Goal: Task Accomplishment & Management: Use online tool/utility

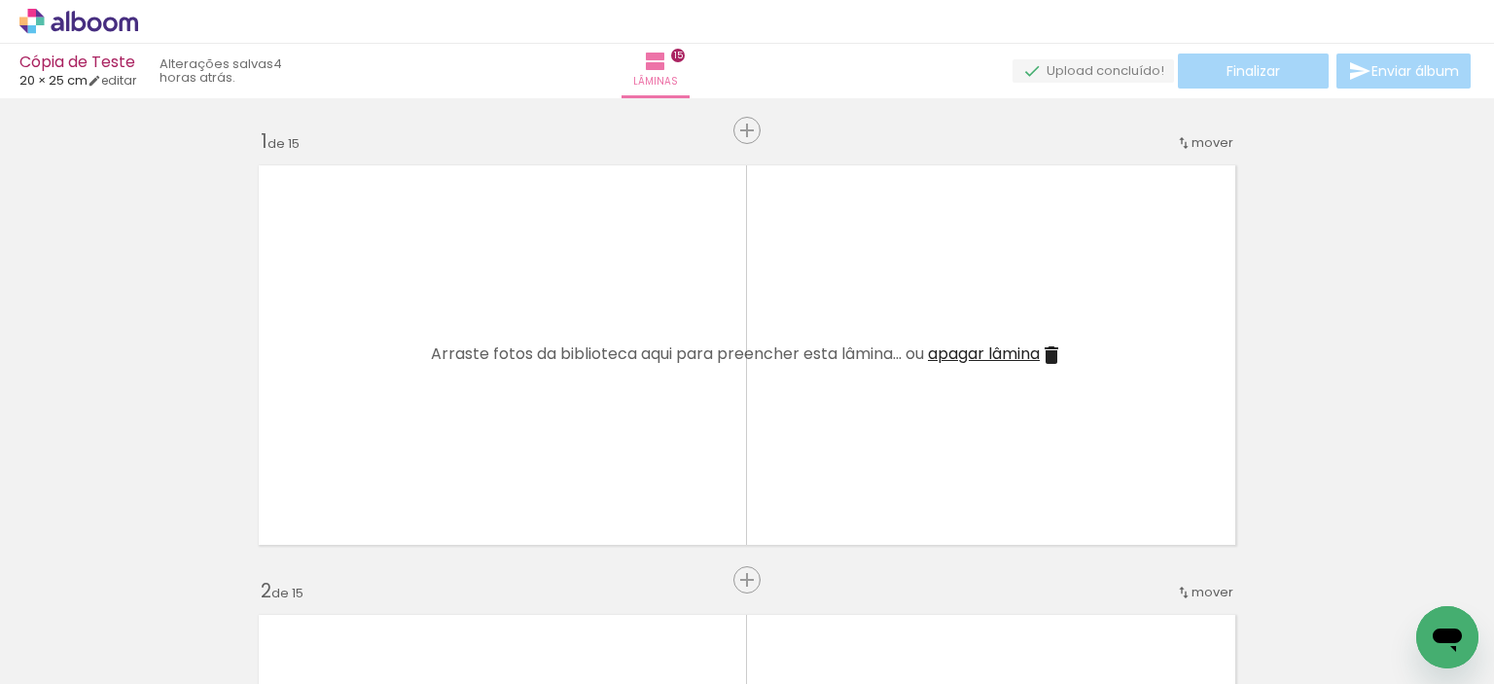
scroll to position [0, 3464]
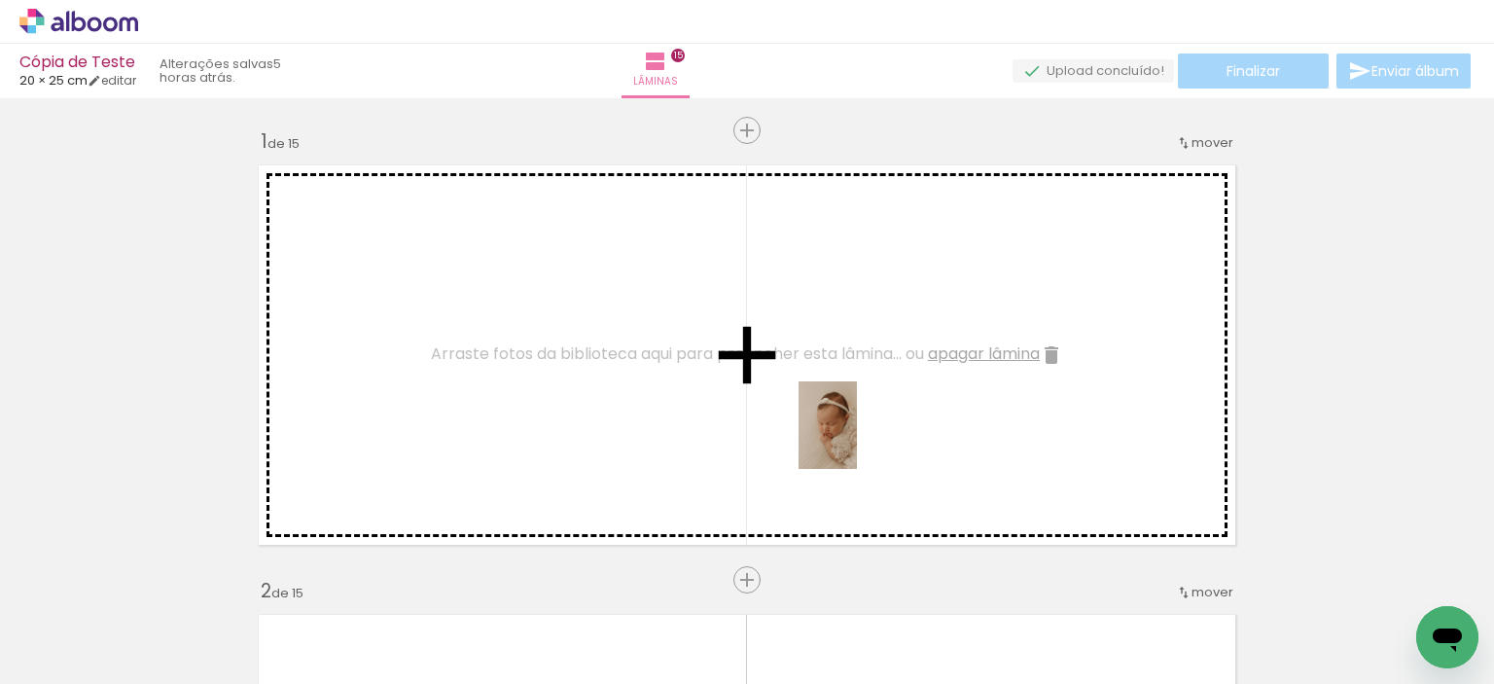
drag, startPoint x: 1090, startPoint y: 643, endPoint x: 798, endPoint y: 423, distance: 366.1
click at [821, 417] on quentale-workspace at bounding box center [747, 342] width 1494 height 684
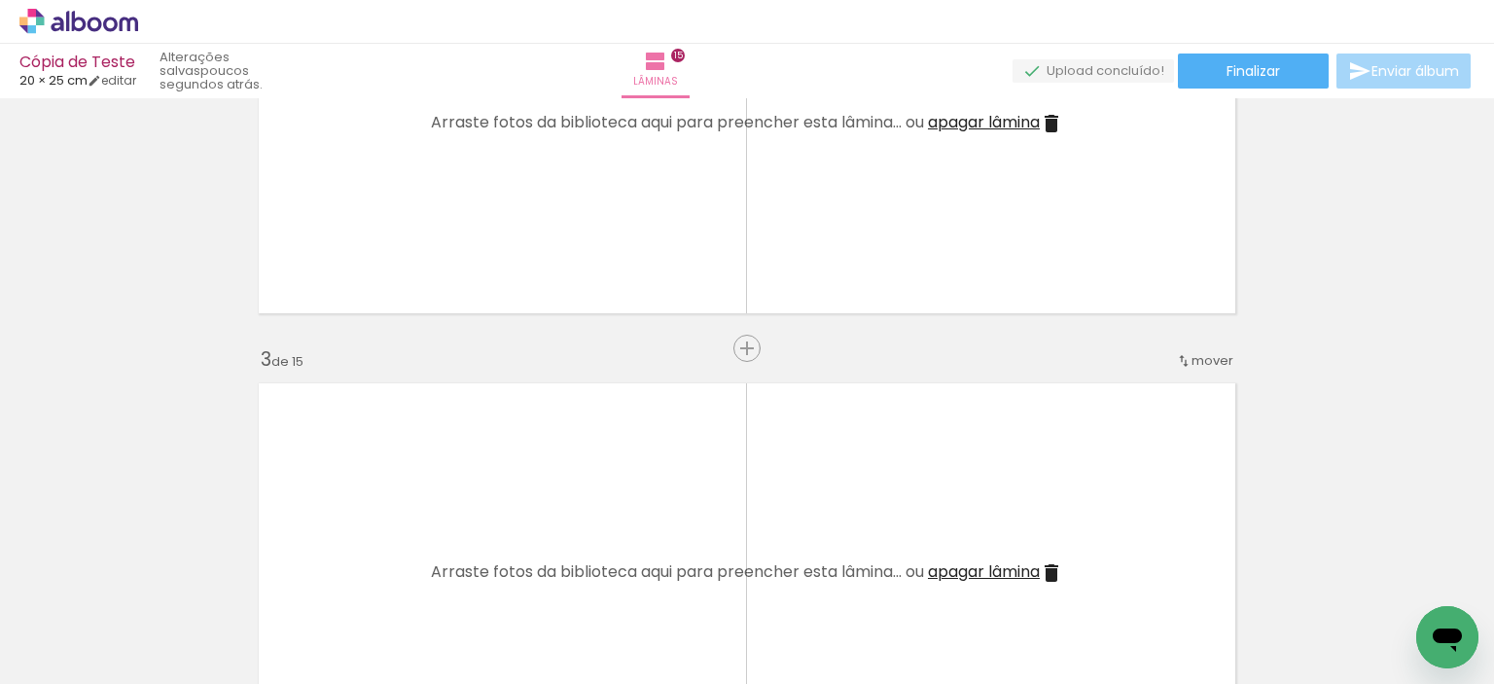
scroll to position [0, 2238]
click at [963, 626] on div at bounding box center [1007, 618] width 88 height 58
drag, startPoint x: 806, startPoint y: 619, endPoint x: 802, endPoint y: 663, distance: 44.9
click at [802, 651] on div at bounding box center [789, 619] width 96 height 64
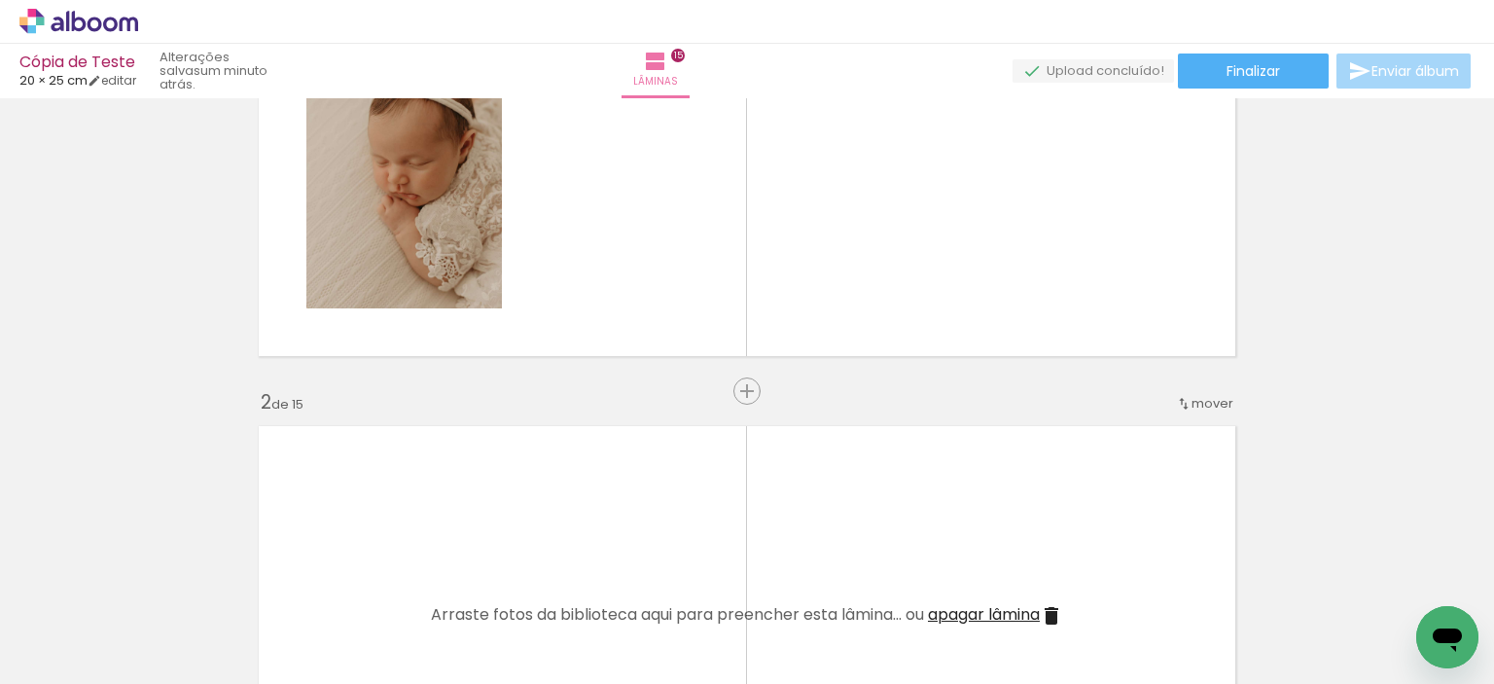
scroll to position [97, 0]
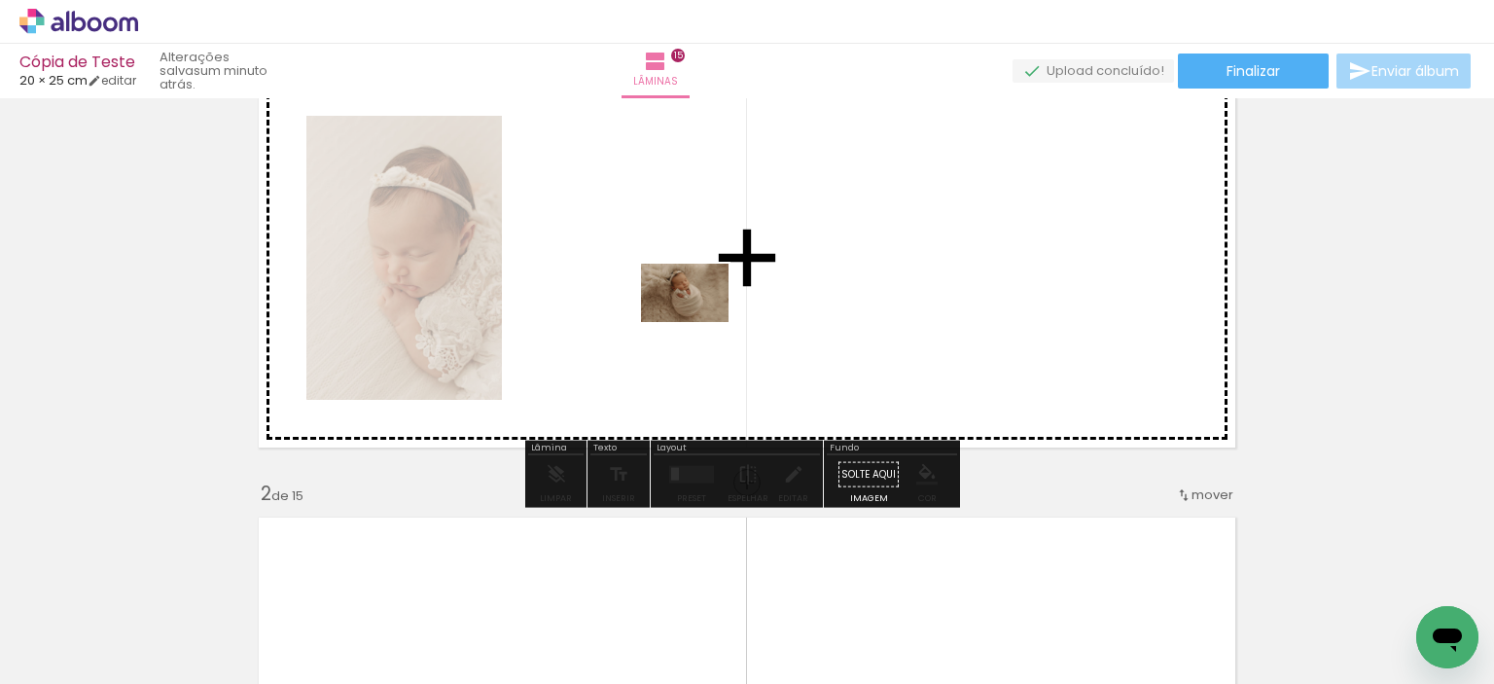
drag, startPoint x: 799, startPoint y: 617, endPoint x: 696, endPoint y: 313, distance: 320.2
click at [696, 313] on quentale-workspace at bounding box center [747, 342] width 1494 height 684
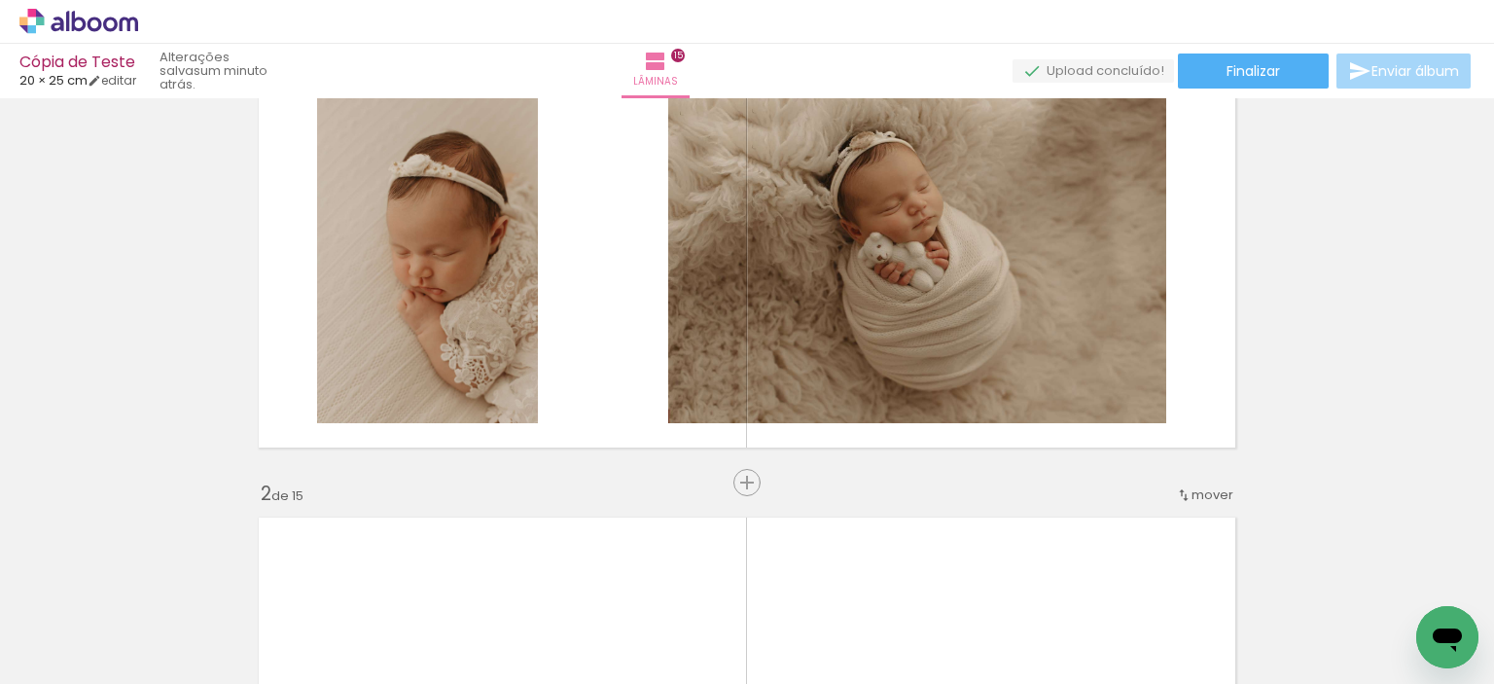
scroll to position [0, 2854]
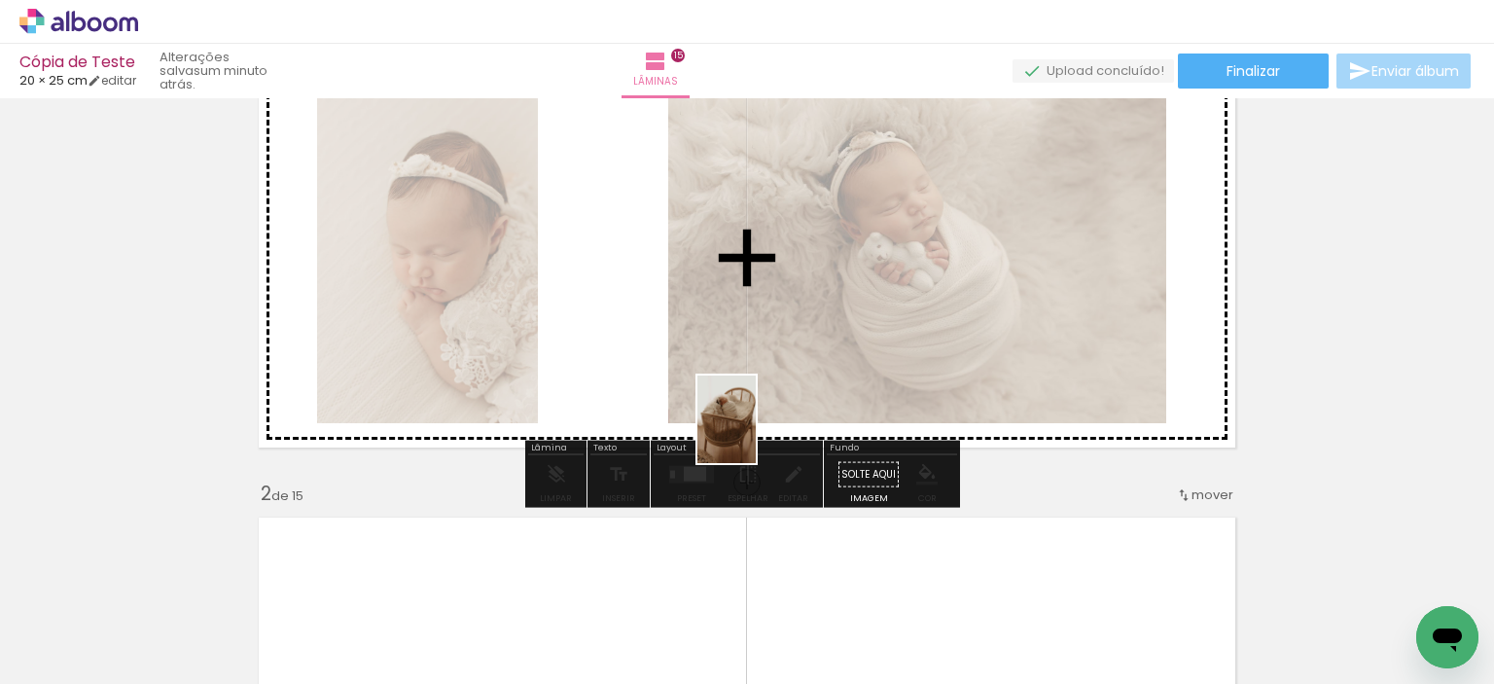
drag, startPoint x: 625, startPoint y: 631, endPoint x: 757, endPoint y: 433, distance: 237.9
click at [757, 433] on quentale-workspace at bounding box center [747, 342] width 1494 height 684
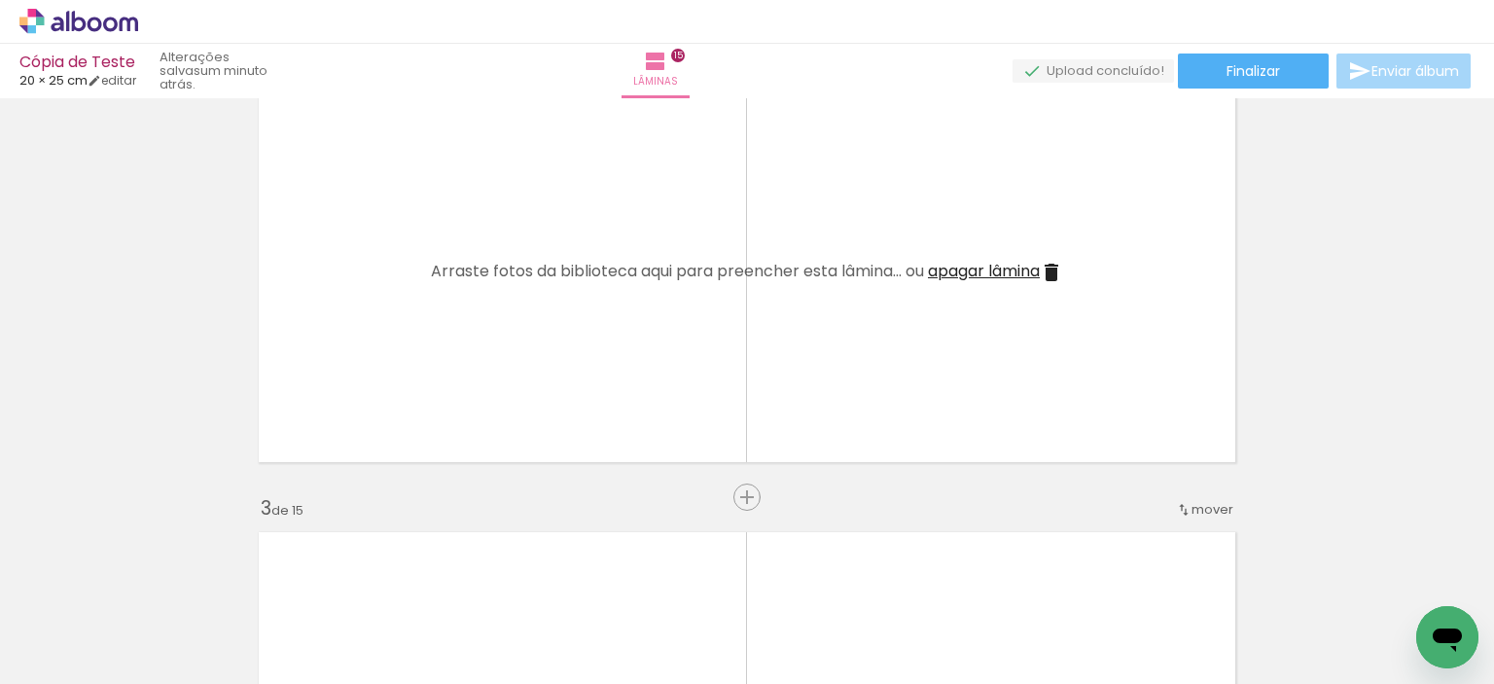
scroll to position [584, 0]
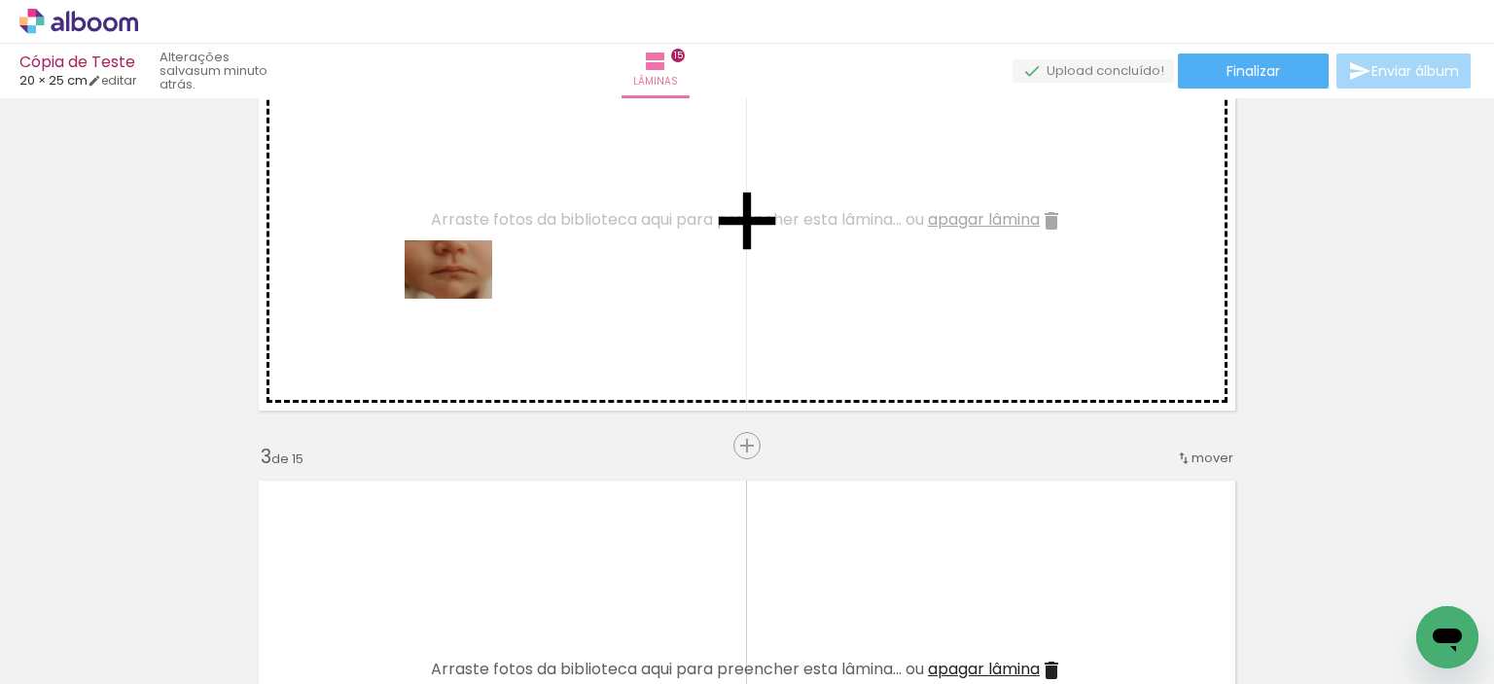
drag, startPoint x: 408, startPoint y: 637, endPoint x: 464, endPoint y: 299, distance: 343.2
click at [464, 299] on quentale-workspace at bounding box center [747, 342] width 1494 height 684
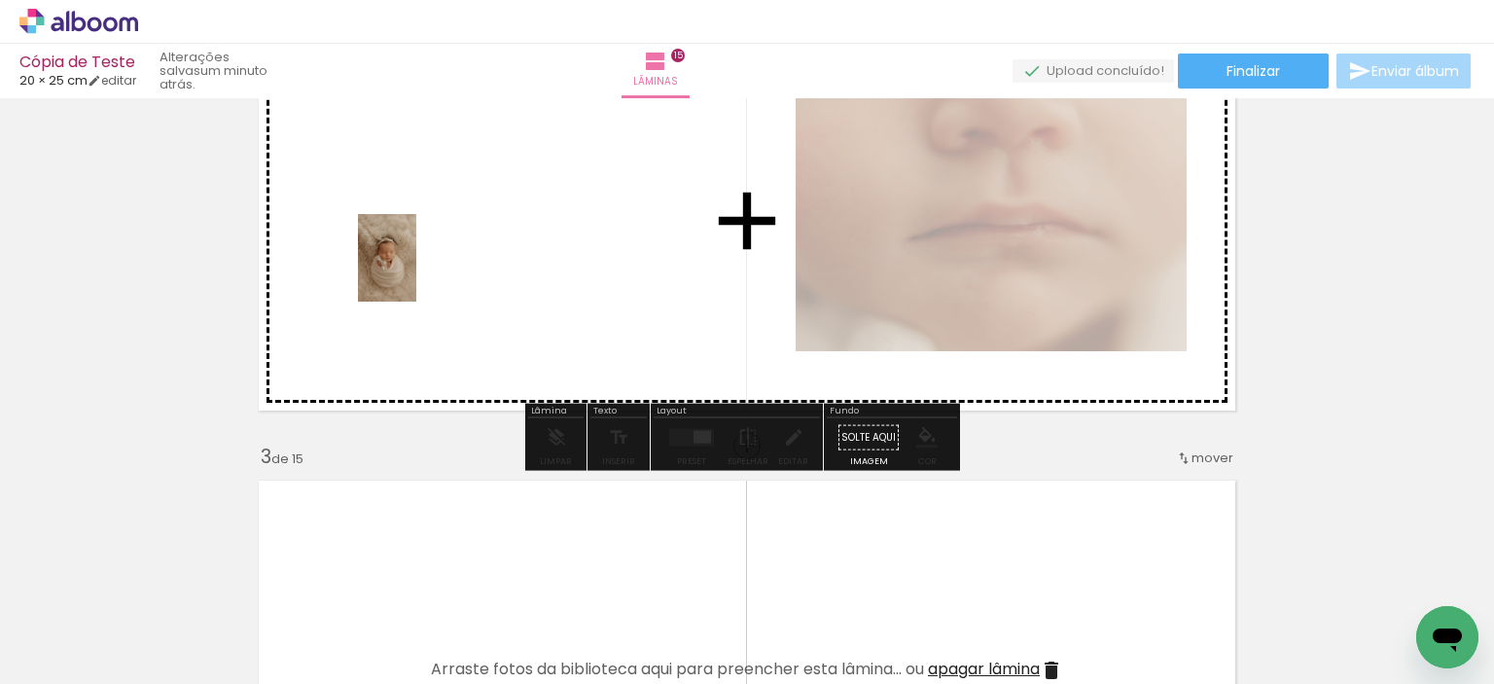
drag, startPoint x: 292, startPoint y: 629, endPoint x: 424, endPoint y: 256, distance: 396.2
click at [424, 256] on quentale-workspace at bounding box center [747, 342] width 1494 height 684
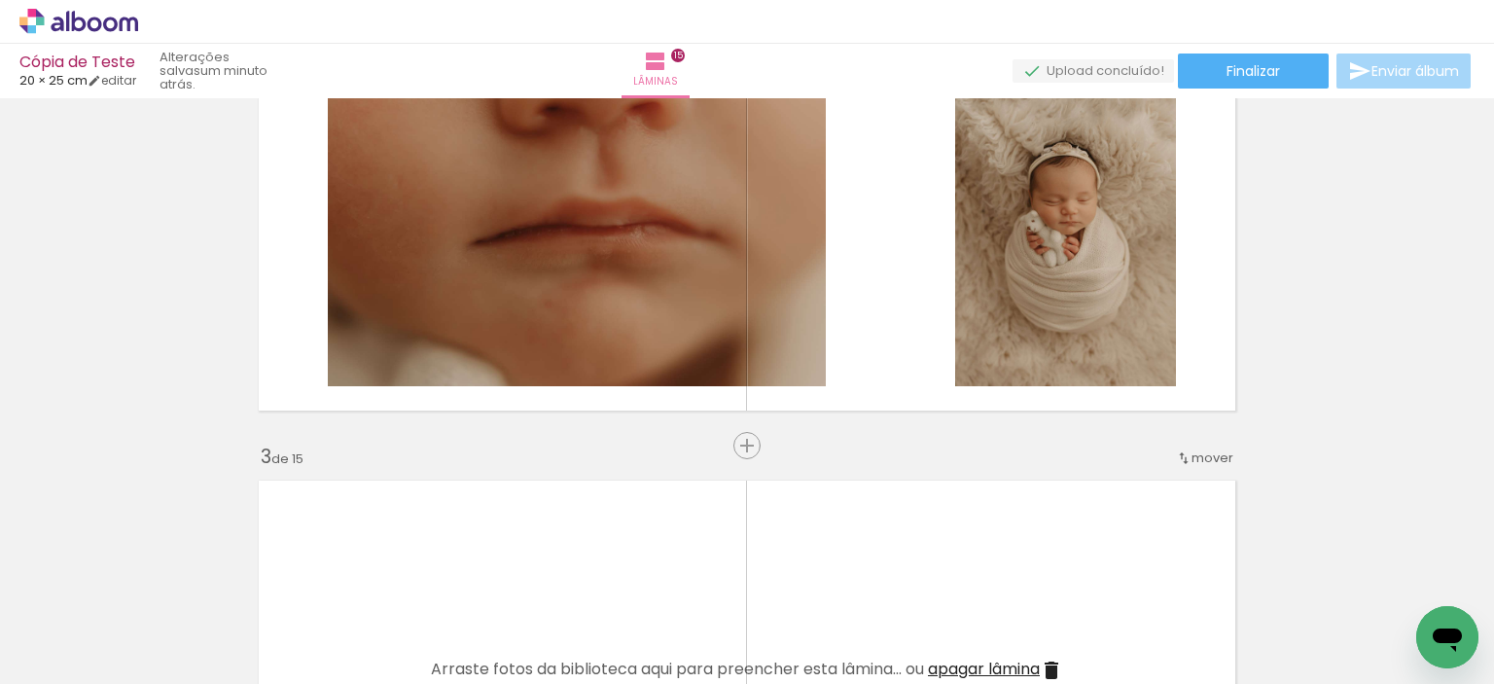
scroll to position [0, 3464]
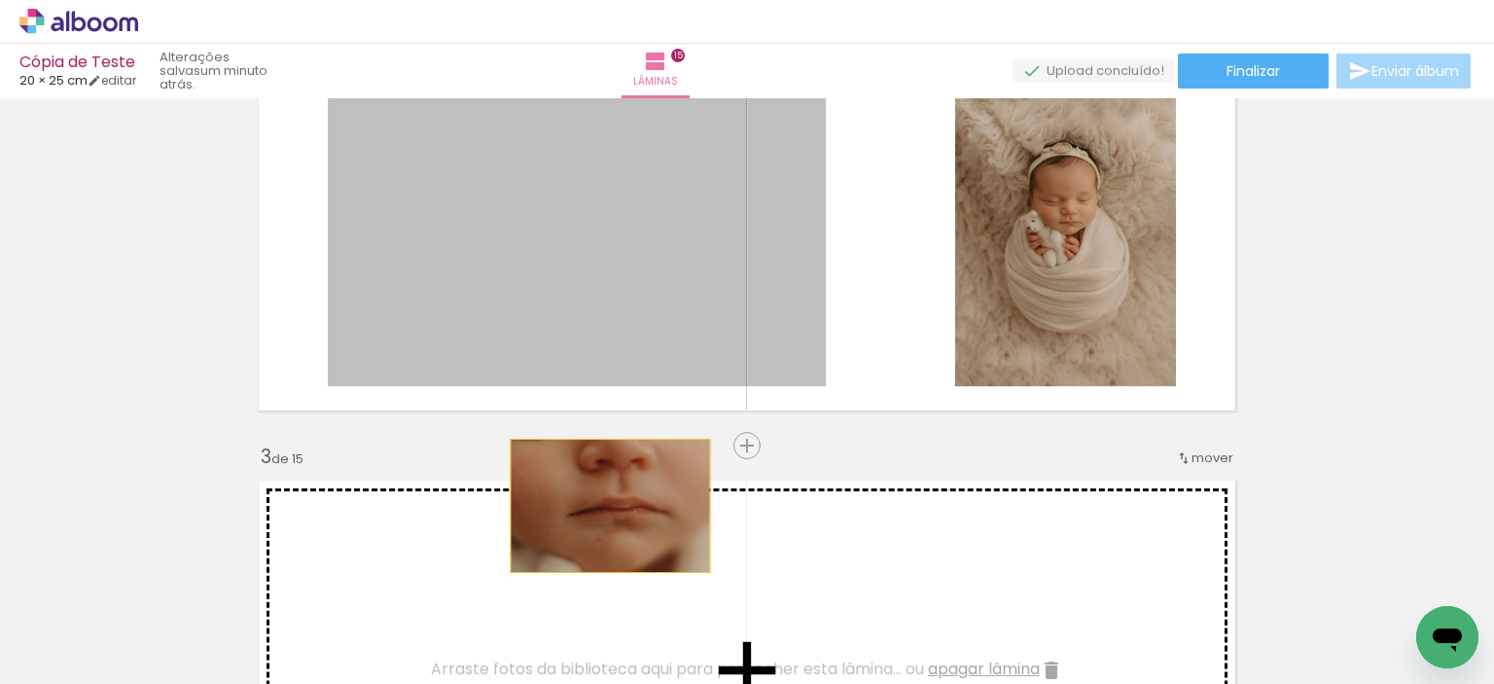
drag, startPoint x: 603, startPoint y: 303, endPoint x: 933, endPoint y: 340, distance: 331.9
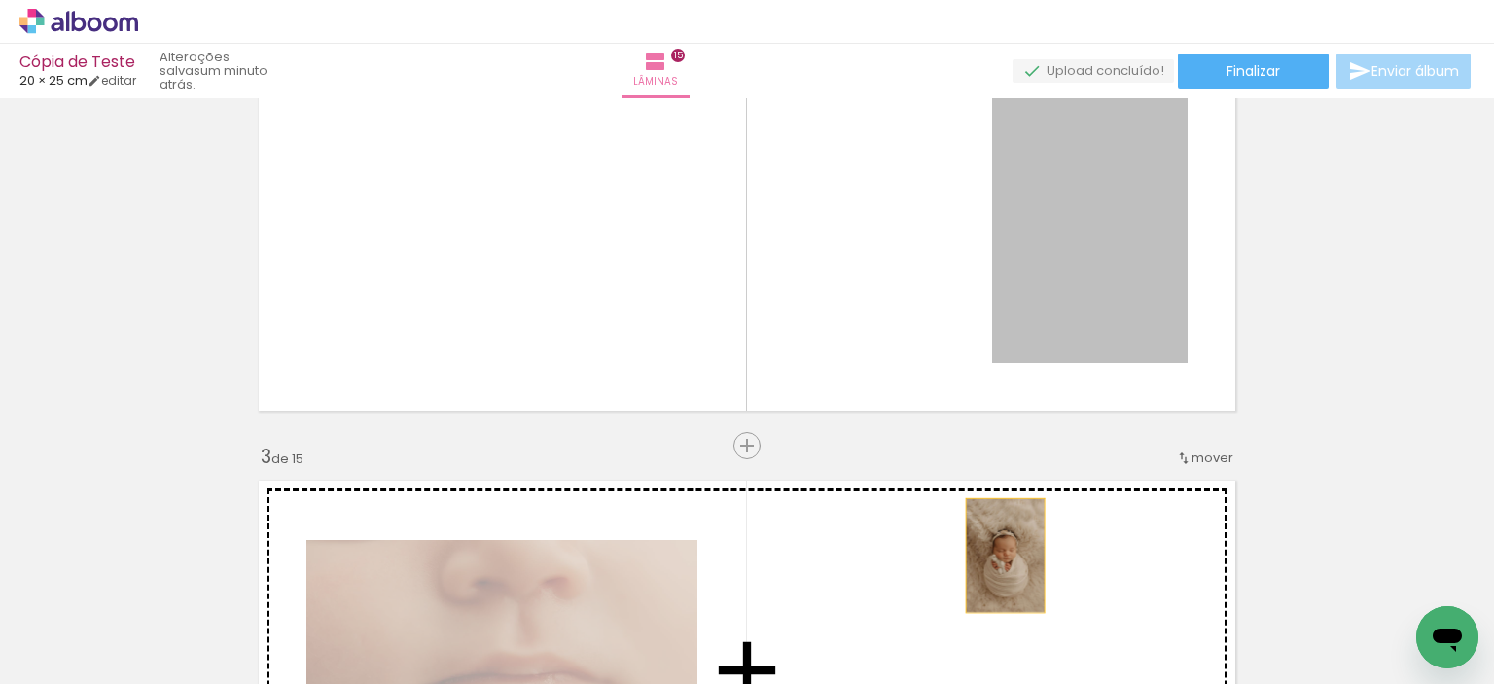
drag, startPoint x: 1062, startPoint y: 294, endPoint x: 998, endPoint y: 555, distance: 269.4
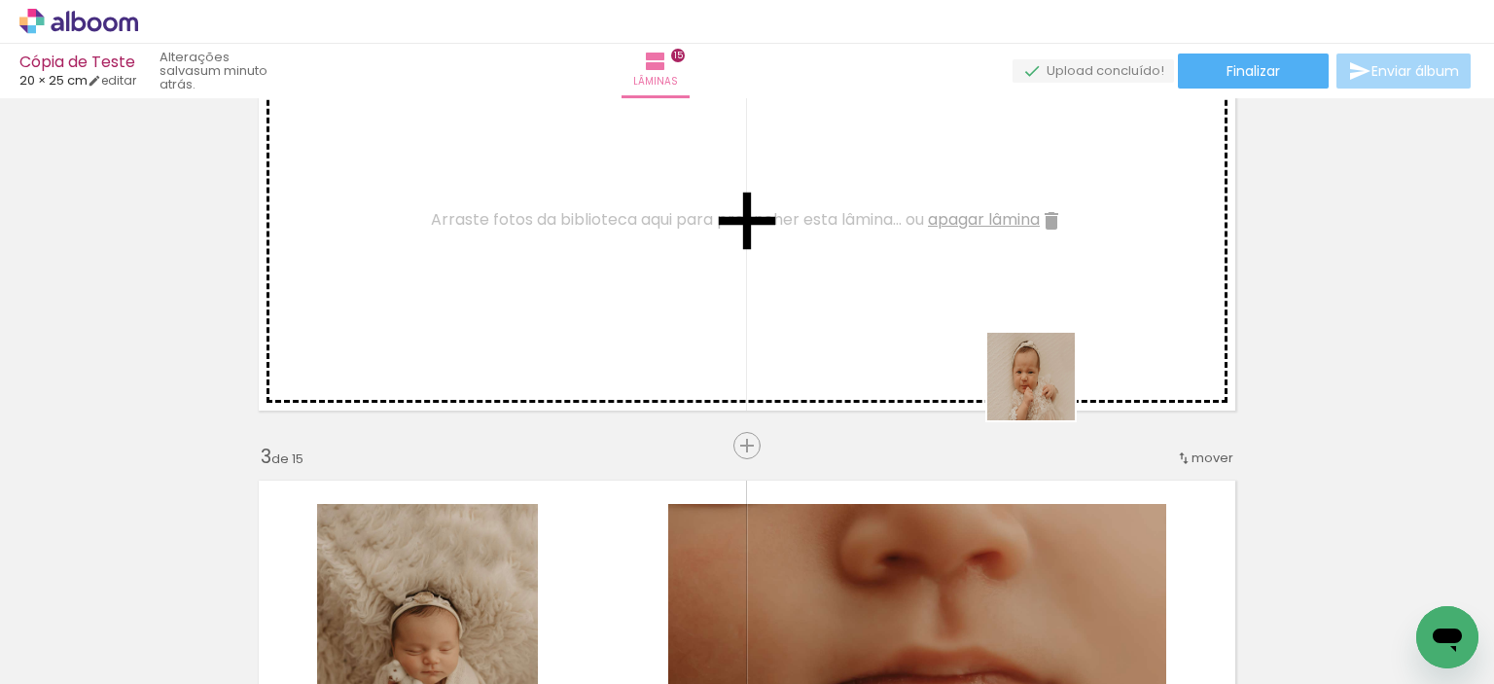
drag, startPoint x: 1192, startPoint y: 637, endPoint x: 1134, endPoint y: 440, distance: 205.6
click at [1010, 350] on quentale-workspace at bounding box center [747, 342] width 1494 height 684
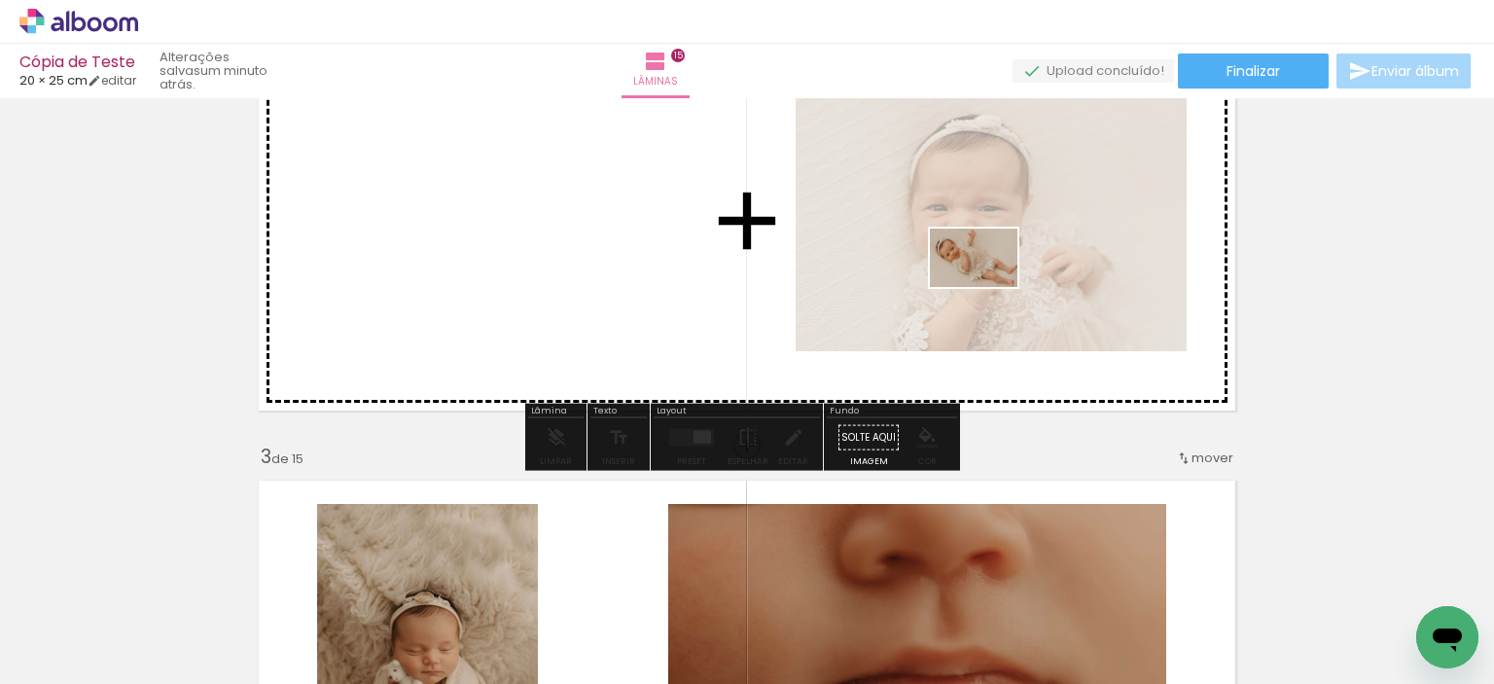
drag, startPoint x: 1301, startPoint y: 622, endPoint x: 988, endPoint y: 287, distance: 458.3
click at [988, 287] on quentale-workspace at bounding box center [747, 342] width 1494 height 684
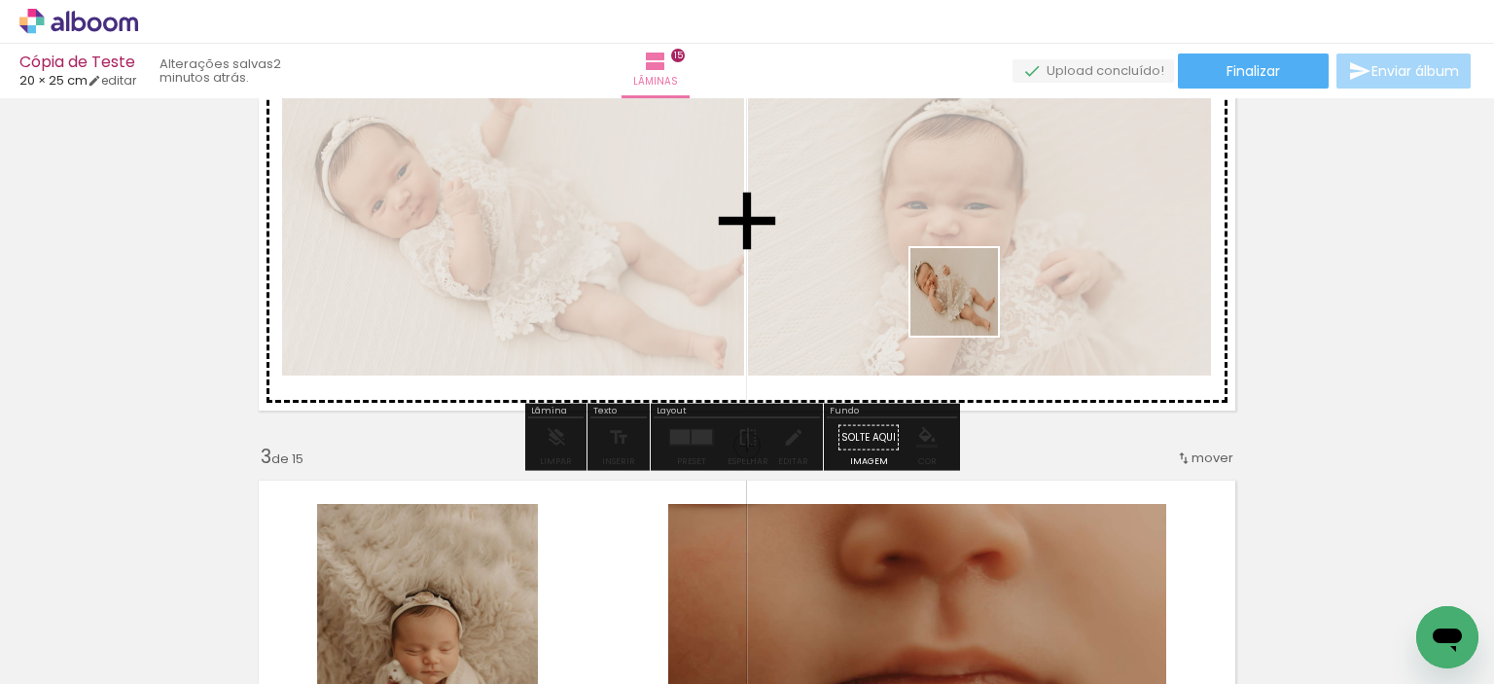
drag, startPoint x: 1393, startPoint y: 615, endPoint x: 931, endPoint y: 282, distance: 569.3
click at [931, 282] on quentale-workspace at bounding box center [747, 342] width 1494 height 684
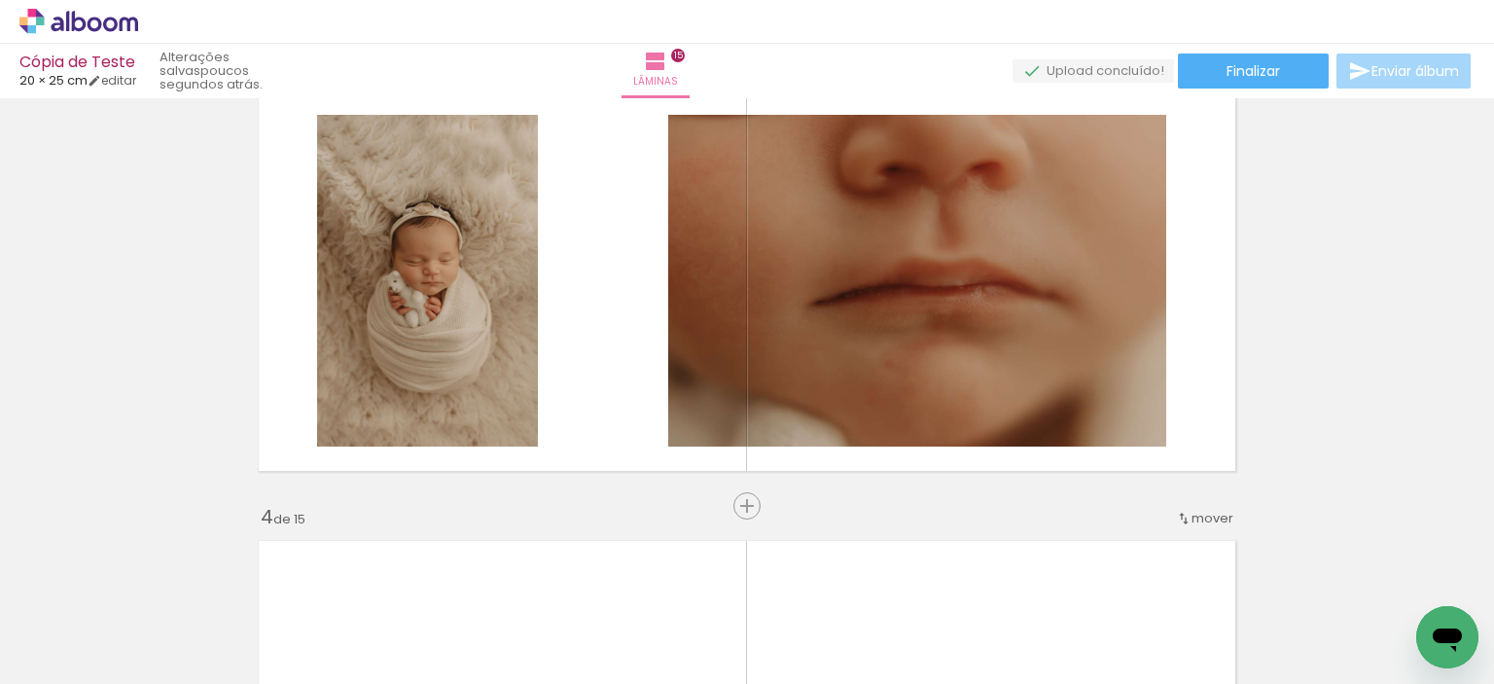
scroll to position [0, 2797]
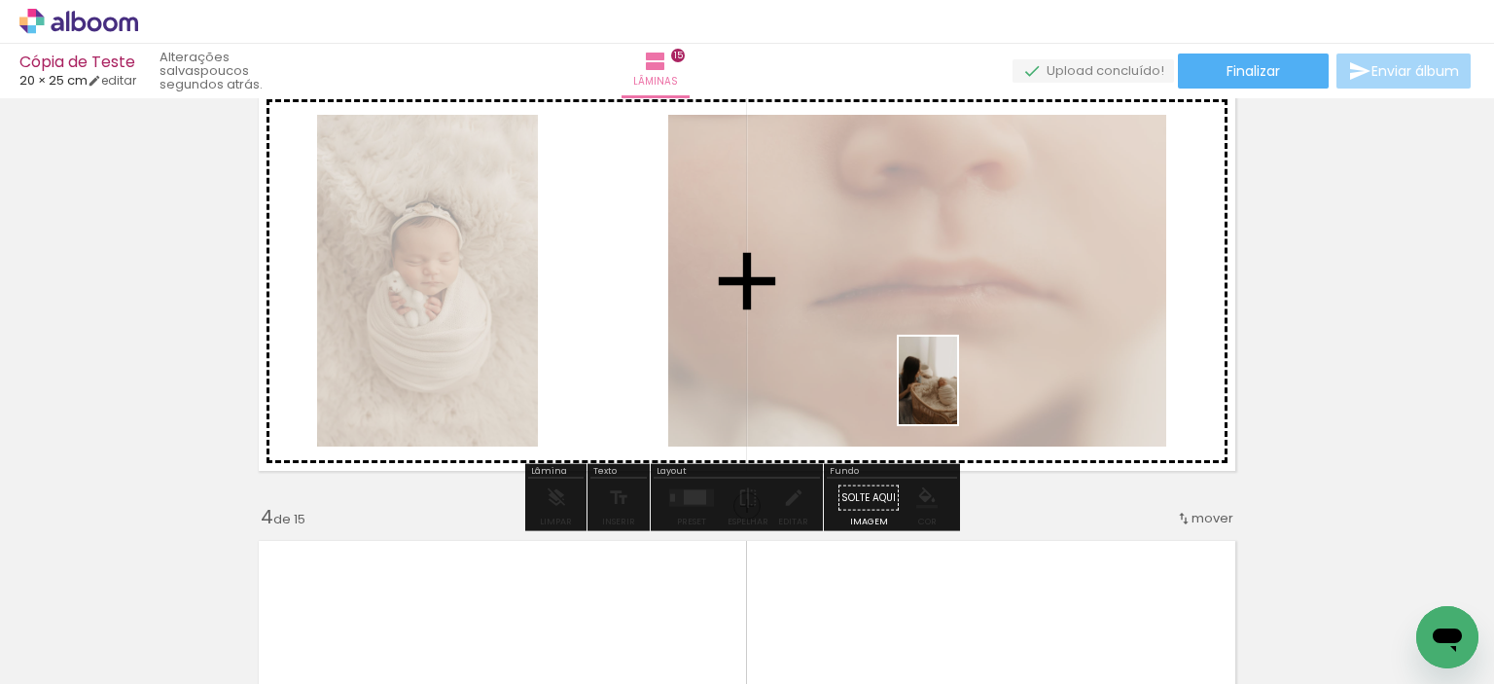
drag, startPoint x: 903, startPoint y: 636, endPoint x: 959, endPoint y: 387, distance: 255.3
click at [959, 387] on quentale-workspace at bounding box center [747, 342] width 1494 height 684
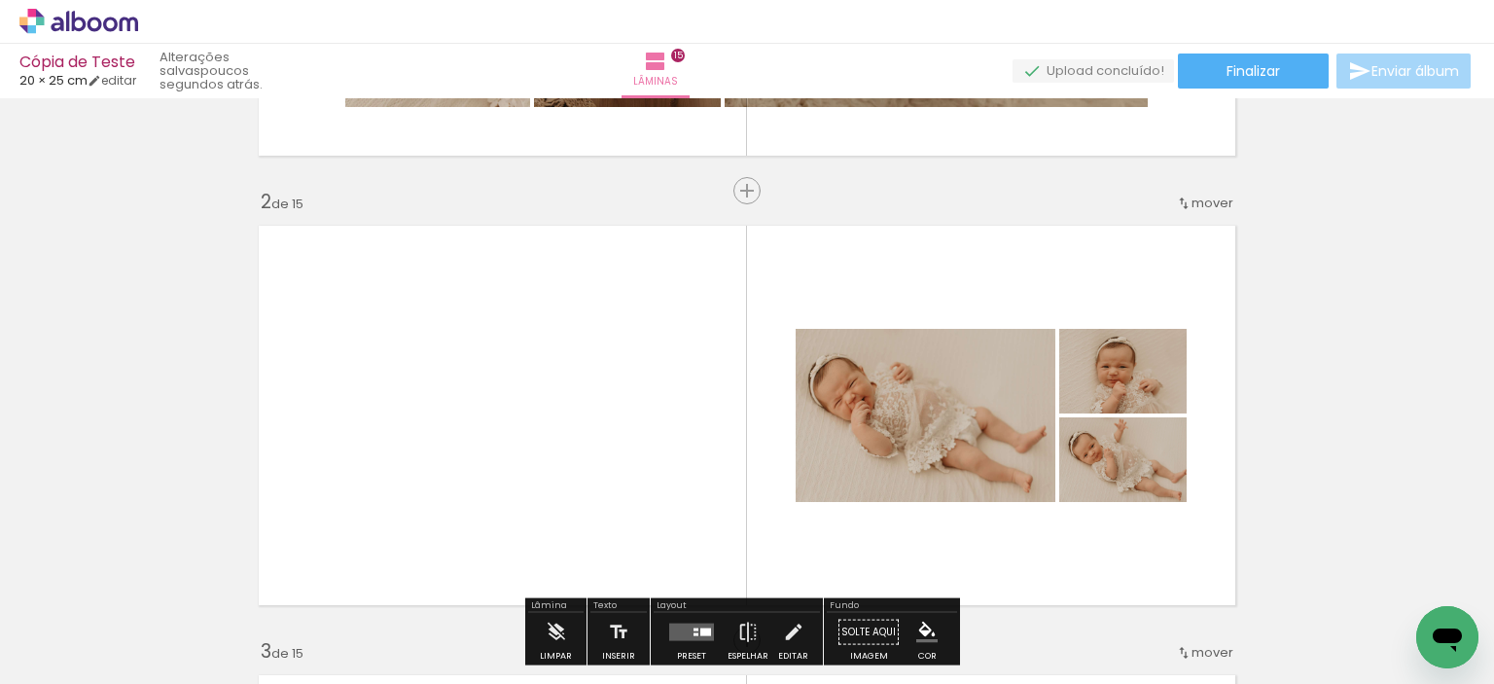
scroll to position [486, 0]
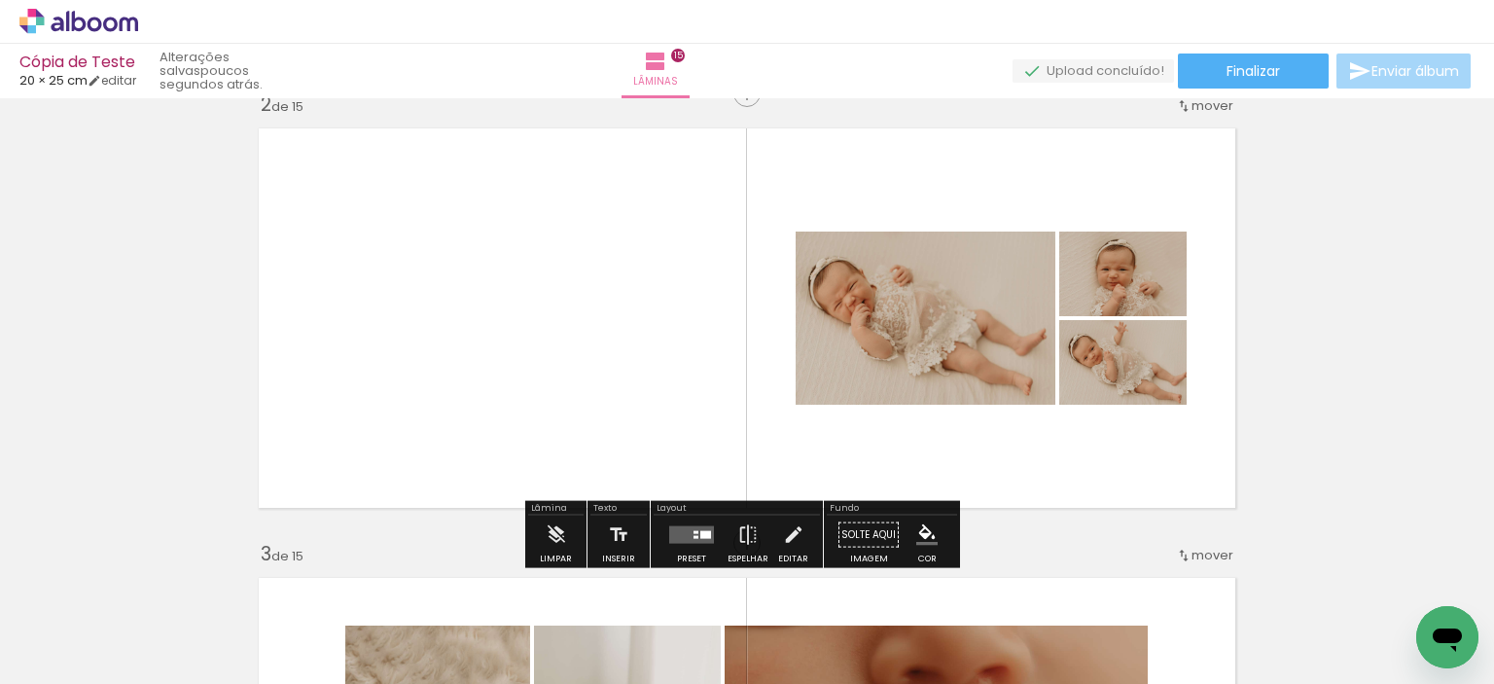
click at [702, 532] on div at bounding box center [705, 535] width 11 height 8
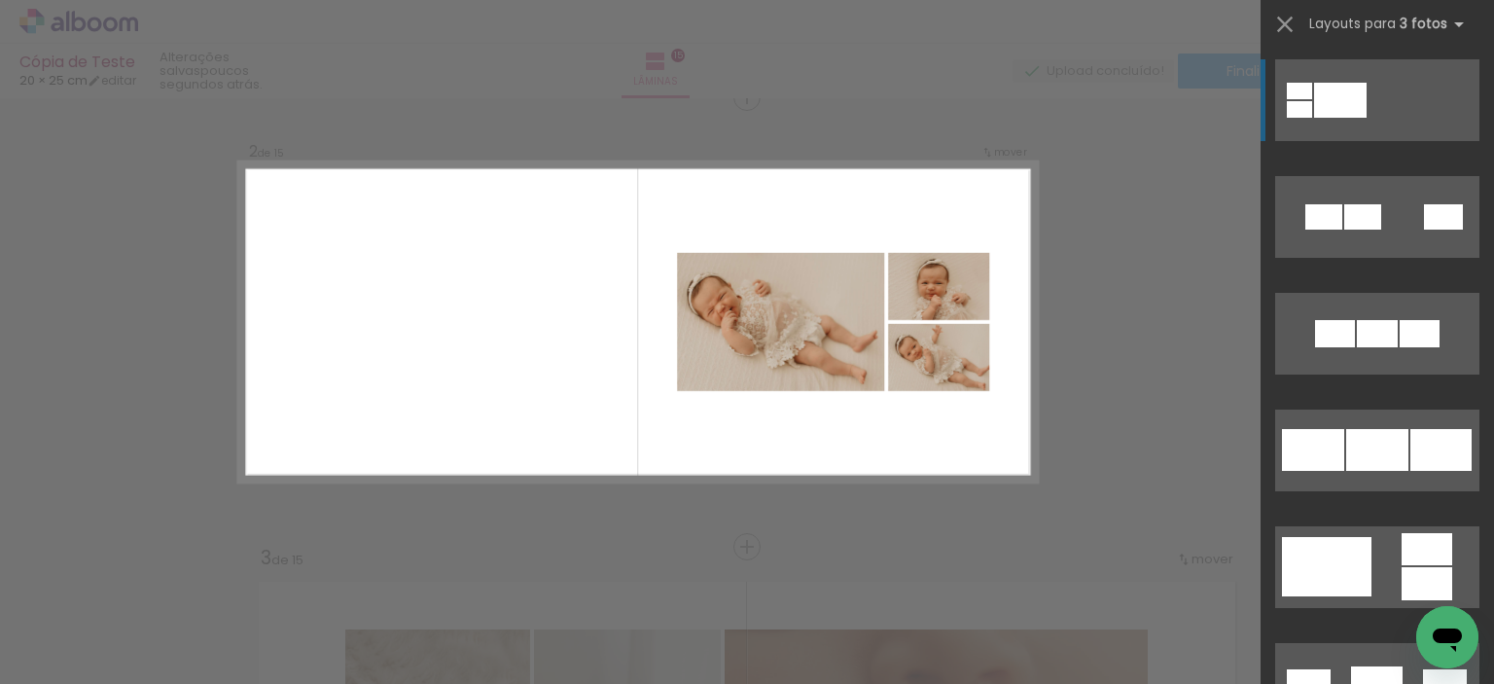
scroll to position [474, 0]
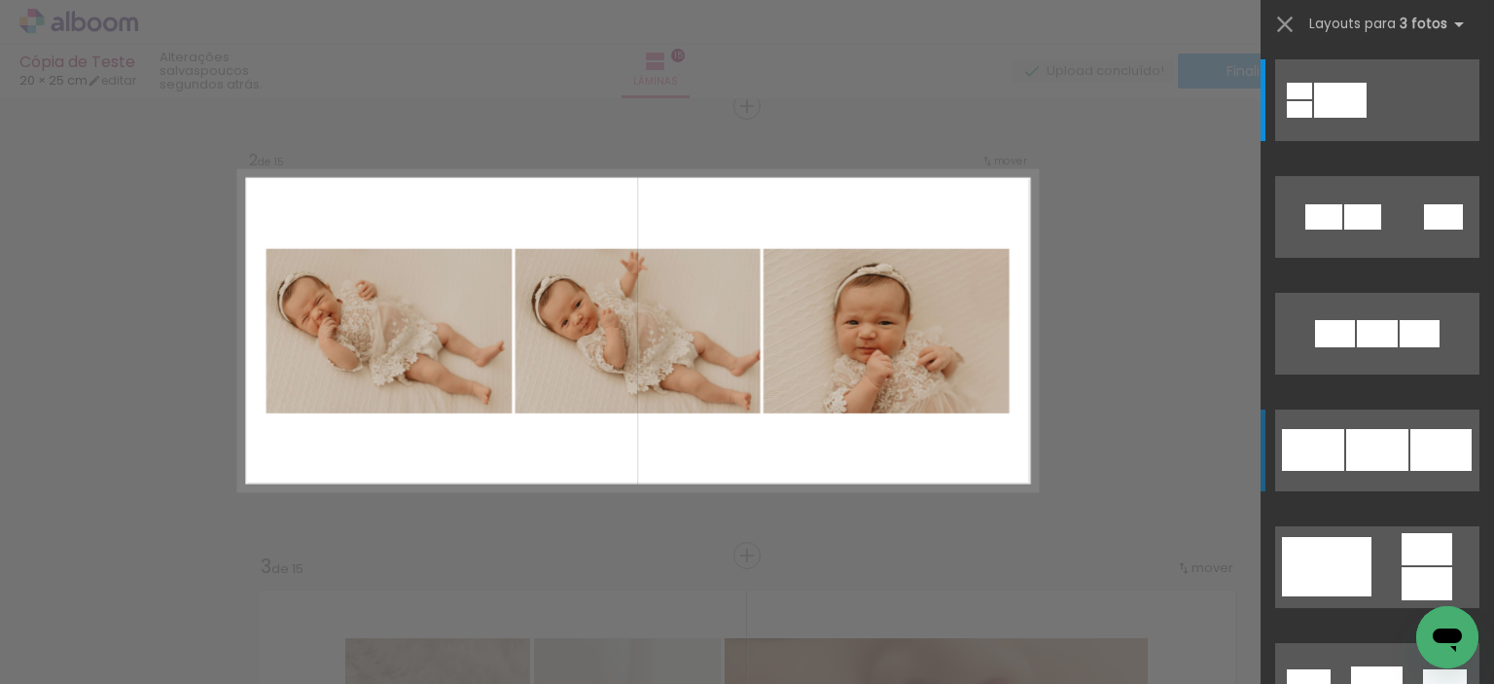
click at [1367, 118] on div at bounding box center [1340, 100] width 53 height 35
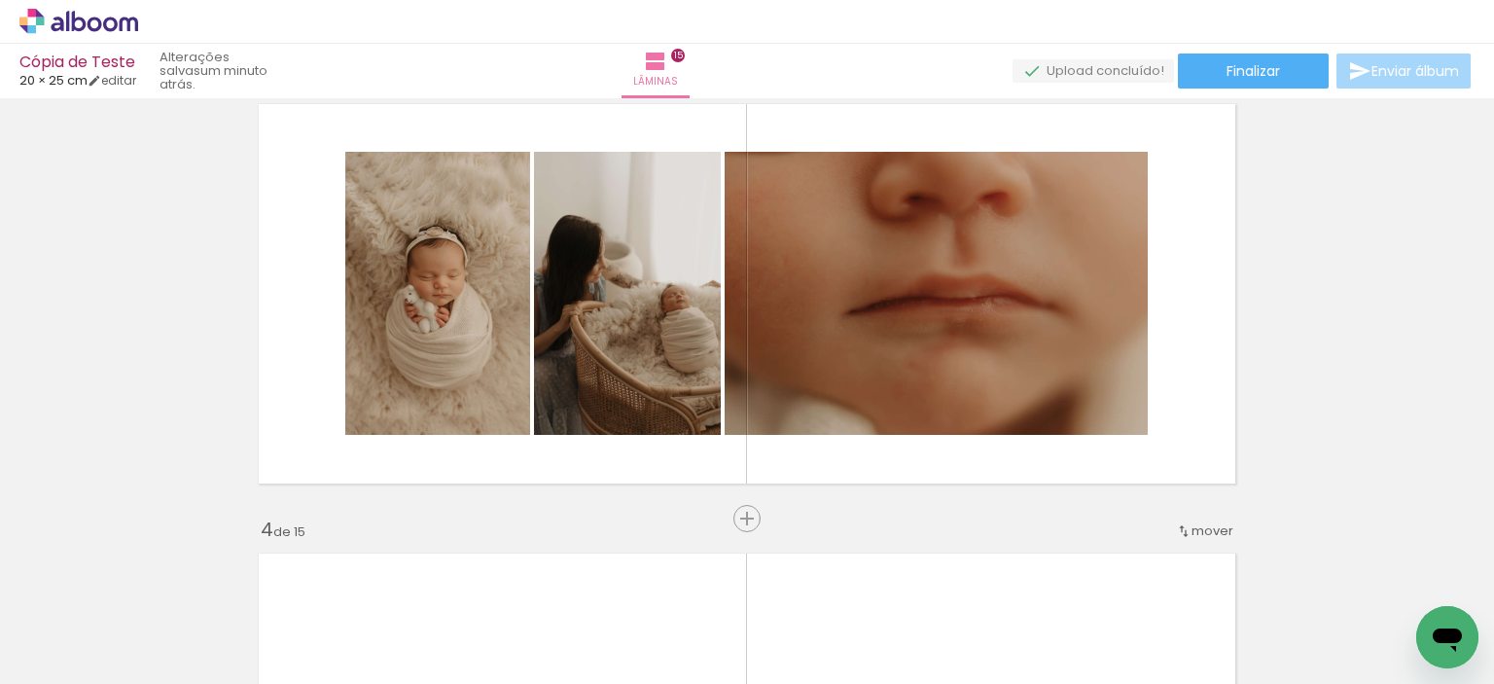
scroll to position [875, 0]
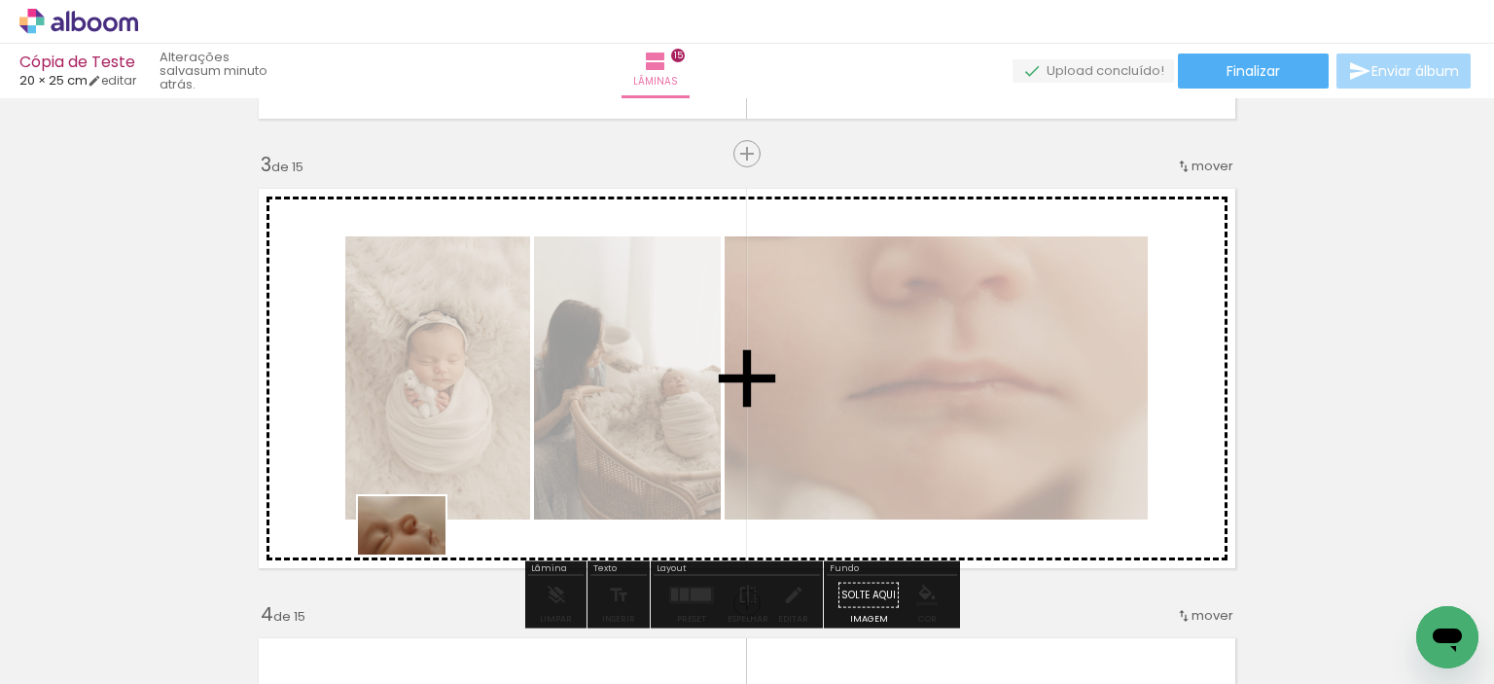
drag, startPoint x: 396, startPoint y: 634, endPoint x: 418, endPoint y: 546, distance: 91.3
click at [418, 546] on quentale-workspace at bounding box center [747, 342] width 1494 height 684
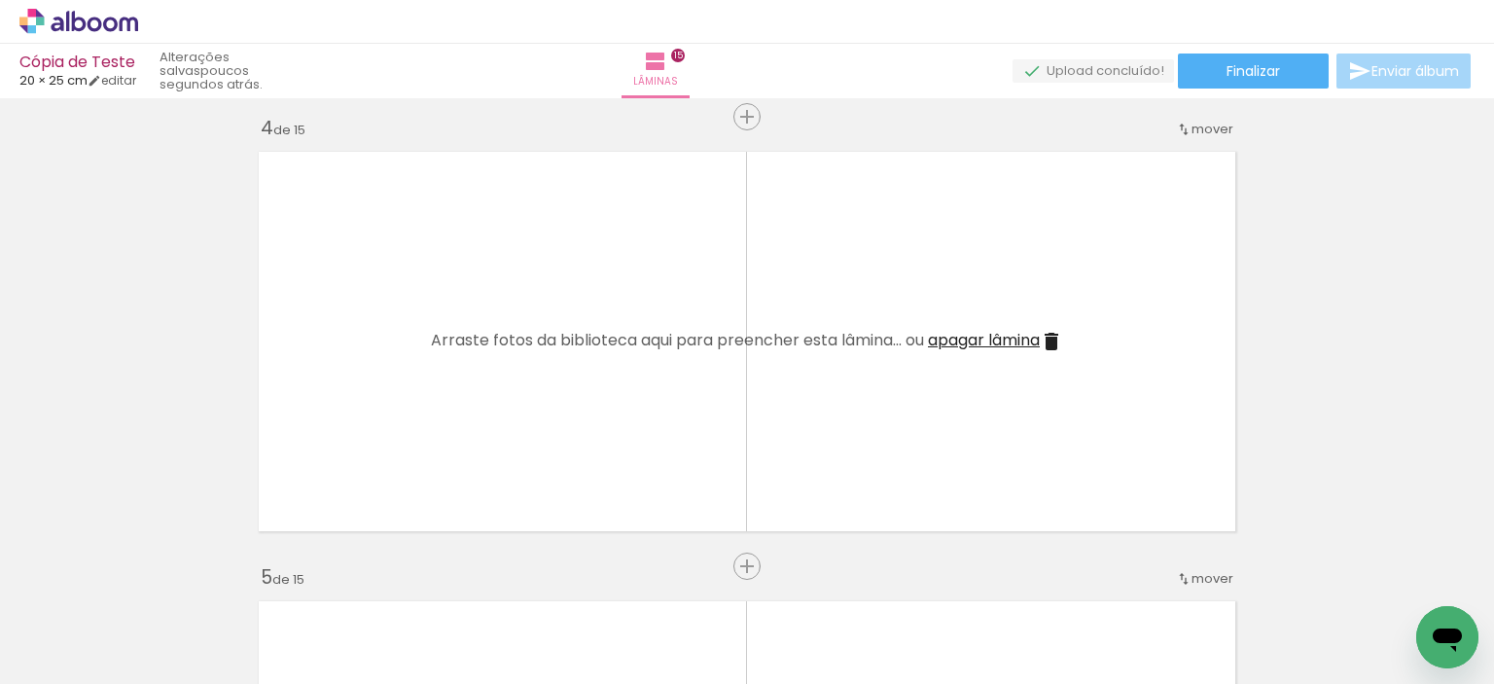
scroll to position [0, 0]
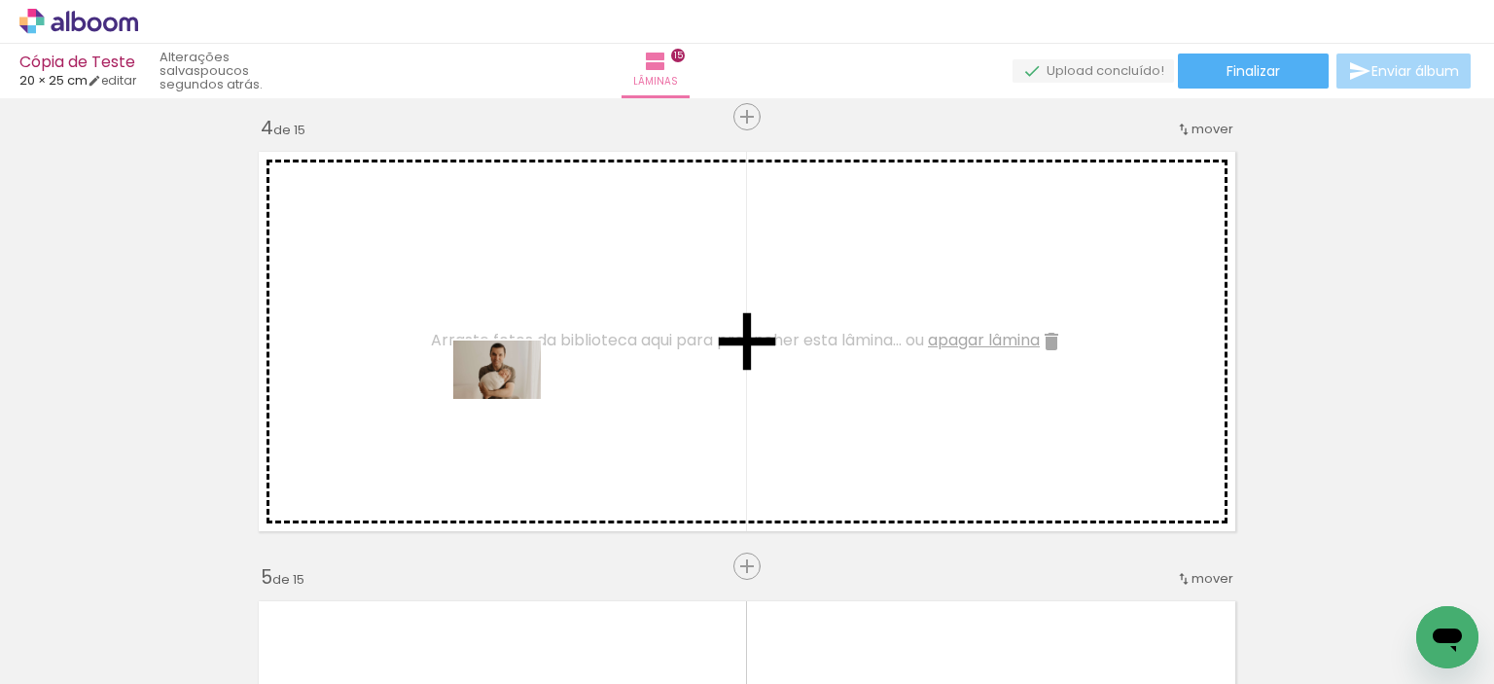
drag, startPoint x: 211, startPoint y: 629, endPoint x: 532, endPoint y: 384, distance: 403.9
click at [532, 384] on quentale-workspace at bounding box center [747, 342] width 1494 height 684
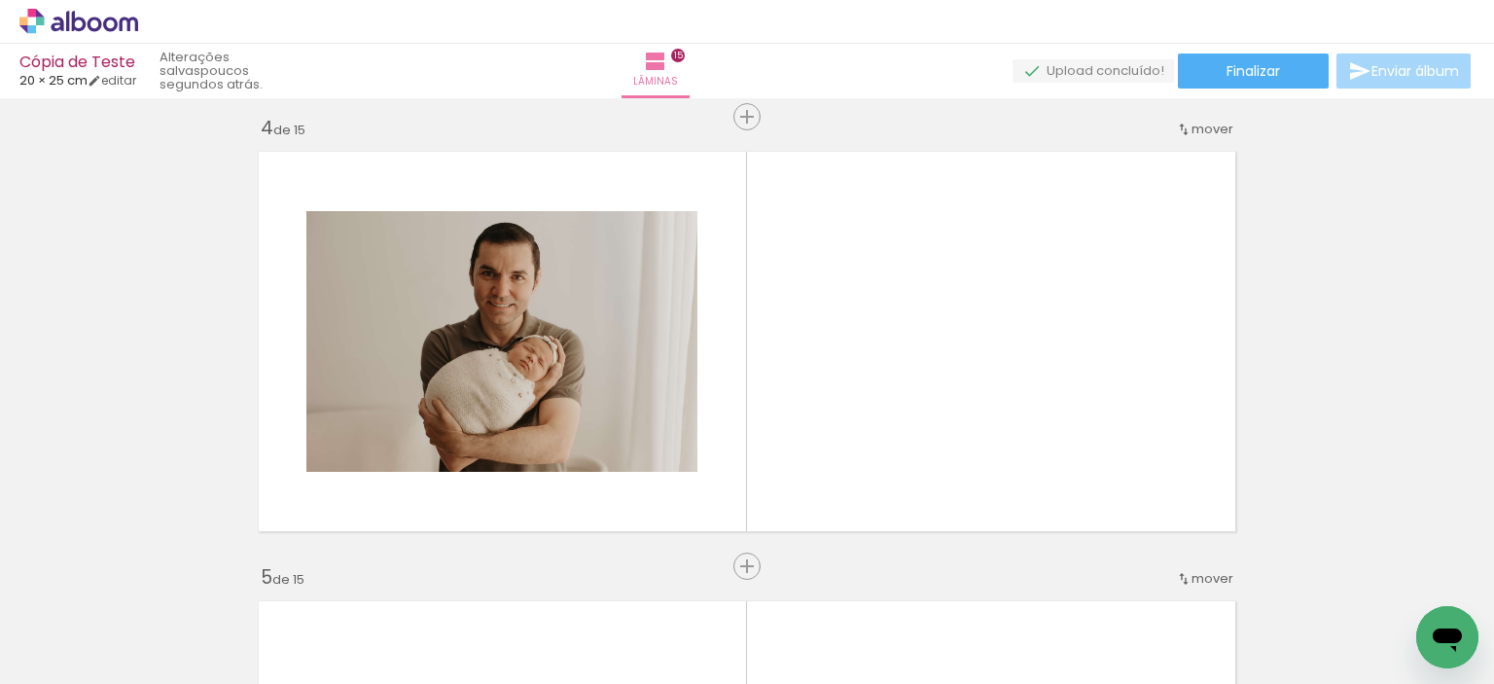
scroll to position [0, 257]
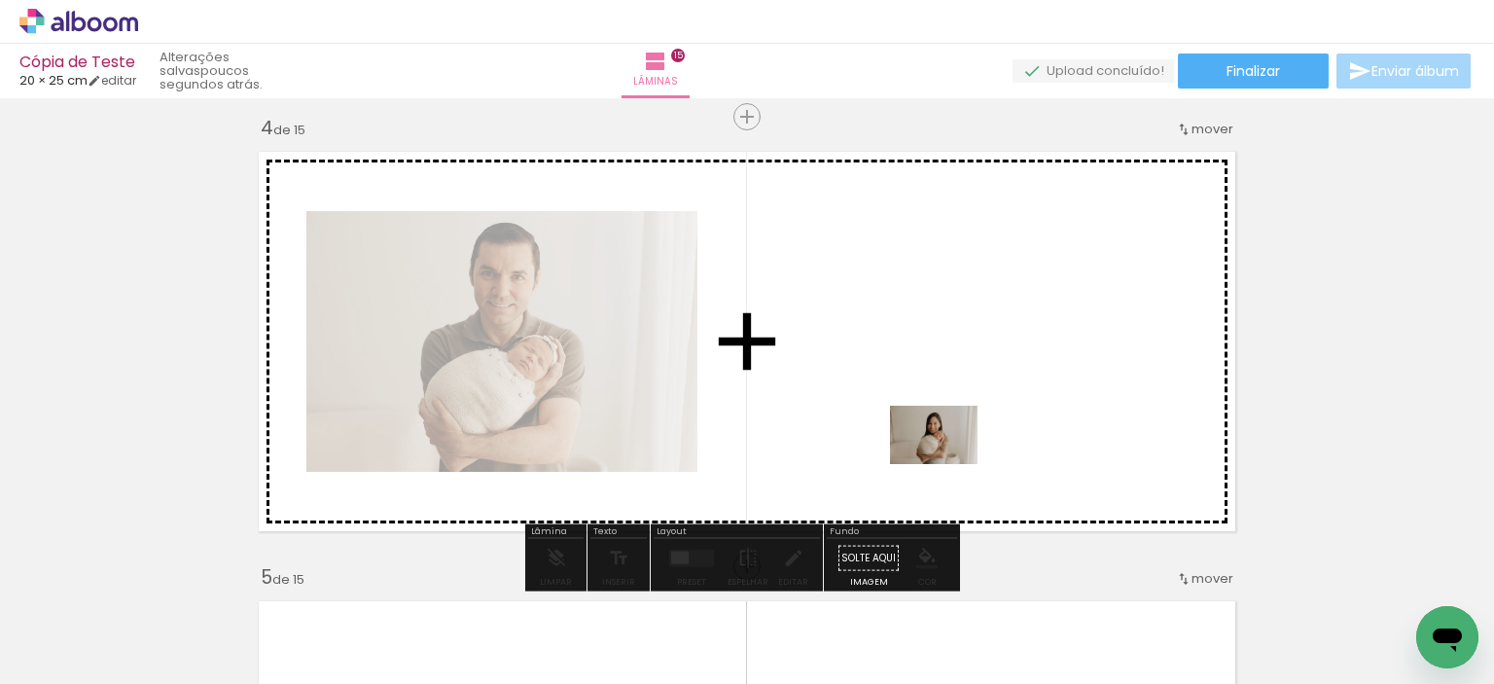
drag, startPoint x: 942, startPoint y: 641, endPoint x: 948, endPoint y: 429, distance: 212.2
click at [948, 429] on quentale-workspace at bounding box center [747, 342] width 1494 height 684
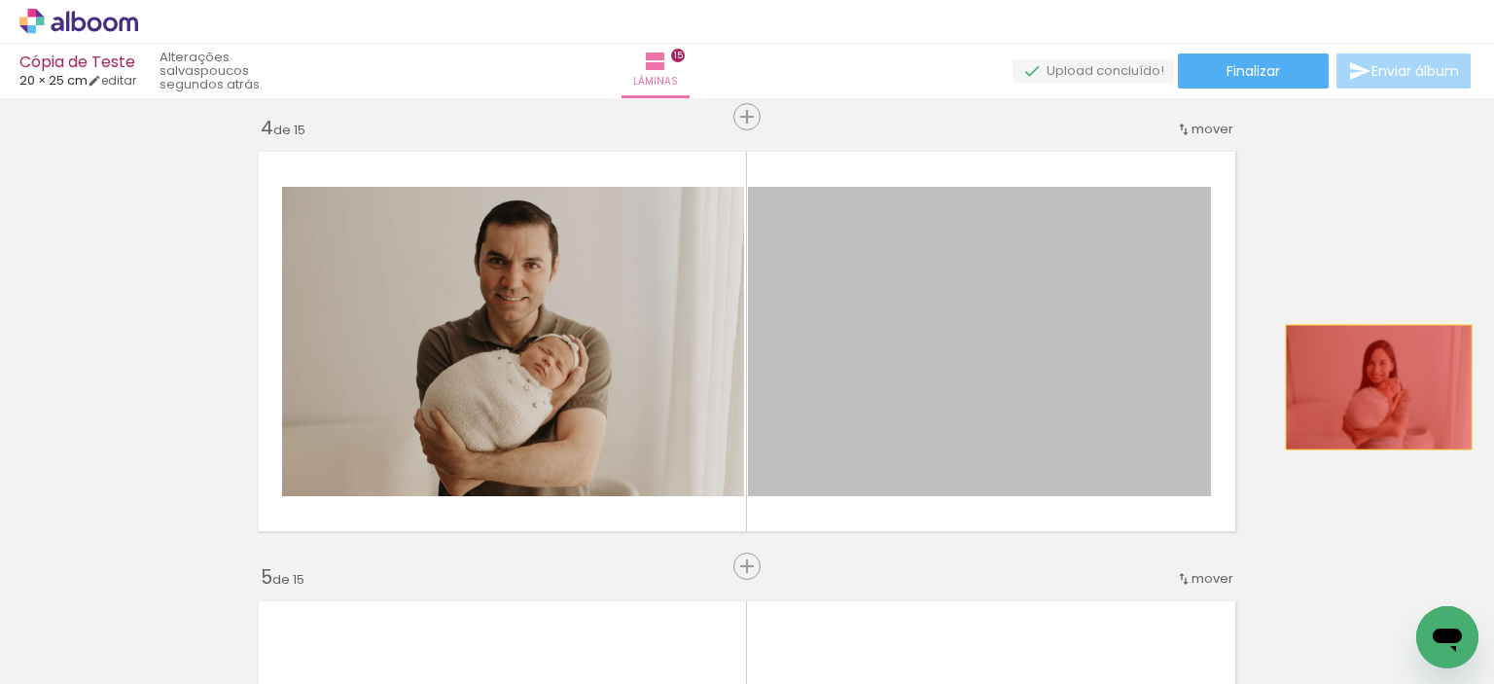
drag, startPoint x: 1010, startPoint y: 370, endPoint x: 998, endPoint y: 388, distance: 21.9
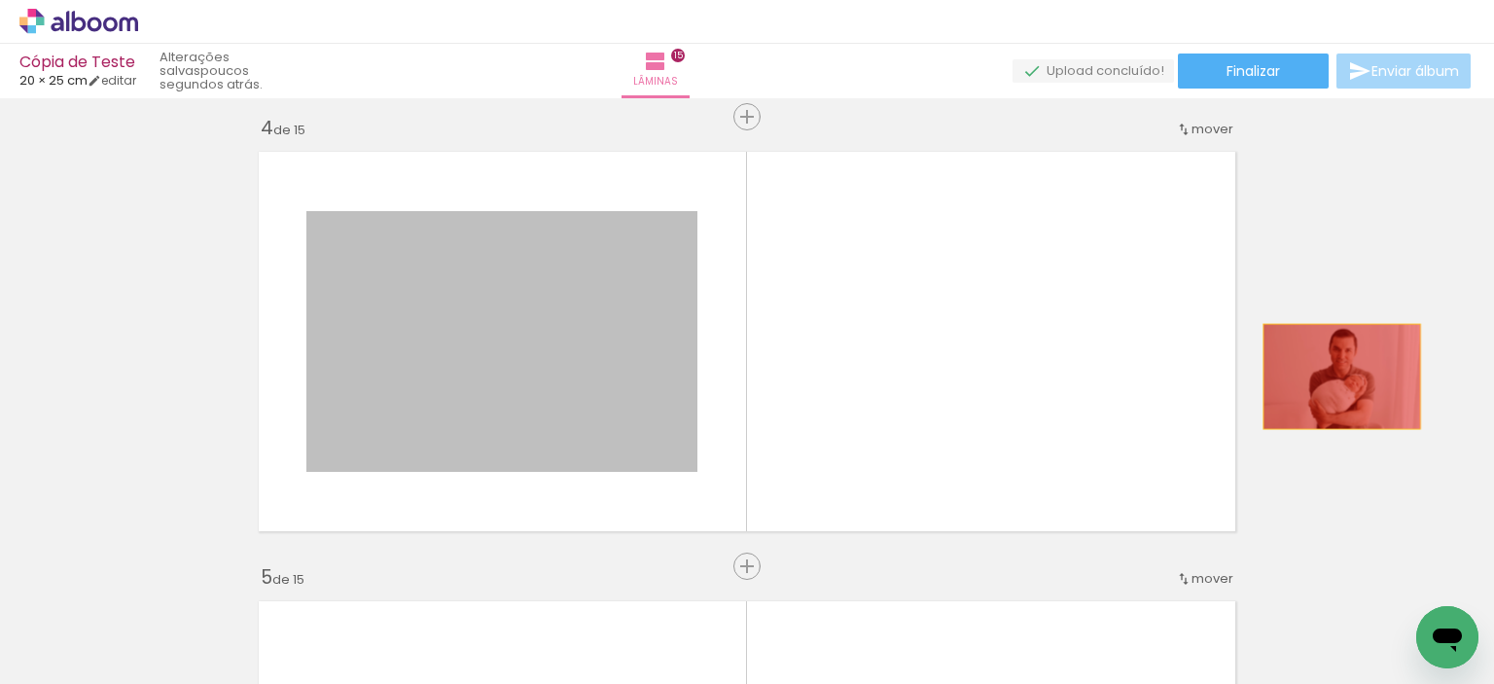
drag, startPoint x: 451, startPoint y: 400, endPoint x: 1340, endPoint y: 376, distance: 889.3
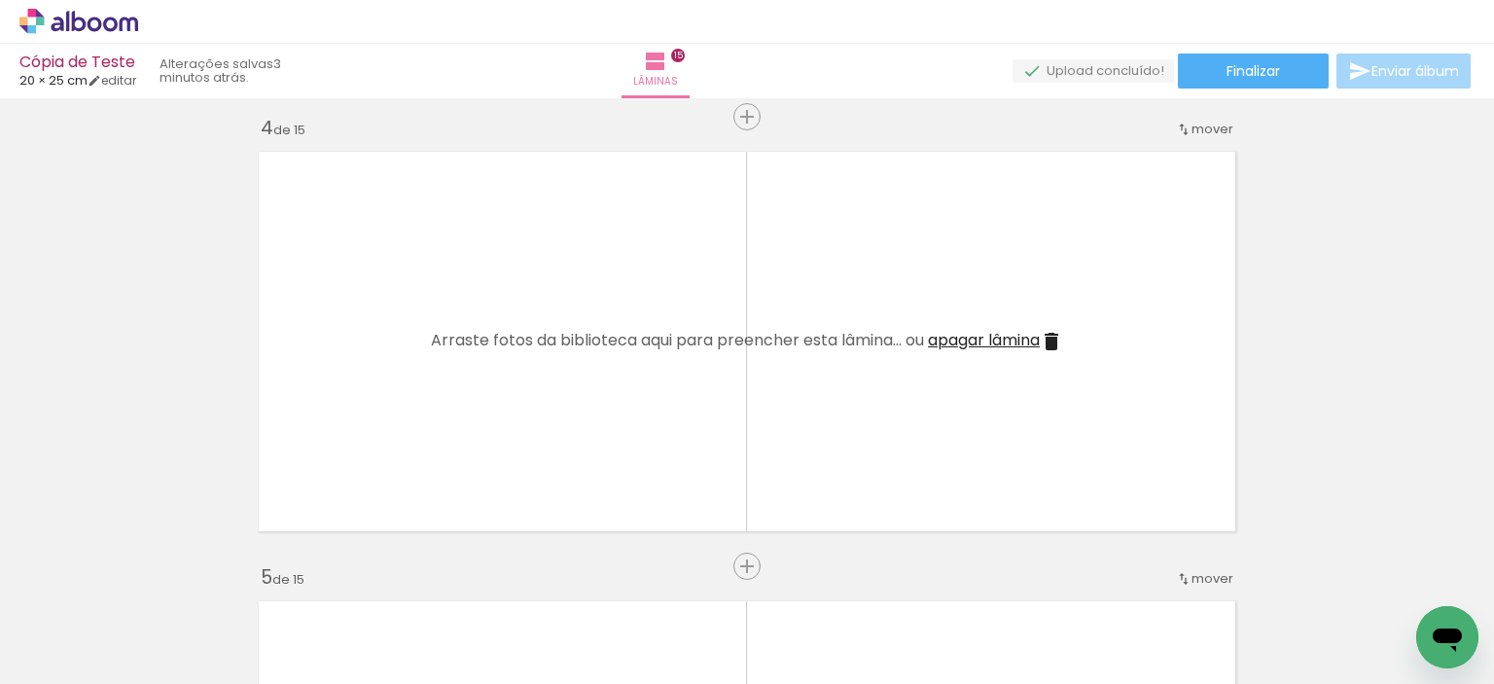
scroll to position [0, 552]
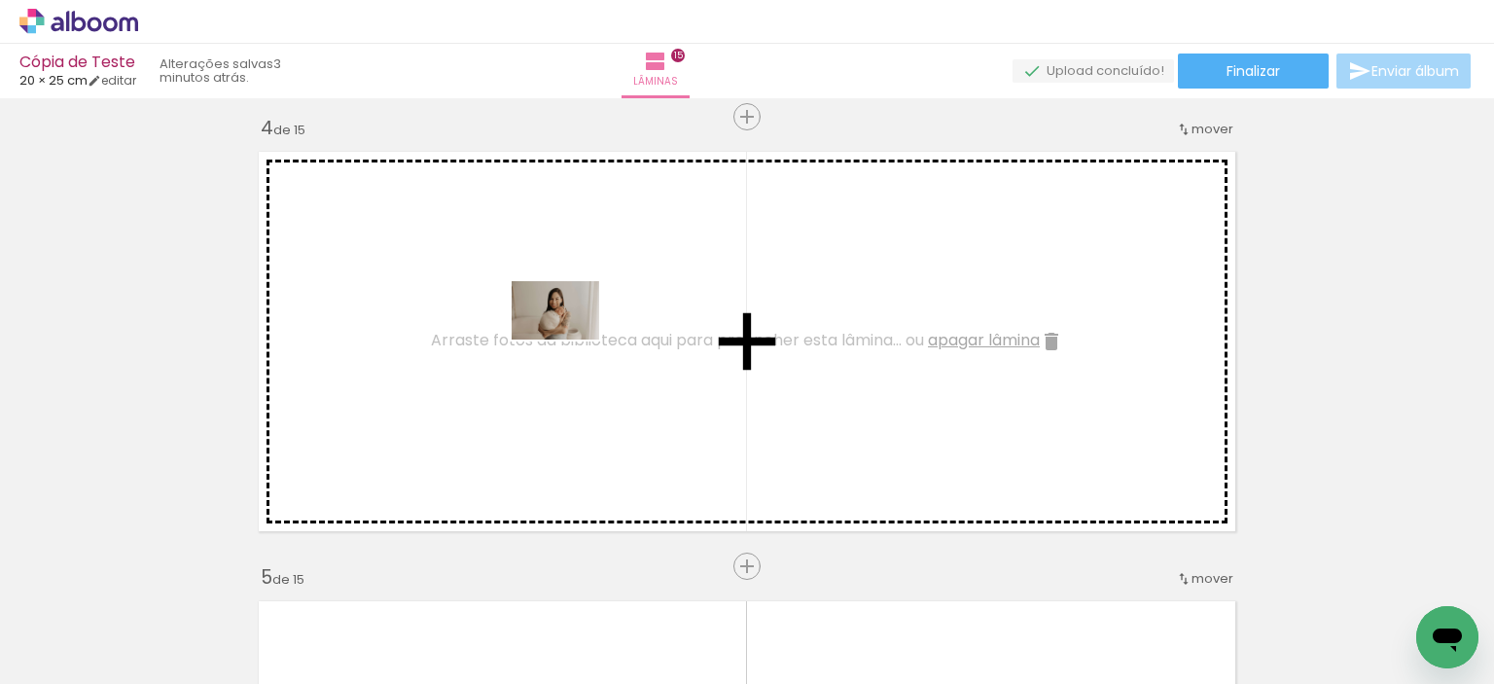
drag, startPoint x: 631, startPoint y: 614, endPoint x: 570, endPoint y: 339, distance: 281.1
click at [570, 339] on quentale-workspace at bounding box center [747, 342] width 1494 height 684
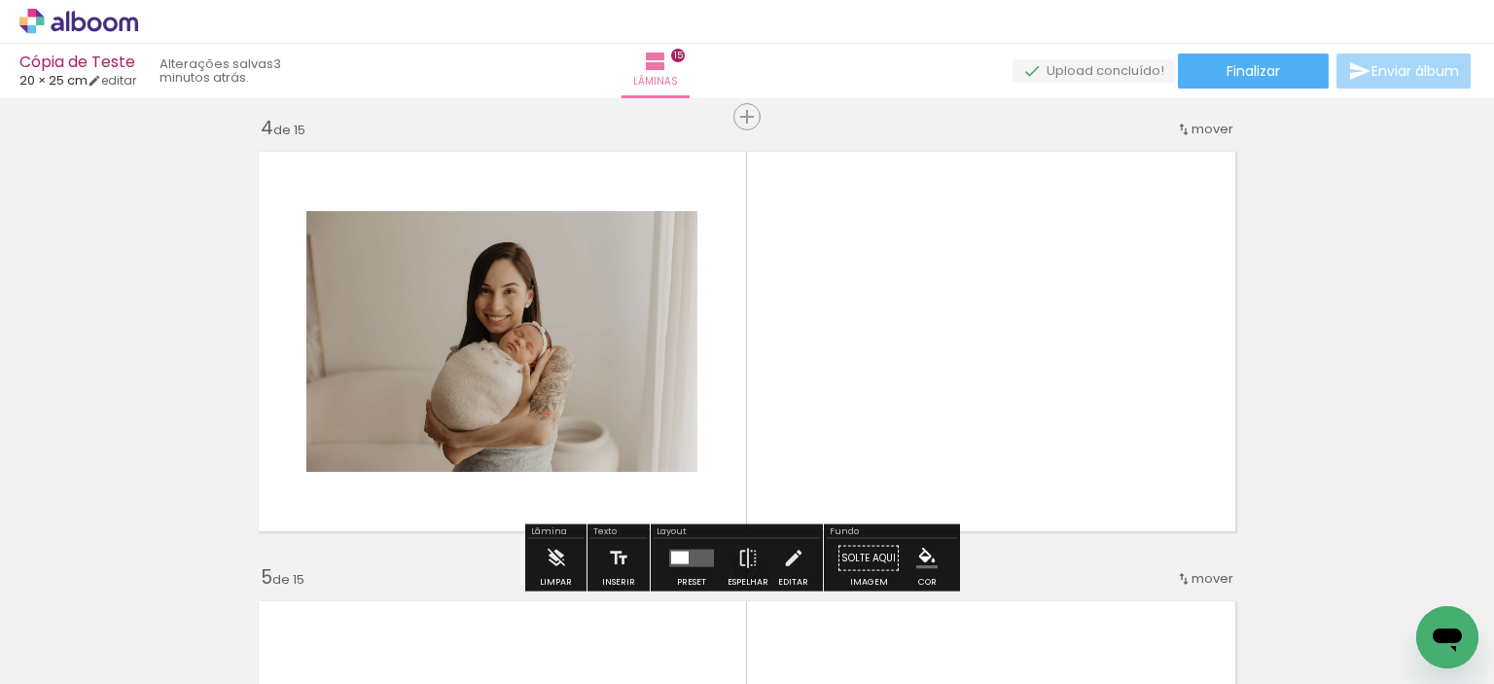
scroll to position [0, 0]
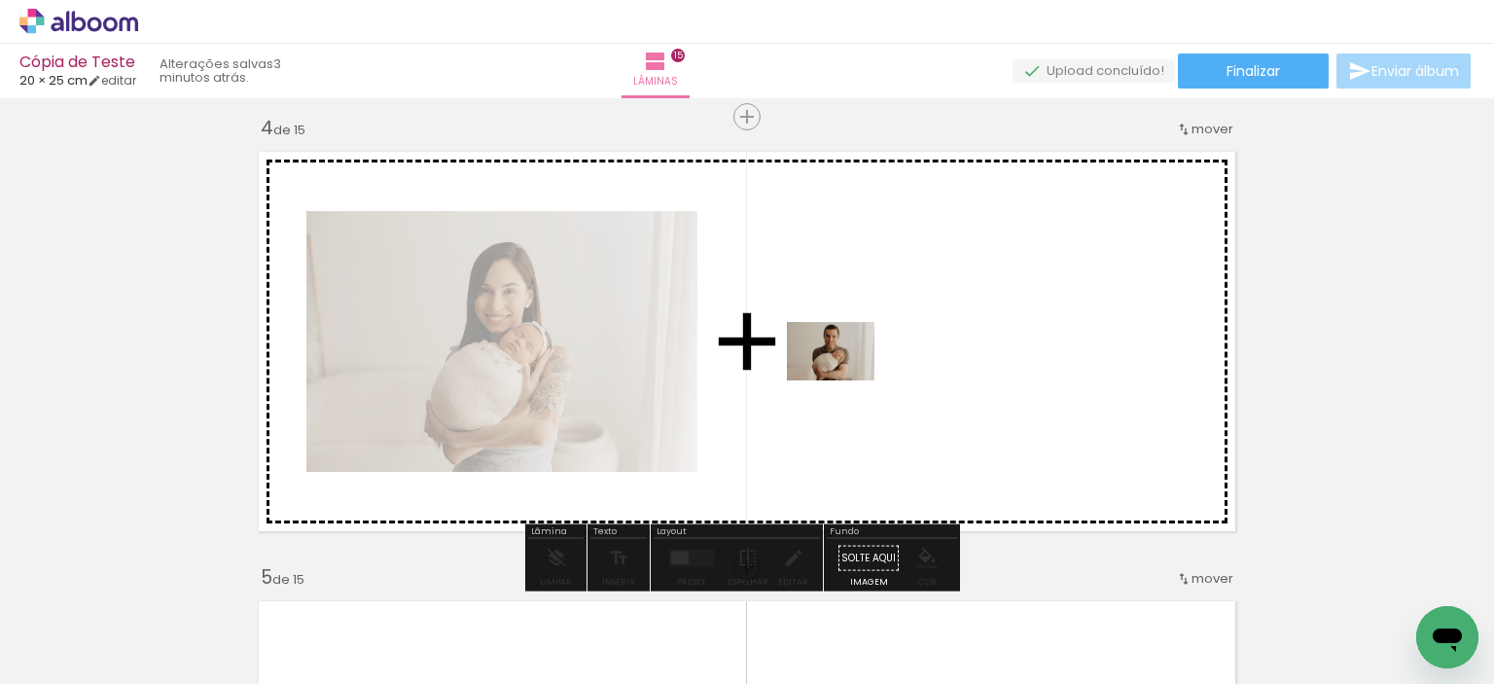
drag, startPoint x: 214, startPoint y: 629, endPoint x: 851, endPoint y: 379, distance: 684.4
click at [851, 379] on quentale-workspace at bounding box center [747, 342] width 1494 height 684
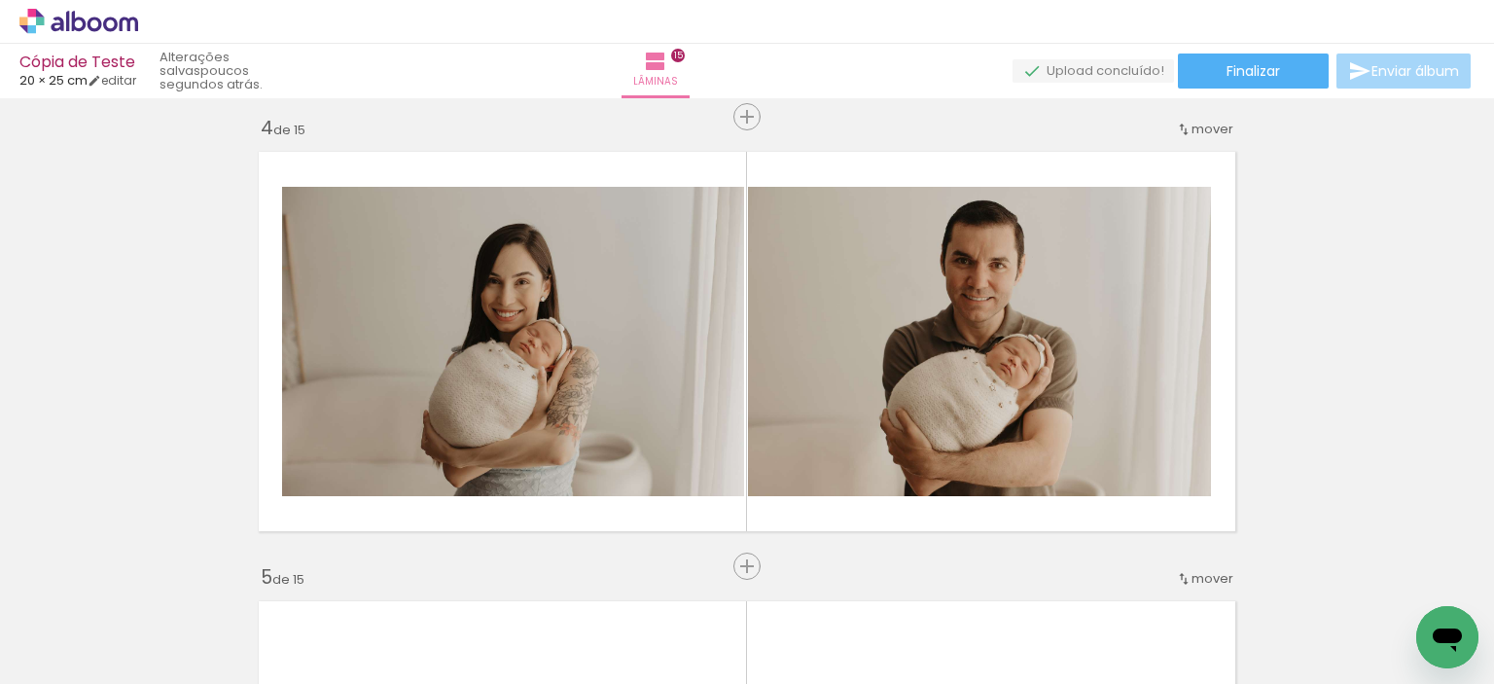
scroll to position [0, 39]
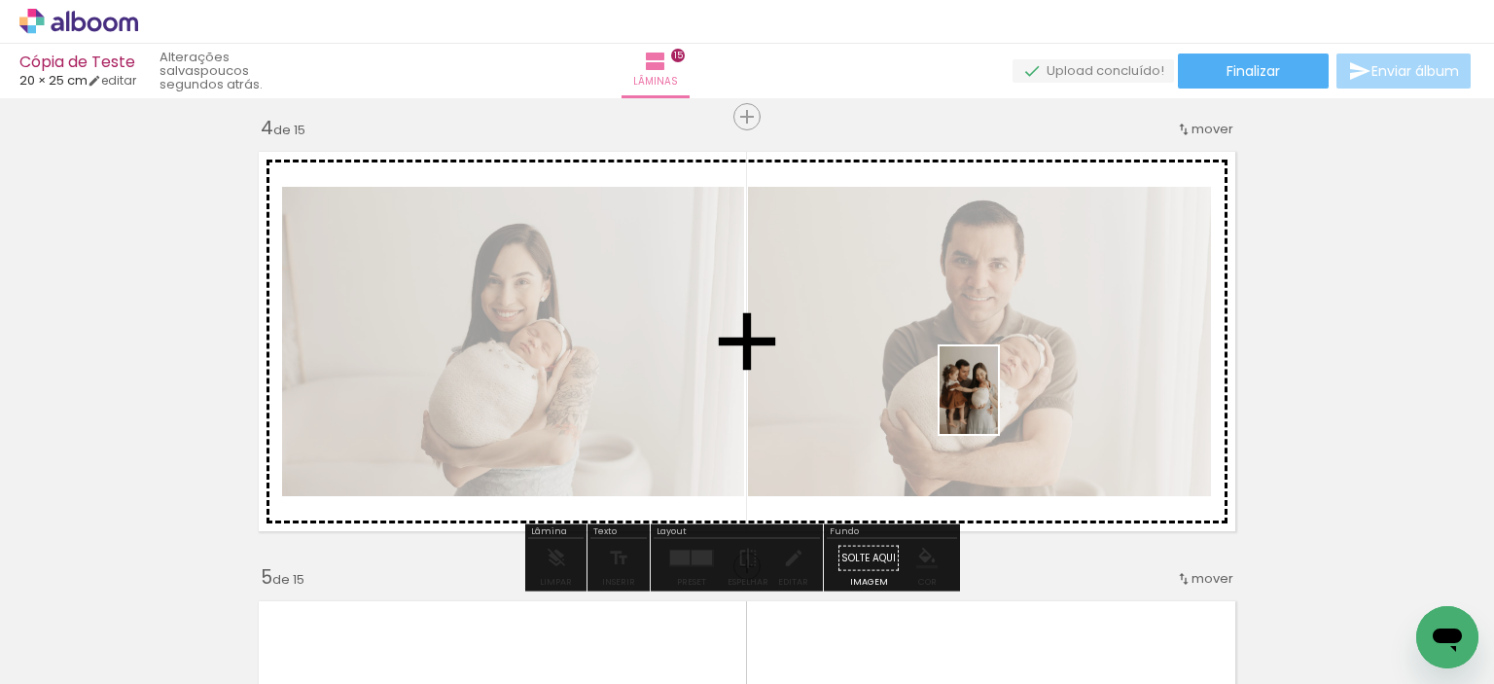
drag, startPoint x: 1262, startPoint y: 644, endPoint x: 998, endPoint y: 405, distance: 356.0
click at [998, 405] on quentale-workspace at bounding box center [747, 342] width 1494 height 684
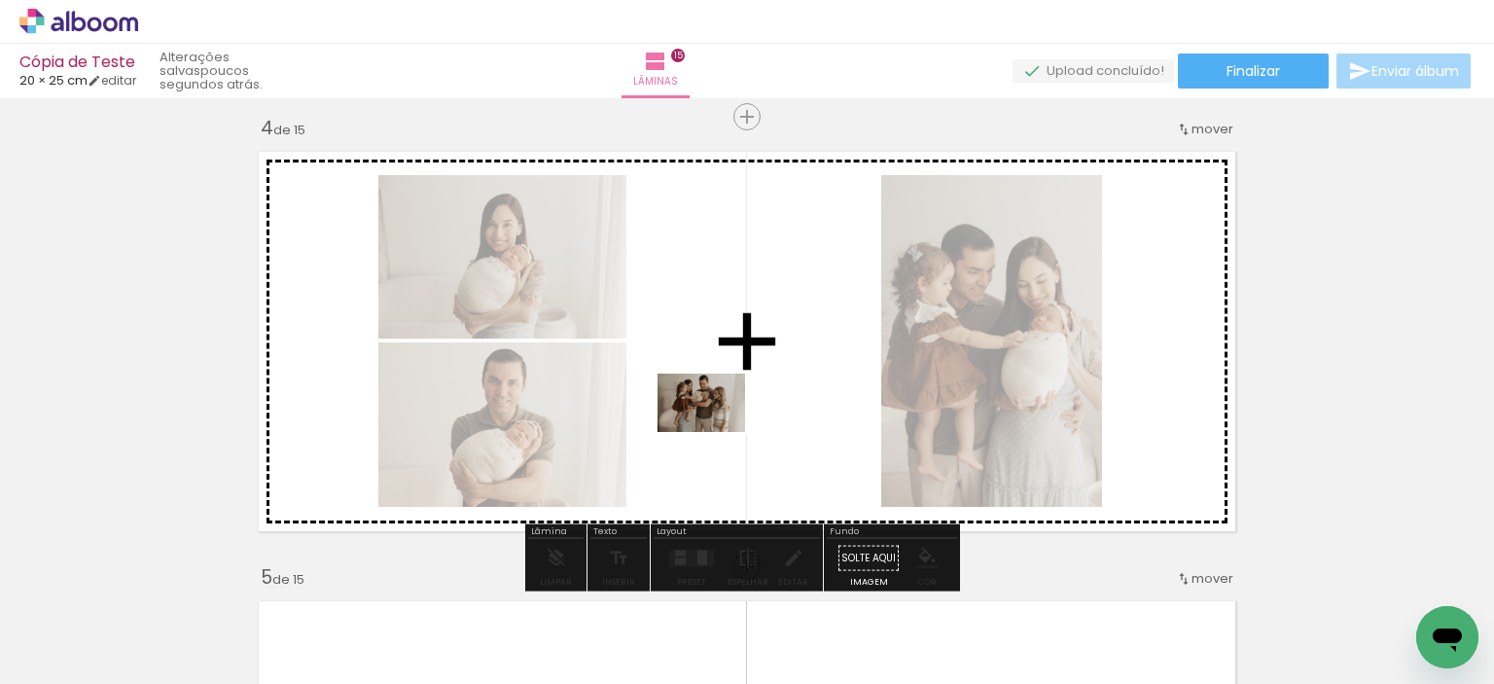
drag, startPoint x: 623, startPoint y: 629, endPoint x: 716, endPoint y: 429, distance: 221.1
click at [716, 429] on quentale-workspace at bounding box center [747, 342] width 1494 height 684
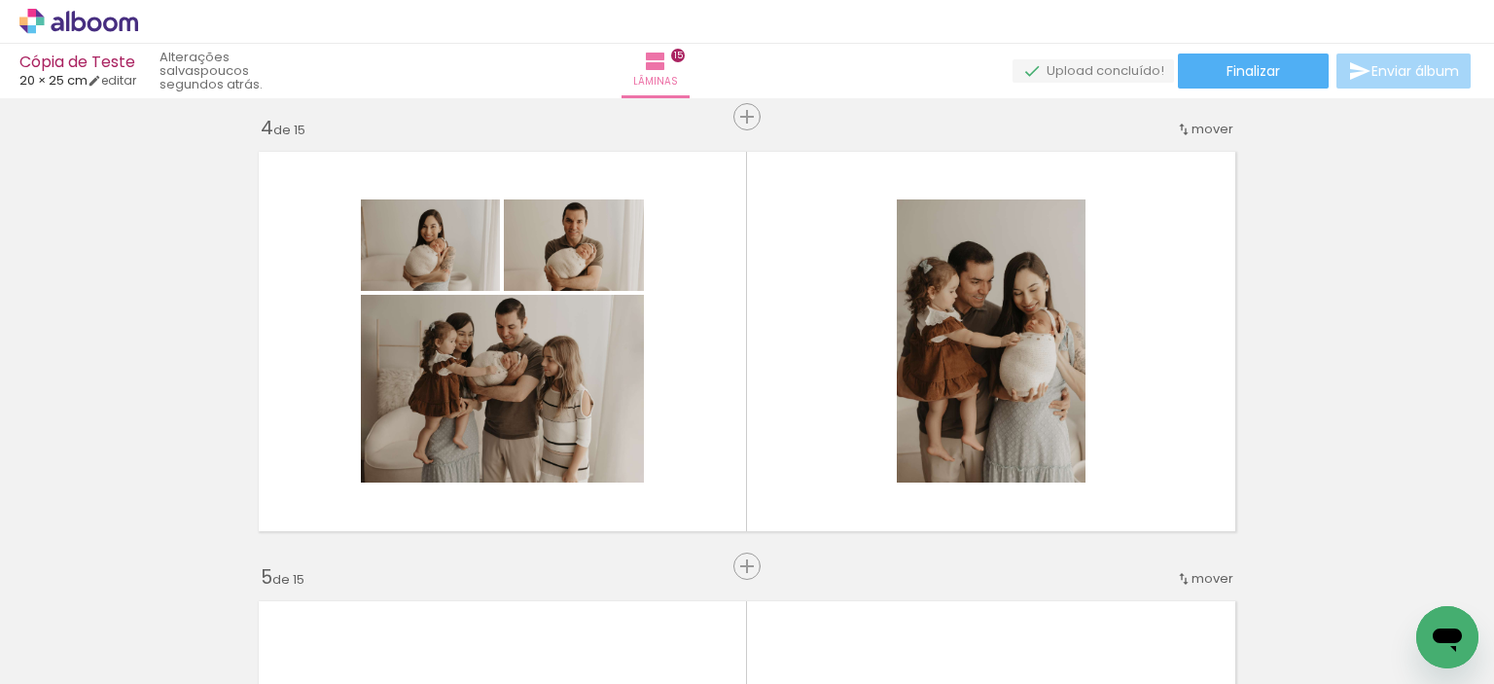
scroll to position [0, 604]
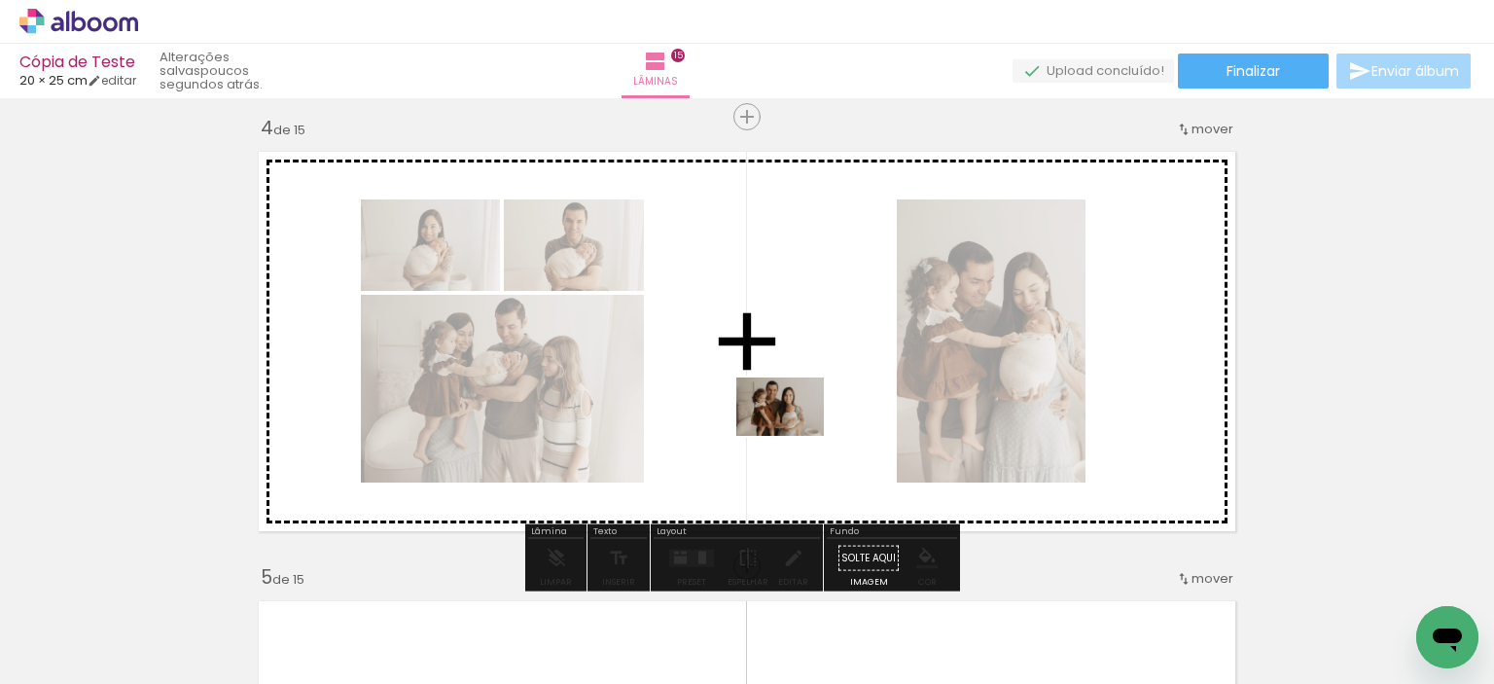
drag, startPoint x: 801, startPoint y: 625, endPoint x: 795, endPoint y: 435, distance: 190.7
click at [795, 435] on quentale-workspace at bounding box center [747, 342] width 1494 height 684
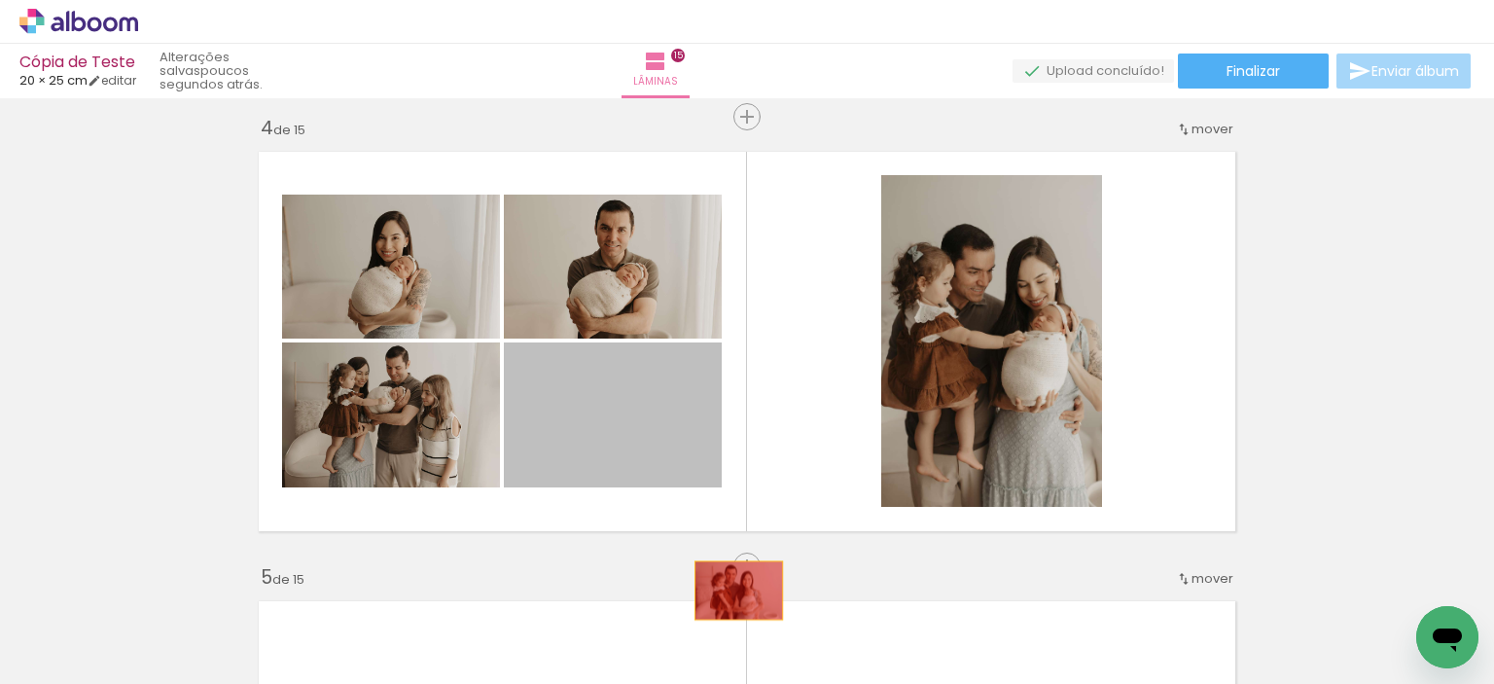
drag, startPoint x: 613, startPoint y: 419, endPoint x: 731, endPoint y: 590, distance: 208.3
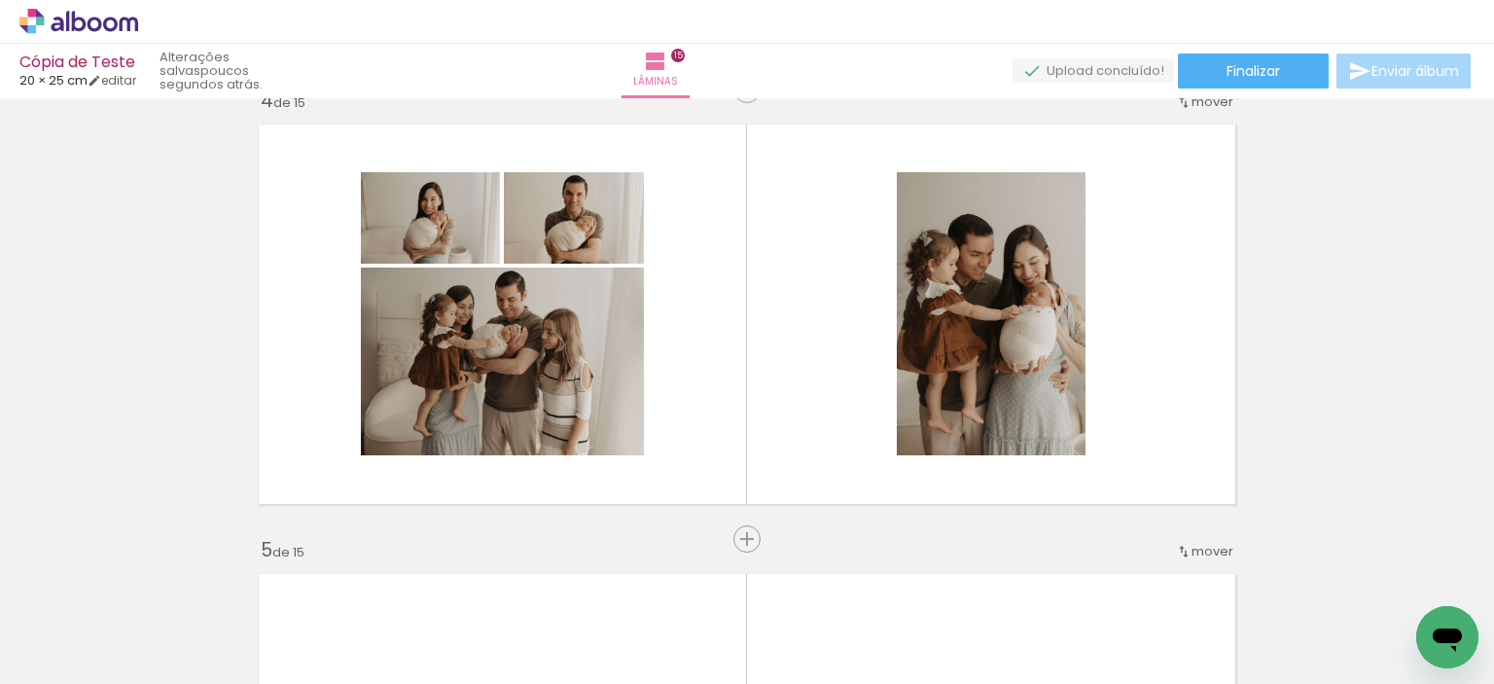
scroll to position [1362, 0]
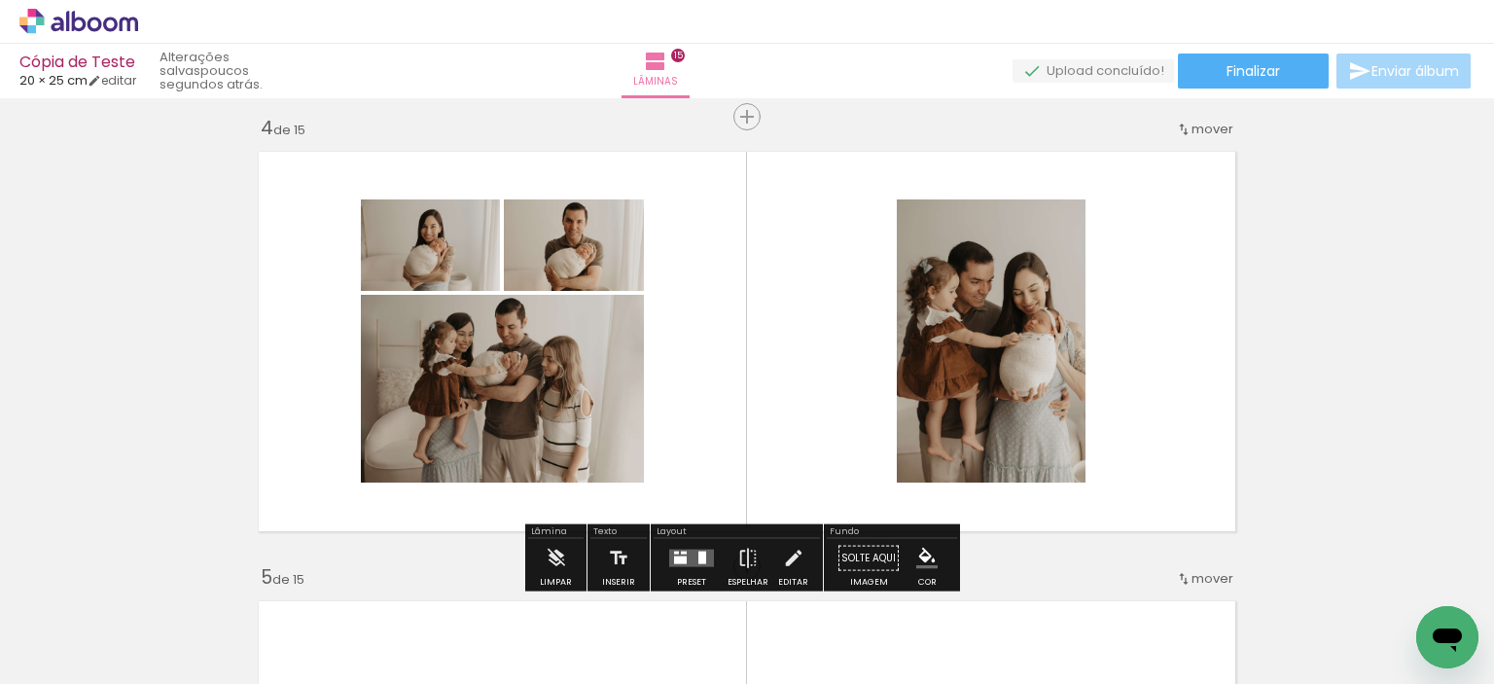
click at [689, 553] on quentale-layouter at bounding box center [691, 559] width 45 height 18
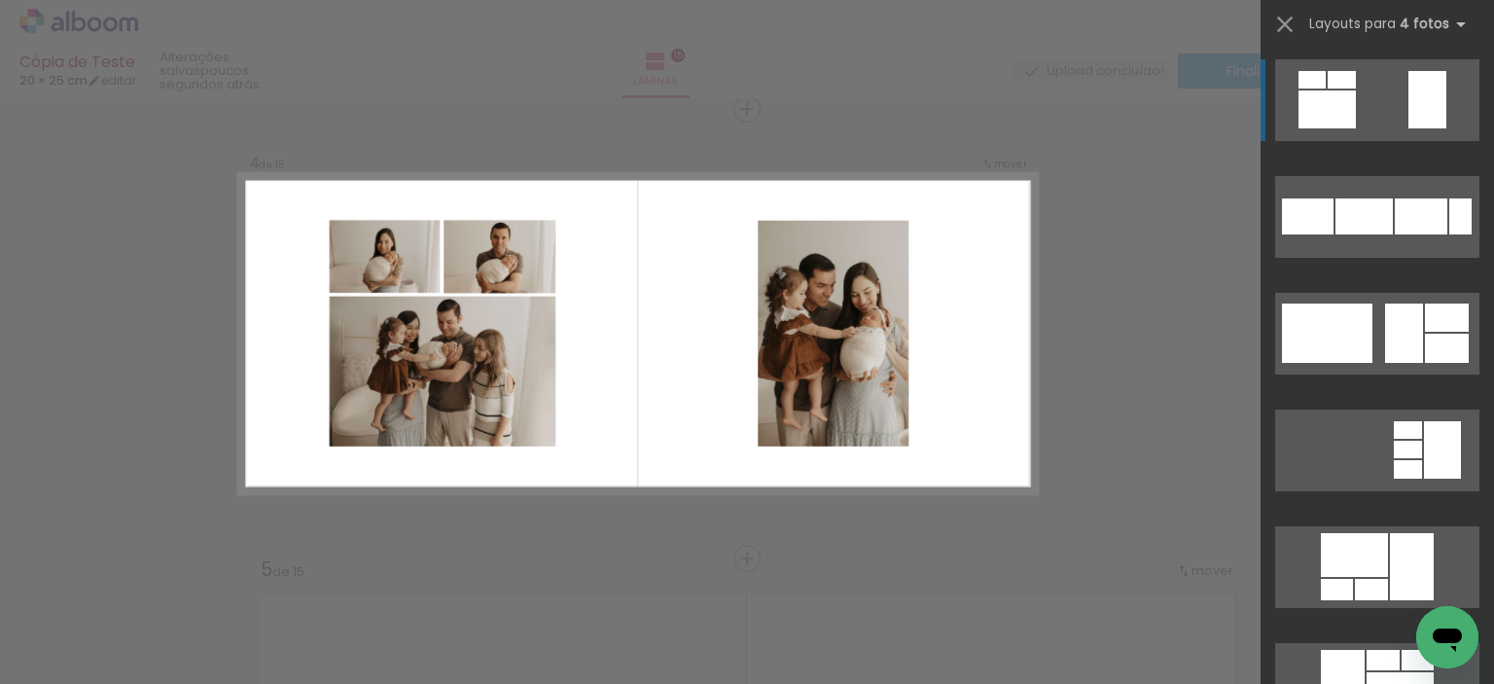
scroll to position [1372, 0]
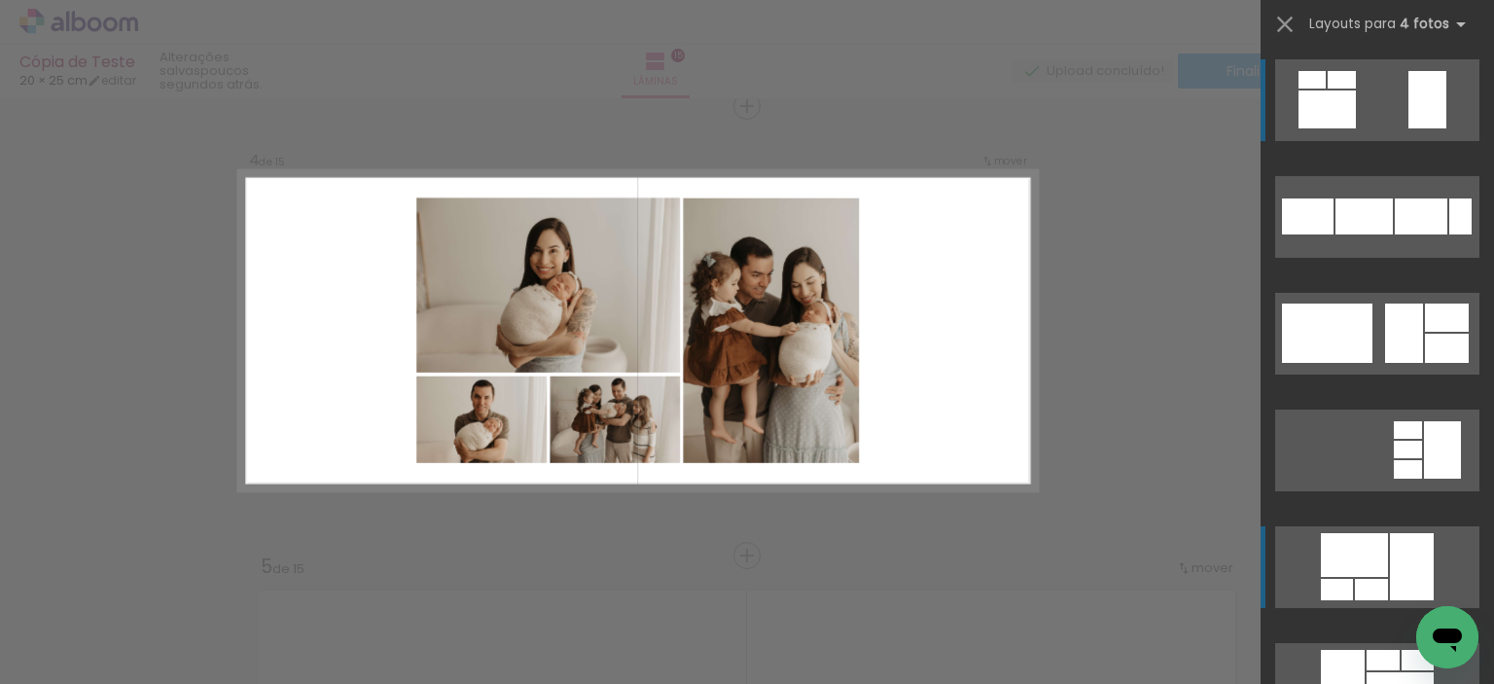
click at [1356, 89] on div at bounding box center [1342, 80] width 28 height 18
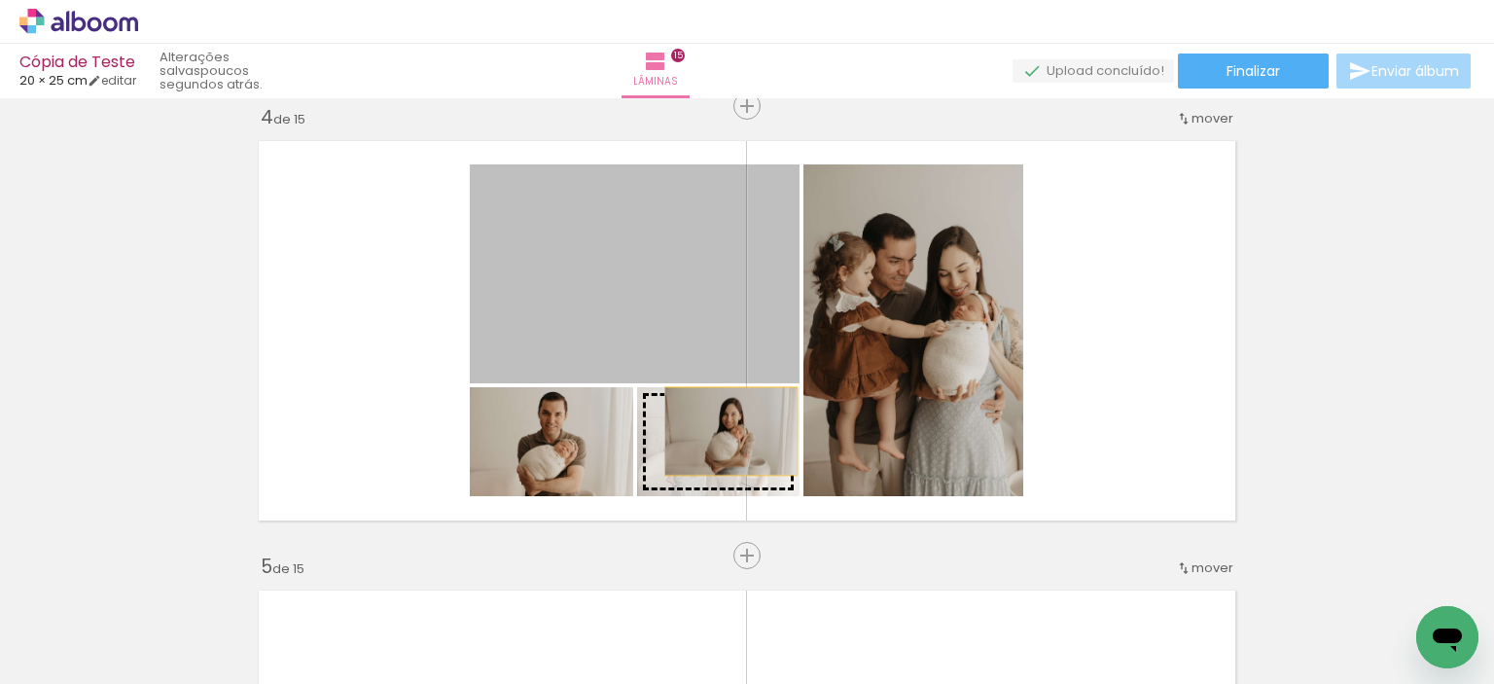
drag, startPoint x: 664, startPoint y: 287, endPoint x: 731, endPoint y: 449, distance: 175.8
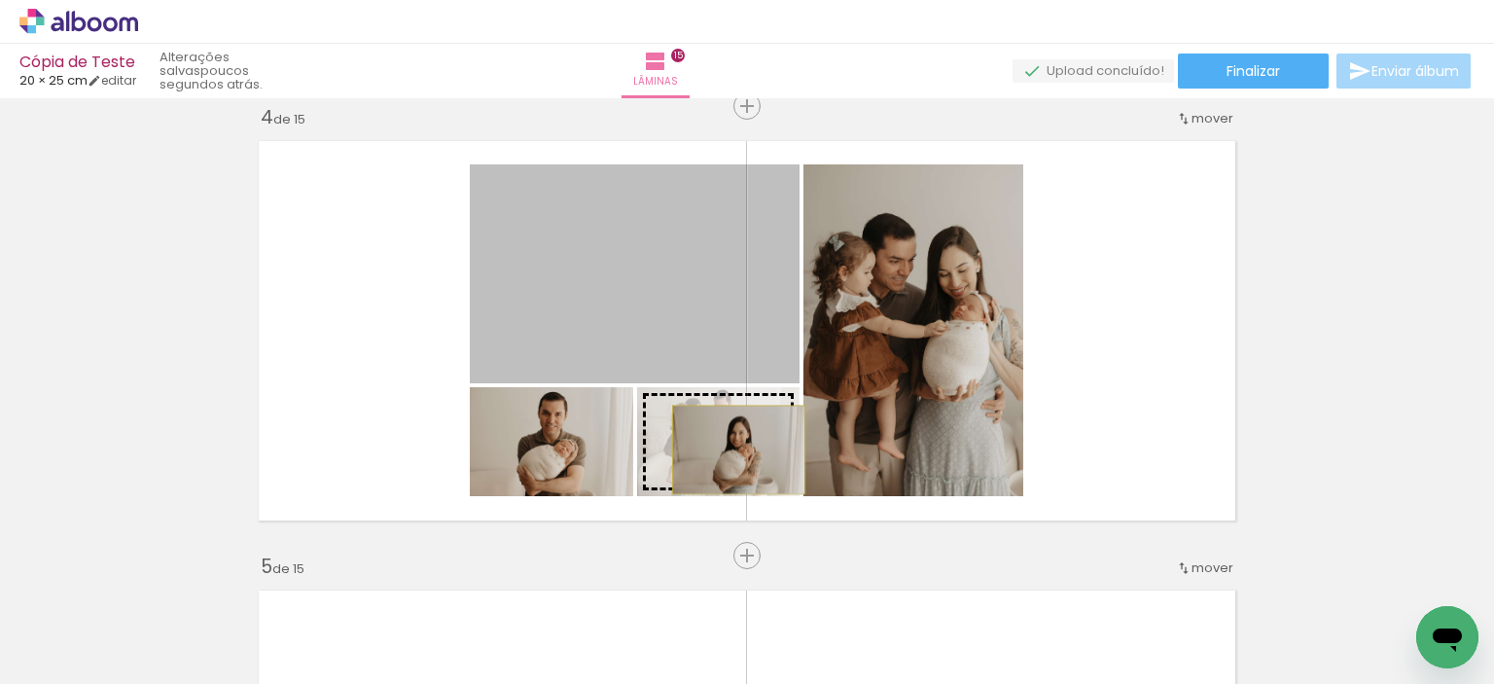
click at [0, 0] on slot at bounding box center [0, 0] width 0 height 0
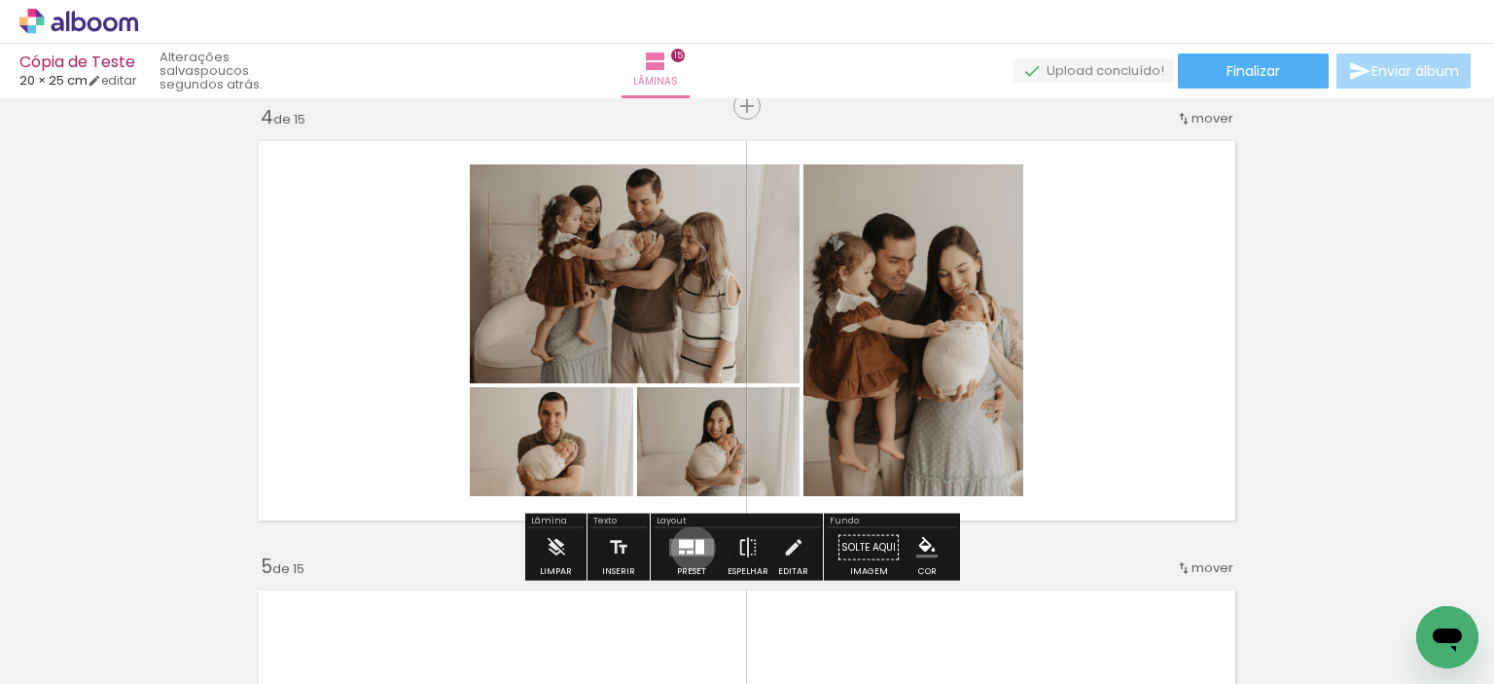
click at [689, 548] on quentale-layouter at bounding box center [691, 548] width 45 height 18
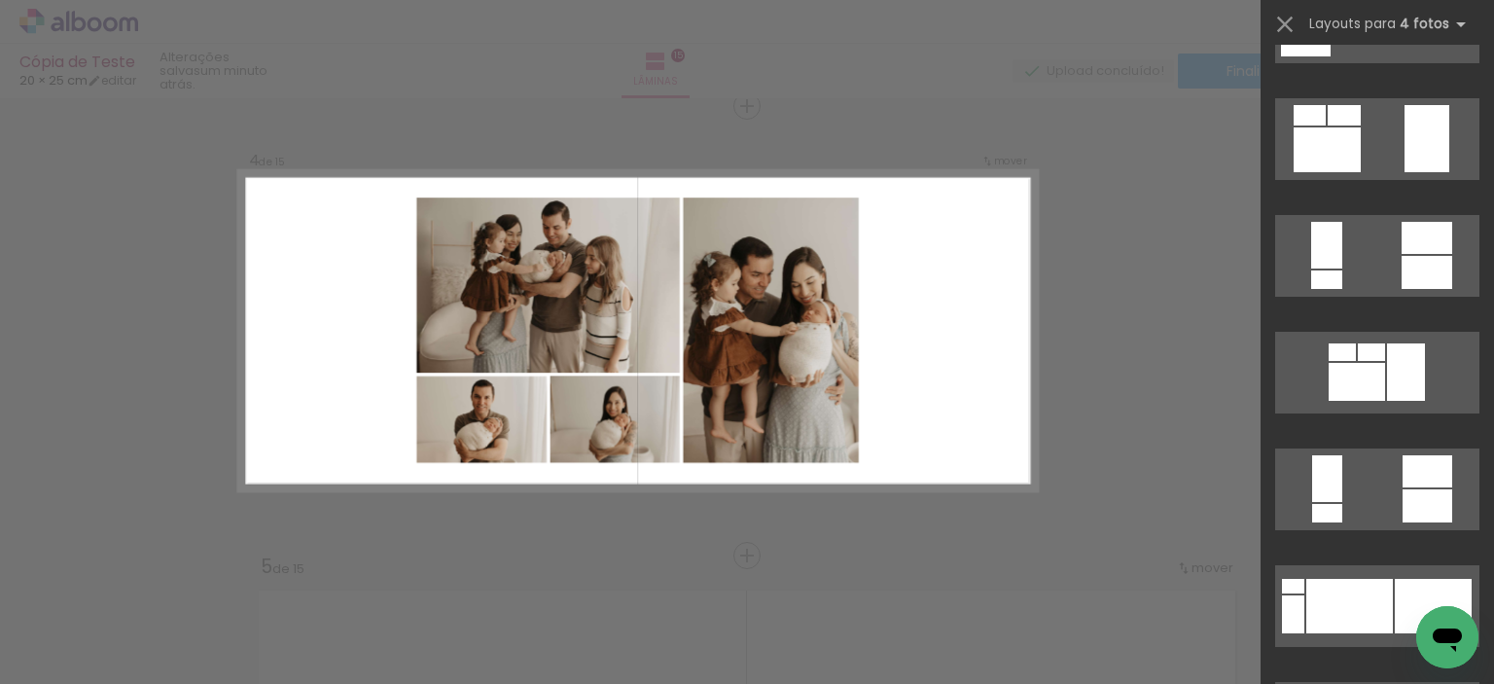
scroll to position [1926, 0]
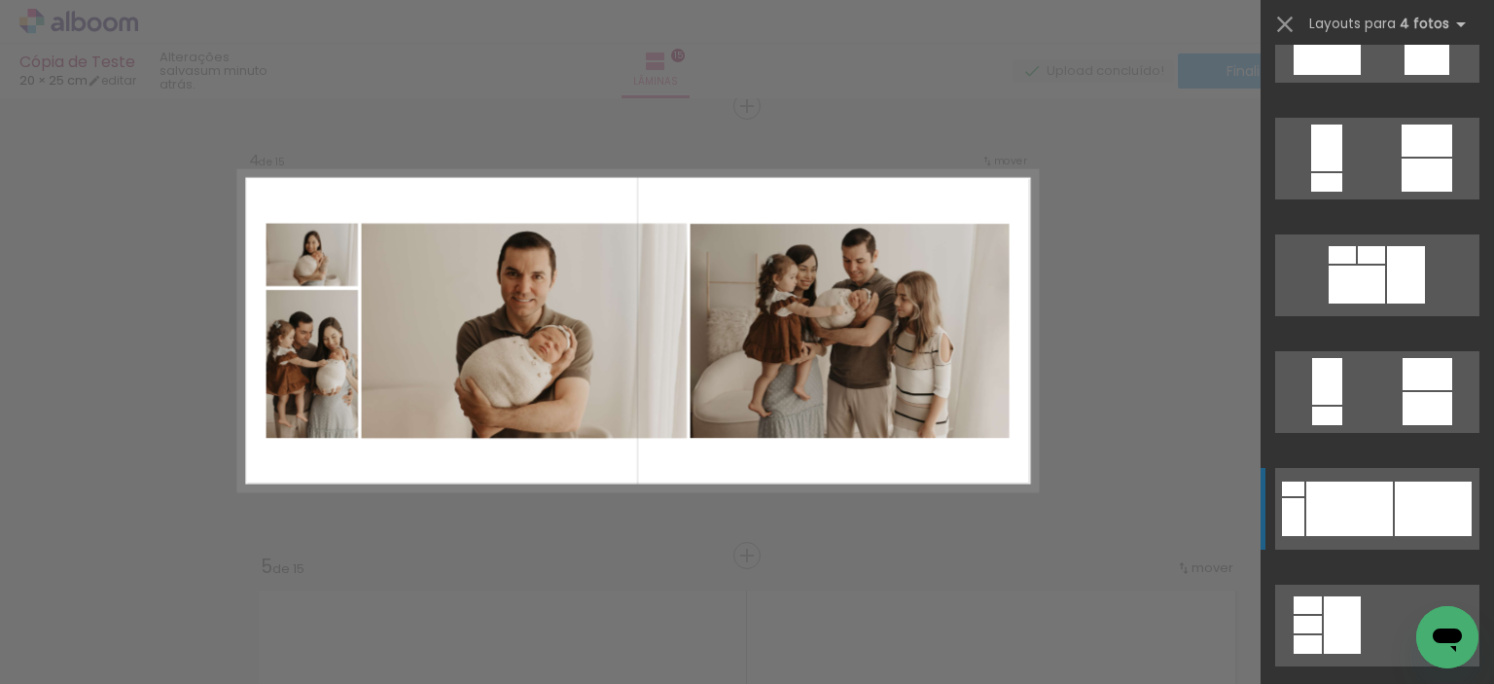
click at [1370, 303] on div at bounding box center [1357, 285] width 56 height 38
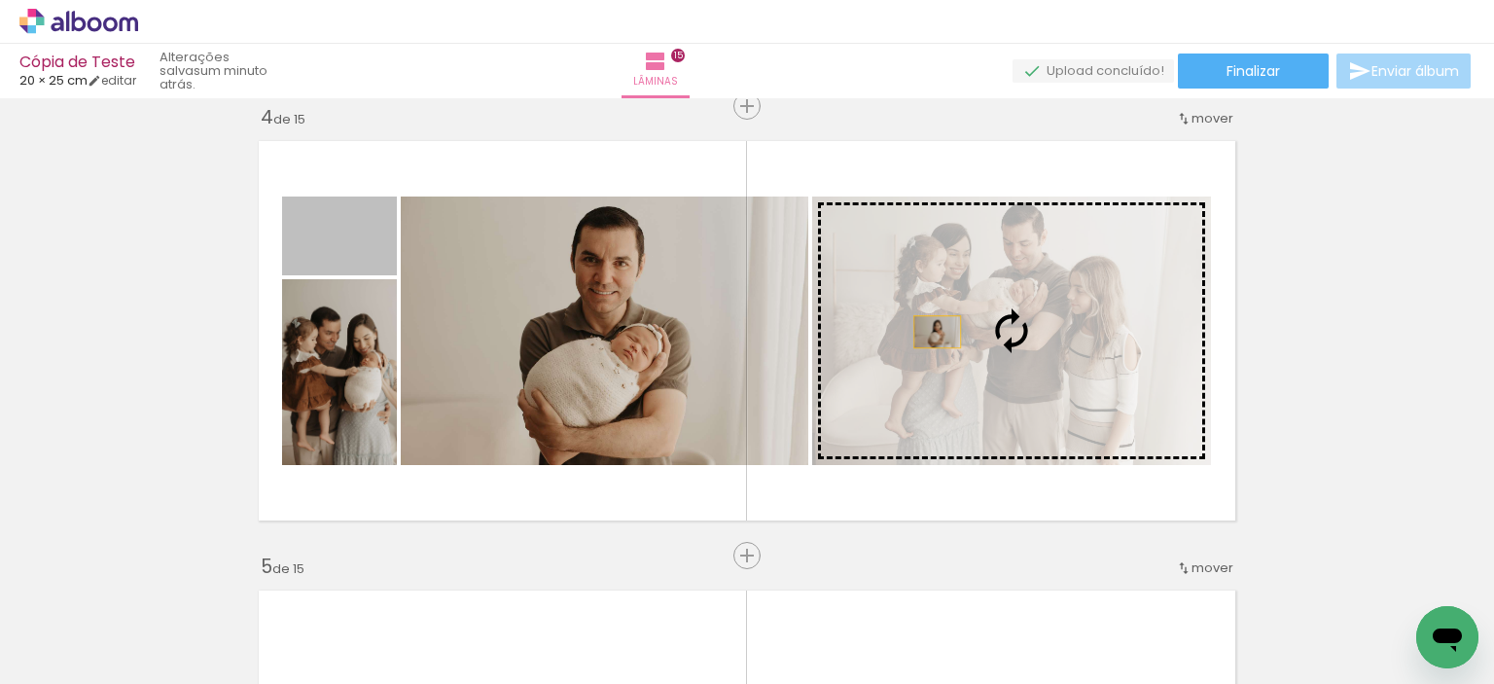
drag, startPoint x: 376, startPoint y: 253, endPoint x: 956, endPoint y: 332, distance: 585.0
click at [0, 0] on slot at bounding box center [0, 0] width 0 height 0
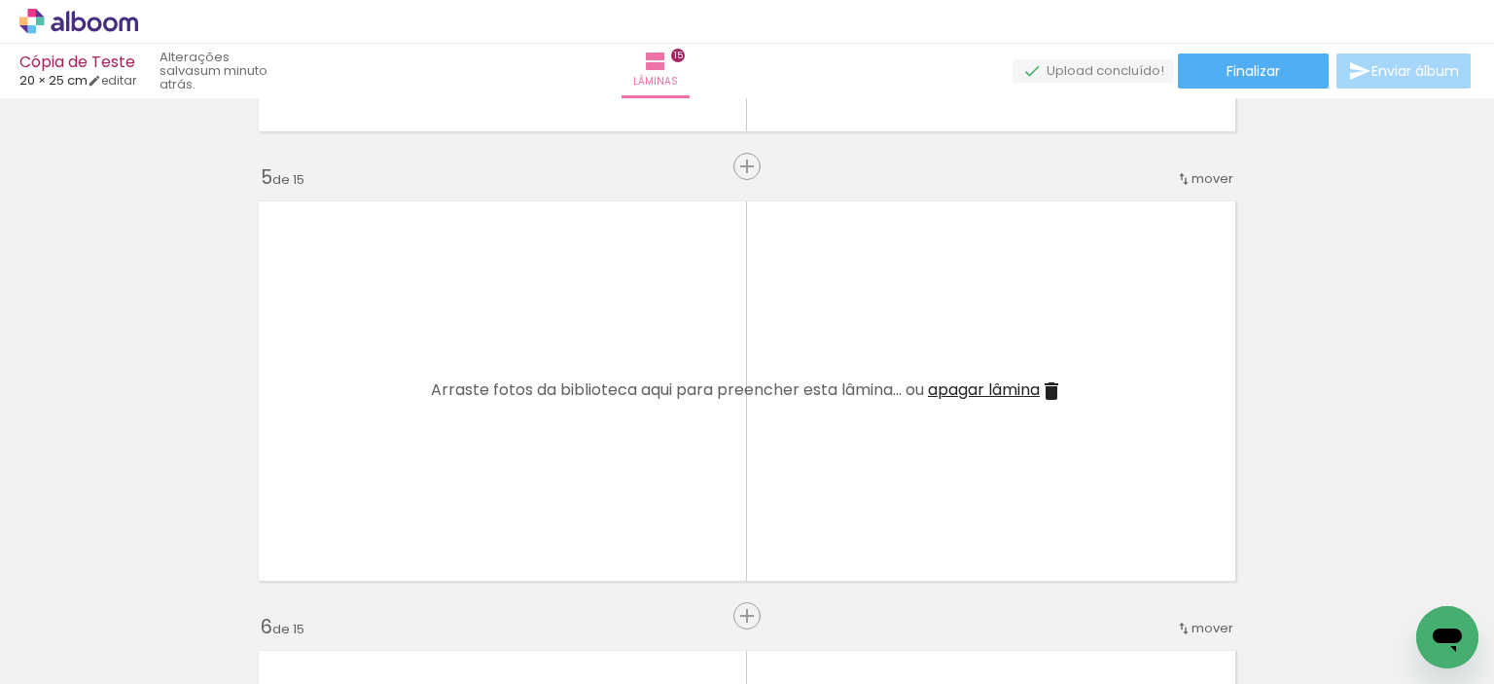
scroll to position [1859, 0]
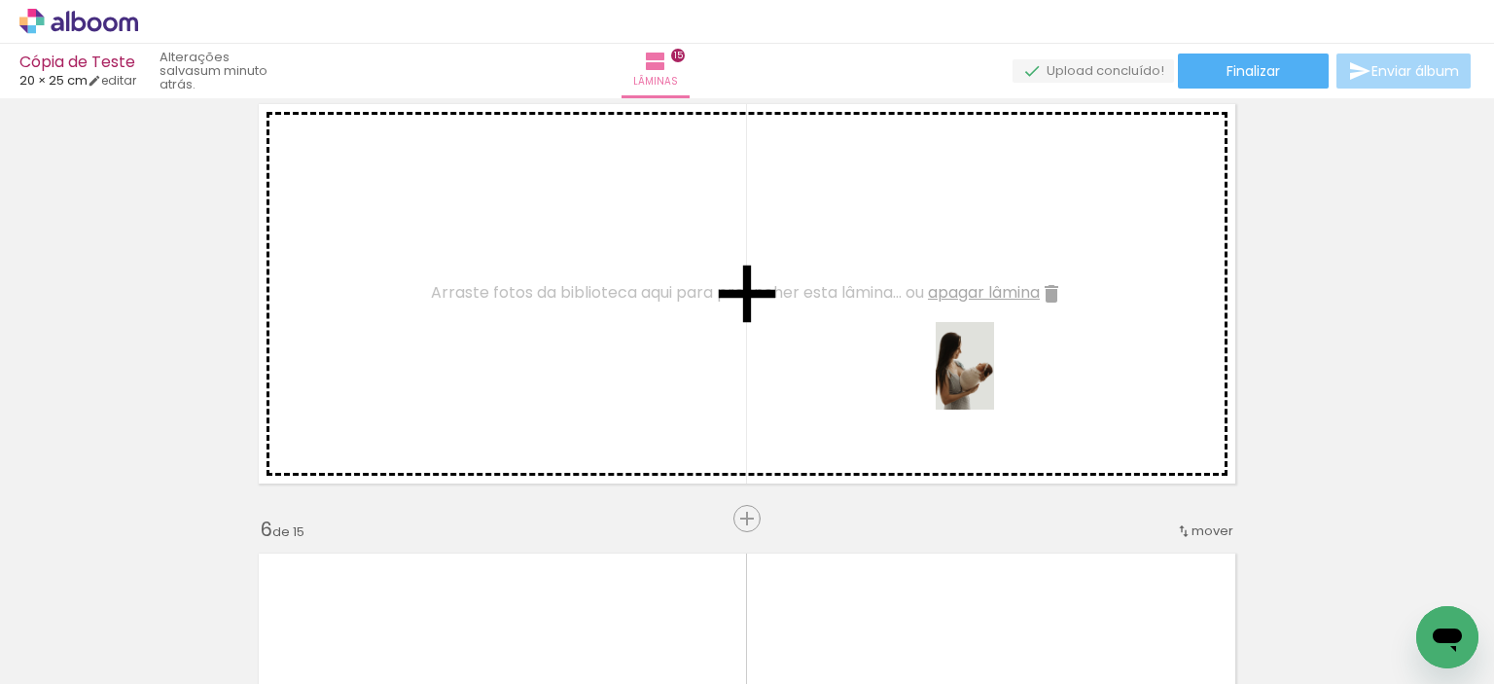
drag, startPoint x: 1008, startPoint y: 502, endPoint x: 994, endPoint y: 380, distance: 122.3
click at [994, 380] on quentale-workspace at bounding box center [747, 342] width 1494 height 684
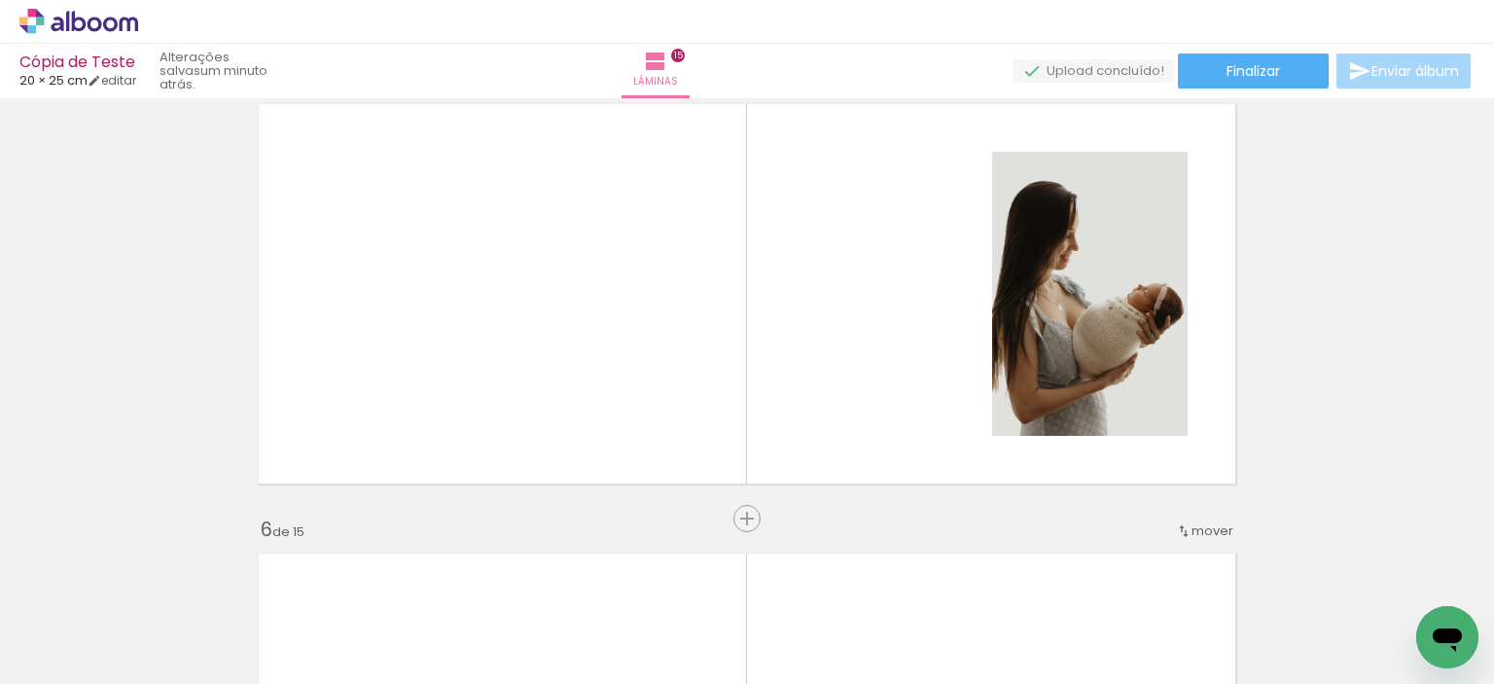
scroll to position [0, 0]
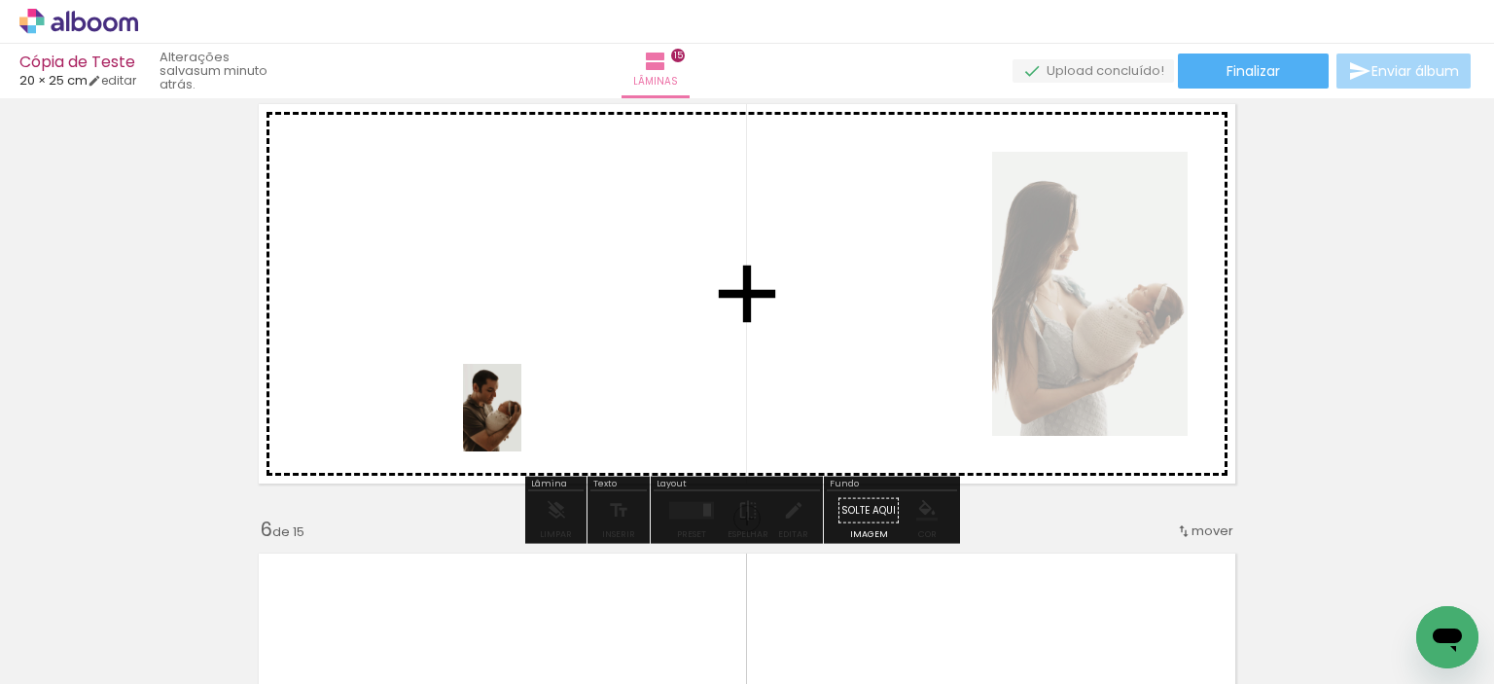
drag, startPoint x: 315, startPoint y: 637, endPoint x: 521, endPoint y: 422, distance: 297.9
click at [521, 422] on quentale-workspace at bounding box center [747, 342] width 1494 height 684
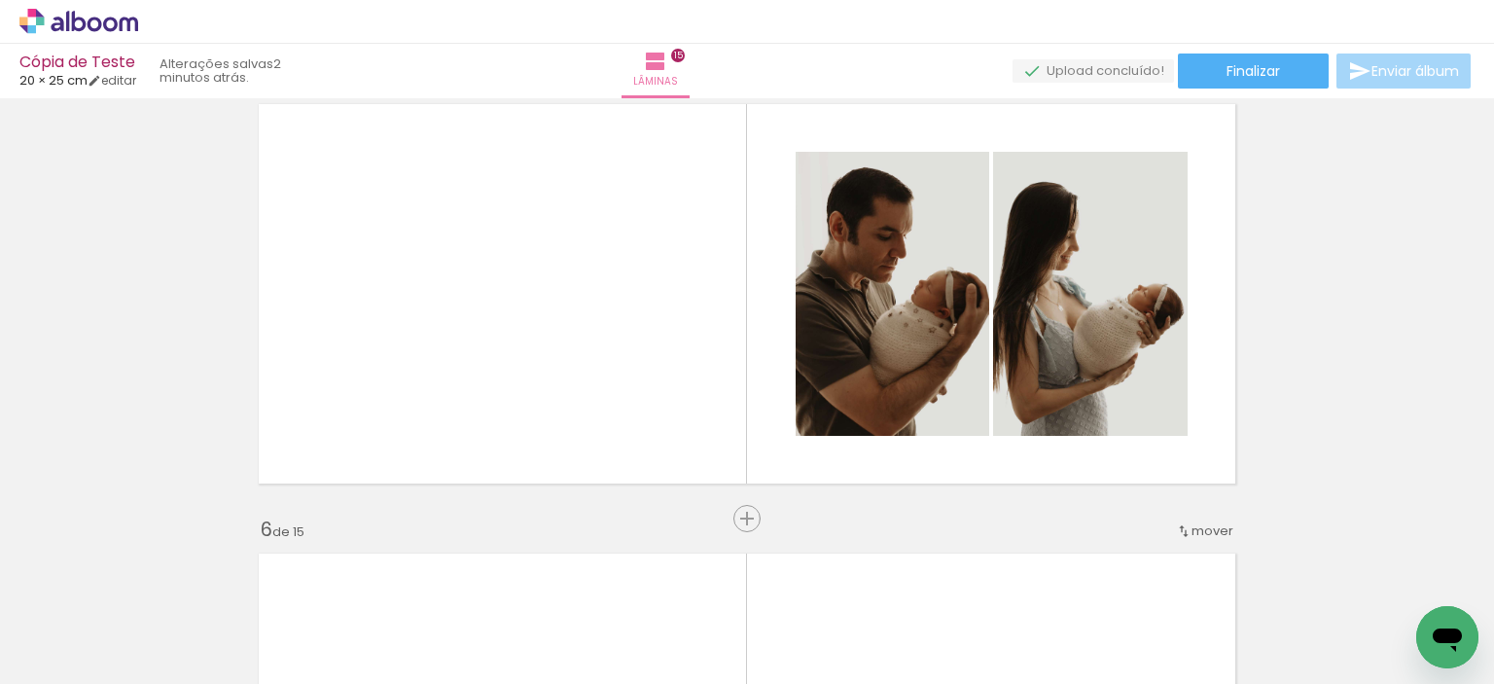
scroll to position [0, 1073]
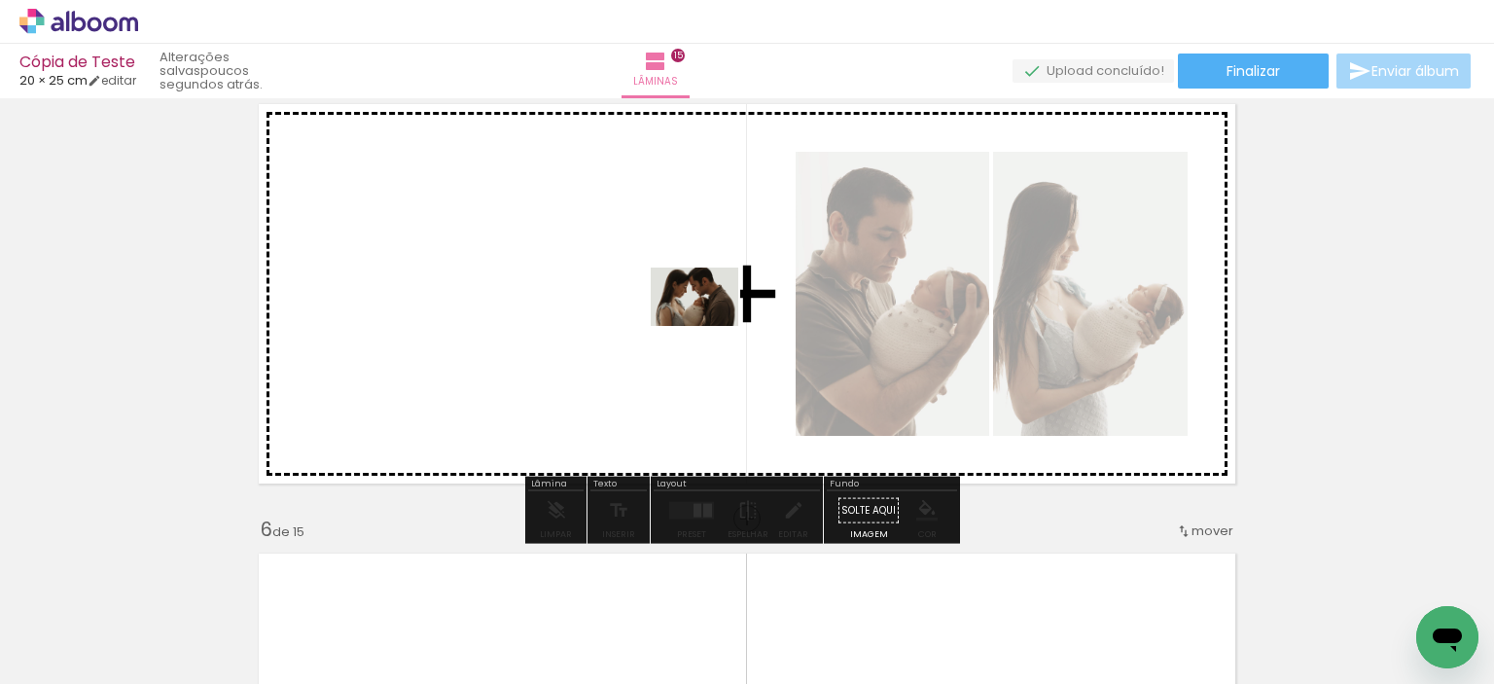
drag, startPoint x: 774, startPoint y: 640, endPoint x: 709, endPoint y: 326, distance: 320.9
click at [709, 326] on quentale-workspace at bounding box center [747, 342] width 1494 height 684
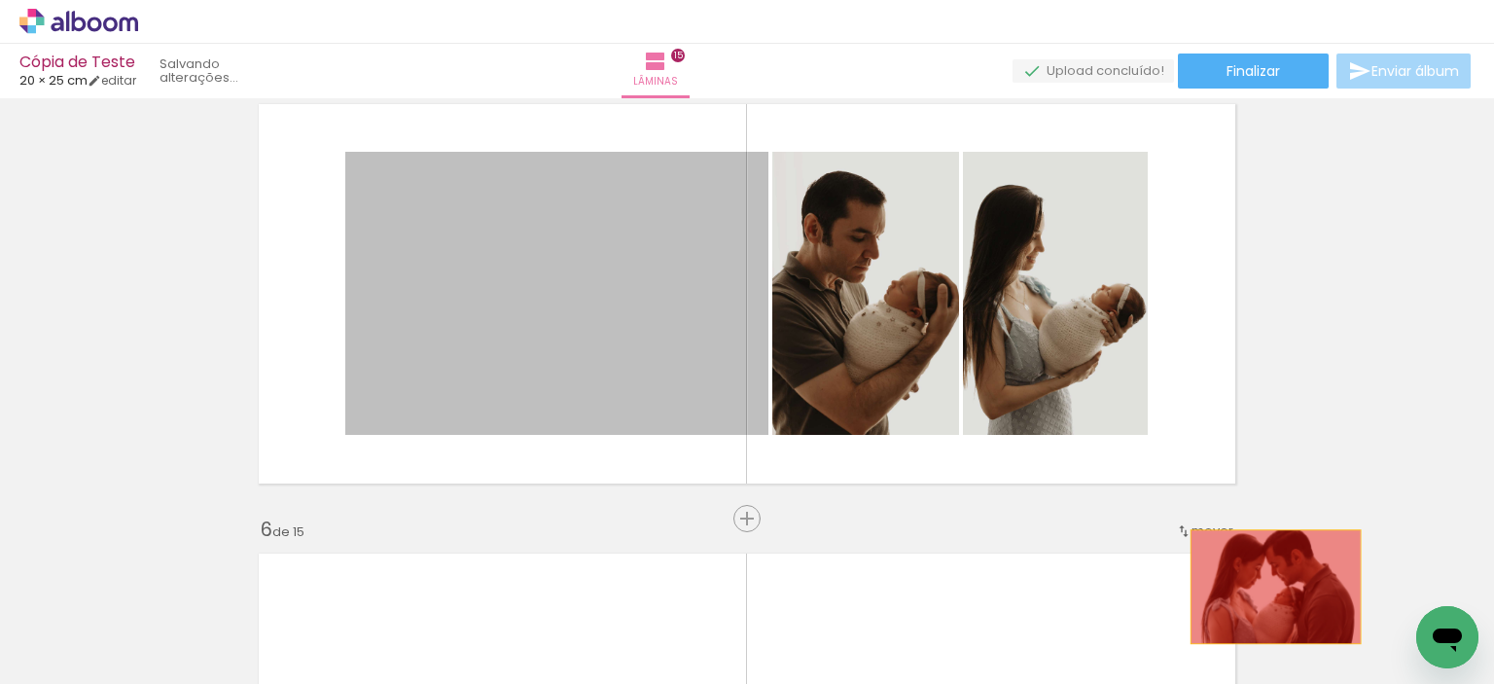
drag, startPoint x: 585, startPoint y: 335, endPoint x: 1268, endPoint y: 587, distance: 728.7
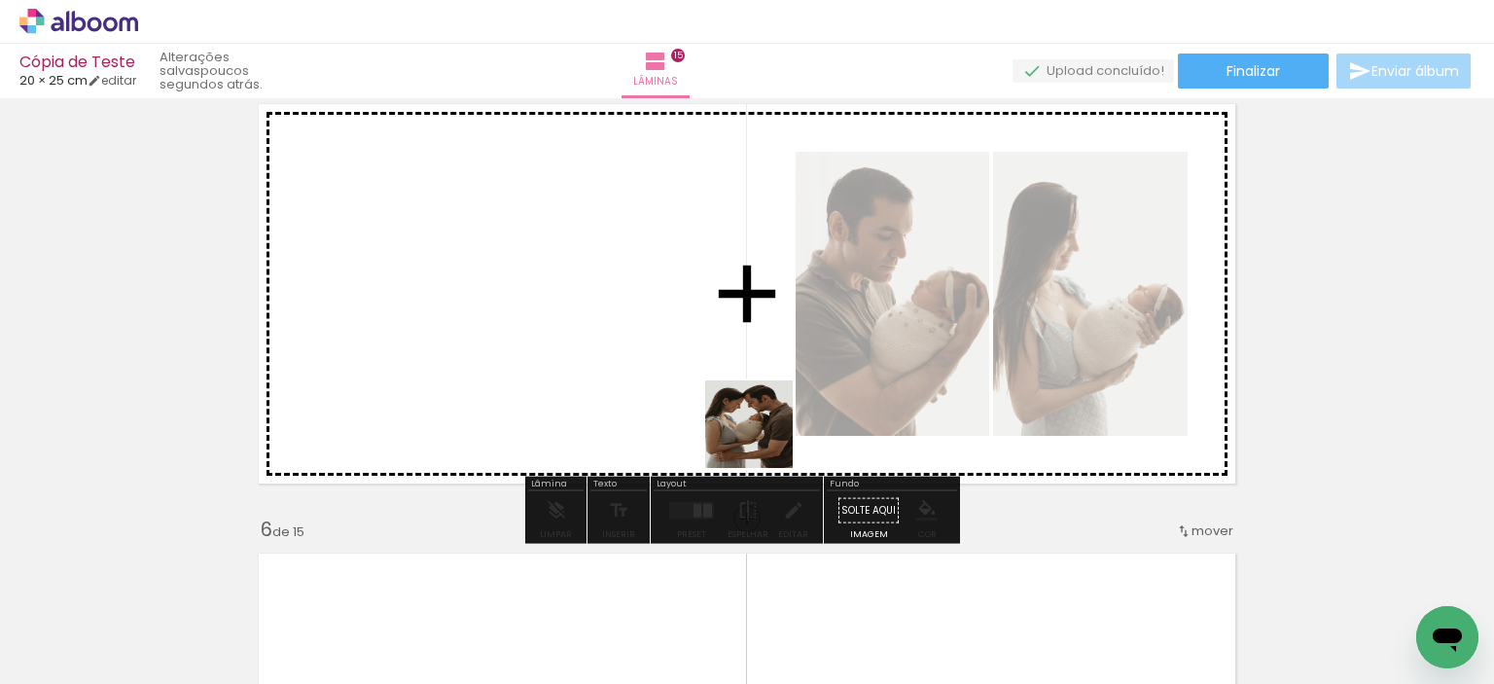
drag, startPoint x: 864, startPoint y: 633, endPoint x: 707, endPoint y: 380, distance: 297.5
click at [707, 380] on quentale-workspace at bounding box center [747, 342] width 1494 height 684
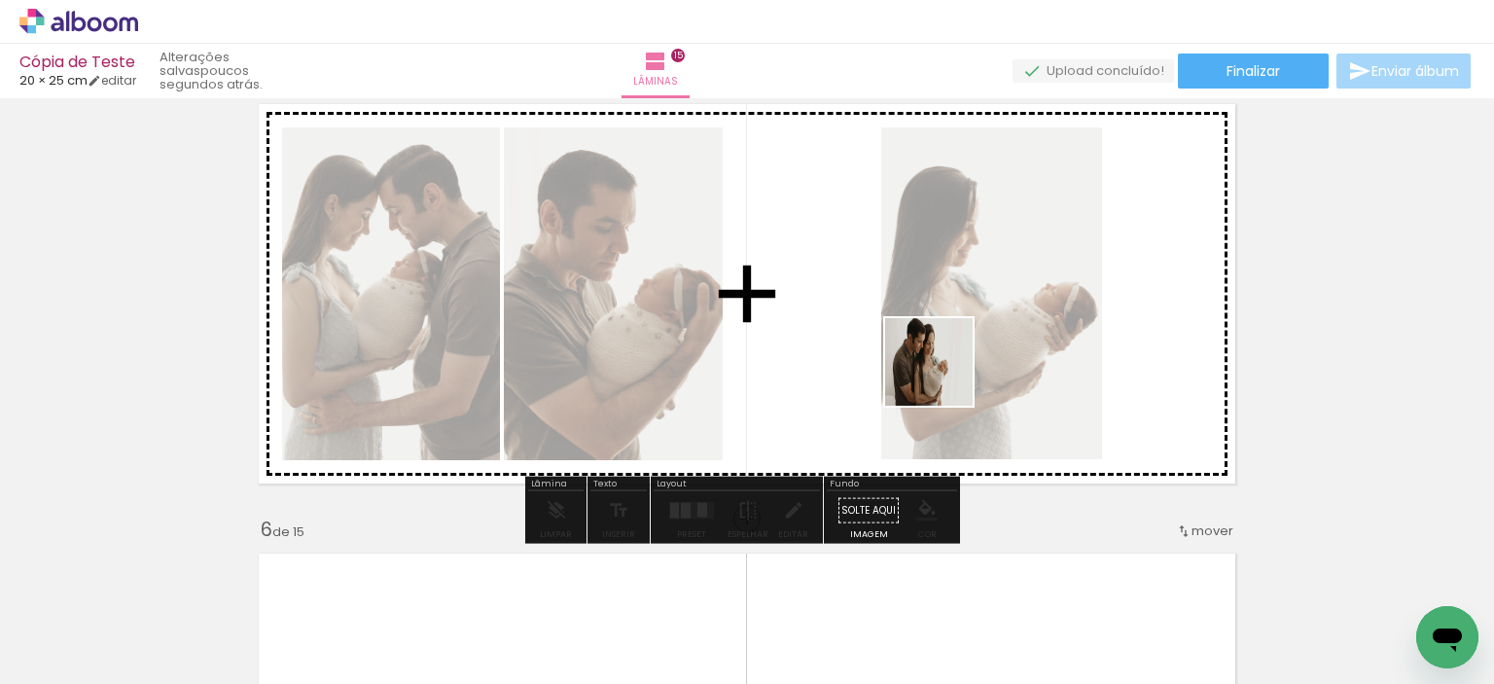
drag, startPoint x: 977, startPoint y: 639, endPoint x: 942, endPoint y: 373, distance: 268.8
click at [942, 373] on quentale-workspace at bounding box center [747, 342] width 1494 height 684
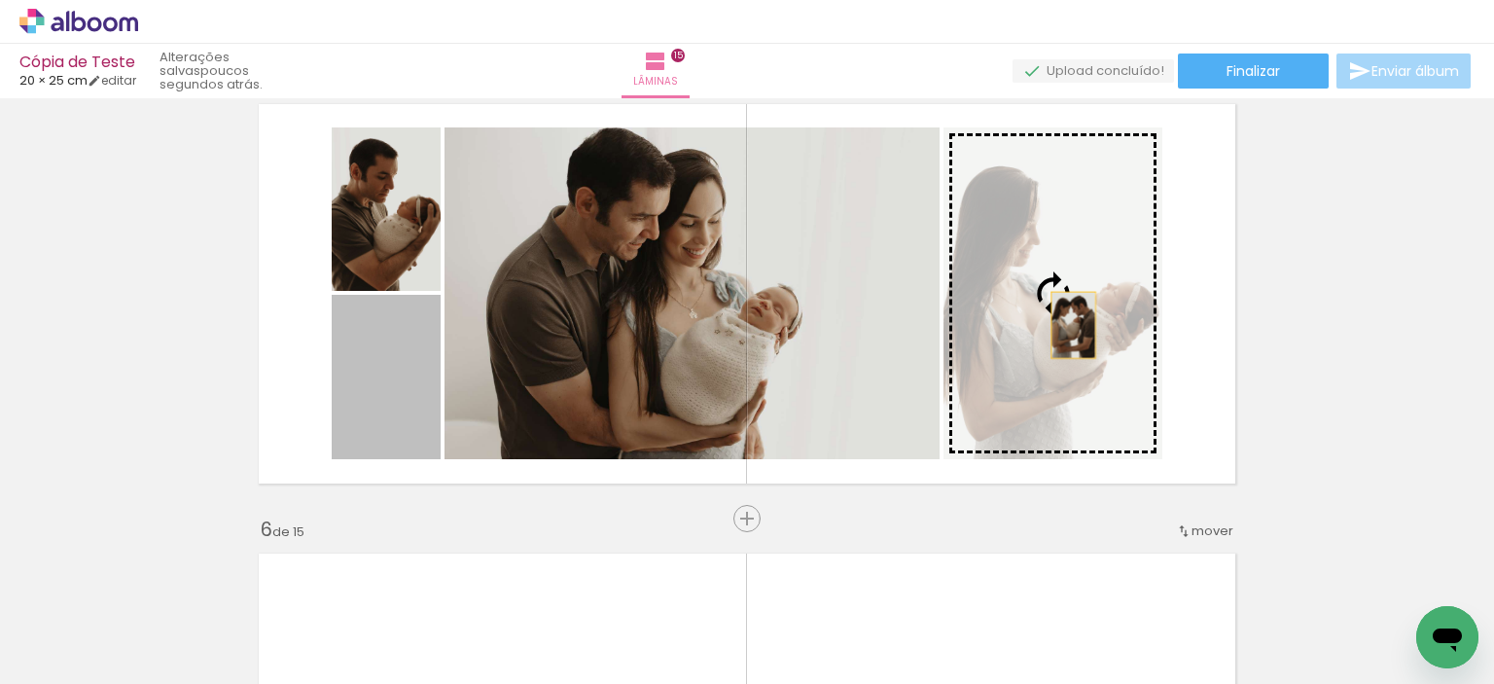
drag, startPoint x: 395, startPoint y: 388, endPoint x: 1066, endPoint y: 325, distance: 674.1
click at [0, 0] on slot at bounding box center [0, 0] width 0 height 0
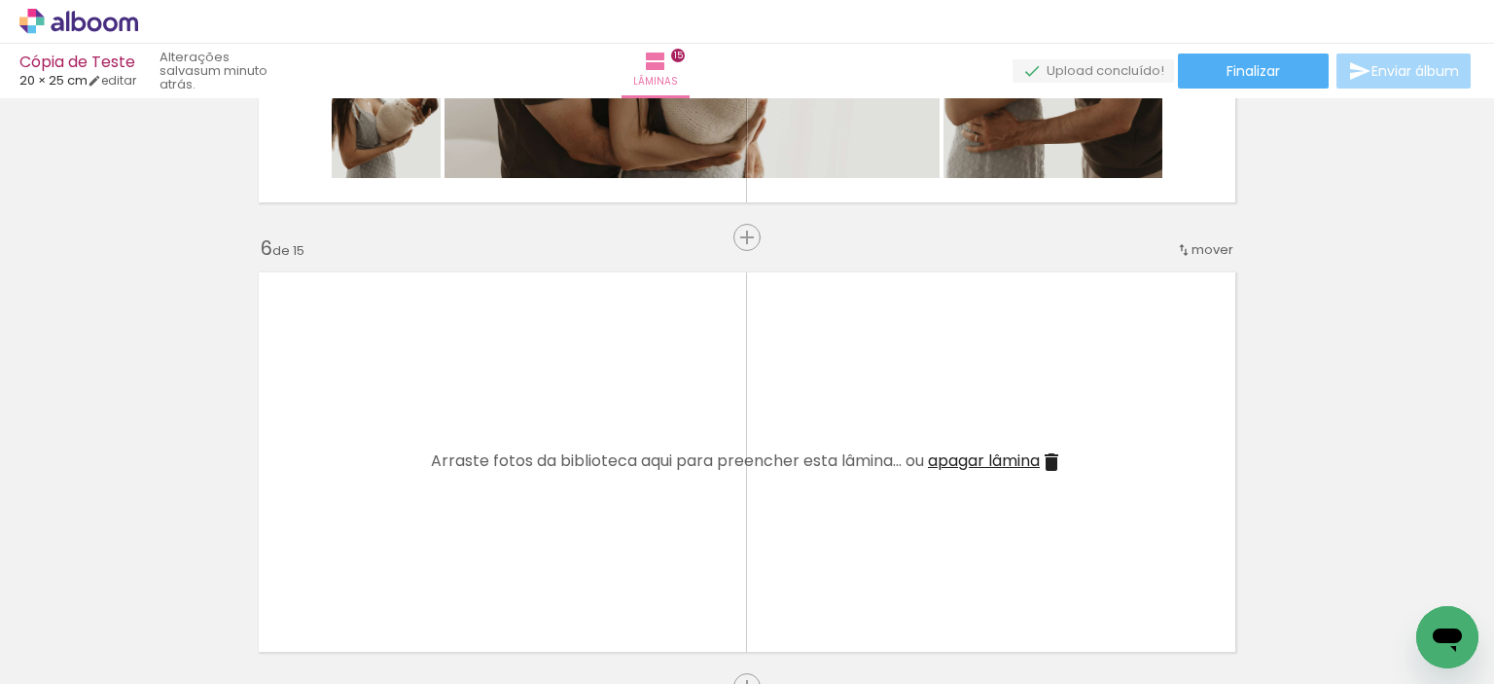
scroll to position [2151, 0]
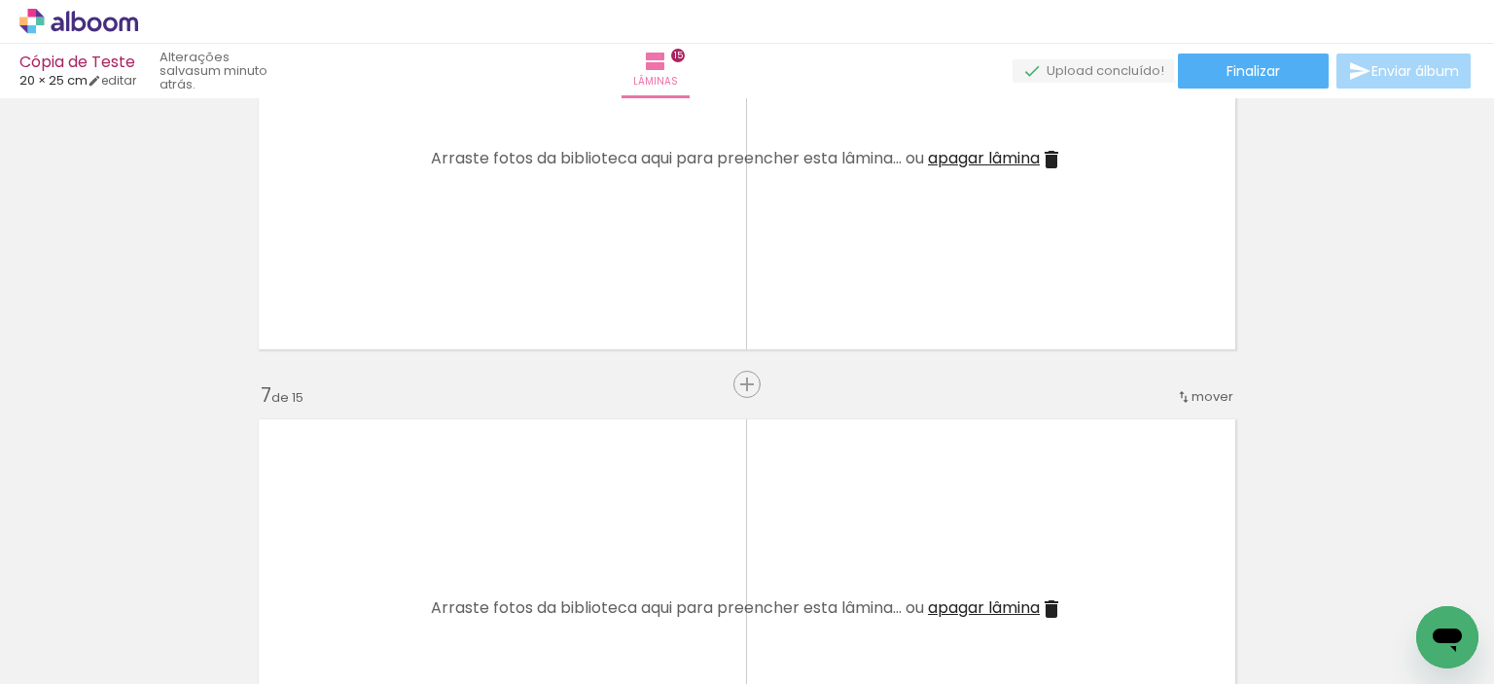
scroll to position [2540, 0]
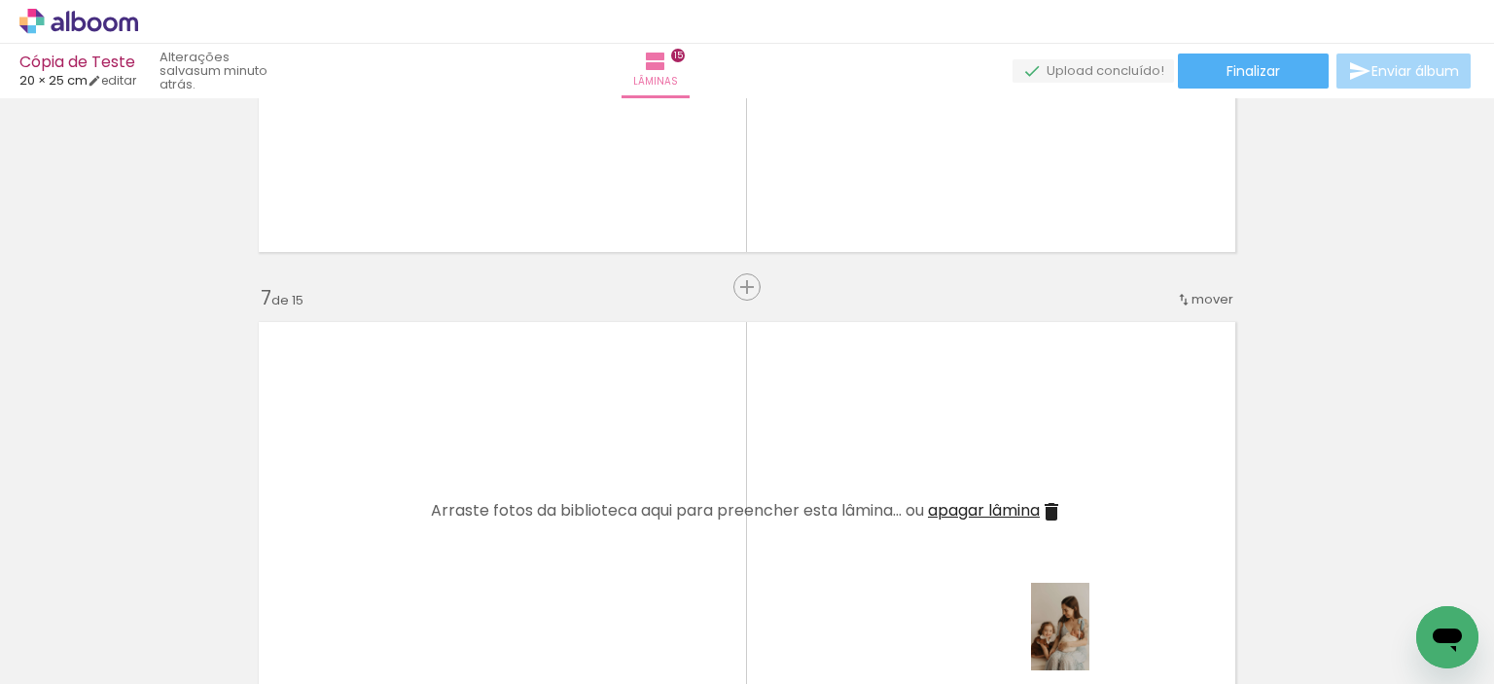
drag, startPoint x: 1094, startPoint y: 630, endPoint x: 1089, endPoint y: 641, distance: 11.8
click at [1089, 641] on div at bounding box center [1082, 618] width 64 height 96
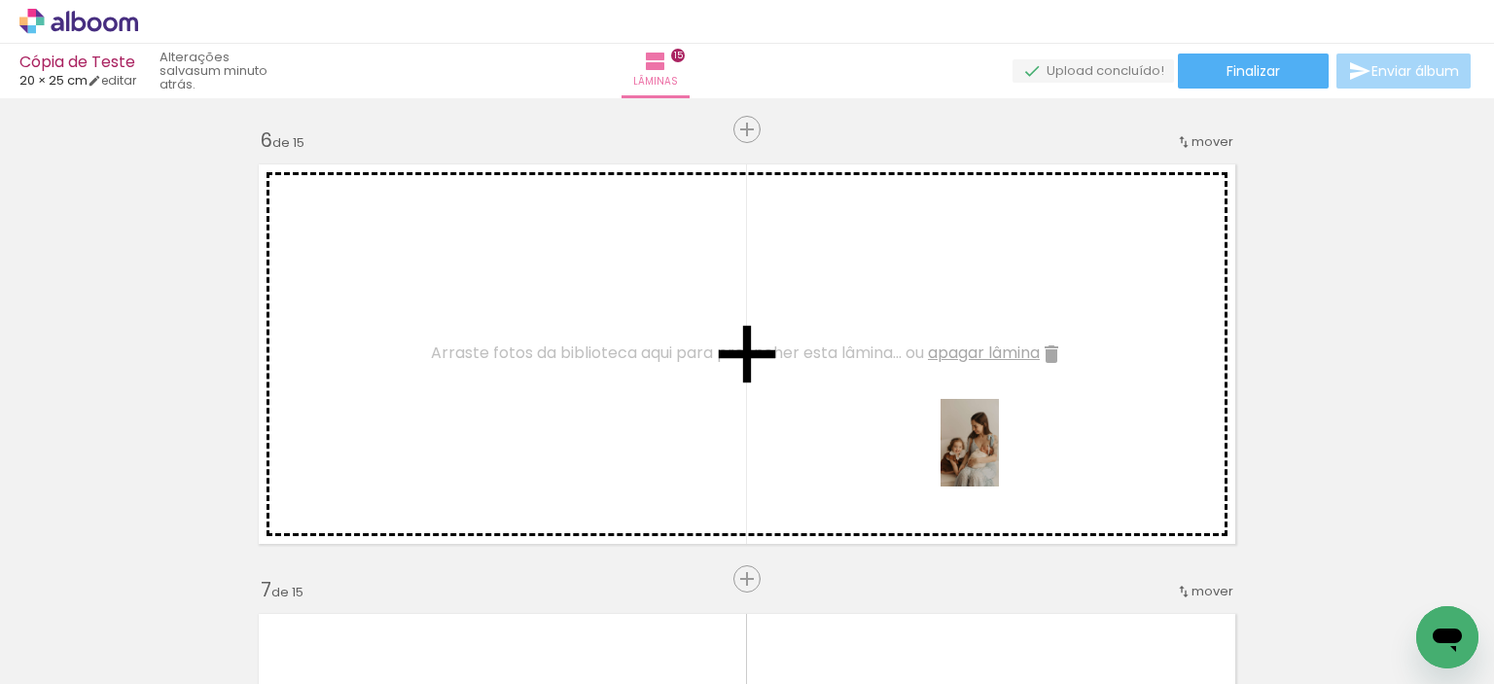
drag, startPoint x: 1091, startPoint y: 629, endPoint x: 997, endPoint y: 454, distance: 198.9
click at [997, 454] on quentale-workspace at bounding box center [747, 342] width 1494 height 684
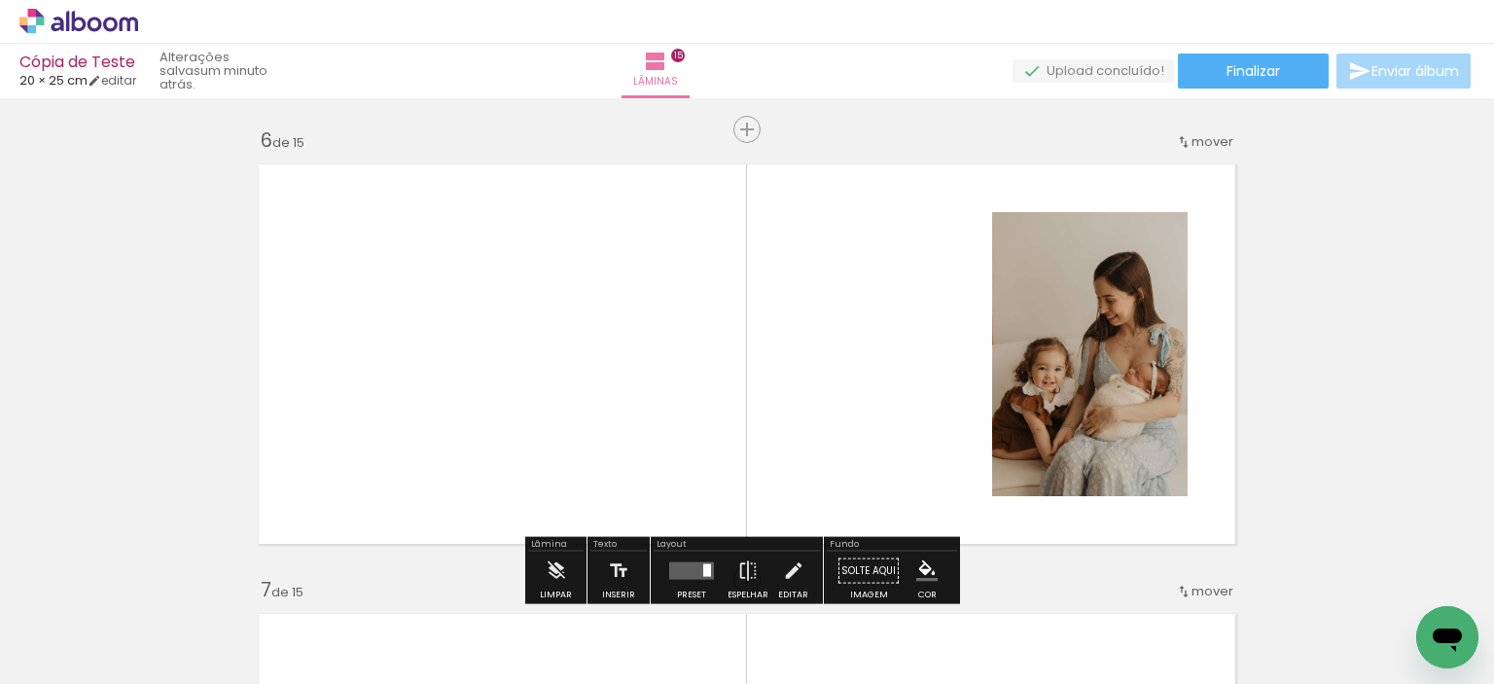
scroll to position [2345, 0]
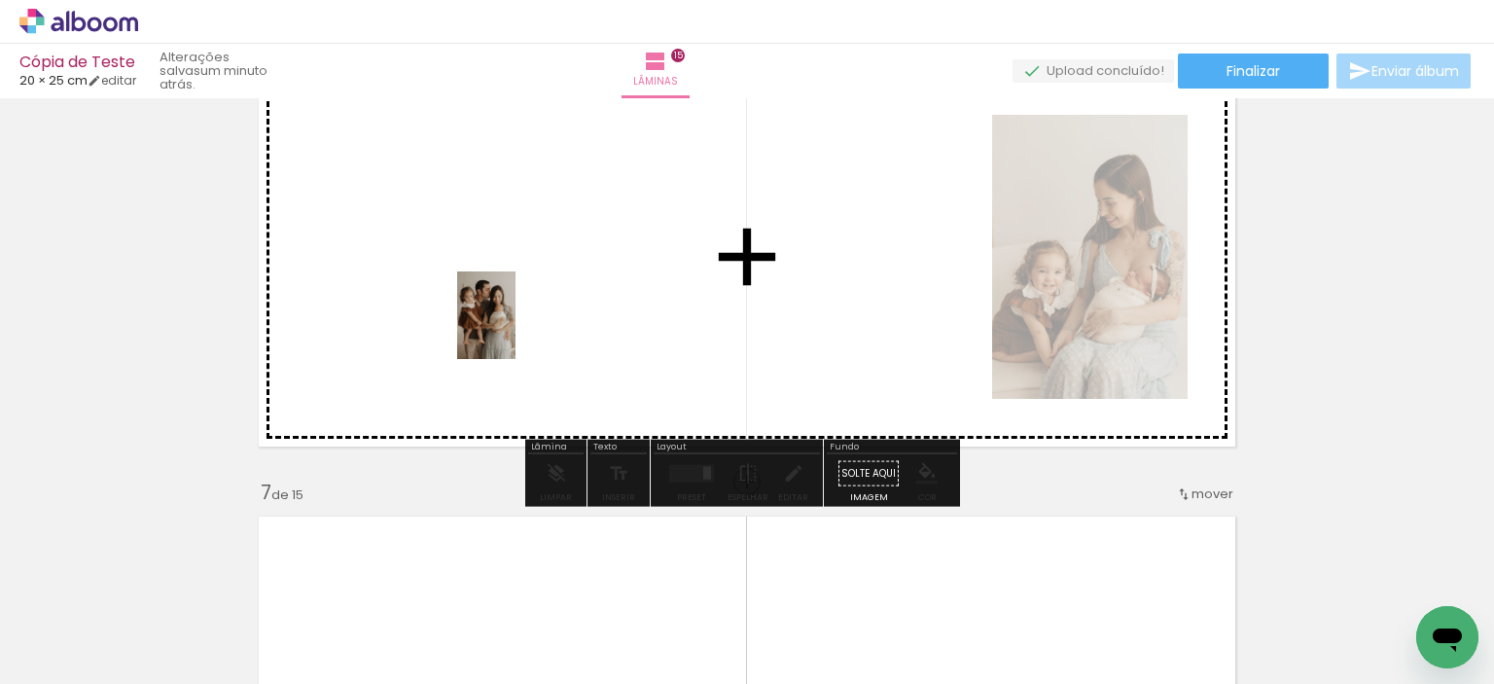
drag, startPoint x: 426, startPoint y: 623, endPoint x: 516, endPoint y: 325, distance: 311.1
click at [516, 325] on quentale-workspace at bounding box center [747, 342] width 1494 height 684
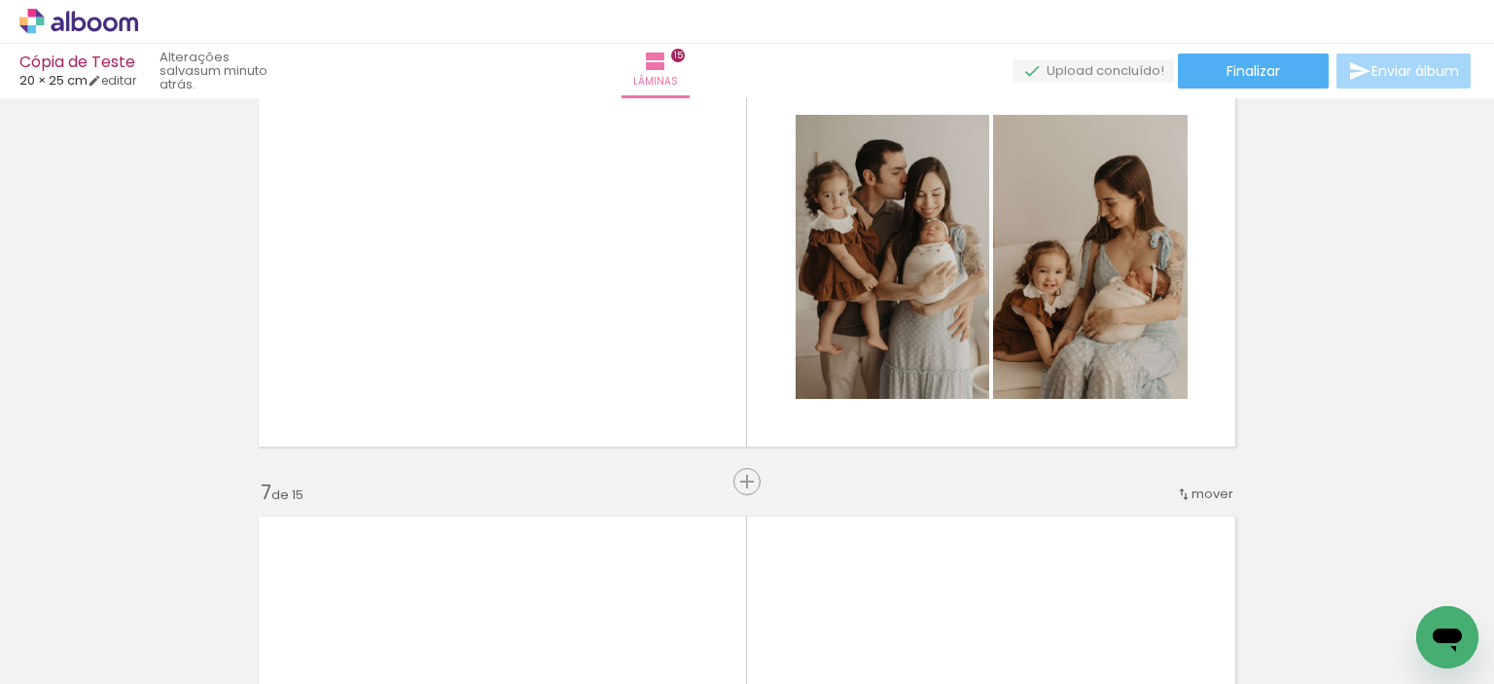
scroll to position [0, 1755]
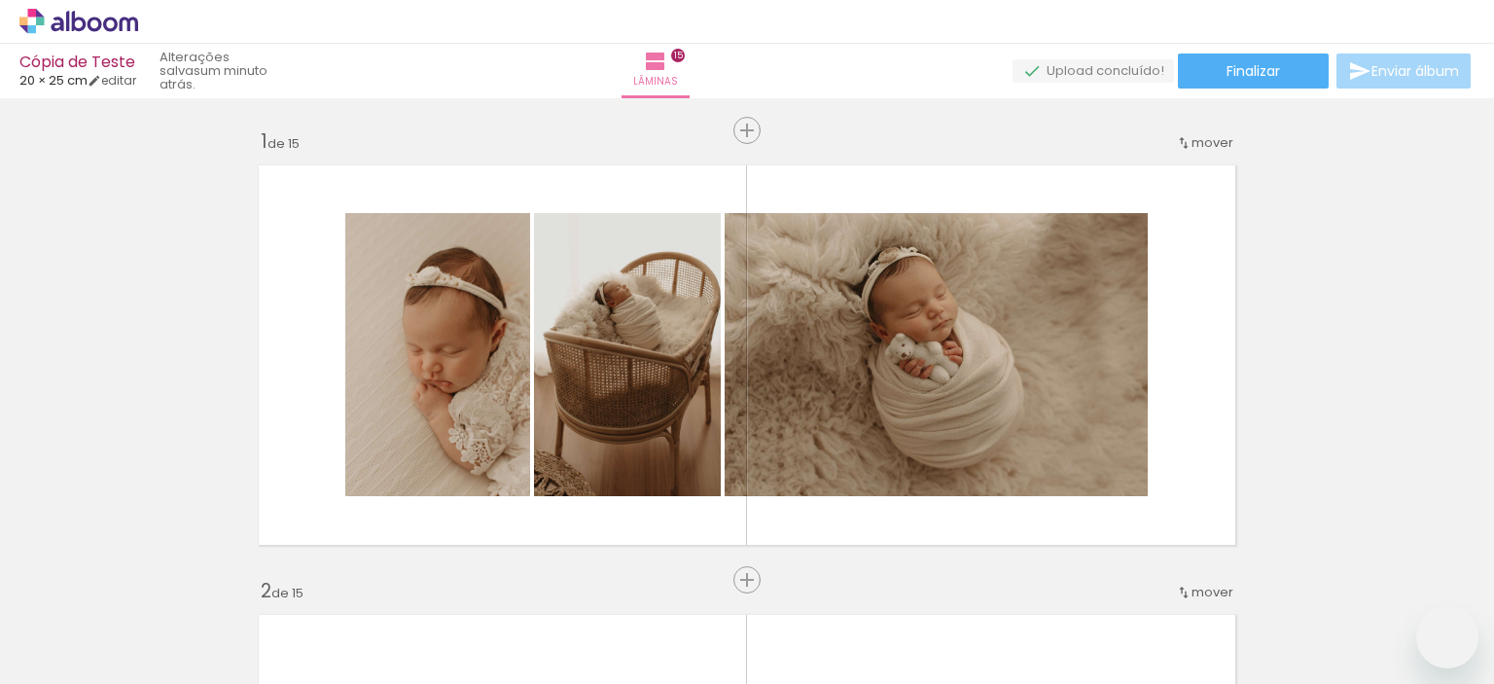
click at [662, 310] on quentale-workspace at bounding box center [747, 342] width 1494 height 684
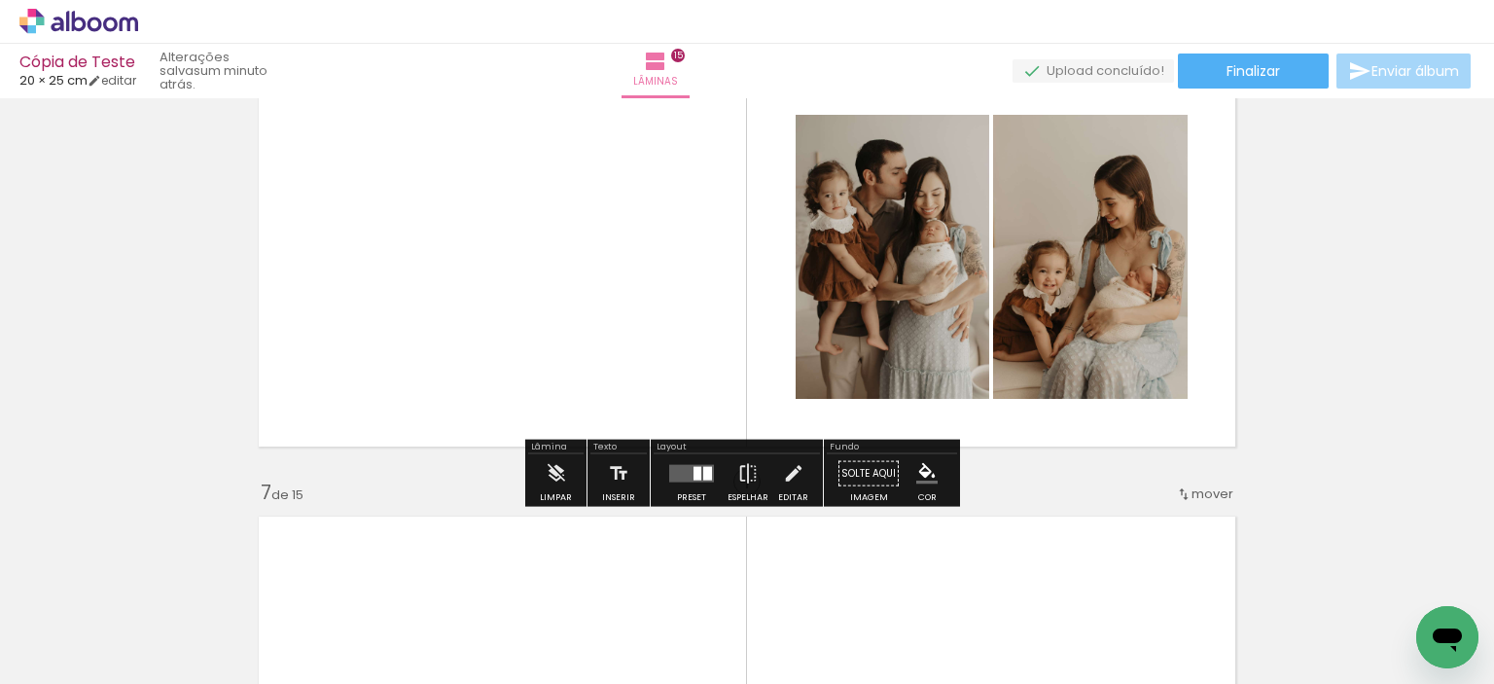
scroll to position [0, 1755]
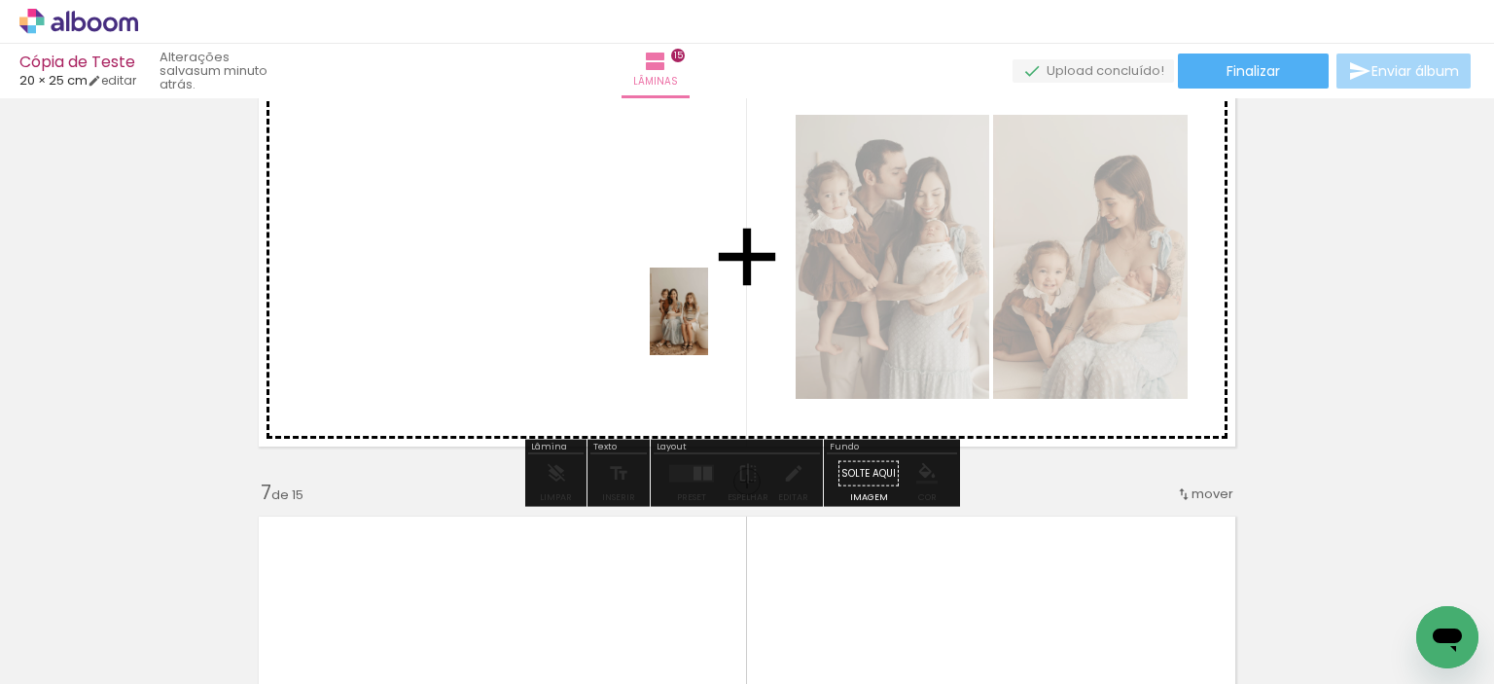
drag, startPoint x: 817, startPoint y: 537, endPoint x: 708, endPoint y: 325, distance: 238.4
click at [708, 325] on quentale-workspace at bounding box center [747, 342] width 1494 height 684
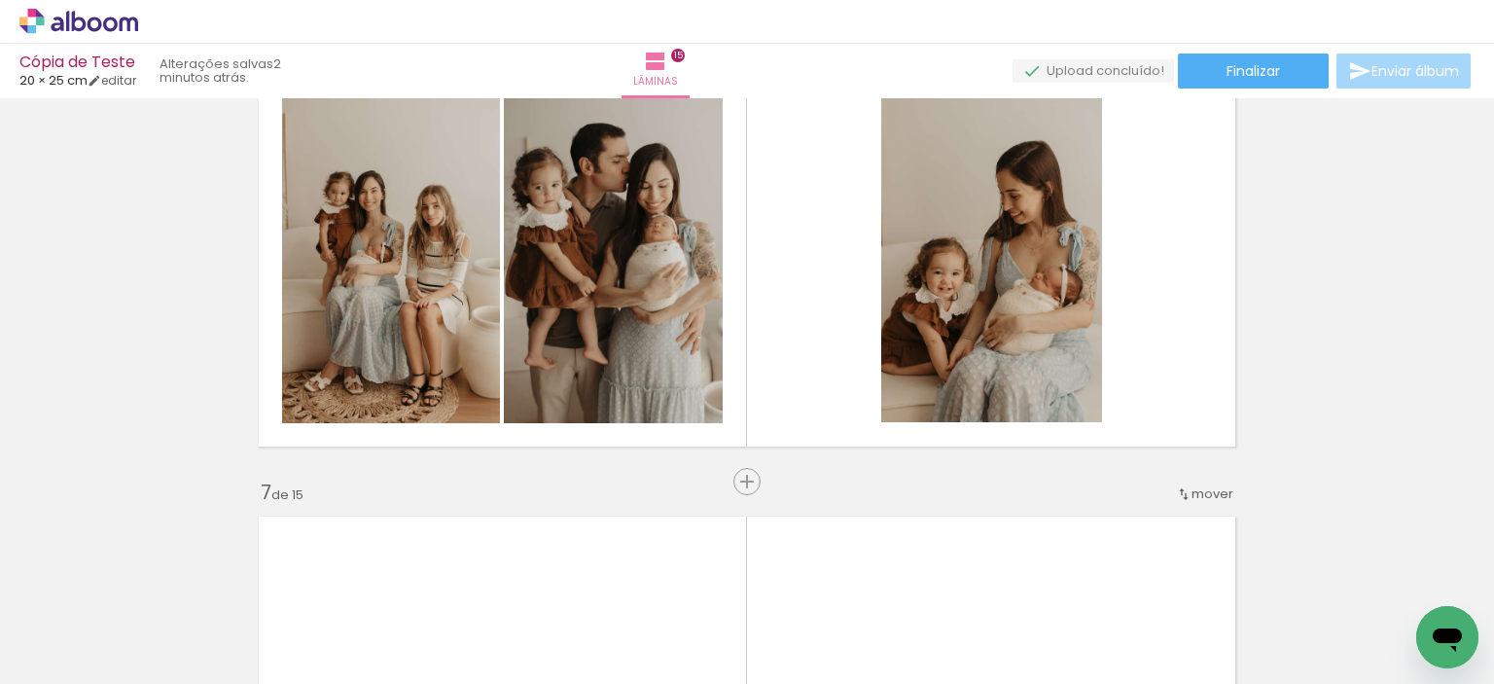
scroll to position [0, 1604]
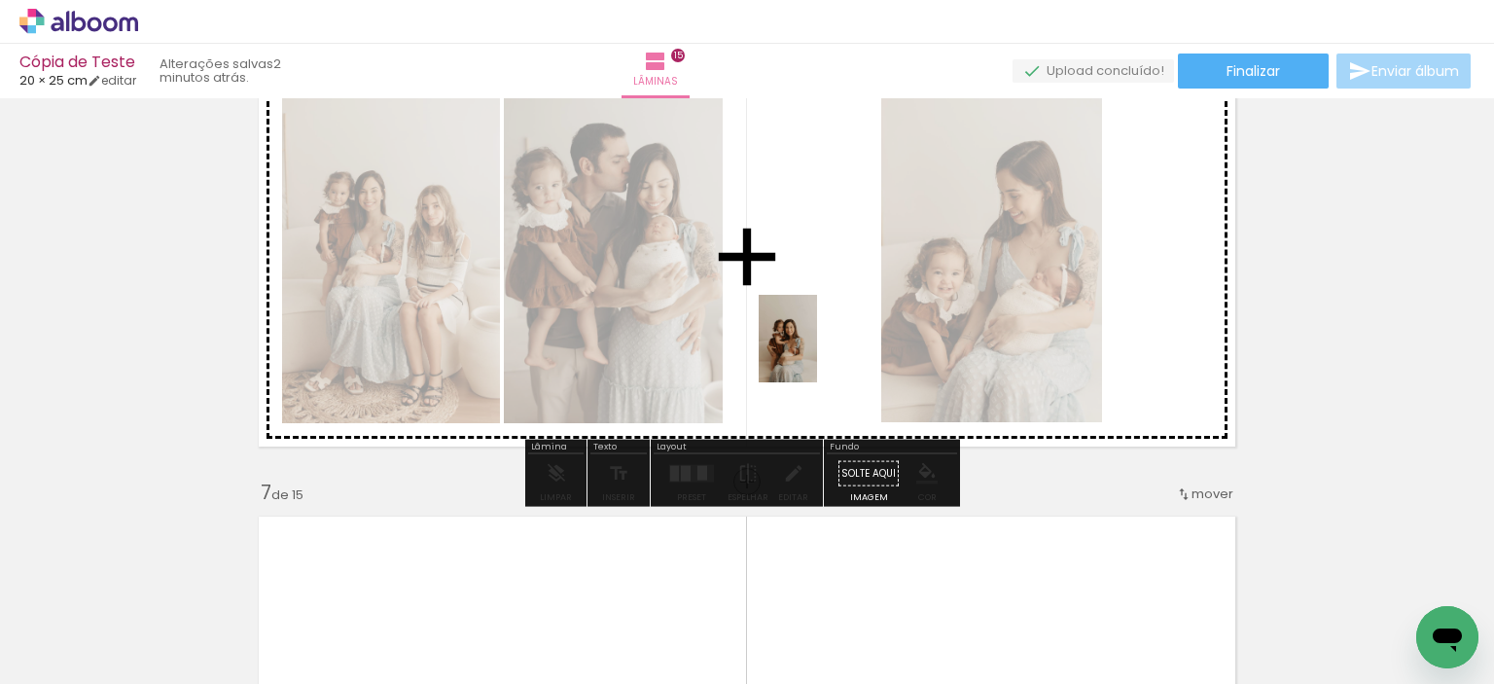
drag, startPoint x: 896, startPoint y: 637, endPoint x: 821, endPoint y: 291, distance: 354.3
click at [813, 313] on quentale-workspace at bounding box center [747, 342] width 1494 height 684
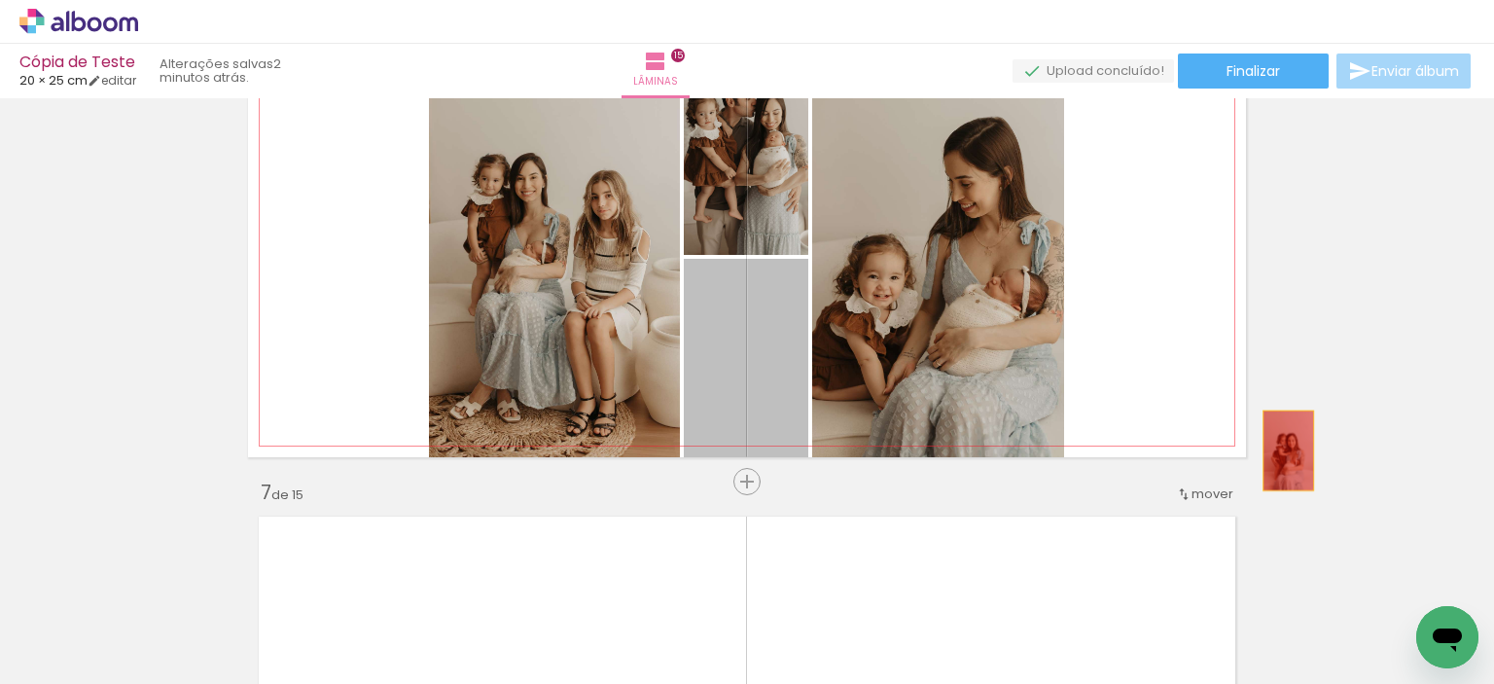
drag, startPoint x: 745, startPoint y: 355, endPoint x: 1281, endPoint y: 450, distance: 544.4
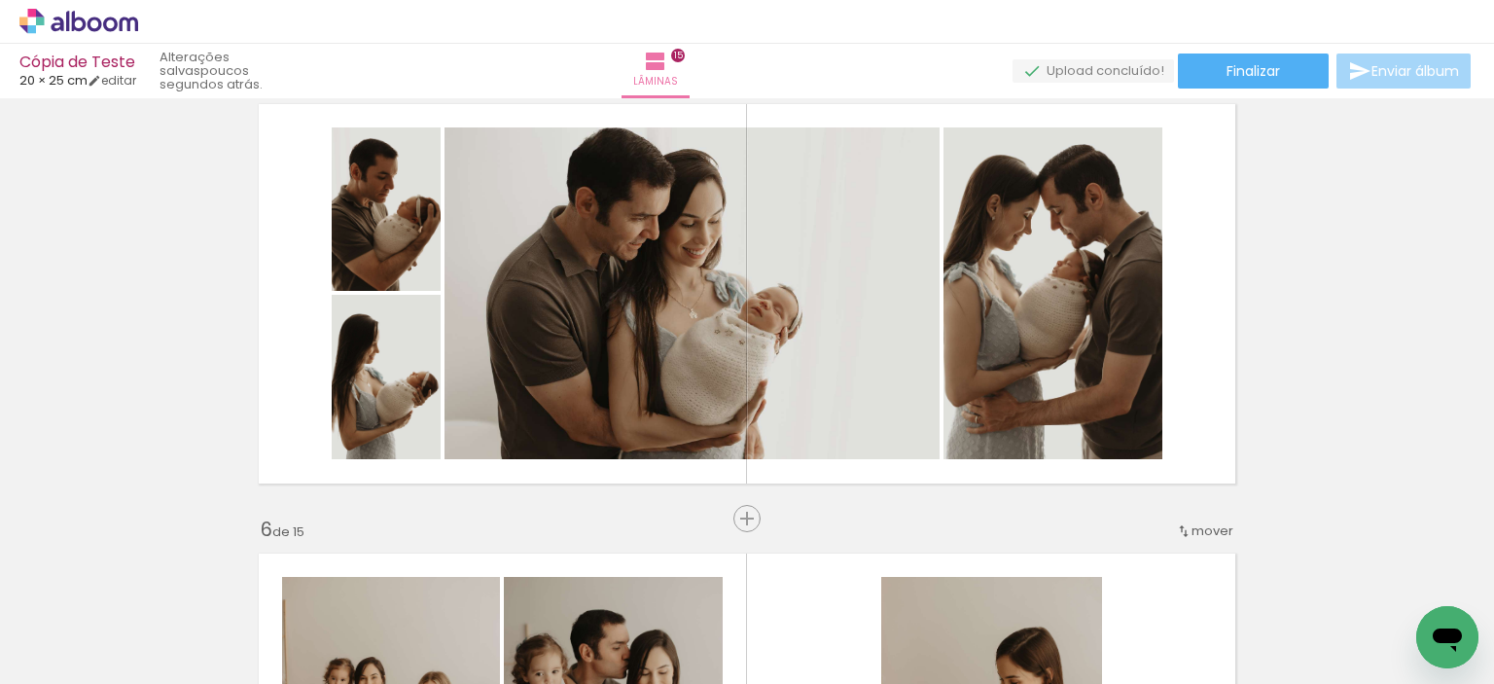
scroll to position [0, 0]
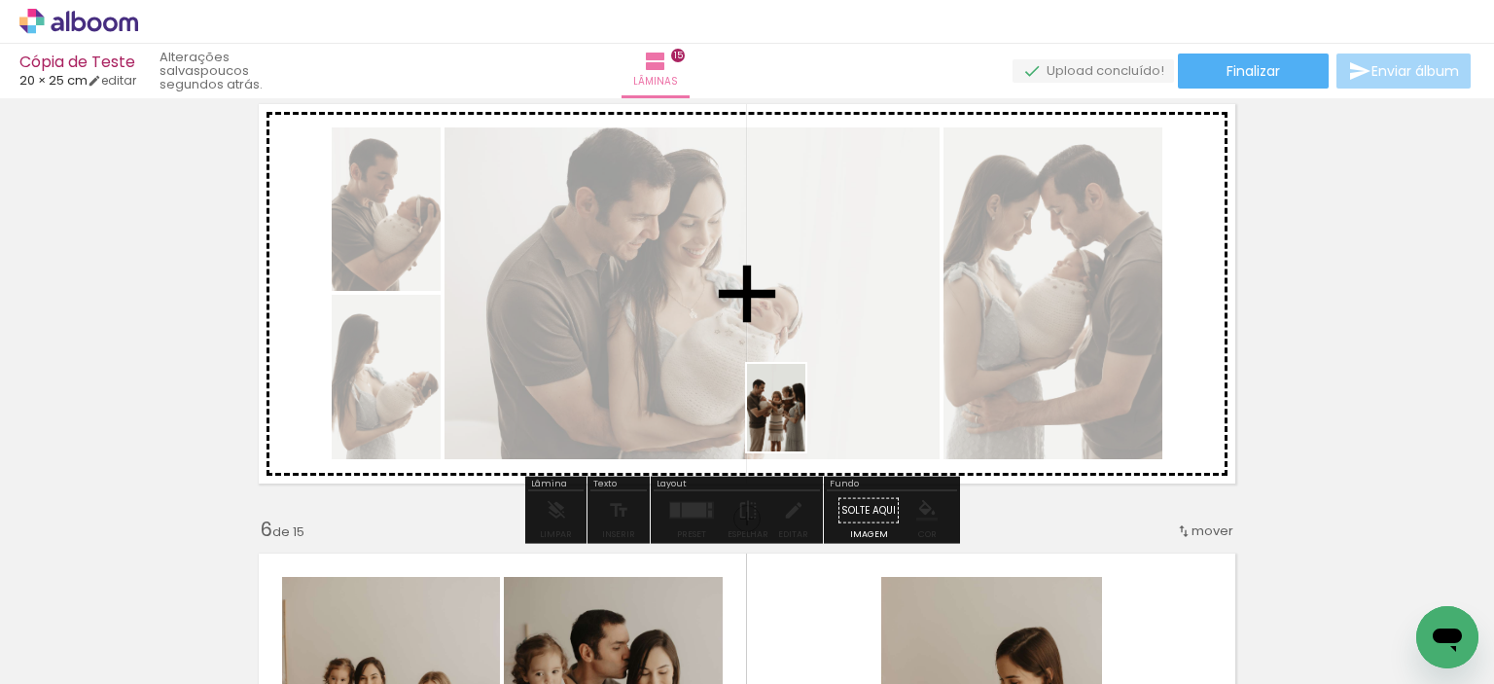
drag, startPoint x: 758, startPoint y: 646, endPoint x: 805, endPoint y: 422, distance: 228.7
click at [805, 422] on quentale-workspace at bounding box center [747, 342] width 1494 height 684
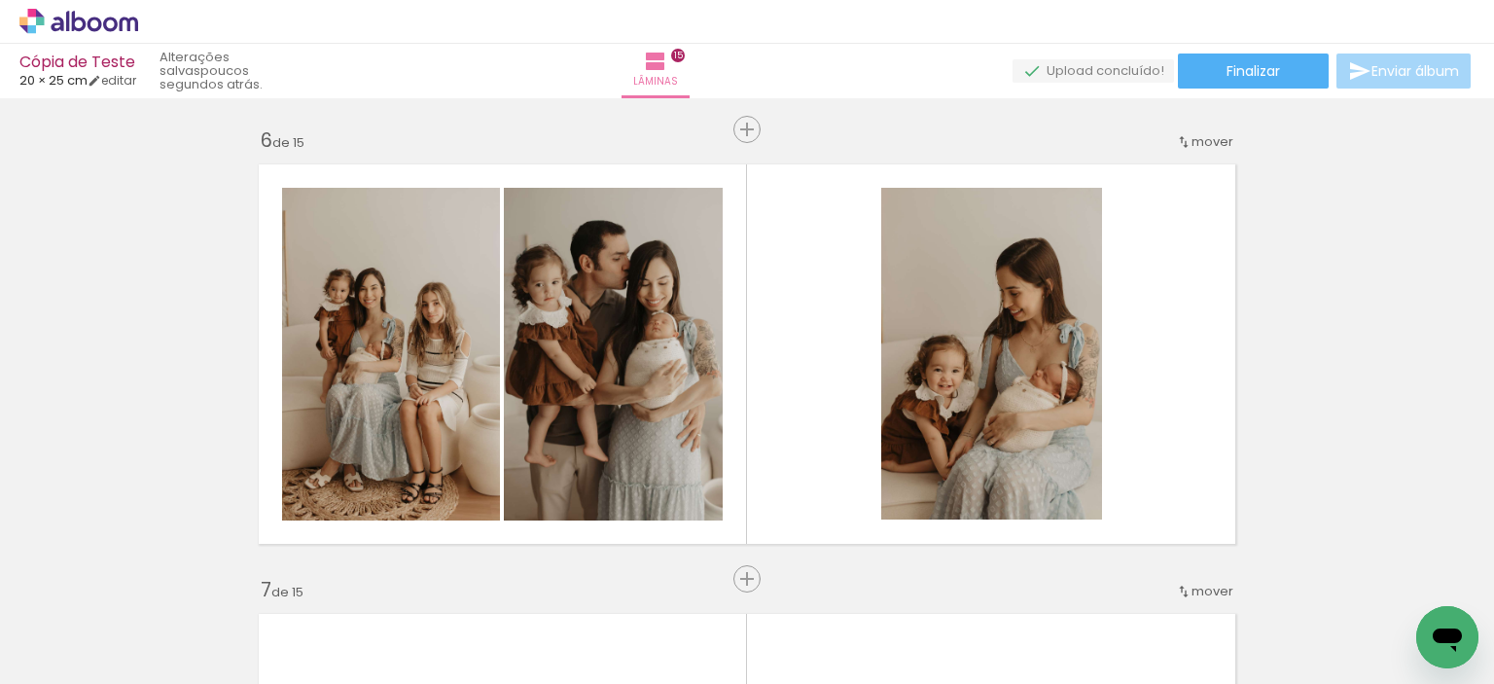
scroll to position [2345, 0]
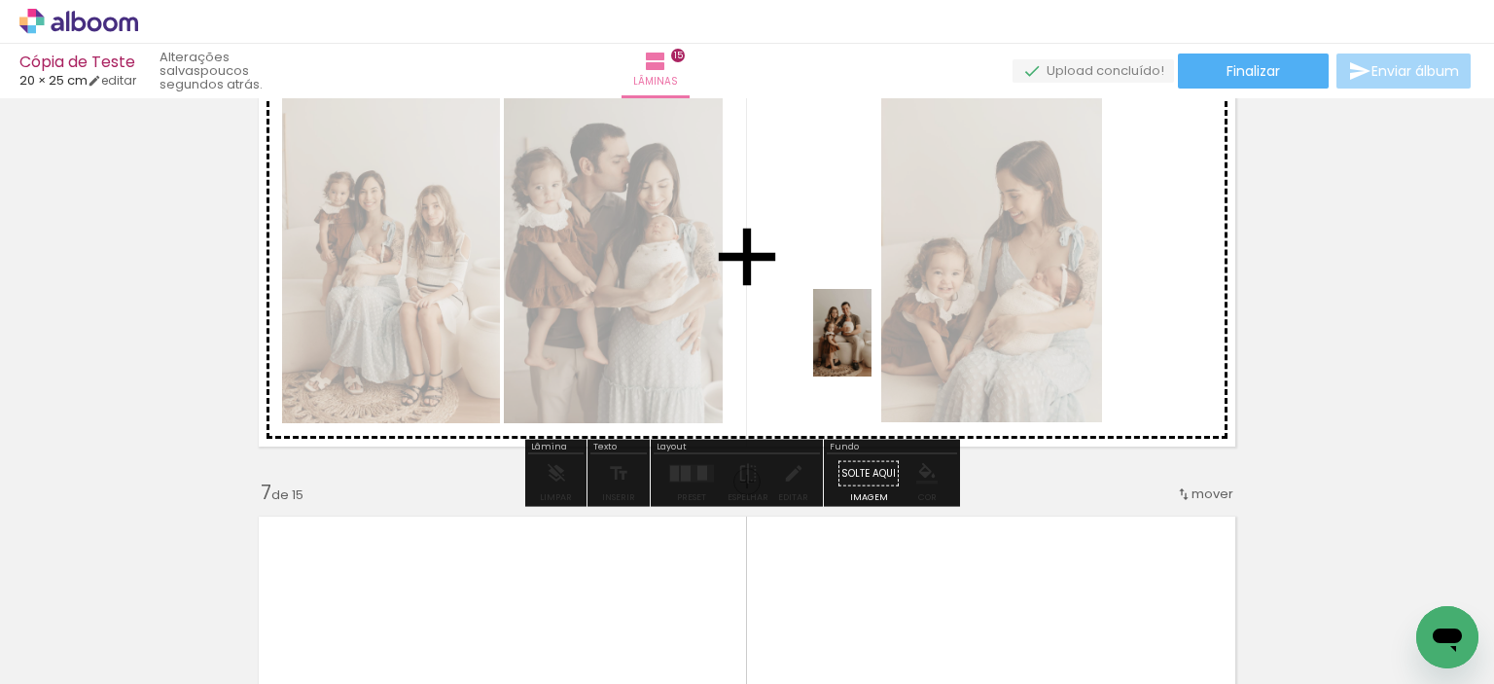
drag, startPoint x: 1054, startPoint y: 623, endPoint x: 871, endPoint y: 346, distance: 332.6
click at [871, 346] on quentale-workspace at bounding box center [747, 342] width 1494 height 684
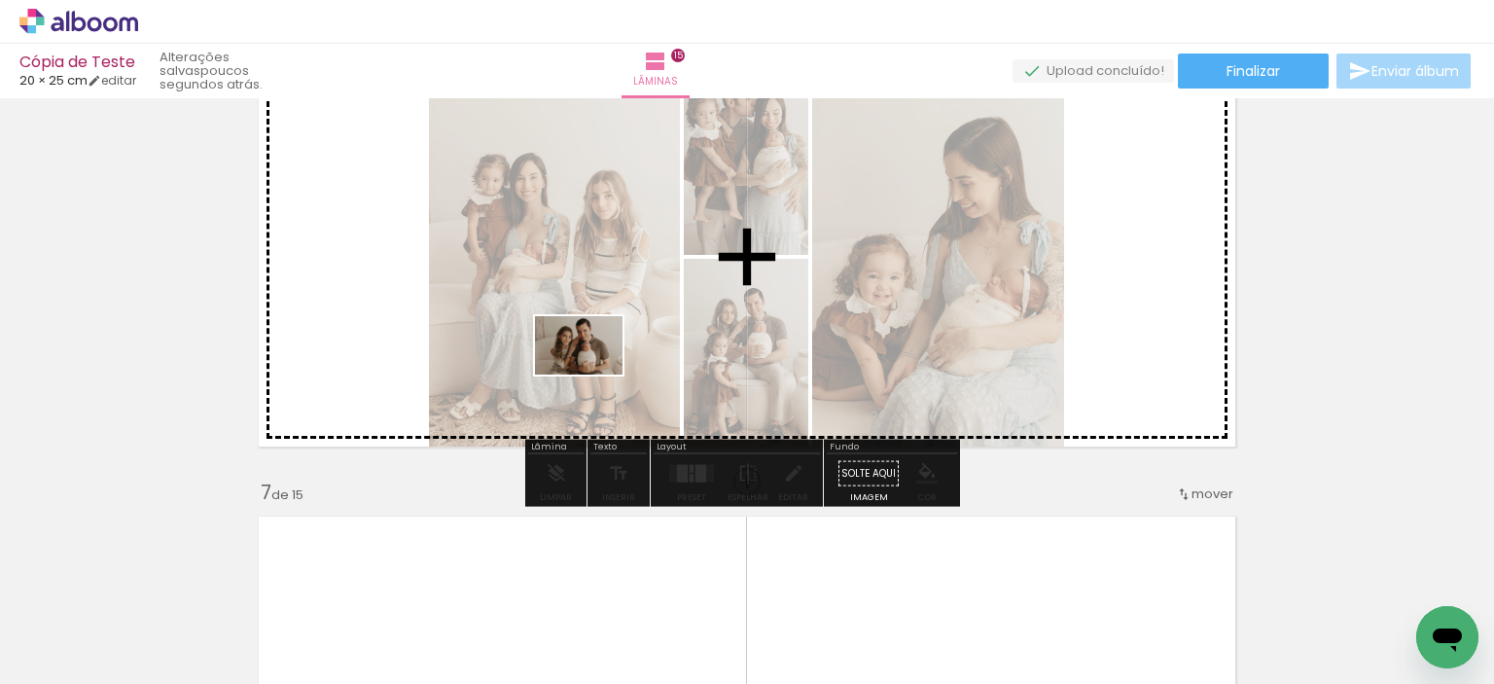
drag, startPoint x: 531, startPoint y: 623, endPoint x: 593, endPoint y: 374, distance: 256.7
click at [593, 374] on quentale-workspace at bounding box center [747, 342] width 1494 height 684
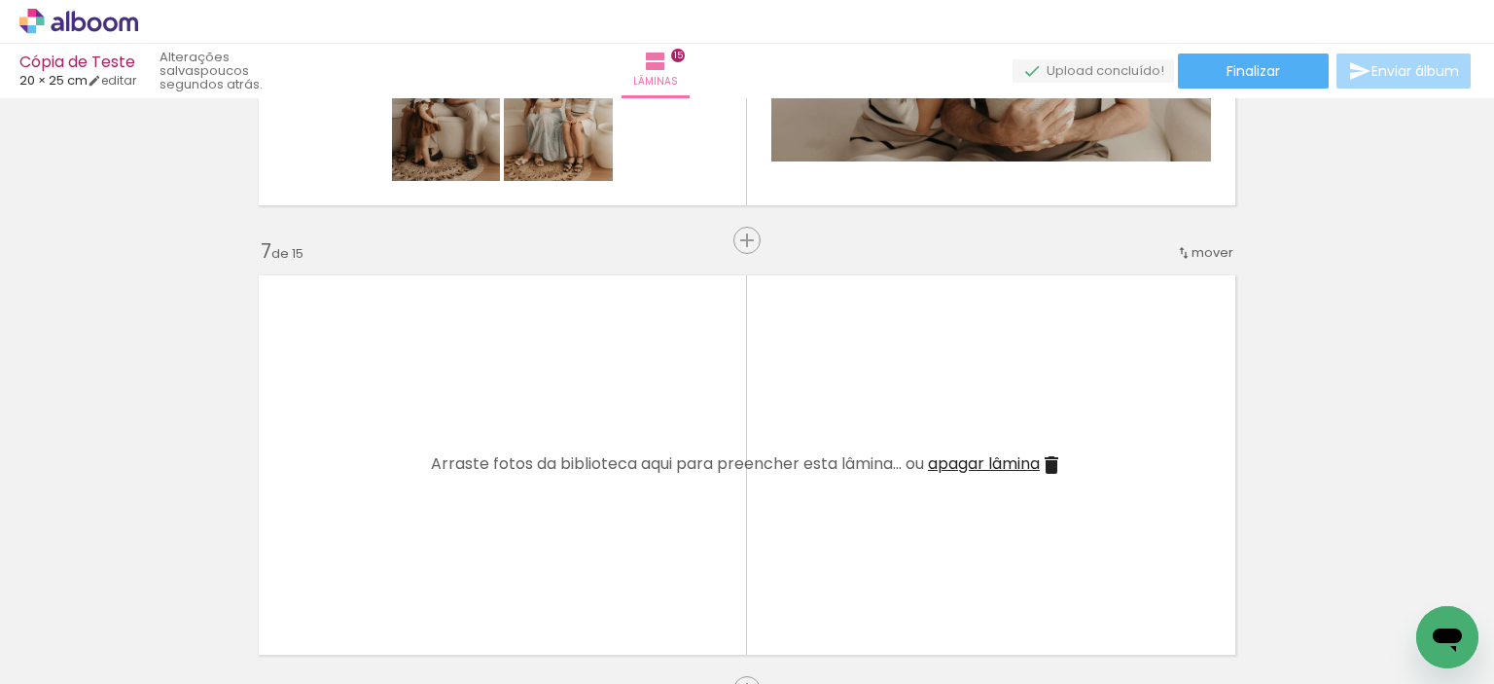
scroll to position [2637, 0]
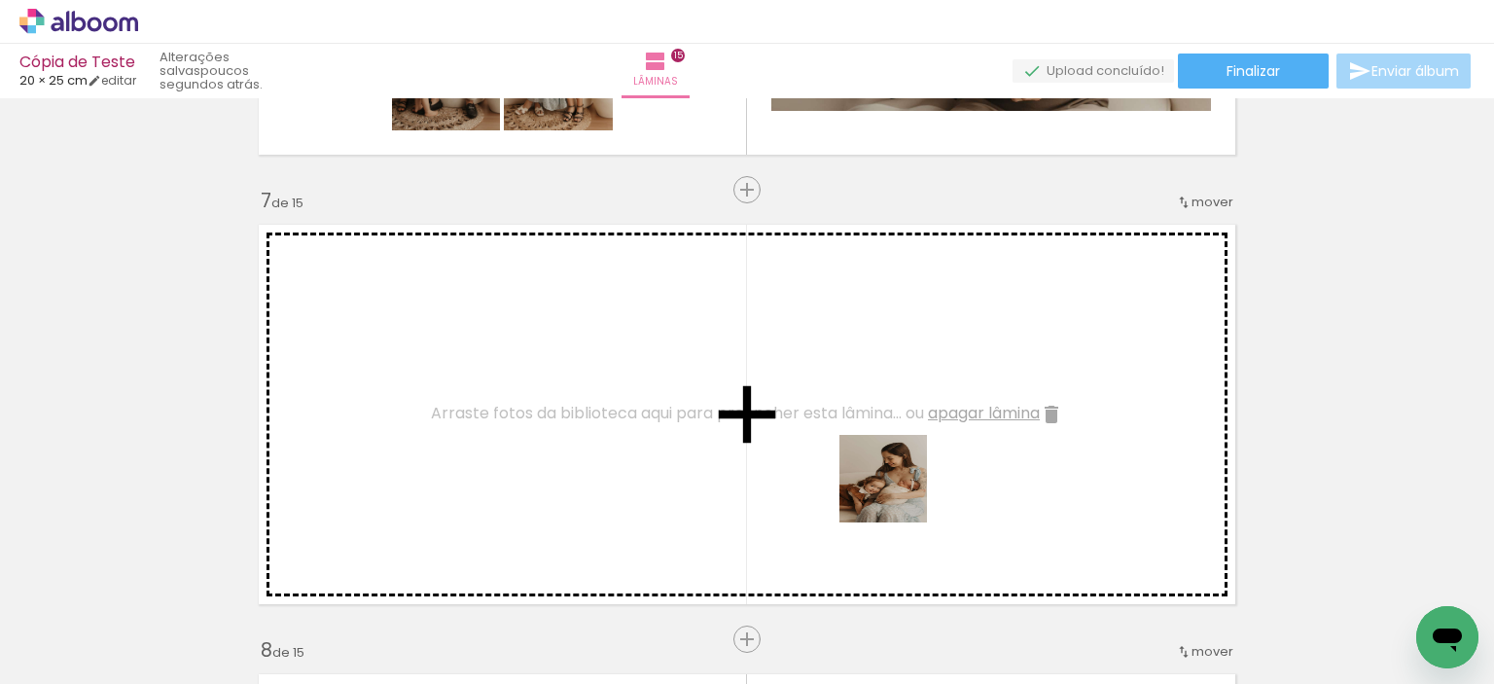
drag, startPoint x: 868, startPoint y: 625, endPoint x: 904, endPoint y: 452, distance: 176.8
click at [904, 452] on quentale-workspace at bounding box center [747, 342] width 1494 height 684
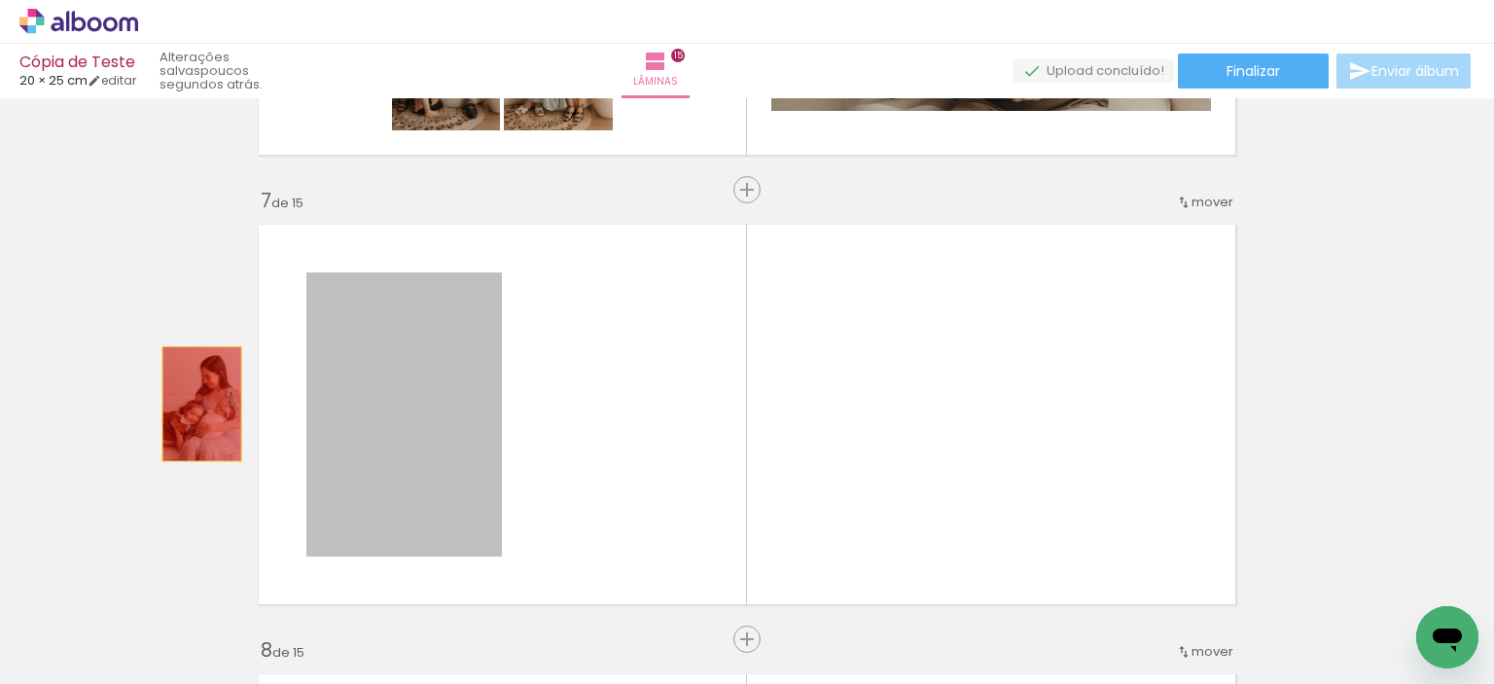
drag, startPoint x: 409, startPoint y: 400, endPoint x: 171, endPoint y: 406, distance: 238.4
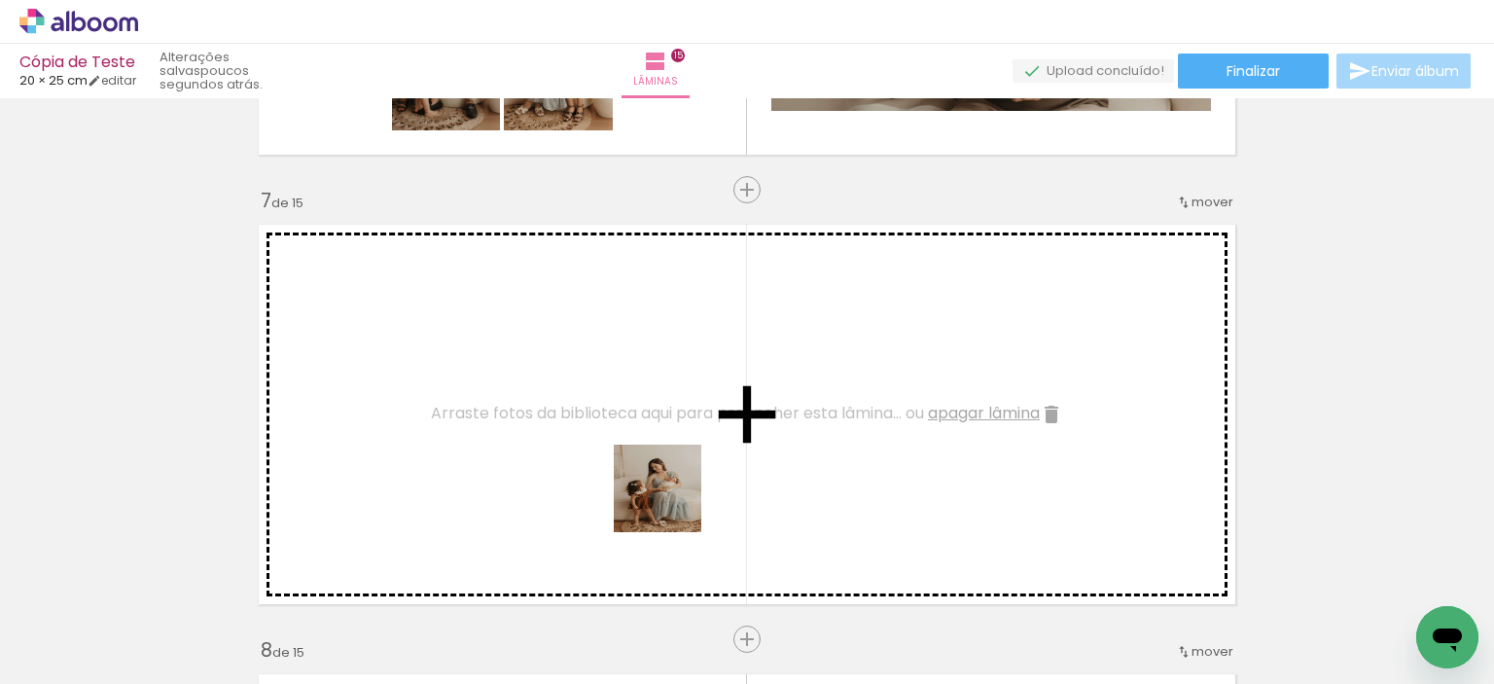
drag, startPoint x: 655, startPoint y: 625, endPoint x: 669, endPoint y: 462, distance: 164.1
click at [669, 462] on quentale-workspace at bounding box center [747, 342] width 1494 height 684
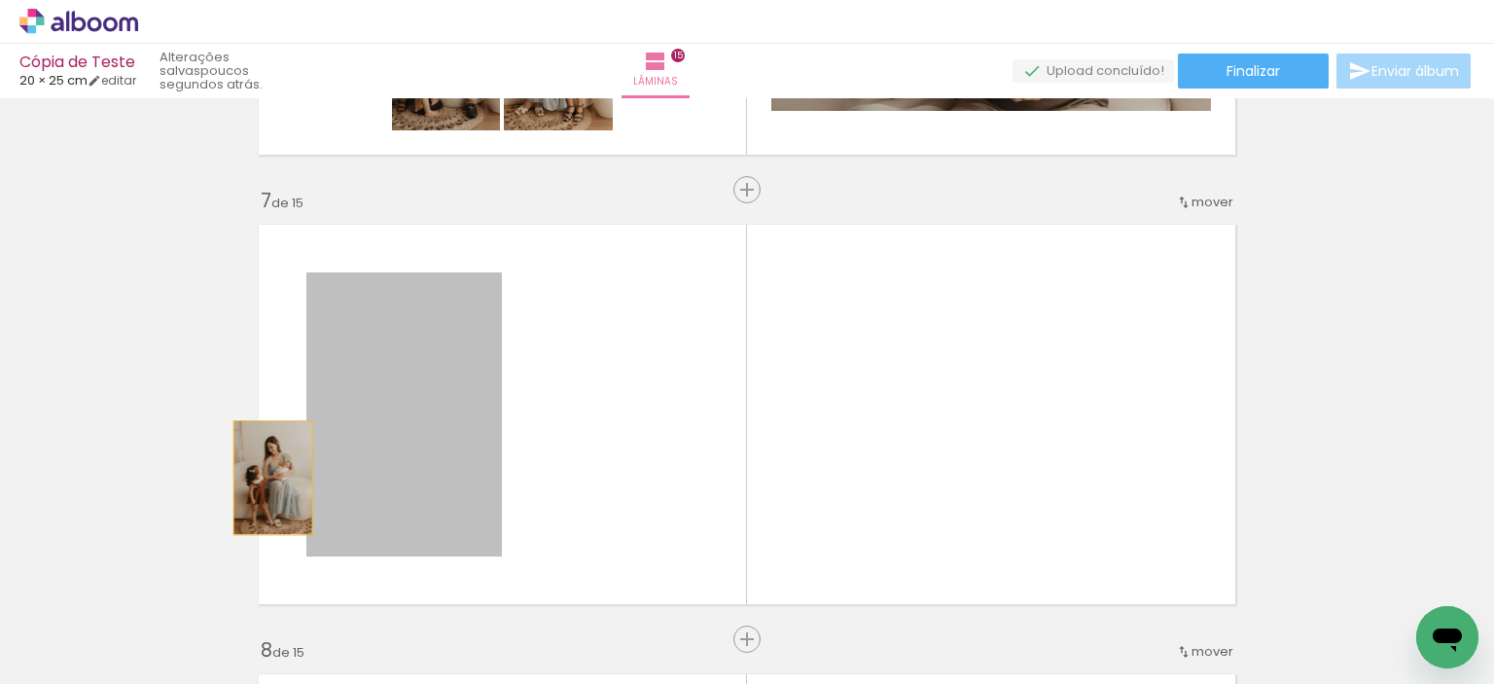
drag, startPoint x: 428, startPoint y: 493, endPoint x: 218, endPoint y: 478, distance: 210.7
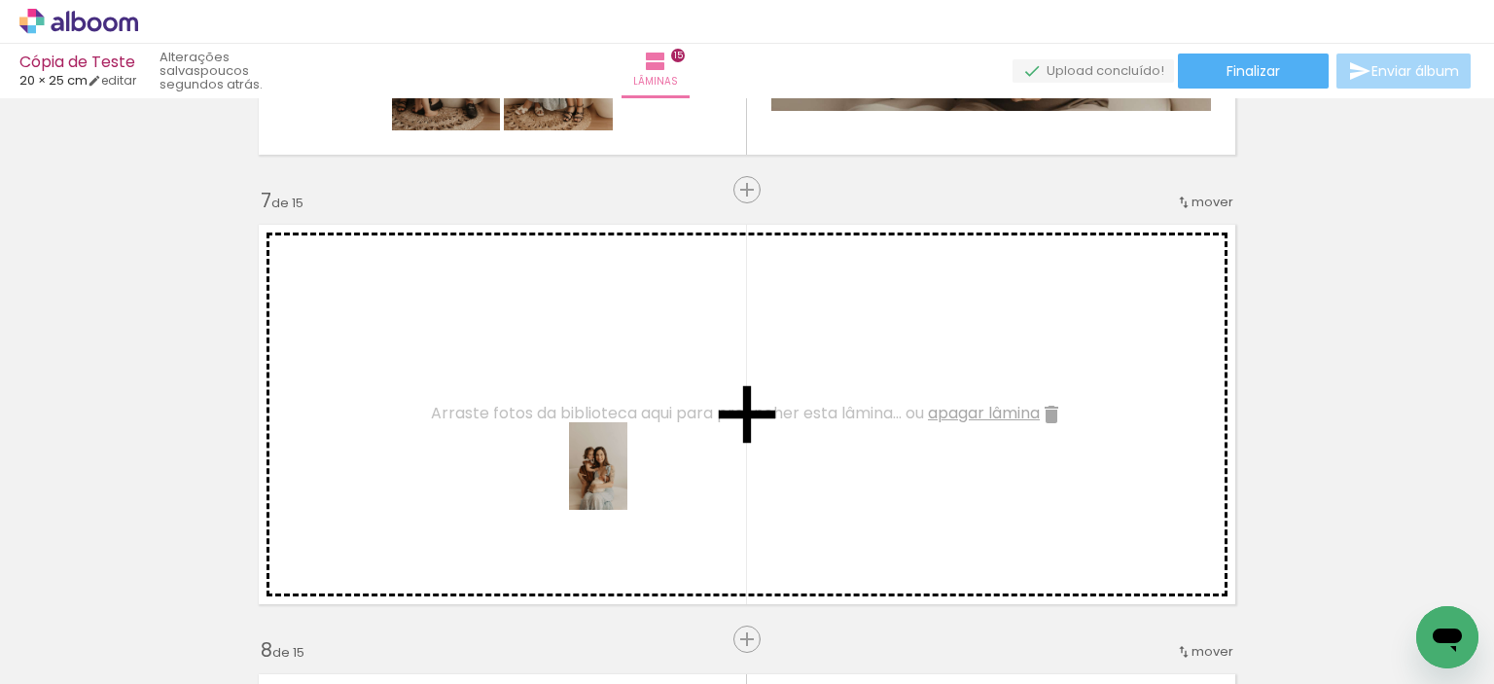
drag, startPoint x: 642, startPoint y: 609, endPoint x: 627, endPoint y: 481, distance: 129.2
click at [627, 481] on quentale-workspace at bounding box center [747, 342] width 1494 height 684
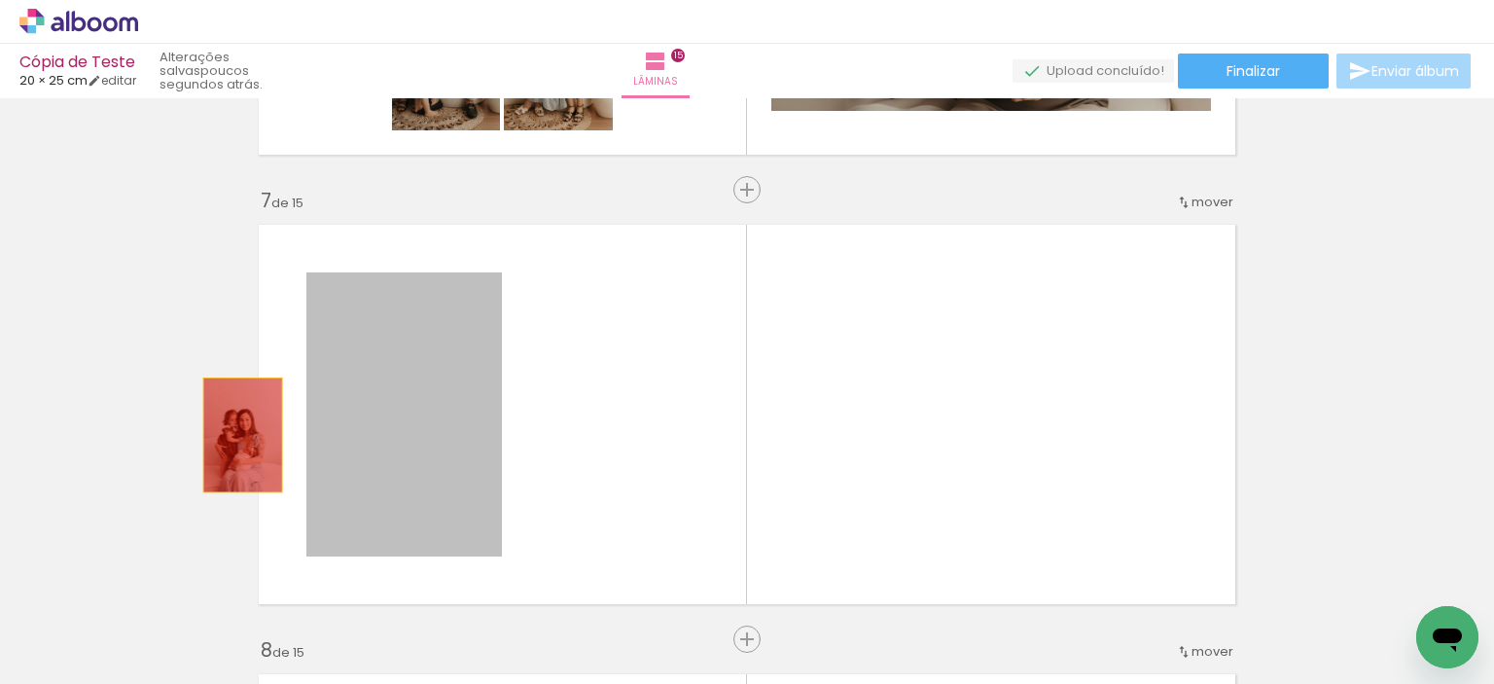
drag, startPoint x: 424, startPoint y: 427, endPoint x: 228, endPoint y: 438, distance: 196.8
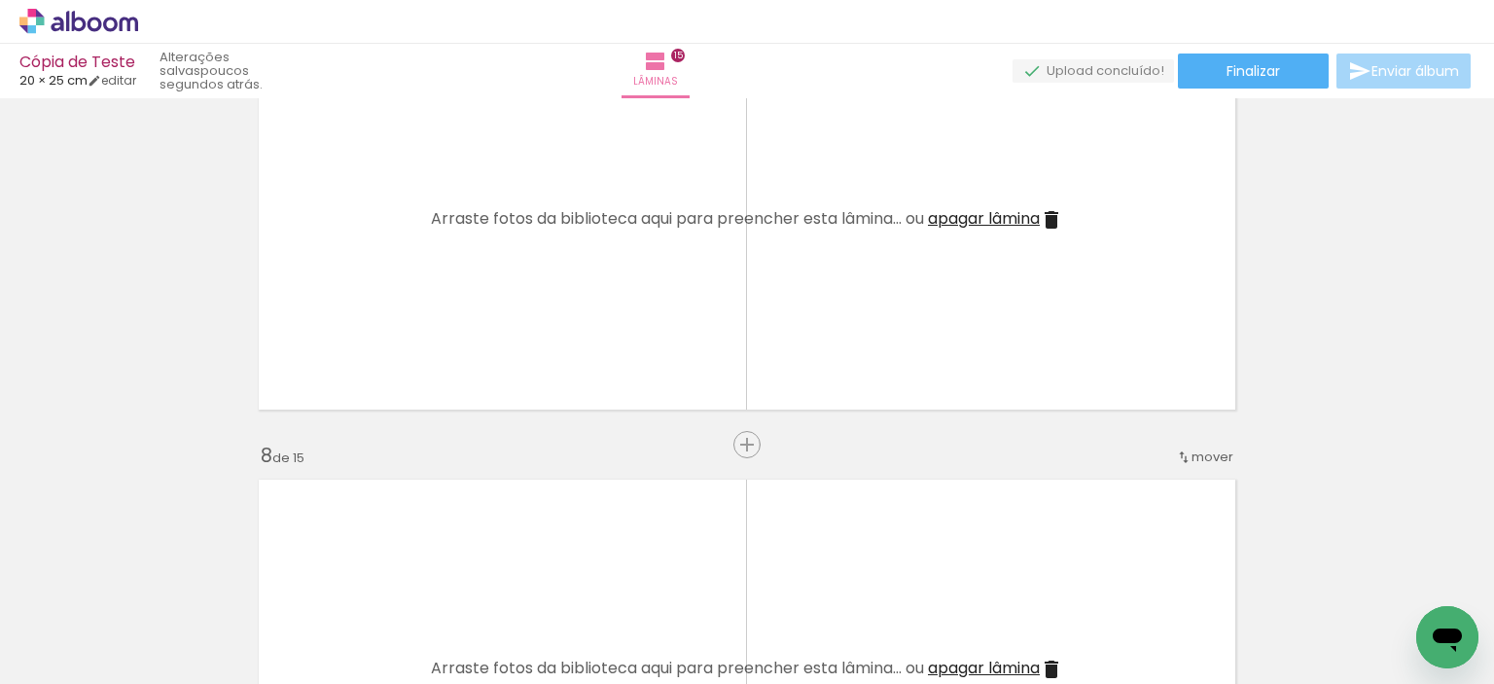
scroll to position [0, 2438]
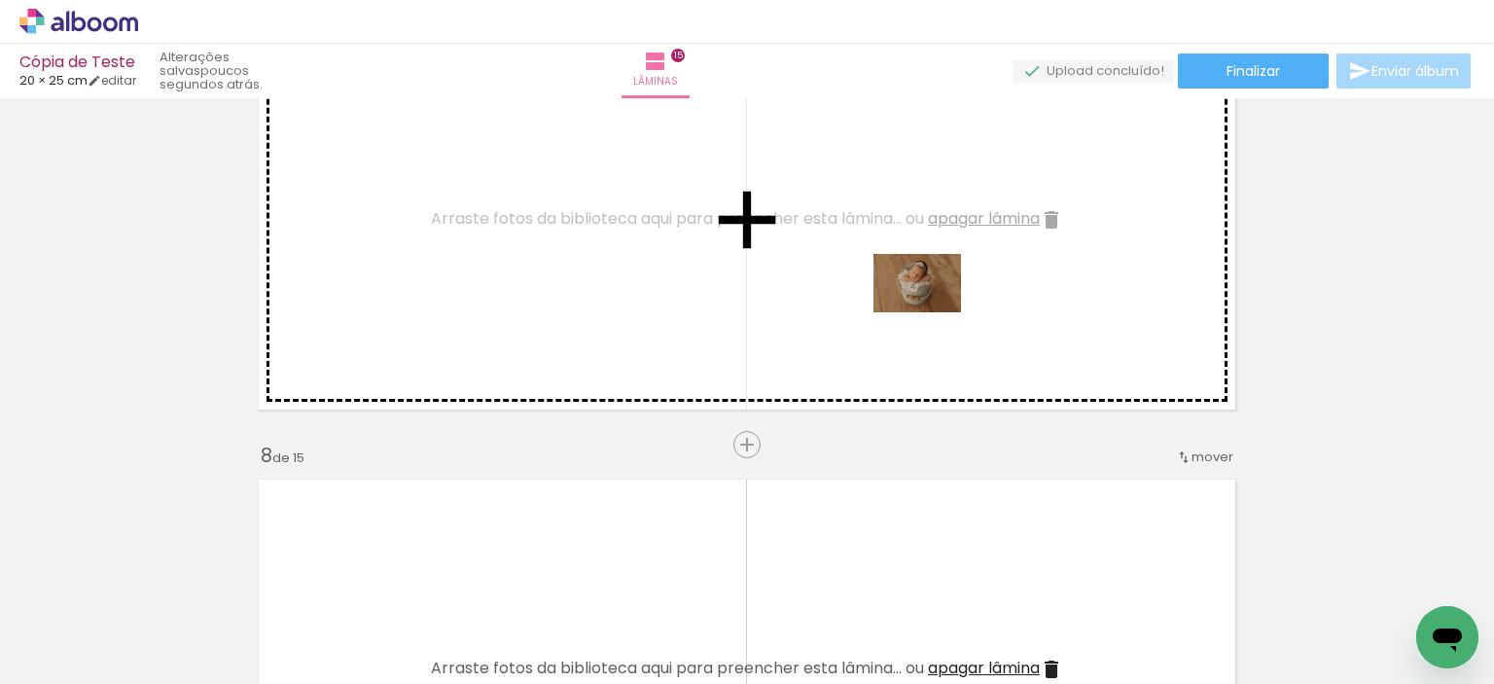
drag, startPoint x: 908, startPoint y: 621, endPoint x: 932, endPoint y: 312, distance: 309.2
click at [932, 312] on quentale-workspace at bounding box center [747, 342] width 1494 height 684
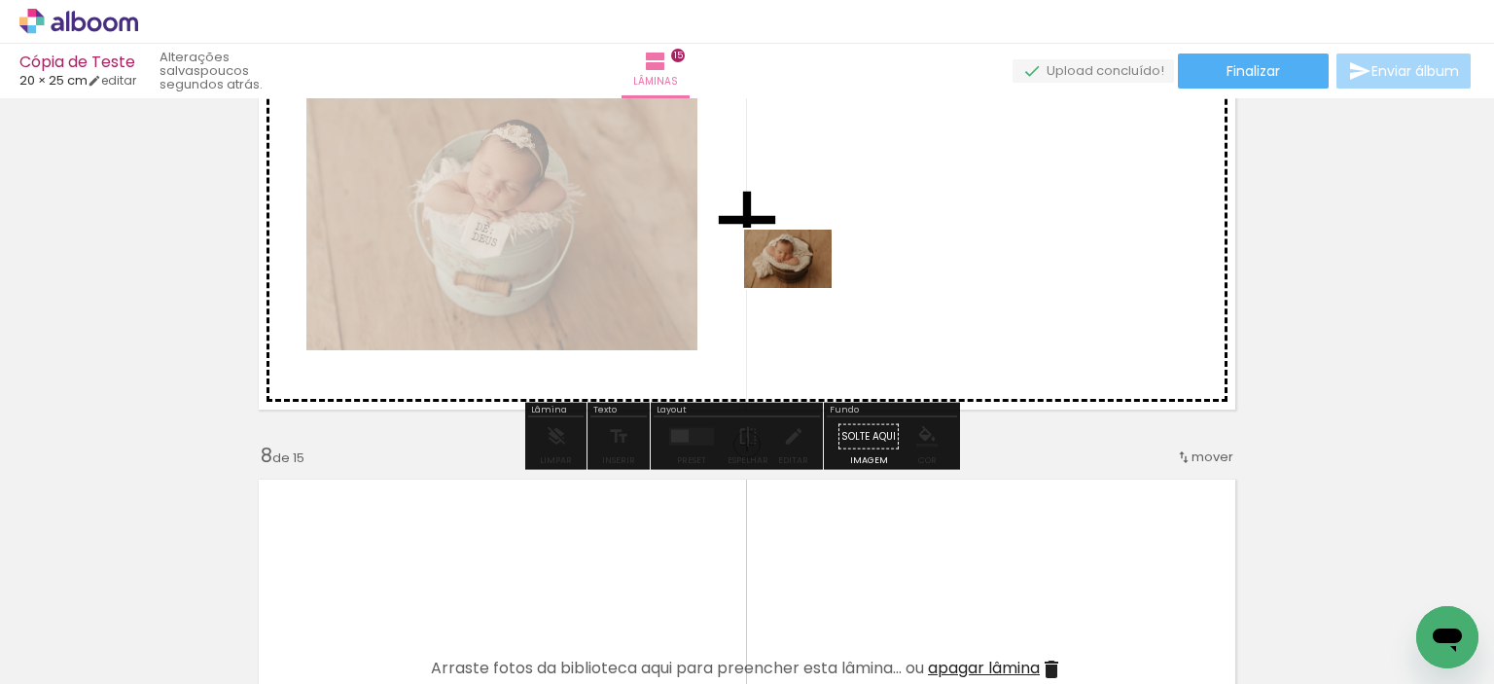
drag, startPoint x: 700, startPoint y: 623, endPoint x: 806, endPoint y: 283, distance: 355.6
click at [806, 283] on quentale-workspace at bounding box center [747, 342] width 1494 height 684
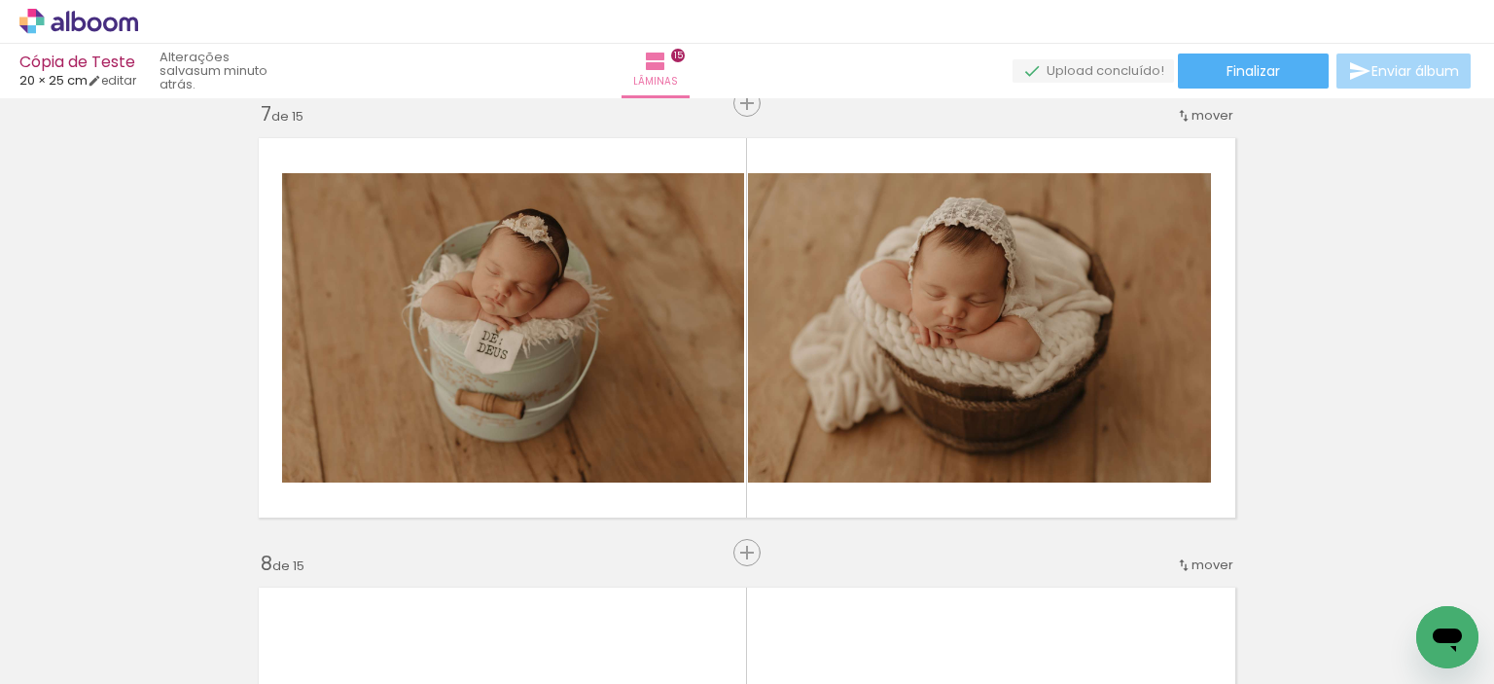
scroll to position [0, 2592]
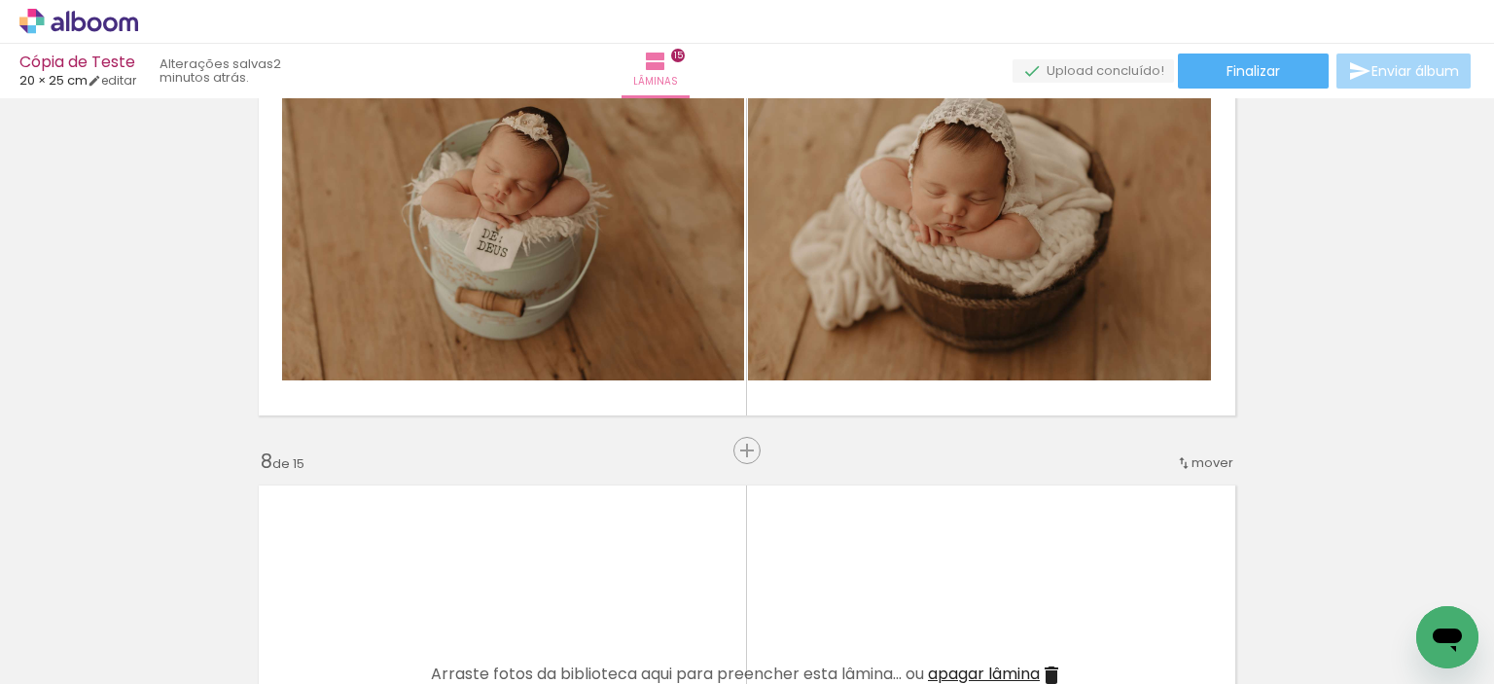
scroll to position [2723, 0]
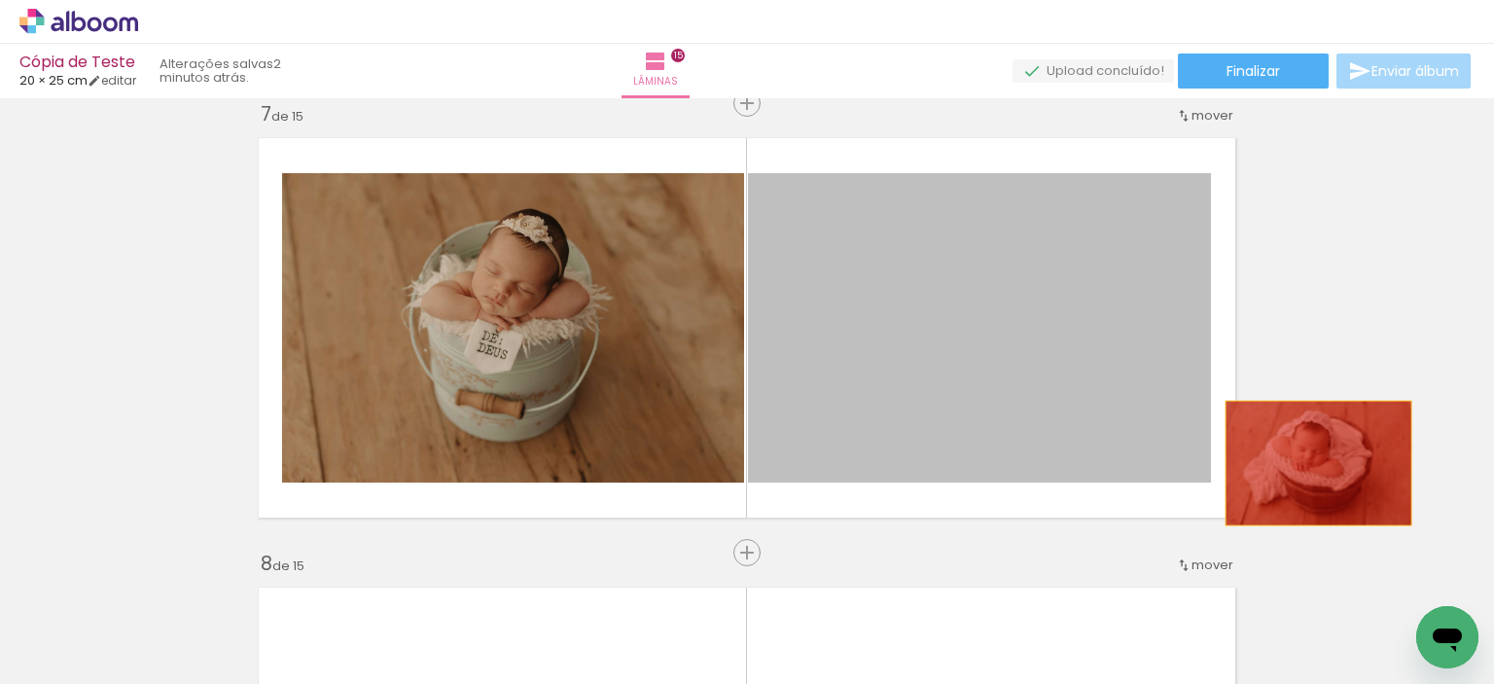
drag, startPoint x: 974, startPoint y: 394, endPoint x: 1311, endPoint y: 463, distance: 344.5
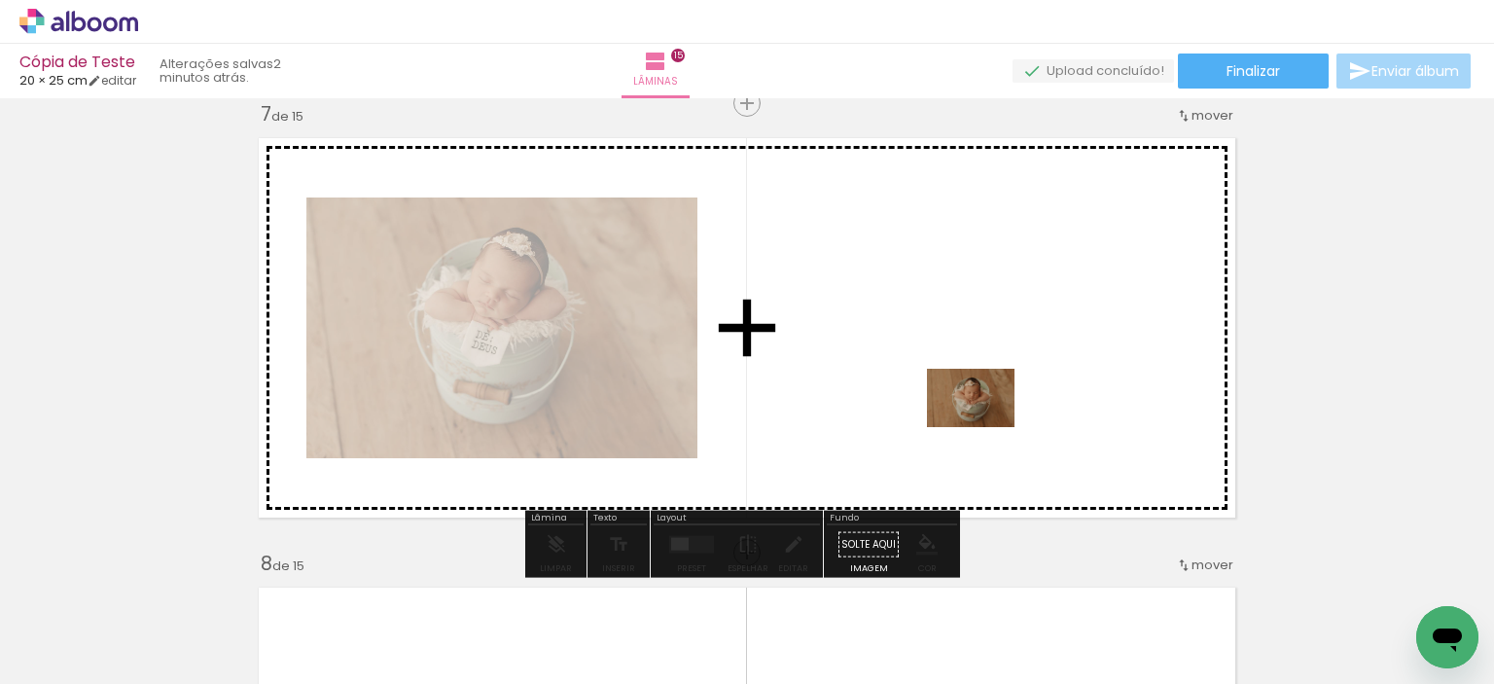
drag, startPoint x: 979, startPoint y: 624, endPoint x: 942, endPoint y: 587, distance: 53.6
click at [988, 408] on quentale-workspace at bounding box center [747, 342] width 1494 height 684
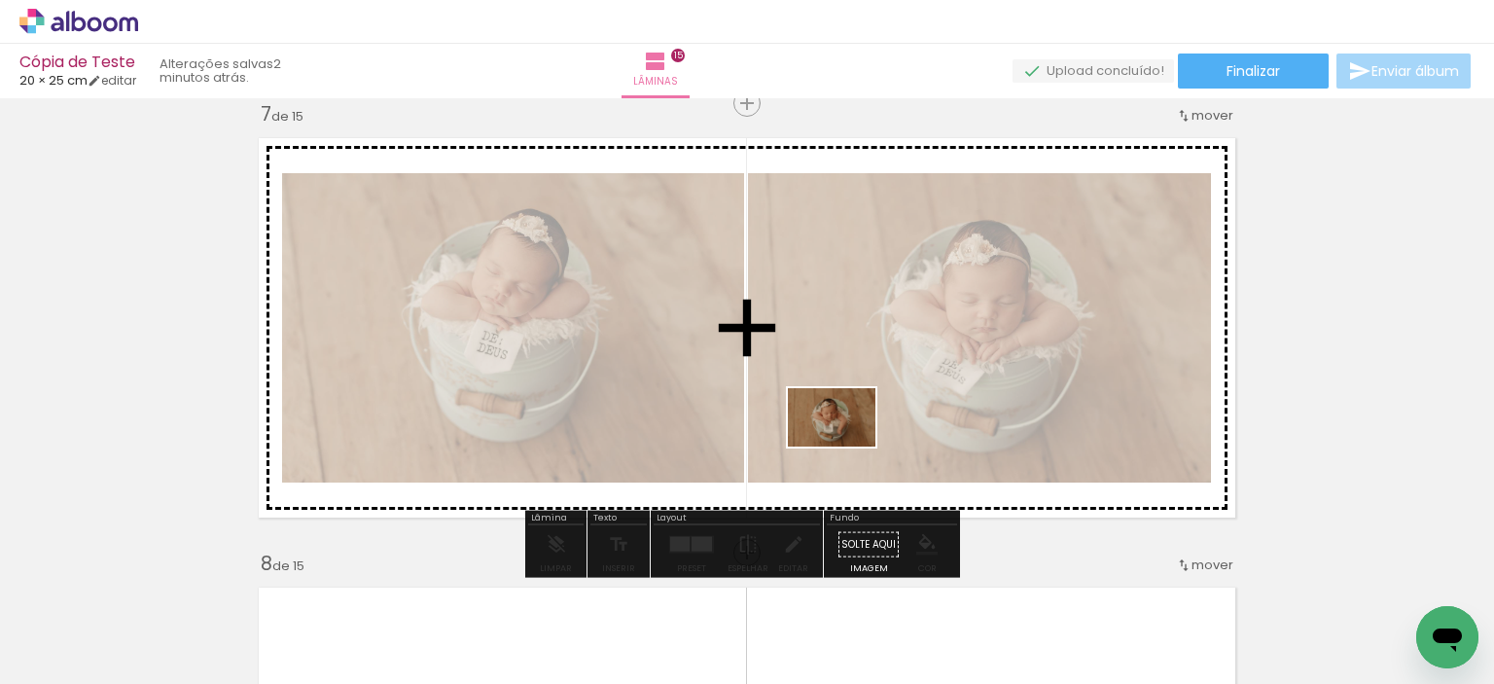
drag, startPoint x: 897, startPoint y: 633, endPoint x: 853, endPoint y: 425, distance: 212.7
click at [833, 428] on quentale-workspace at bounding box center [747, 342] width 1494 height 684
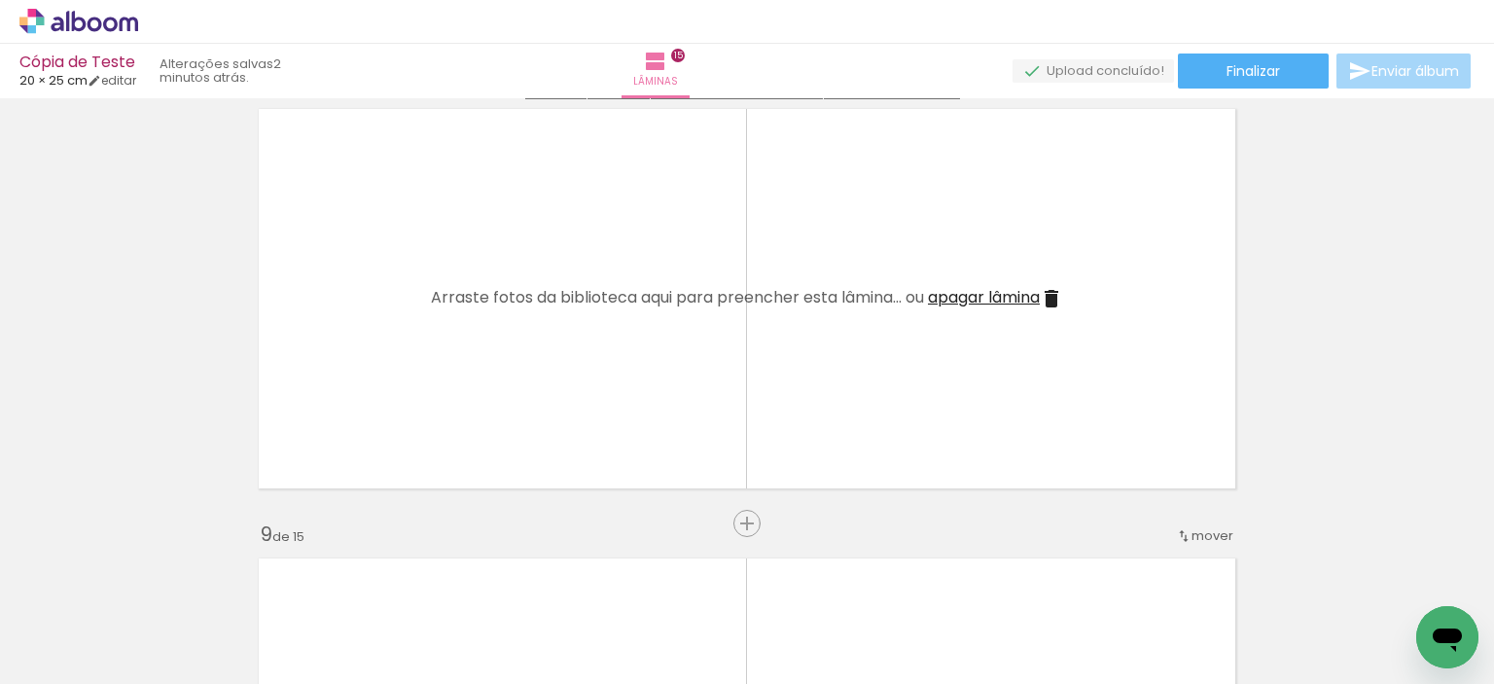
scroll to position [3210, 0]
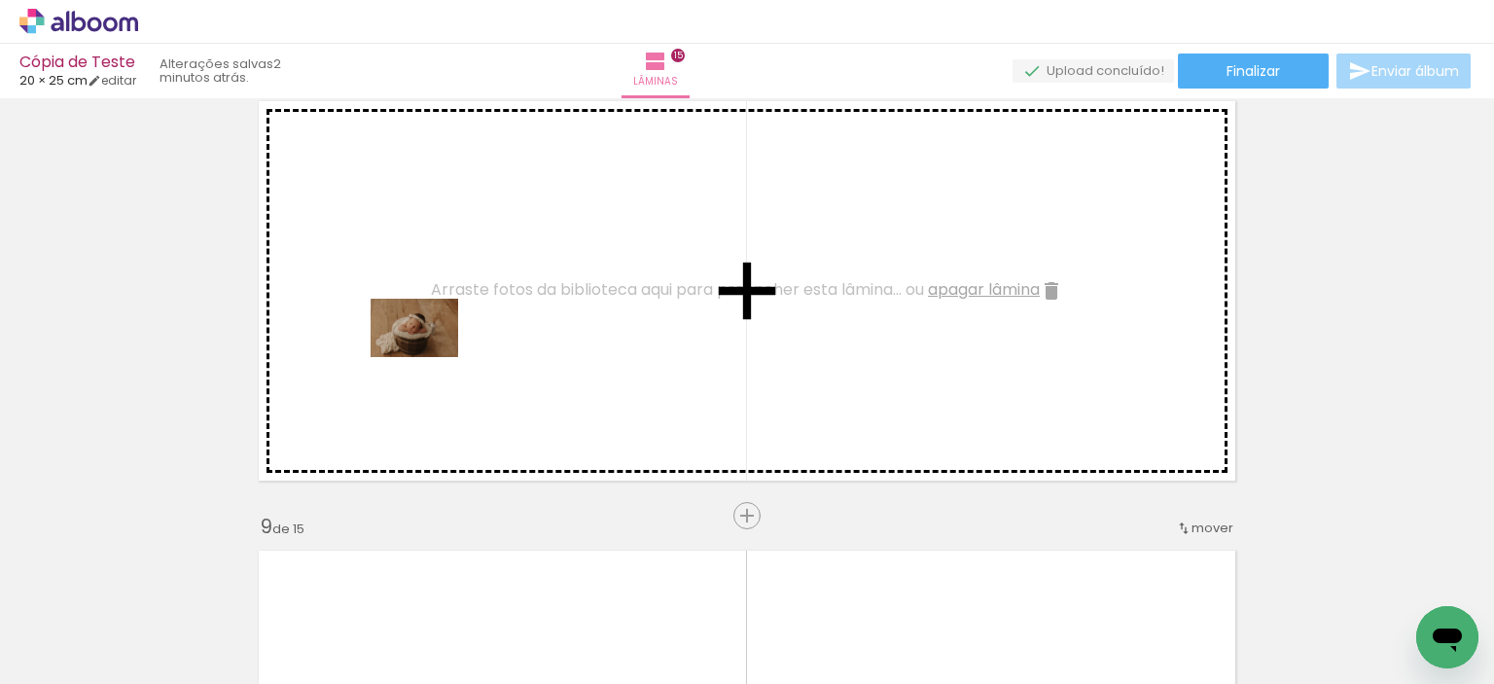
drag, startPoint x: 302, startPoint y: 643, endPoint x: 451, endPoint y: 523, distance: 191.7
click at [446, 329] on quentale-workspace at bounding box center [747, 342] width 1494 height 684
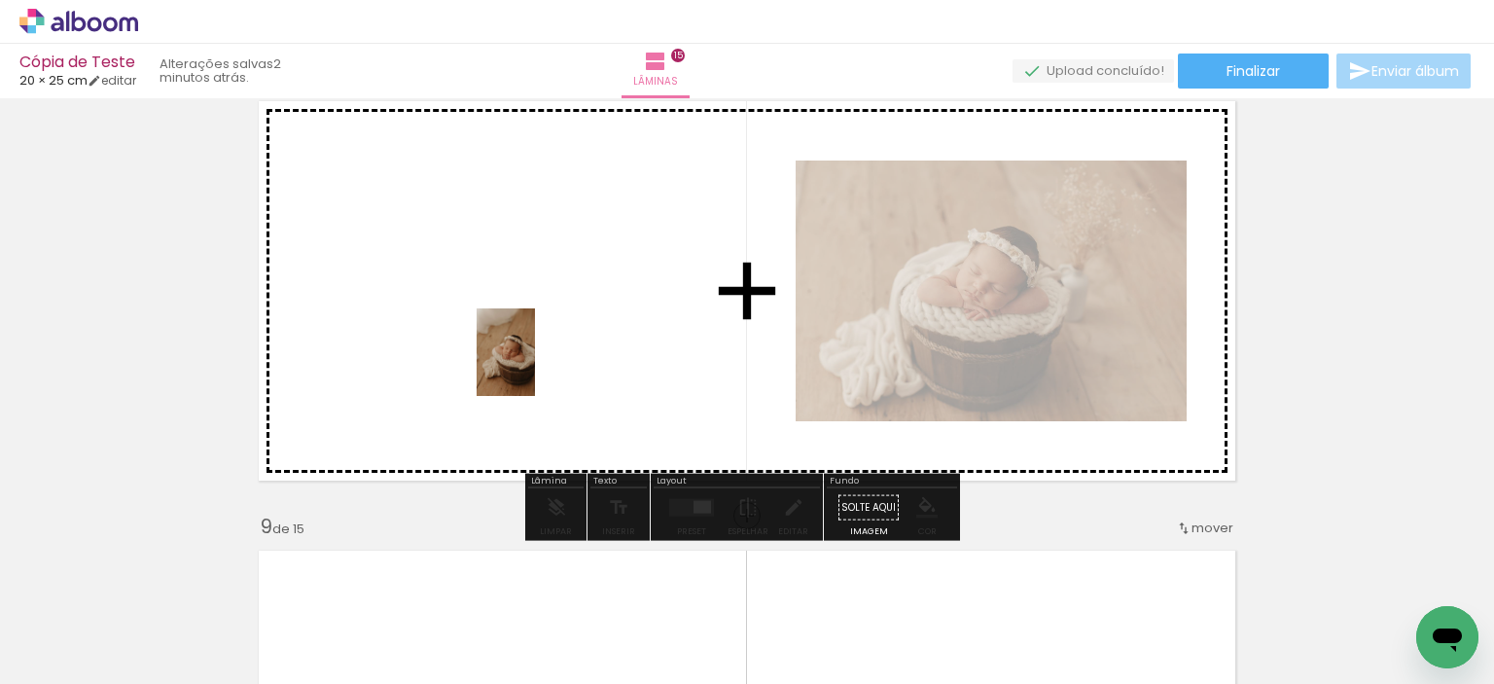
drag, startPoint x: 463, startPoint y: 614, endPoint x: 535, endPoint y: 367, distance: 257.3
click at [535, 367] on quentale-workspace at bounding box center [747, 342] width 1494 height 684
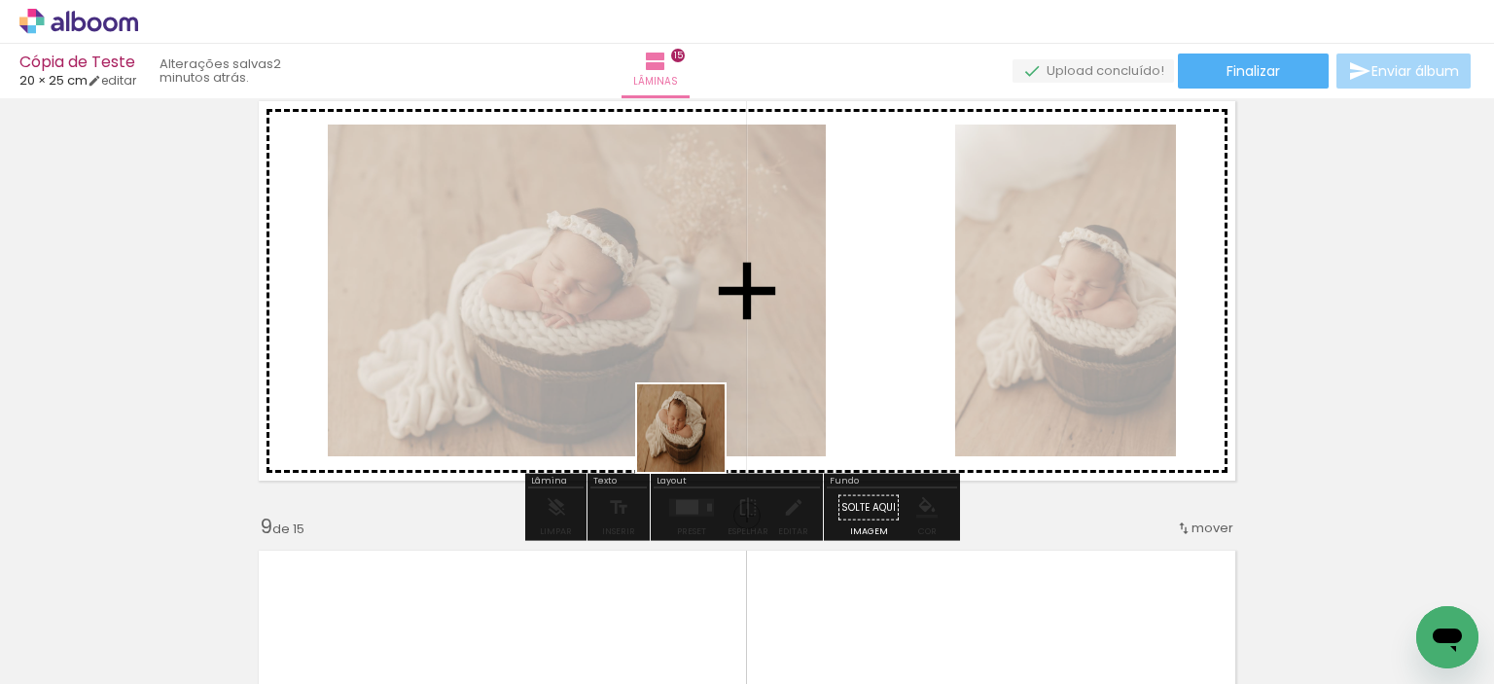
drag, startPoint x: 568, startPoint y: 637, endPoint x: 729, endPoint y: 532, distance: 191.8
click at [712, 402] on quentale-workspace at bounding box center [747, 342] width 1494 height 684
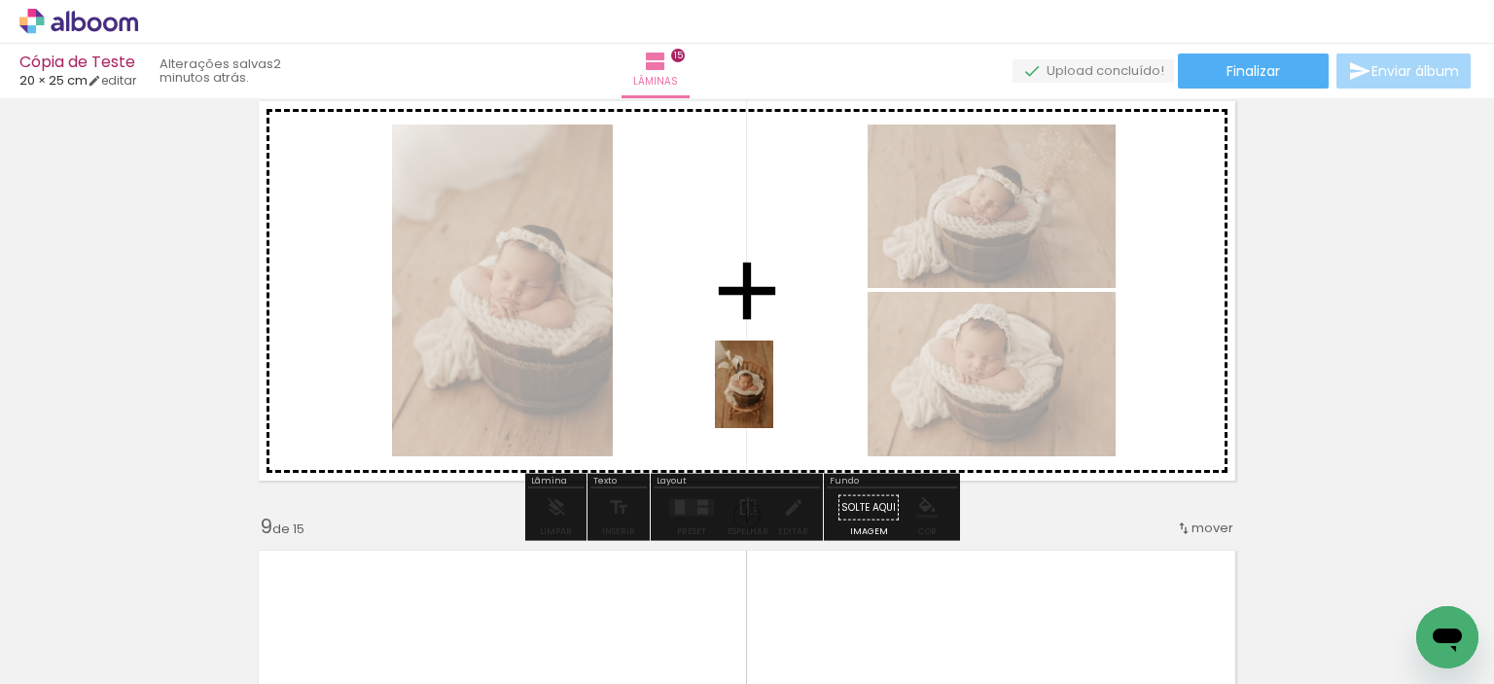
drag, startPoint x: 675, startPoint y: 642, endPoint x: 773, endPoint y: 399, distance: 262.3
click at [773, 399] on quentale-workspace at bounding box center [747, 342] width 1494 height 684
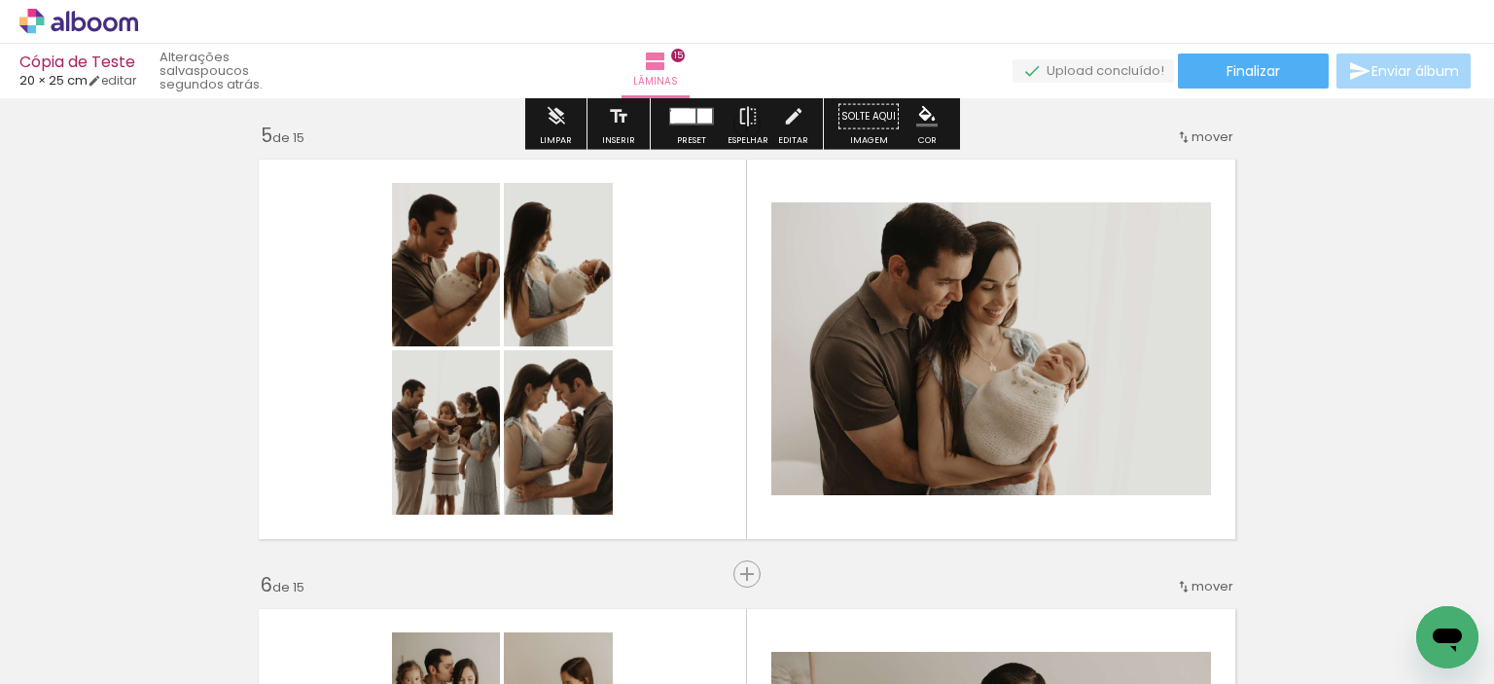
scroll to position [1848, 0]
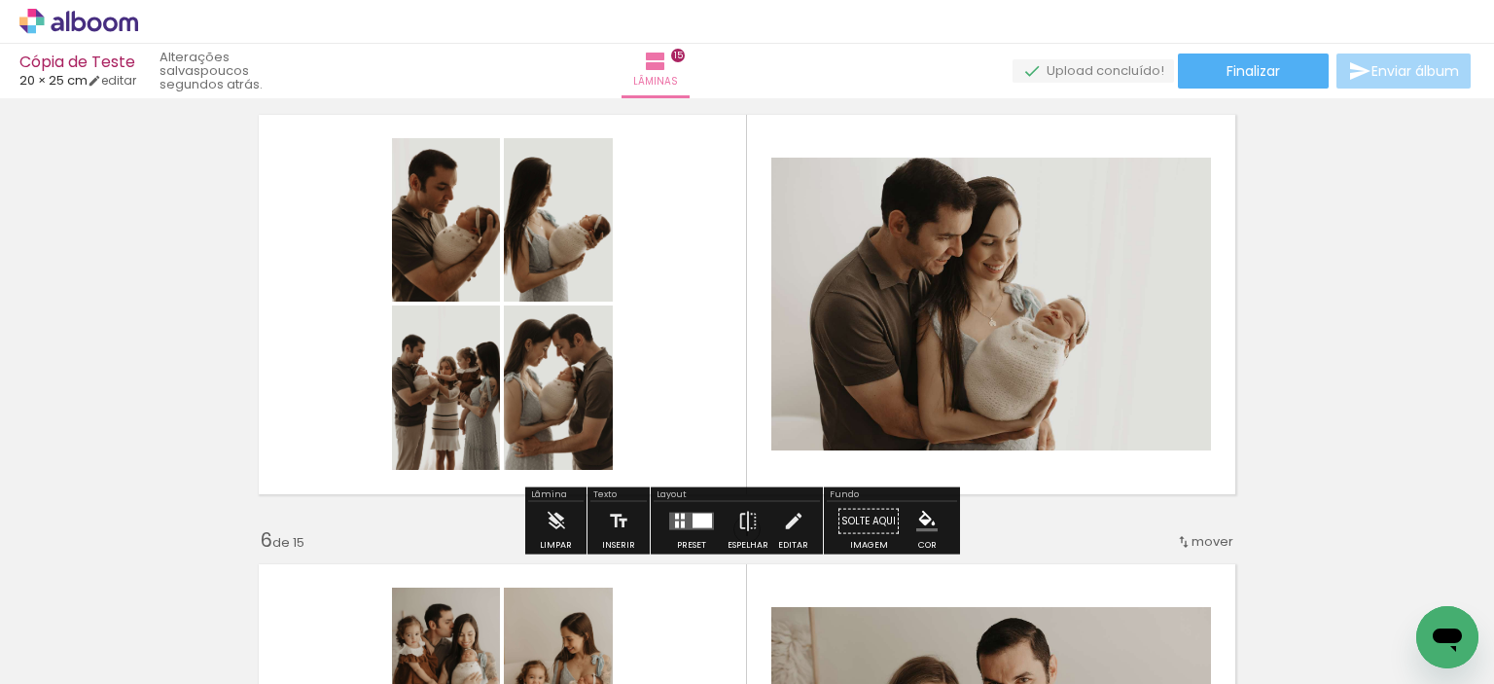
click at [698, 519] on div at bounding box center [702, 521] width 19 height 15
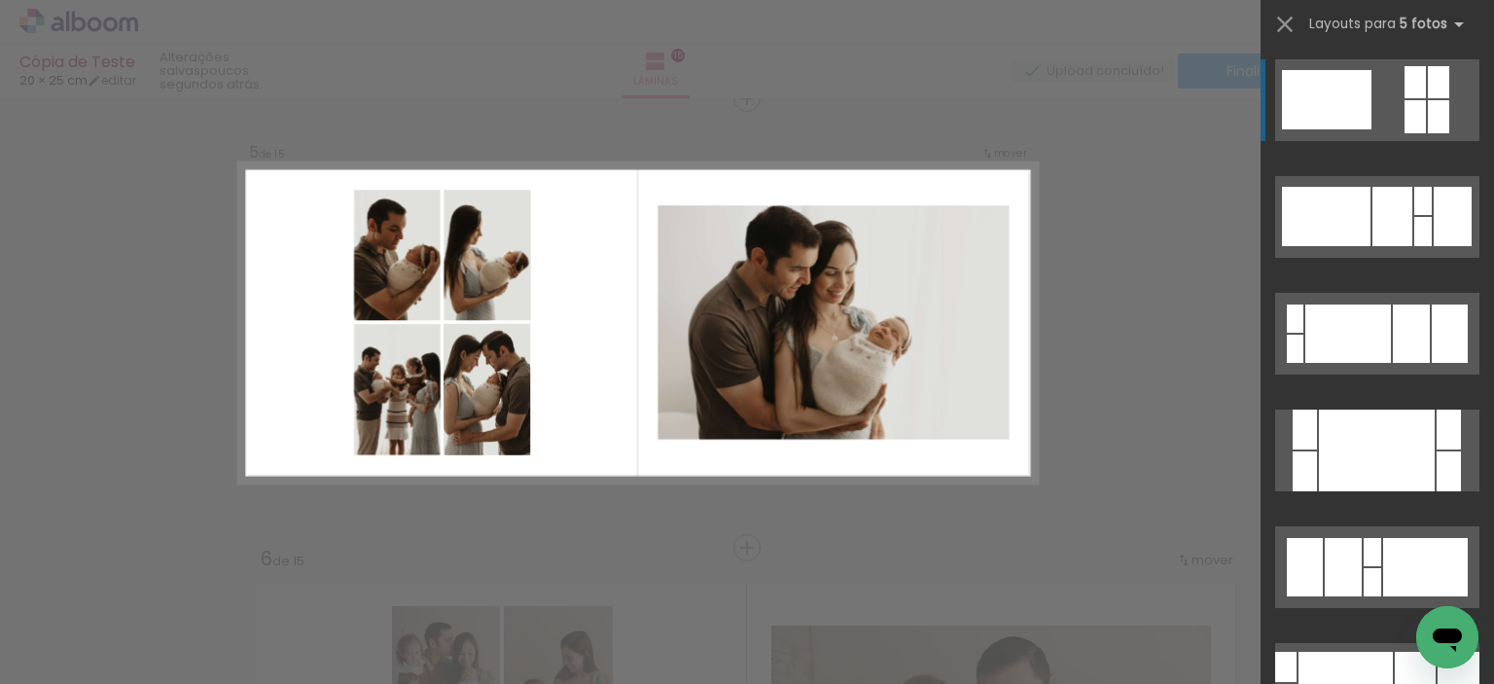
scroll to position [1822, 0]
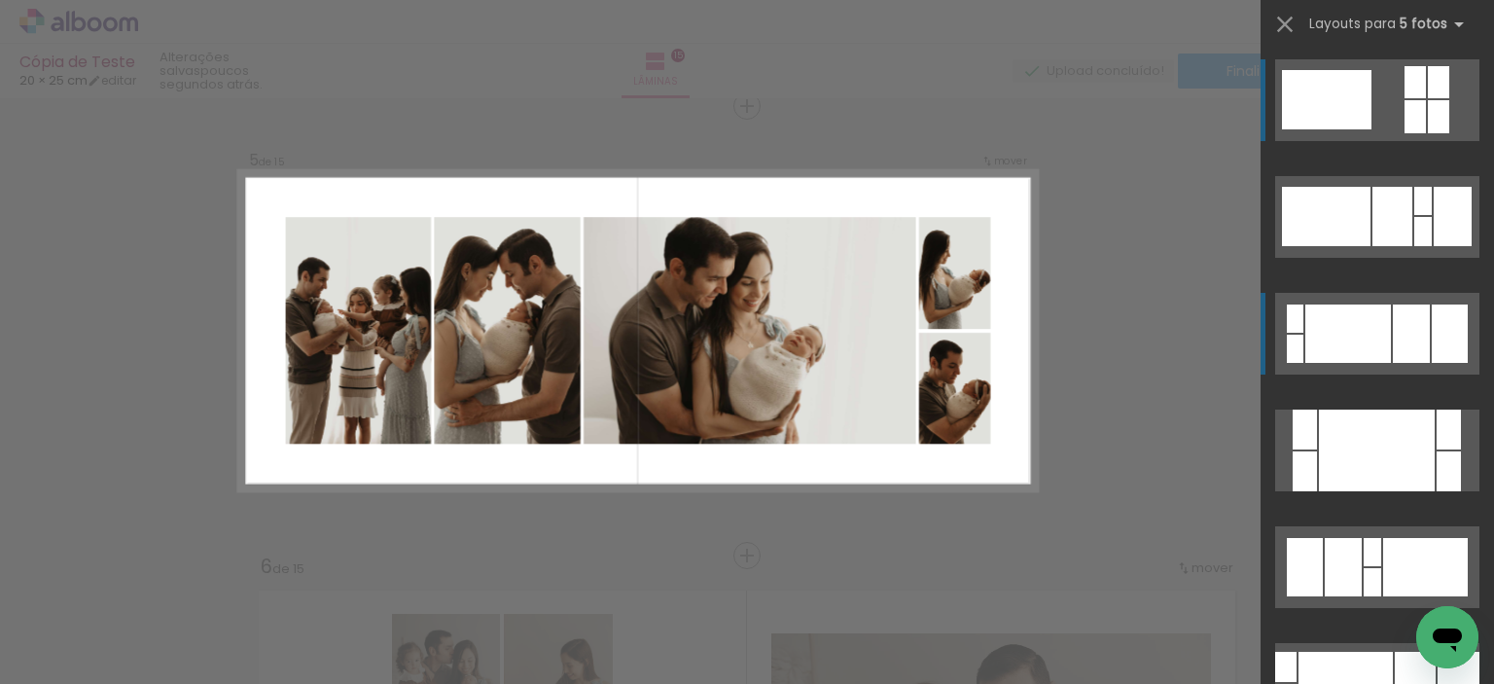
click at [1343, 312] on div at bounding box center [1348, 333] width 86 height 58
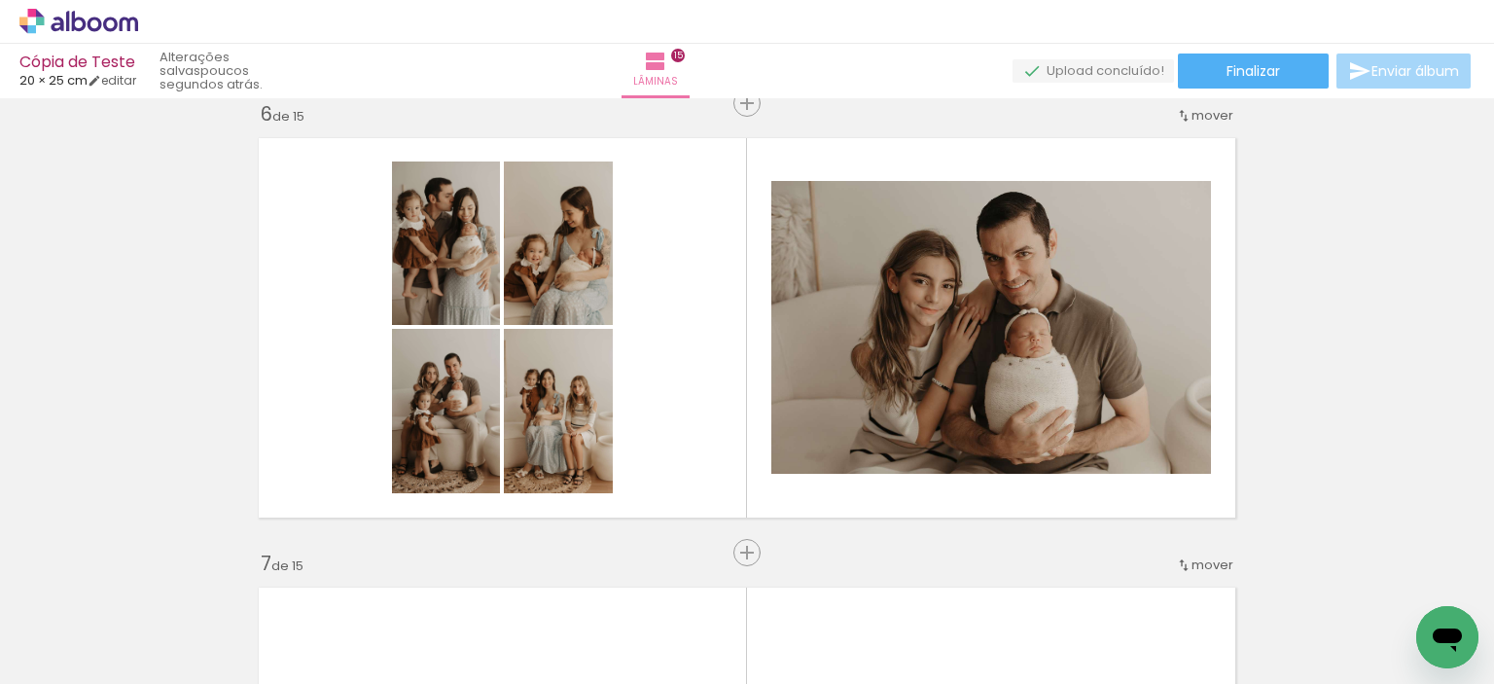
scroll to position [2308, 0]
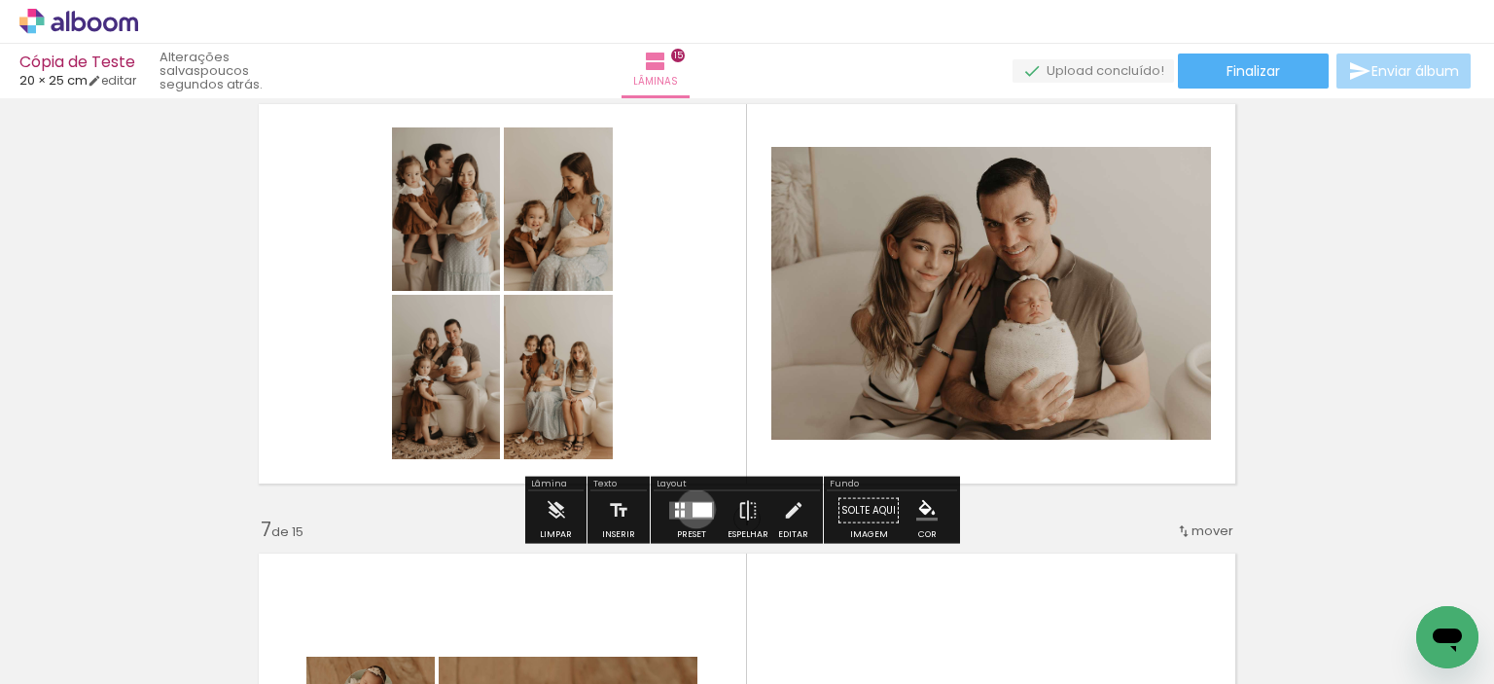
click at [693, 508] on div at bounding box center [702, 510] width 19 height 15
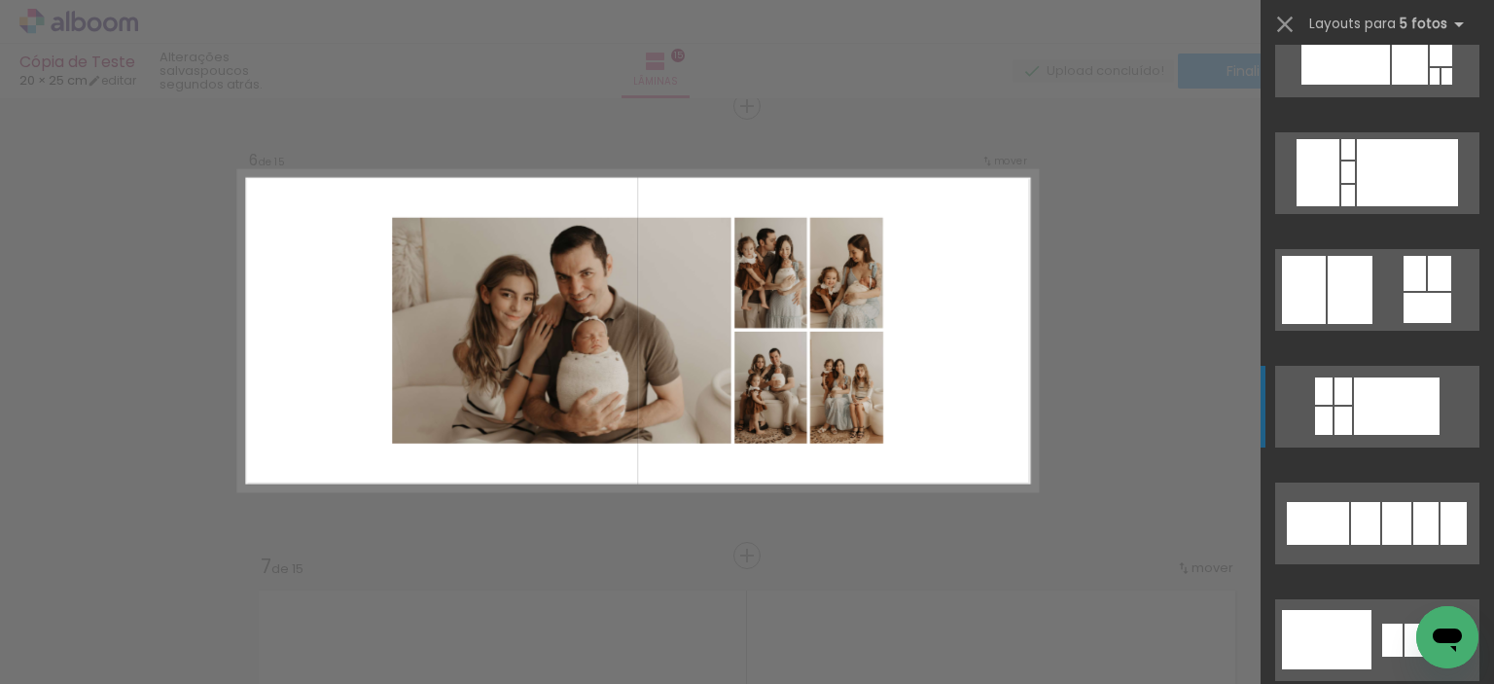
scroll to position [778, 0]
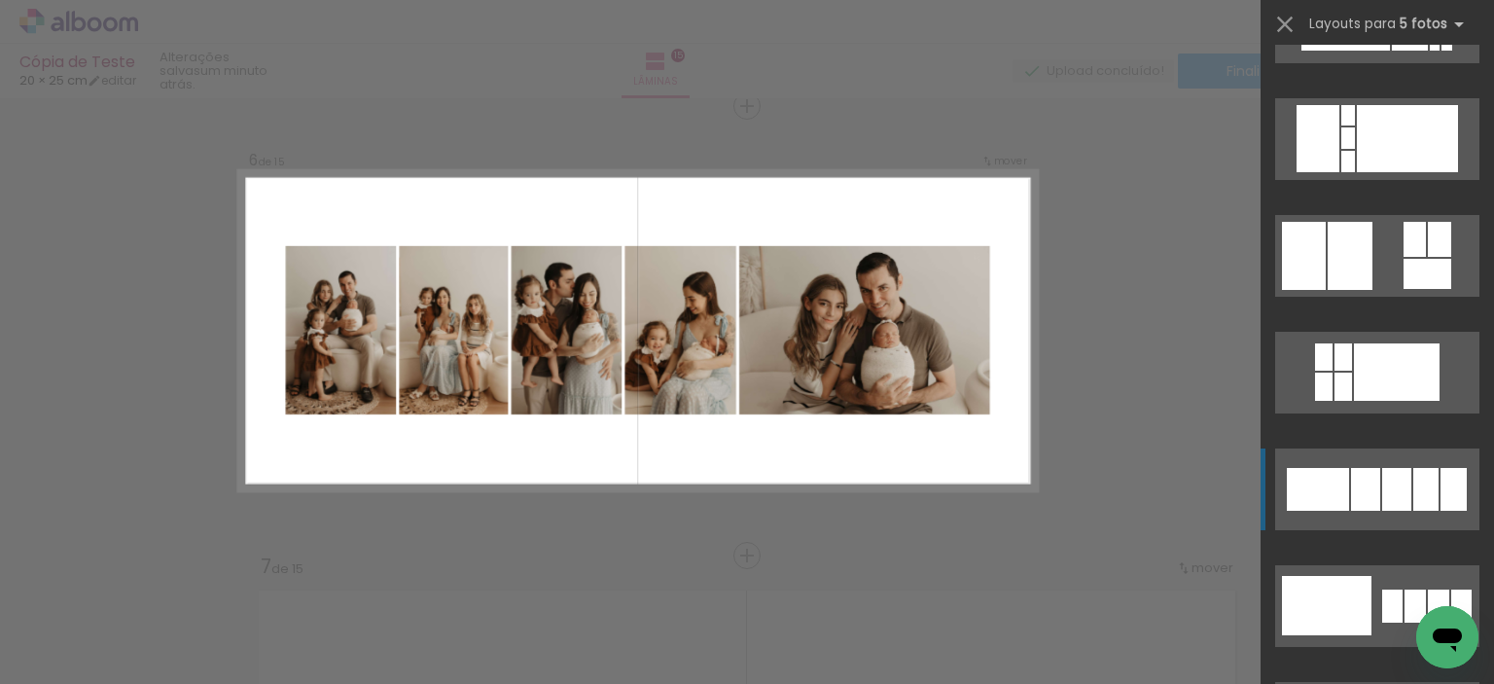
click at [1365, 507] on div at bounding box center [1365, 489] width 29 height 43
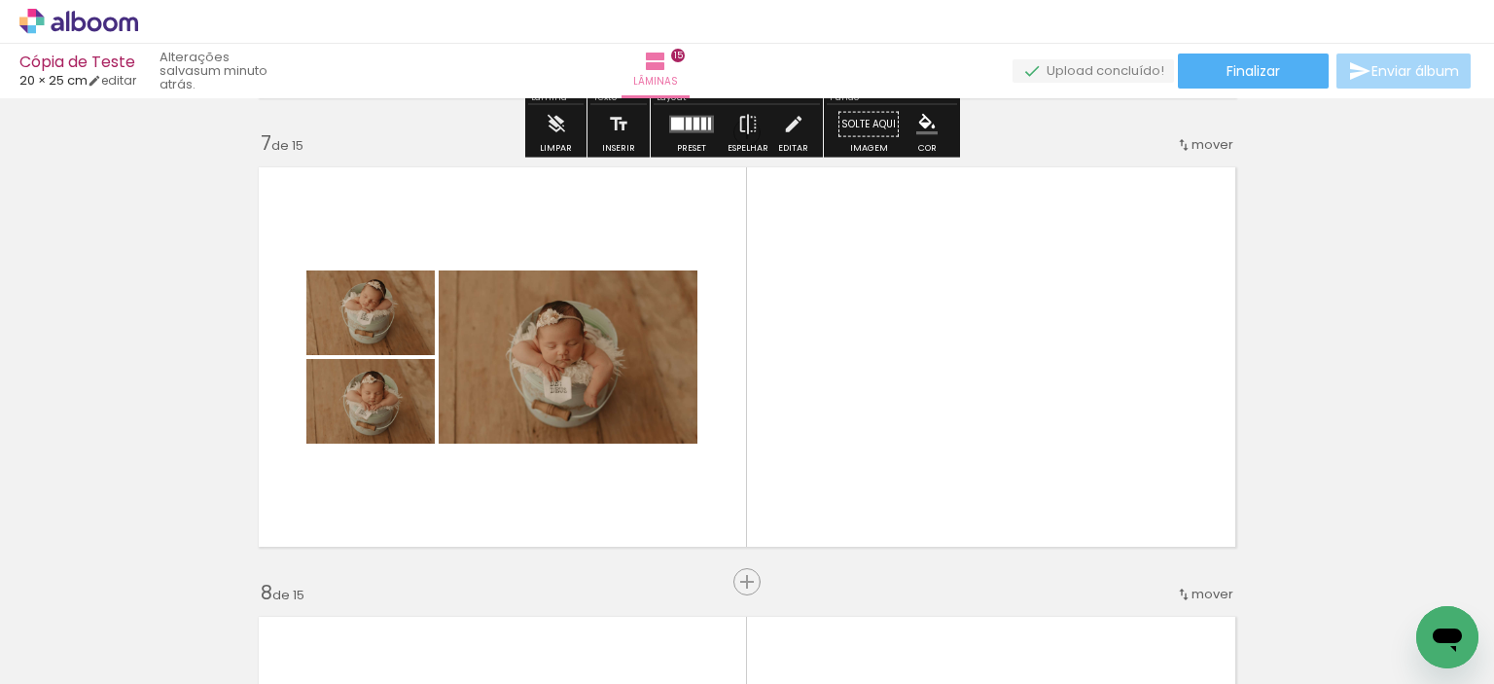
scroll to position [2855, 0]
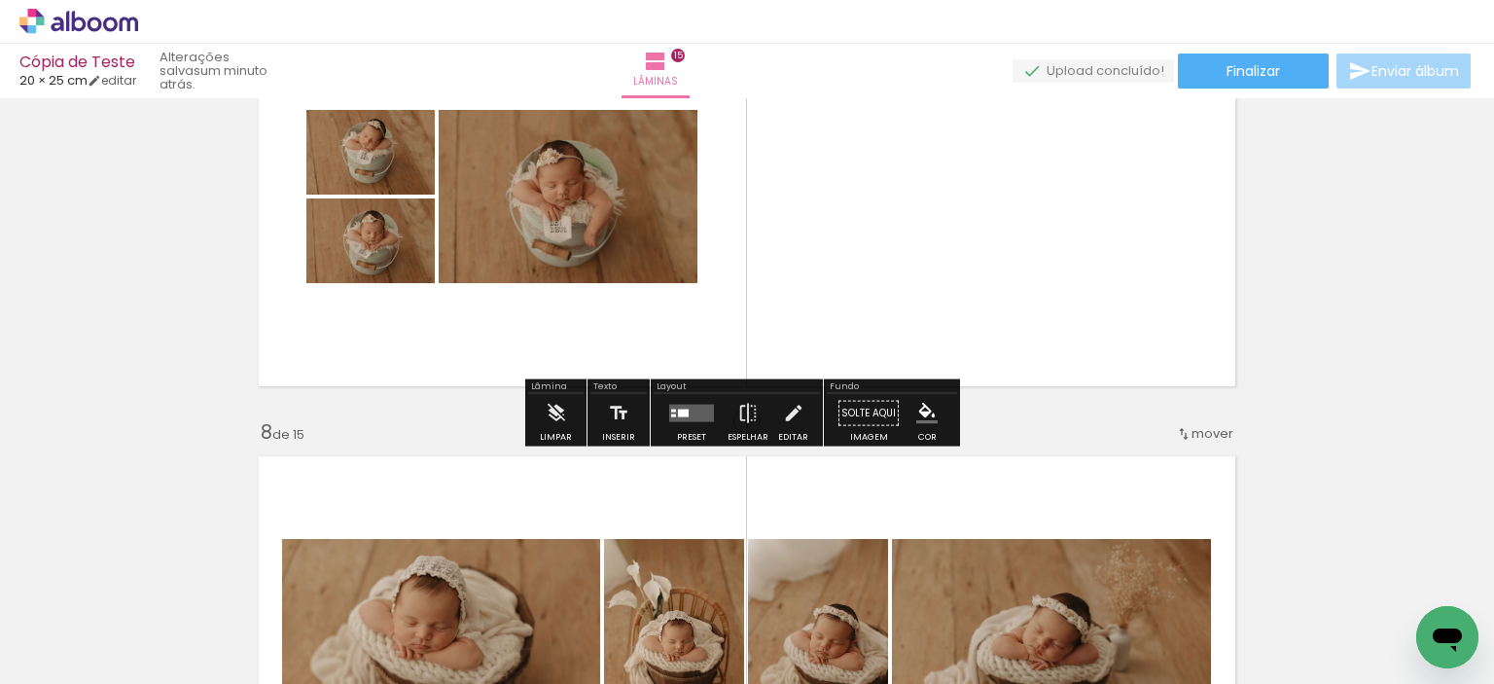
click at [694, 406] on quentale-layouter at bounding box center [691, 414] width 45 height 18
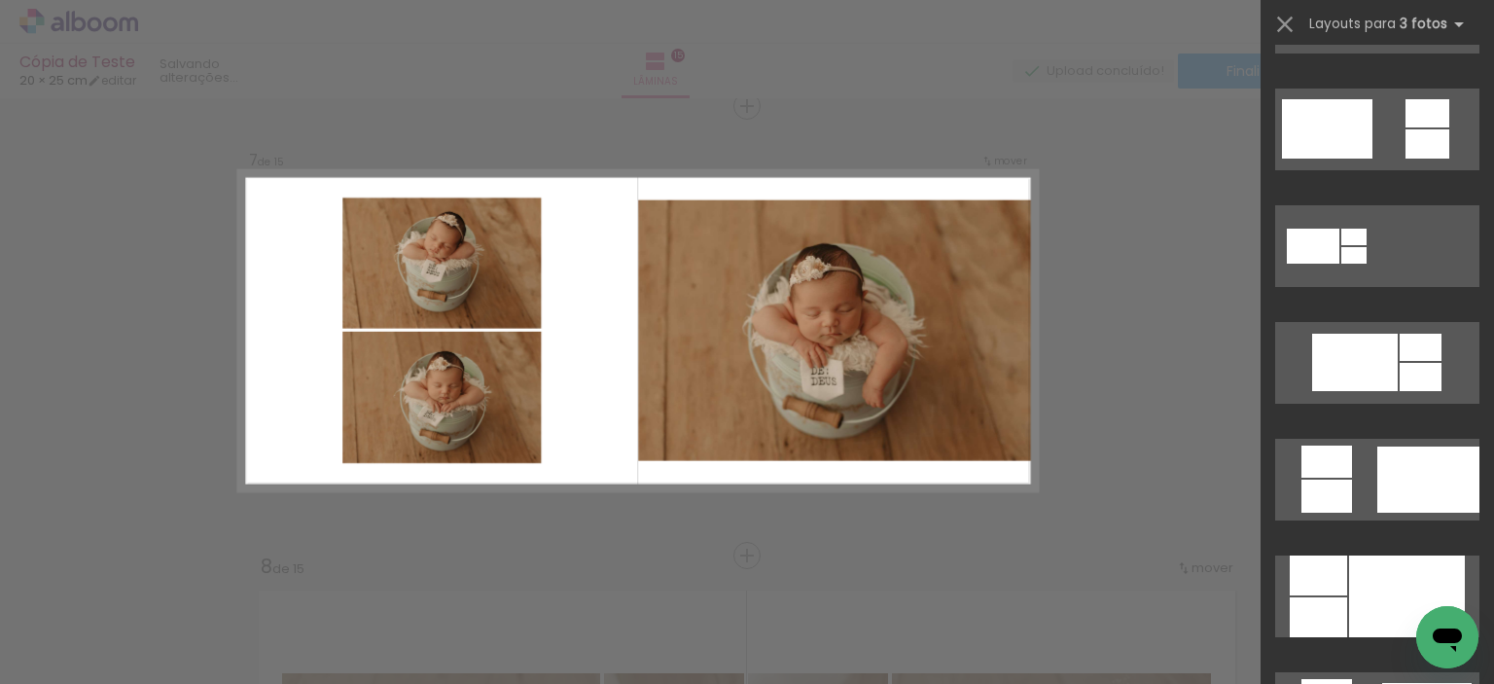
scroll to position [875, 0]
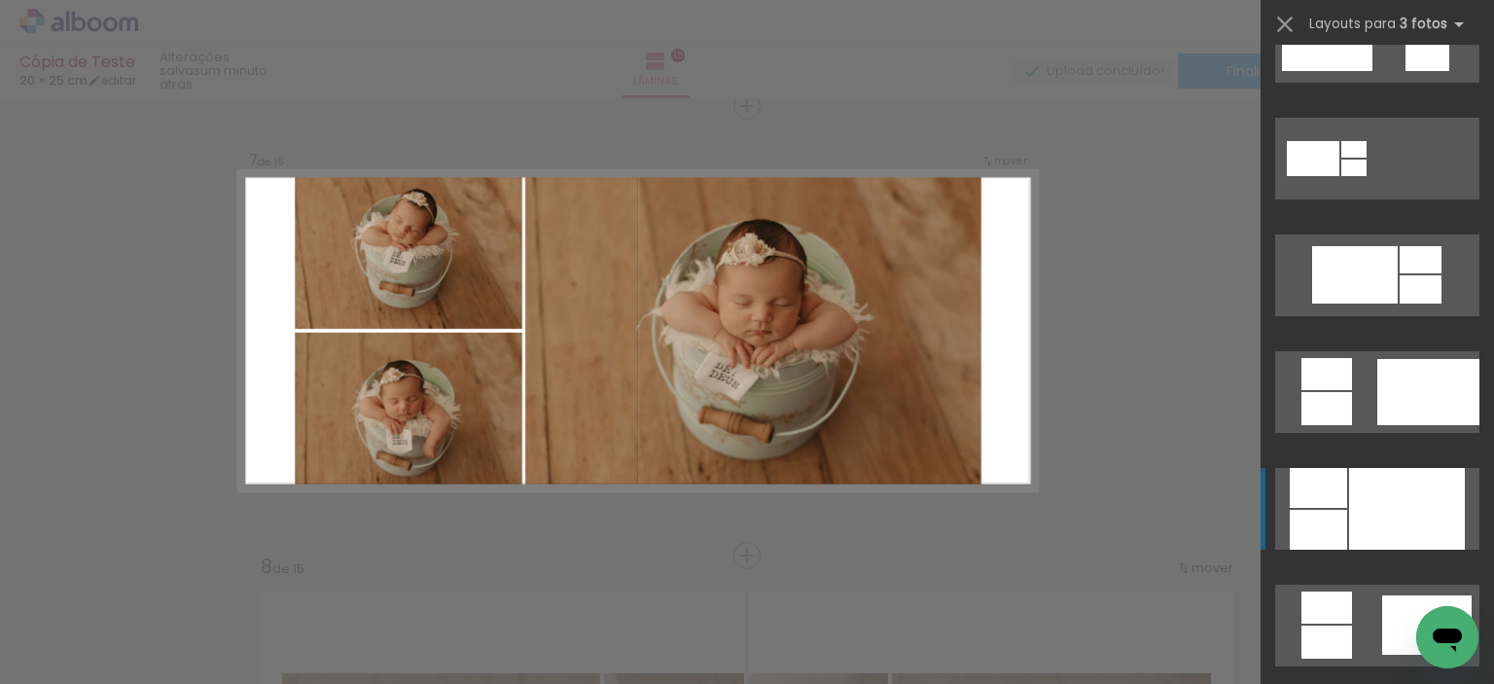
click at [1387, 481] on div at bounding box center [1407, 509] width 116 height 82
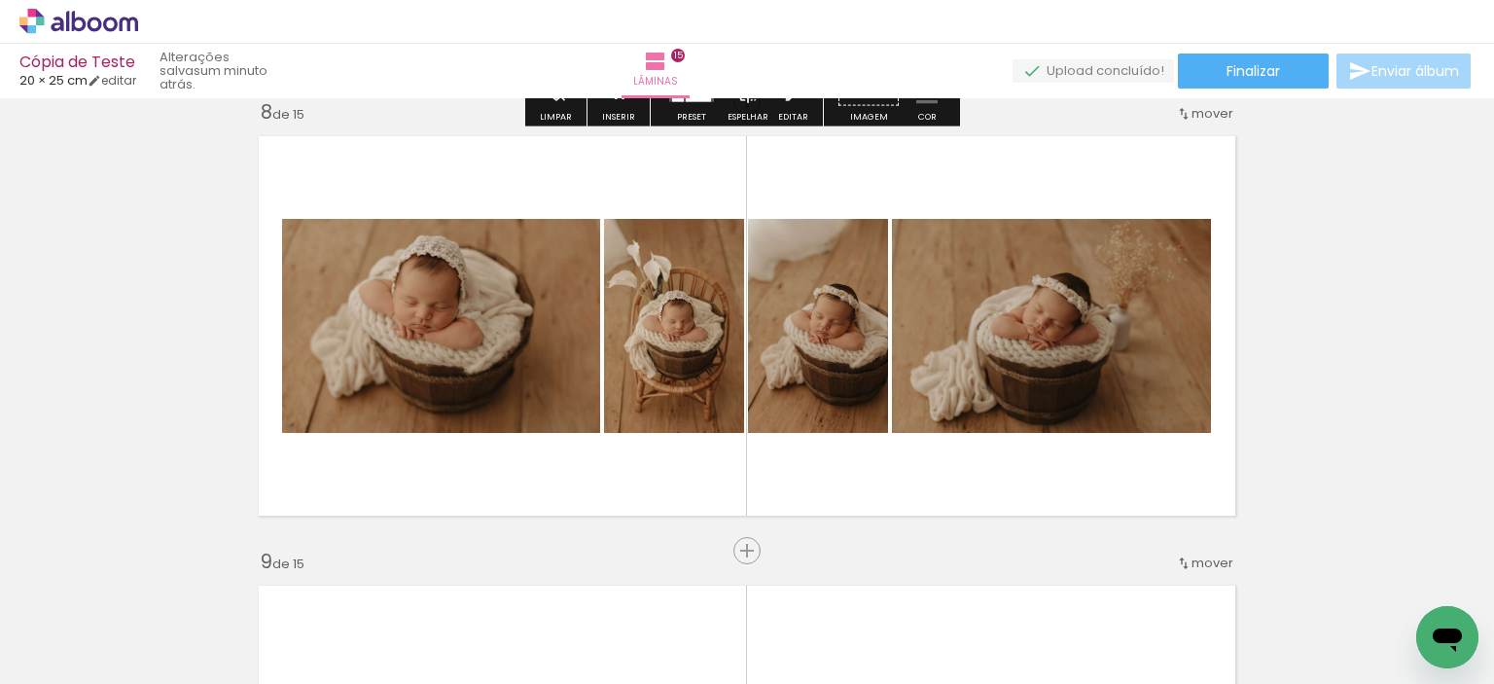
scroll to position [3207, 0]
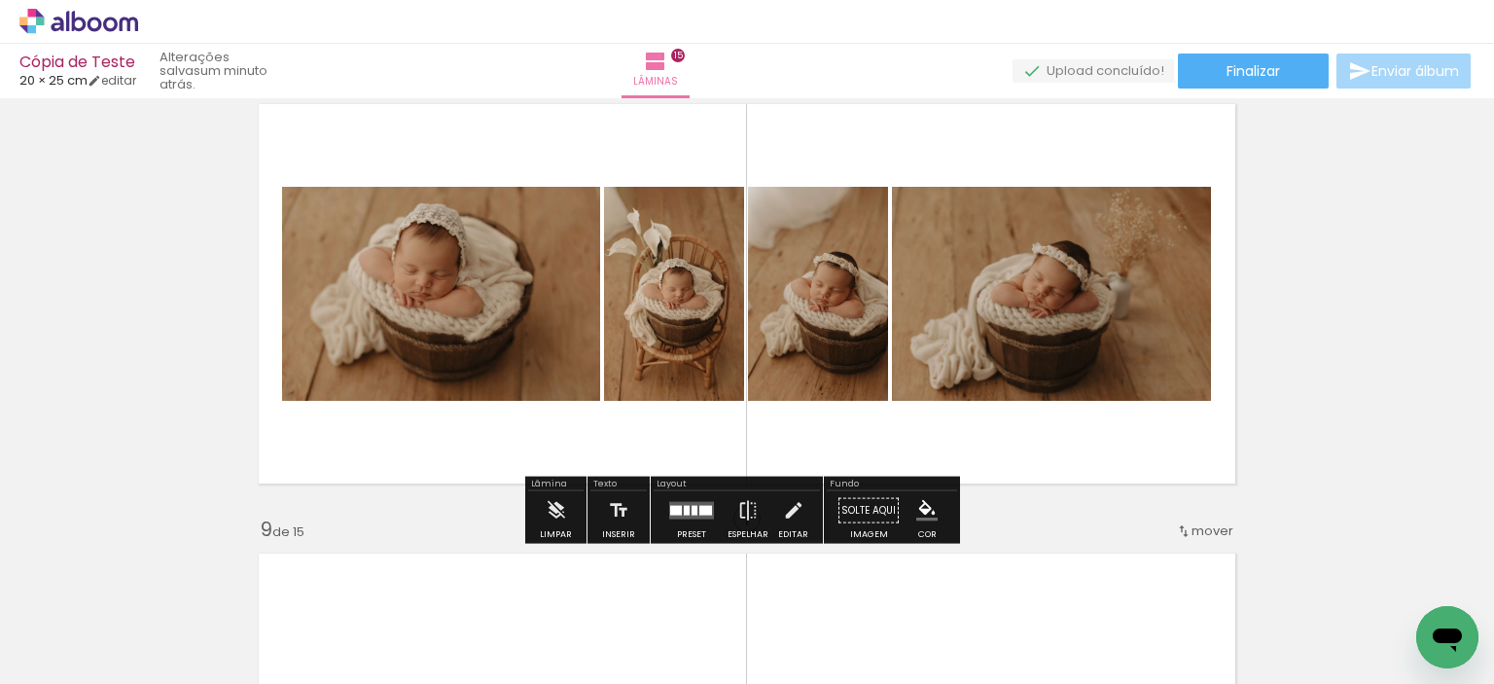
click at [681, 520] on div at bounding box center [691, 510] width 53 height 39
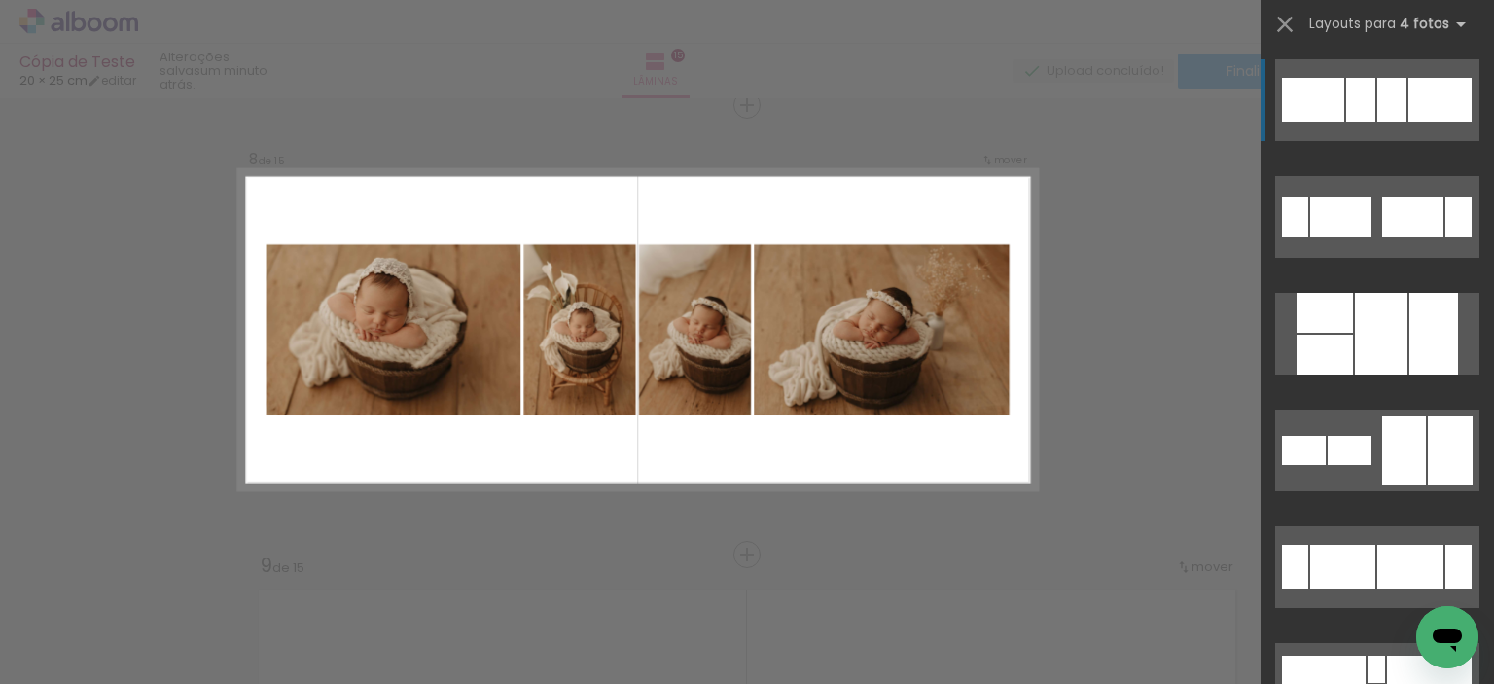
scroll to position [3170, 0]
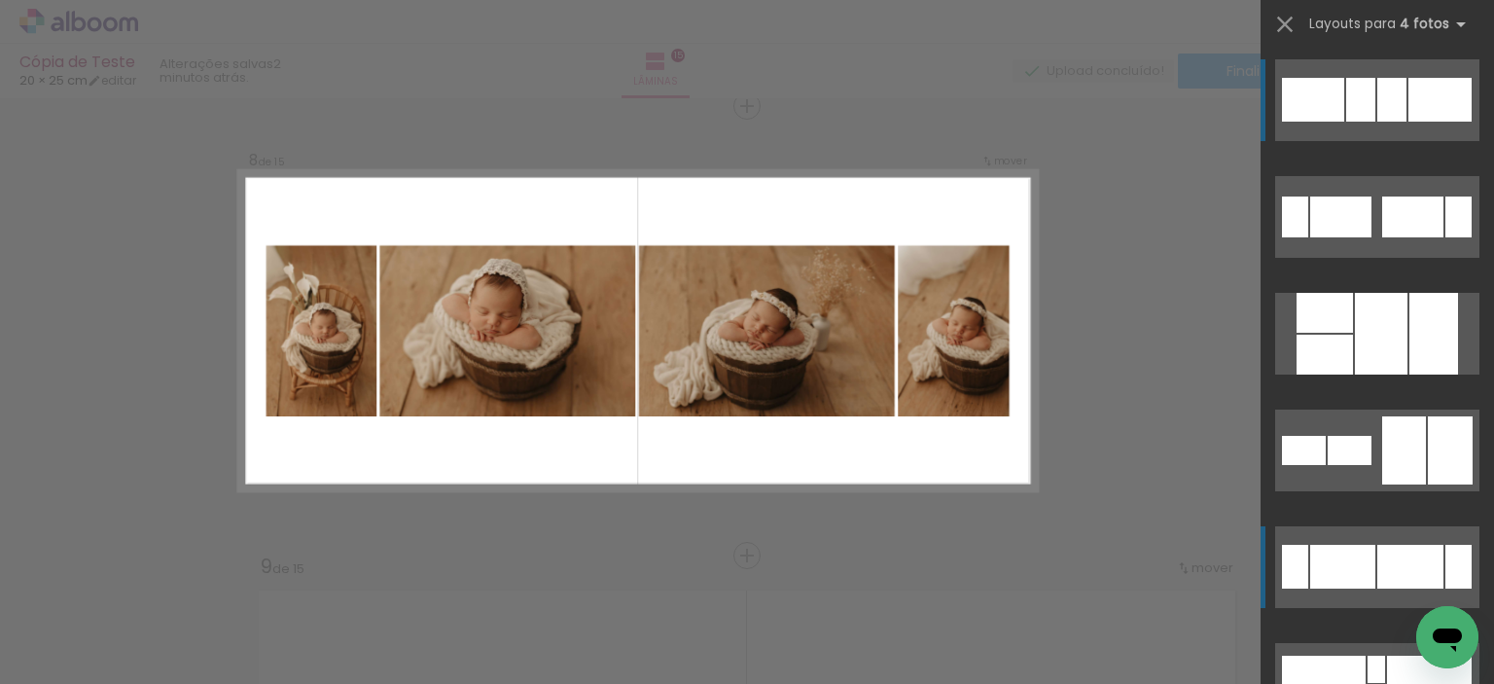
click at [1406, 237] on div at bounding box center [1412, 216] width 61 height 41
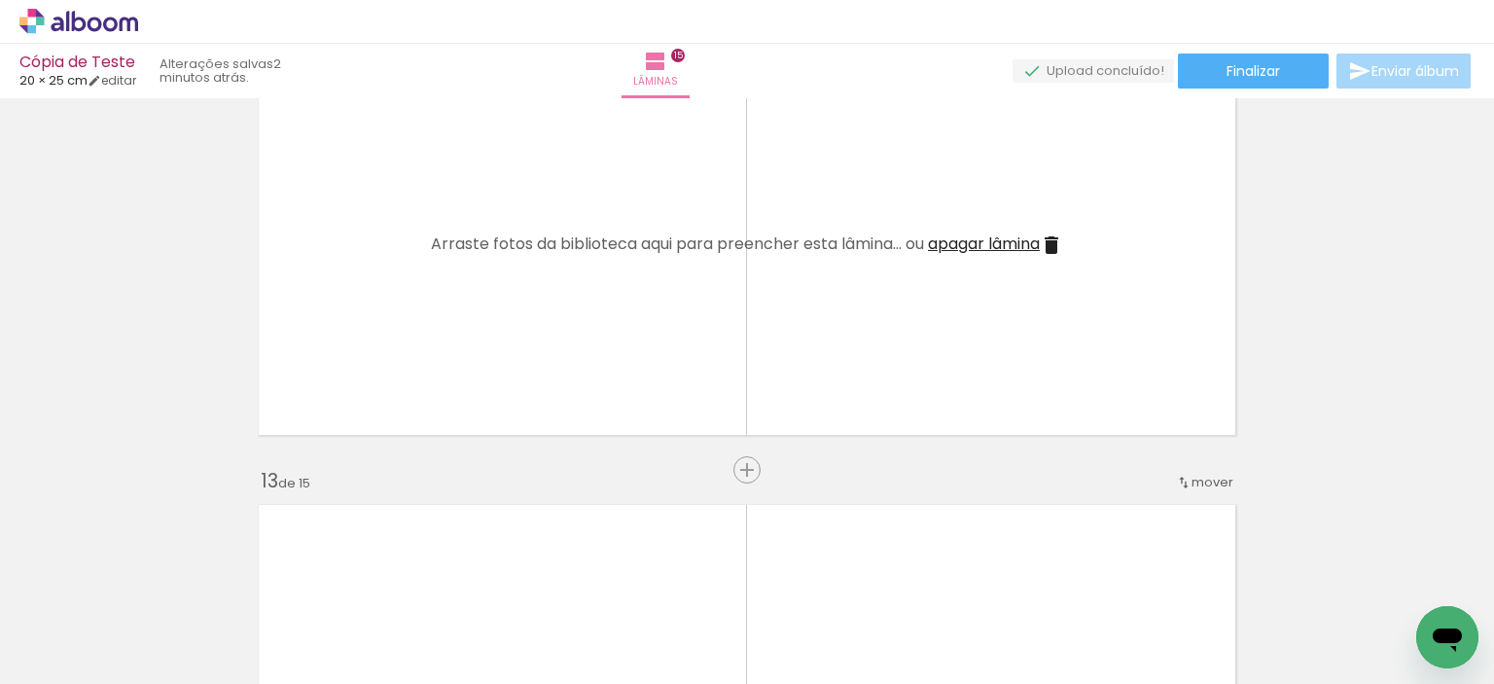
scroll to position [5310, 0]
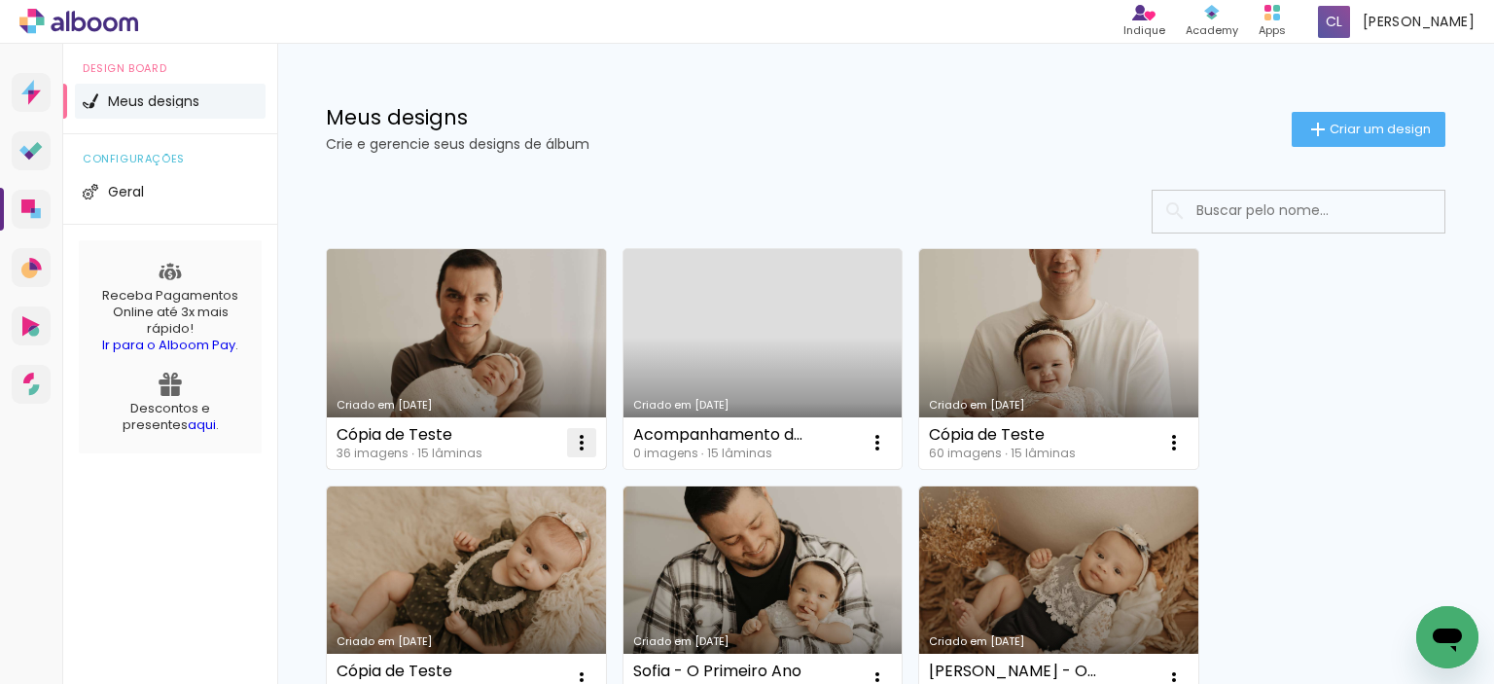
click at [582, 446] on iron-icon at bounding box center [581, 442] width 23 height 23
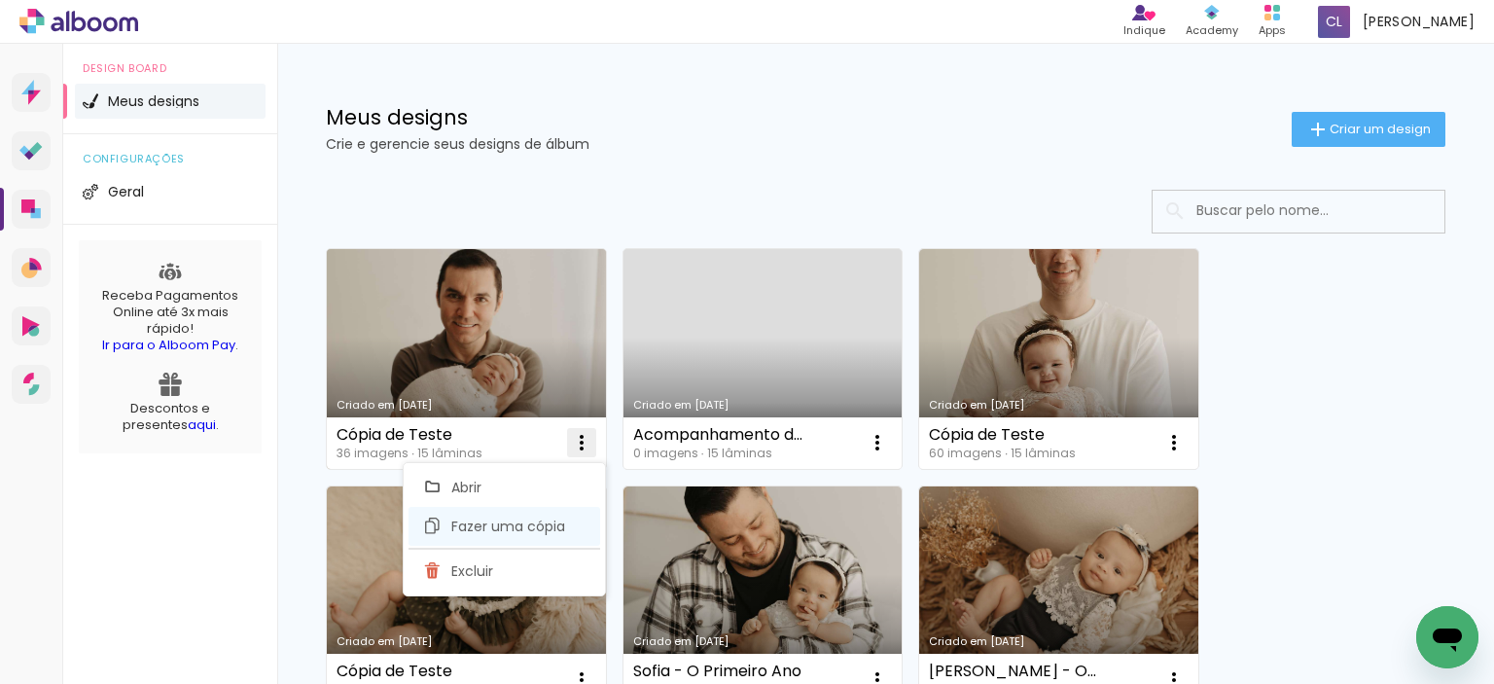
click at [564, 515] on paper-item "Fazer uma cópia" at bounding box center [505, 526] width 192 height 39
type input "Cópia de Cópia de Teste"
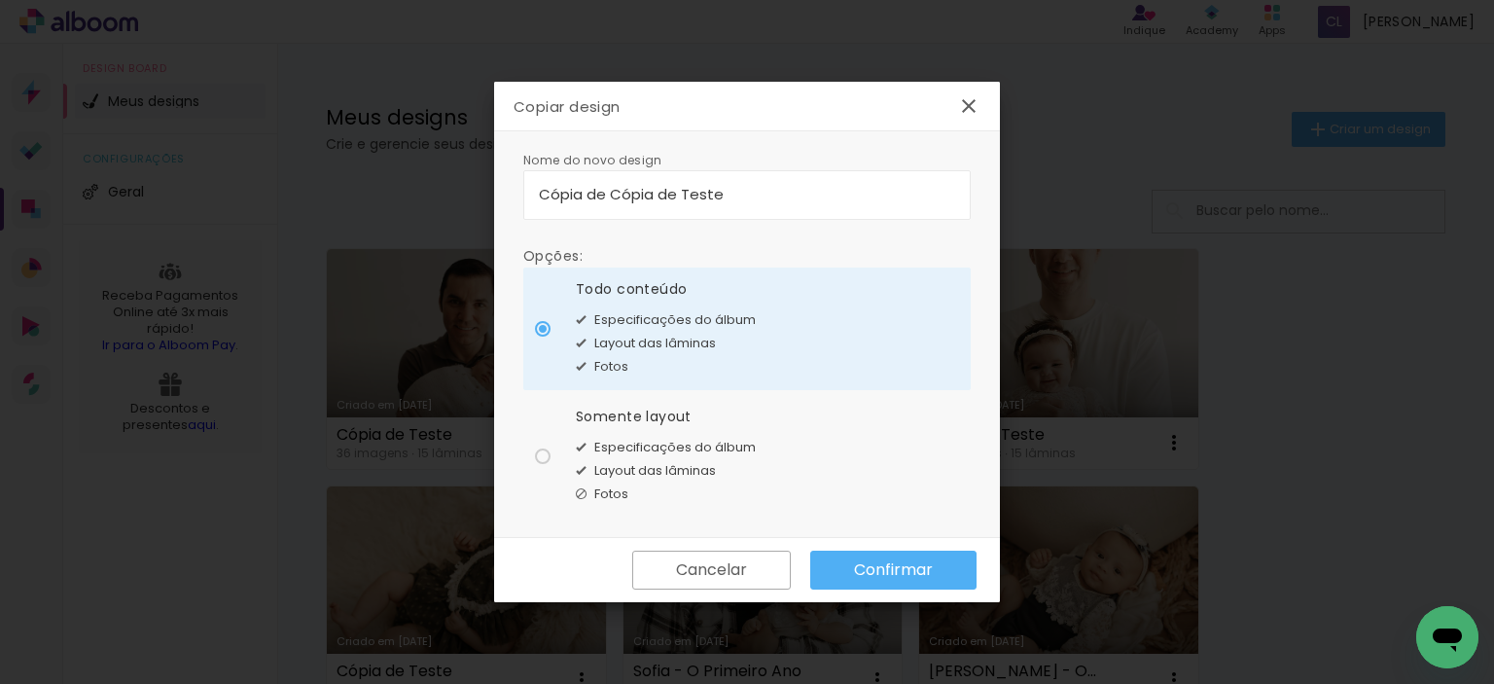
click at [546, 337] on div at bounding box center [543, 329] width 16 height 16
type paper-radio-button "on"
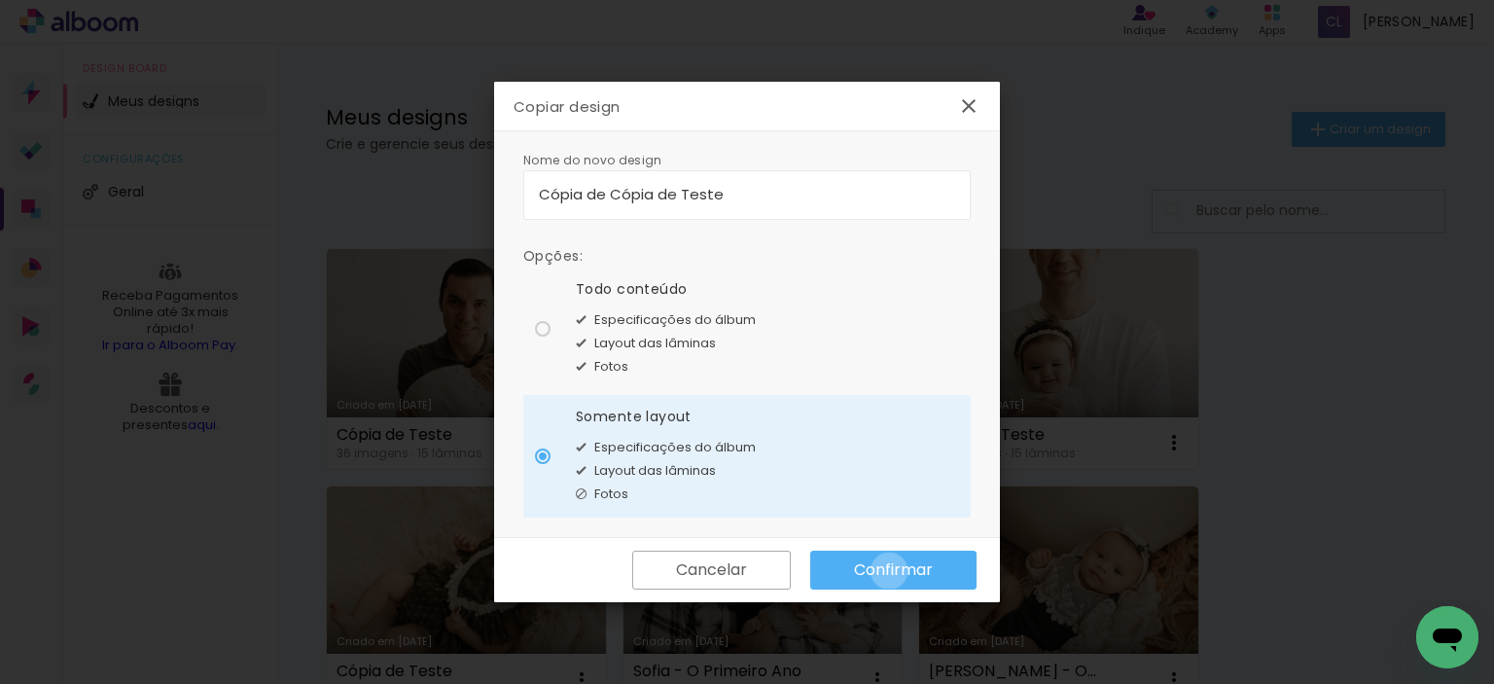
click at [0, 0] on slot "Confirmar" at bounding box center [0, 0] width 0 height 0
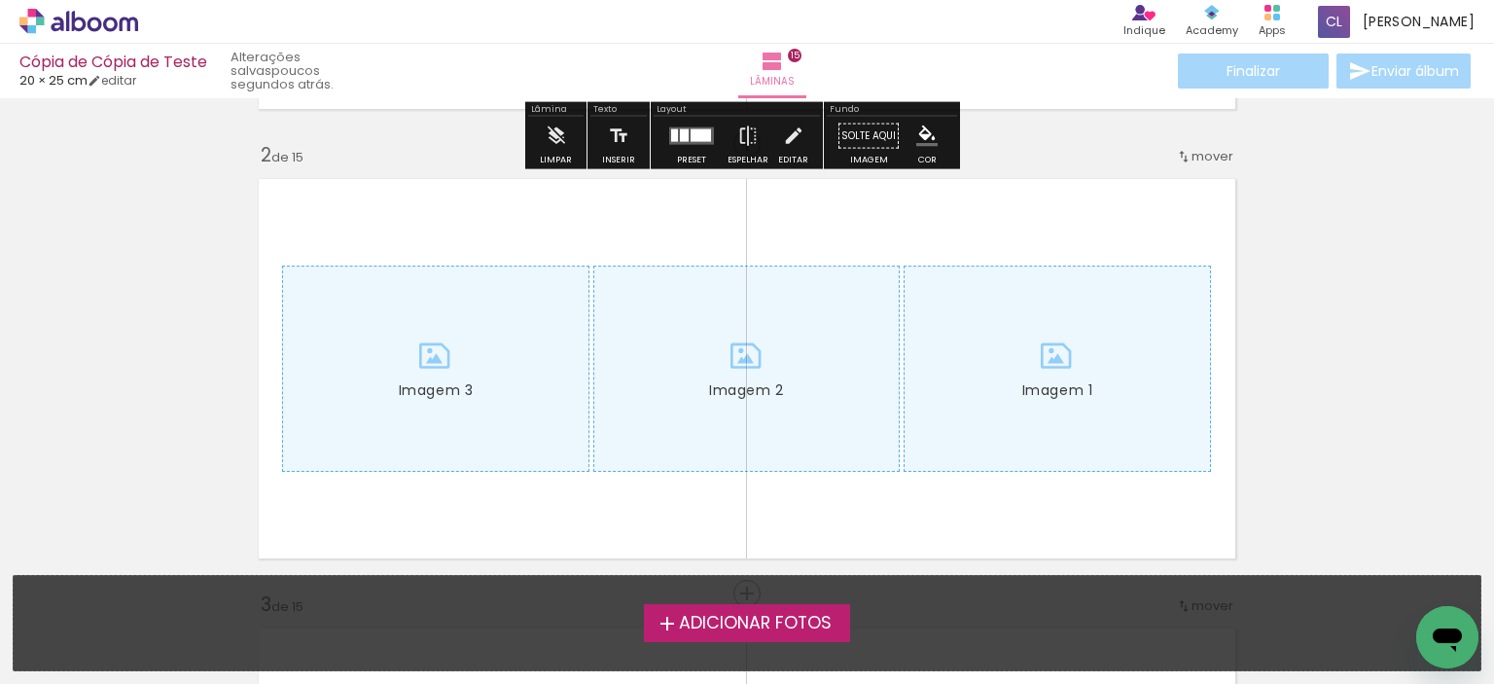
scroll to position [681, 0]
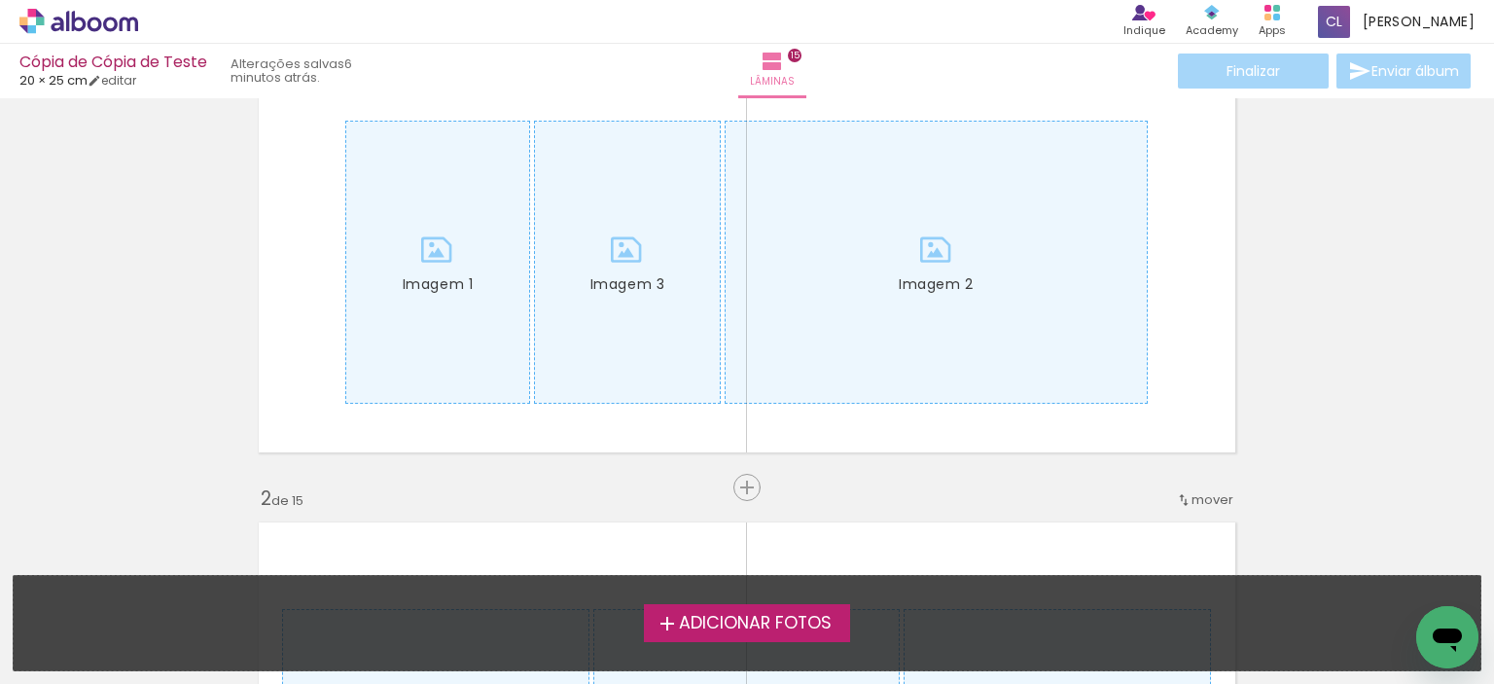
scroll to position [0, 0]
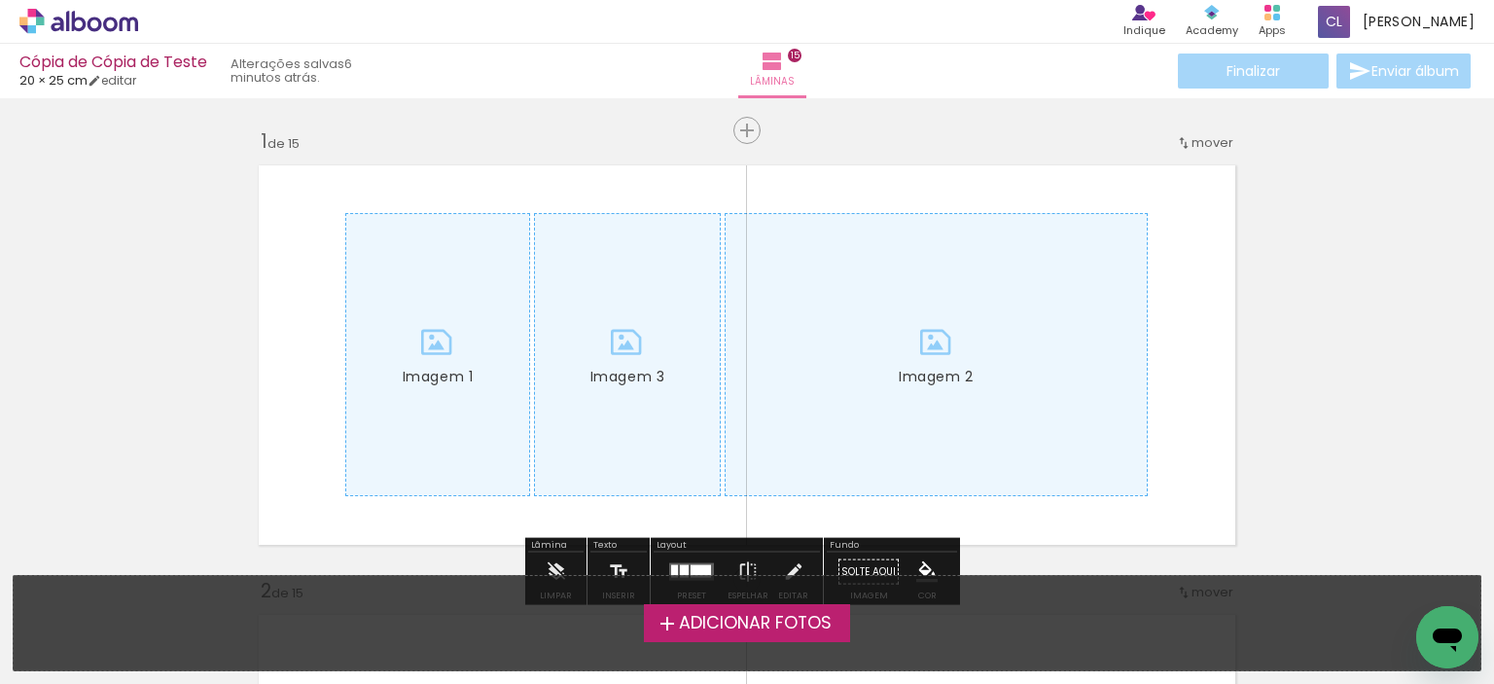
click at [790, 626] on span "Adicionar Fotos" at bounding box center [755, 624] width 153 height 18
click at [0, 0] on input "file" at bounding box center [0, 0] width 0 height 0
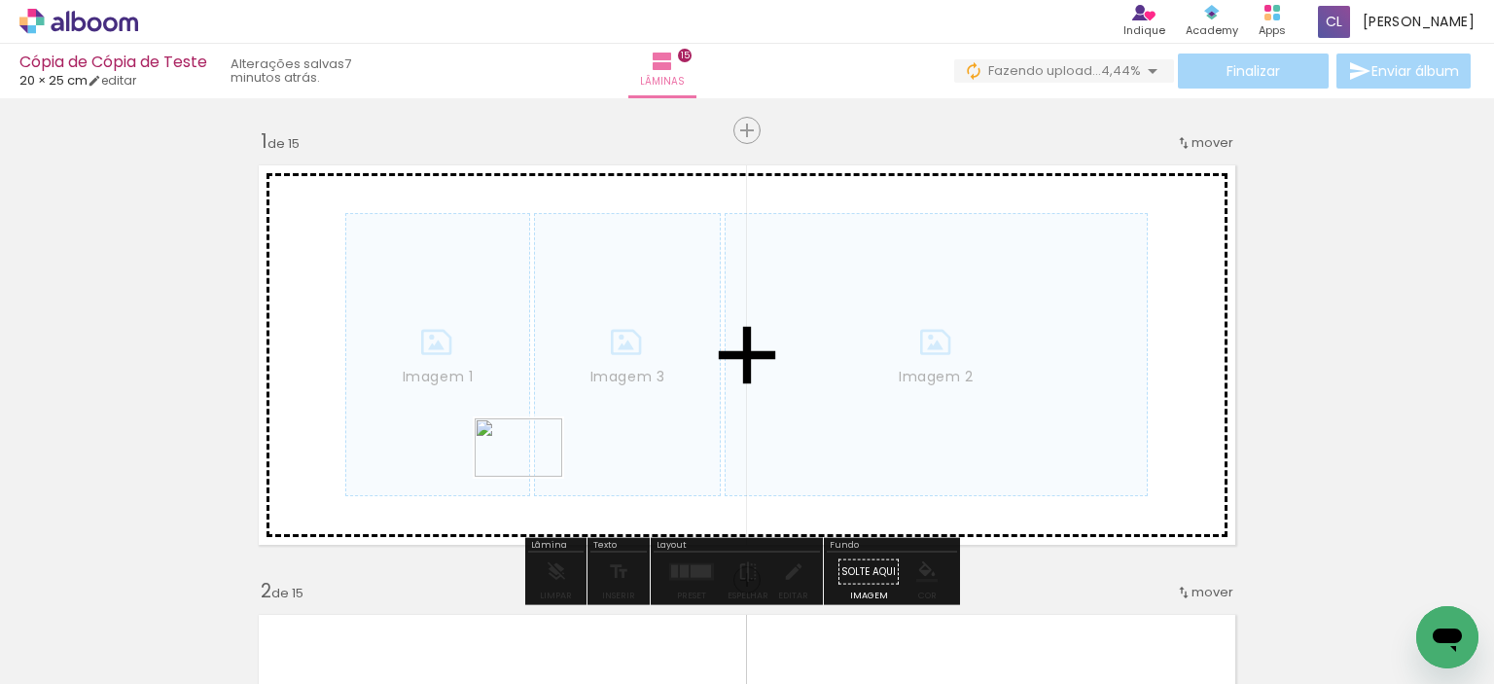
drag, startPoint x: 563, startPoint y: 637, endPoint x: 510, endPoint y: 435, distance: 209.3
click at [510, 435] on quentale-workspace at bounding box center [747, 342] width 1494 height 684
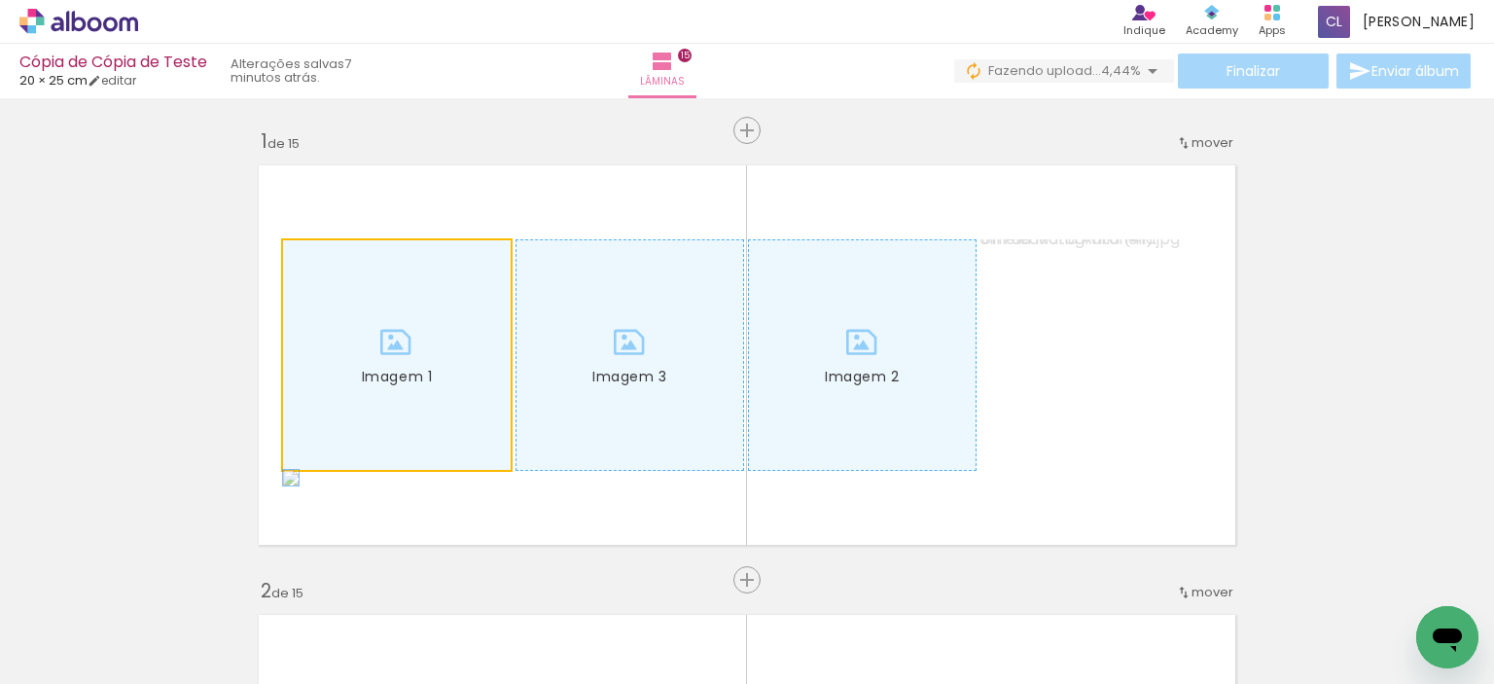
click at [448, 378] on div at bounding box center [397, 355] width 228 height 230
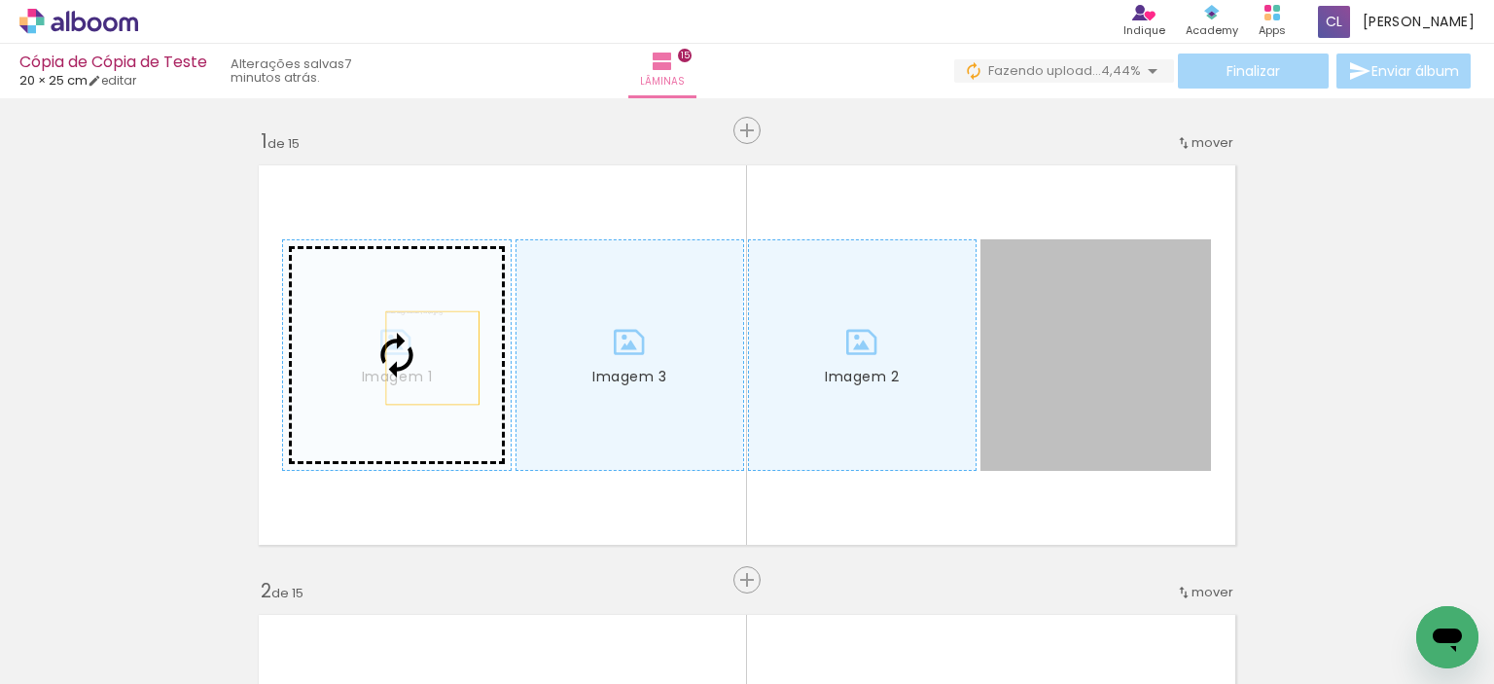
drag, startPoint x: 1063, startPoint y: 383, endPoint x: 399, endPoint y: 355, distance: 664.9
click at [0, 0] on slot "Imagem 1 Imagem 2 Imagem 3" at bounding box center [0, 0] width 0 height 0
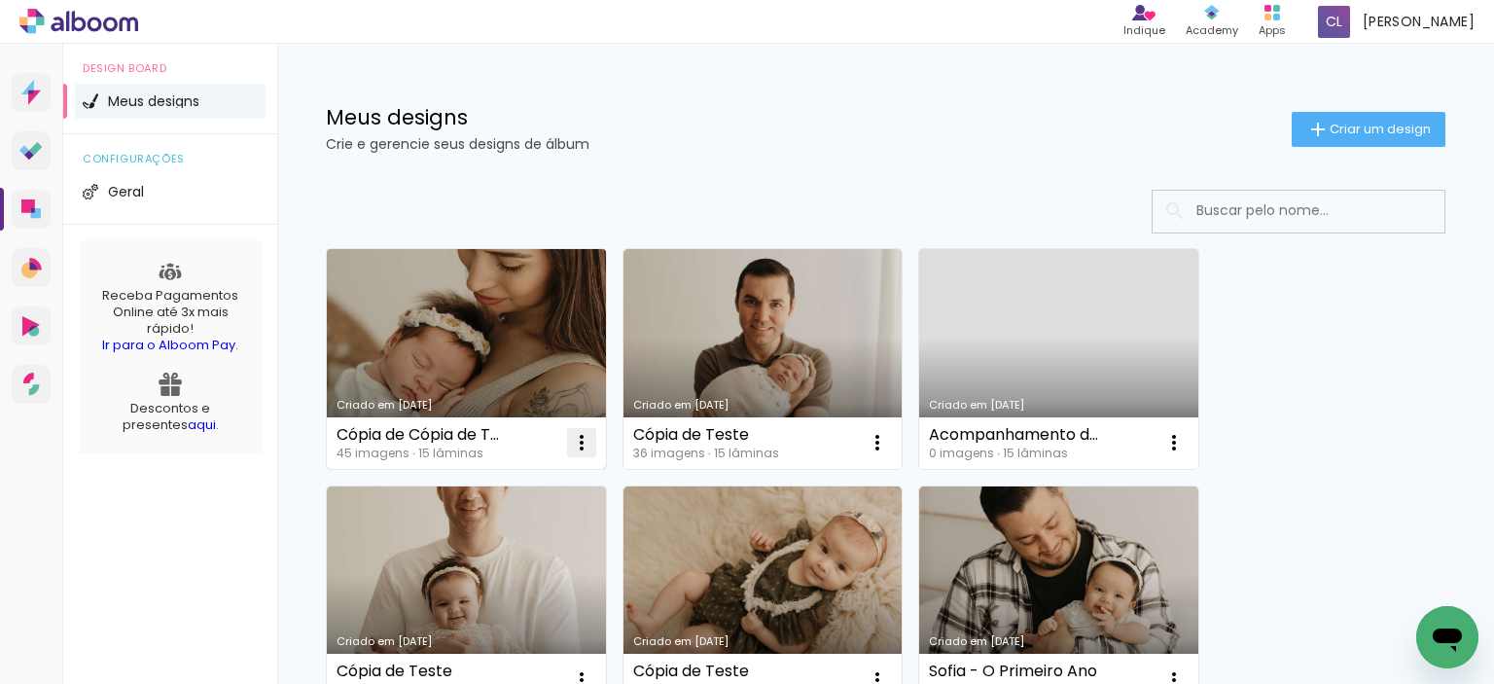
click at [582, 446] on iron-icon at bounding box center [581, 442] width 23 height 23
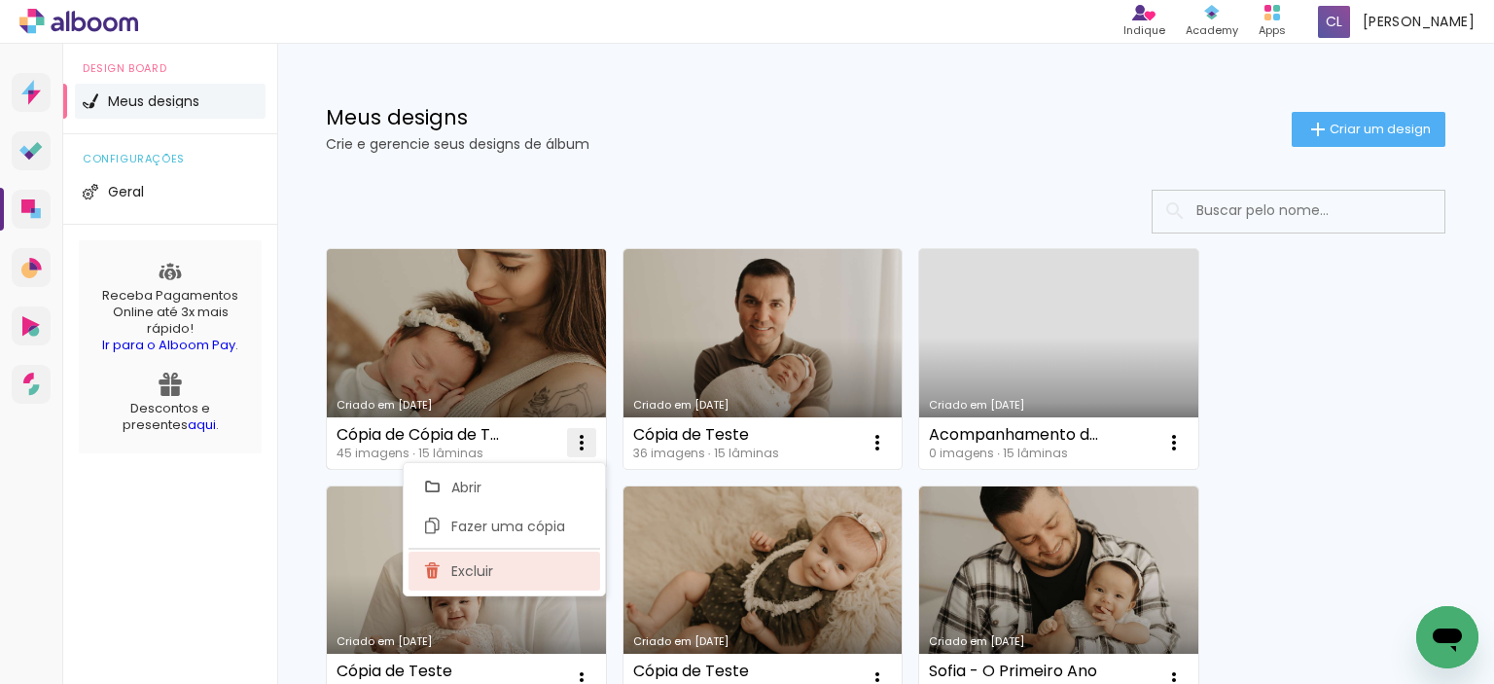
click at [516, 566] on paper-item "Excluir" at bounding box center [505, 571] width 192 height 39
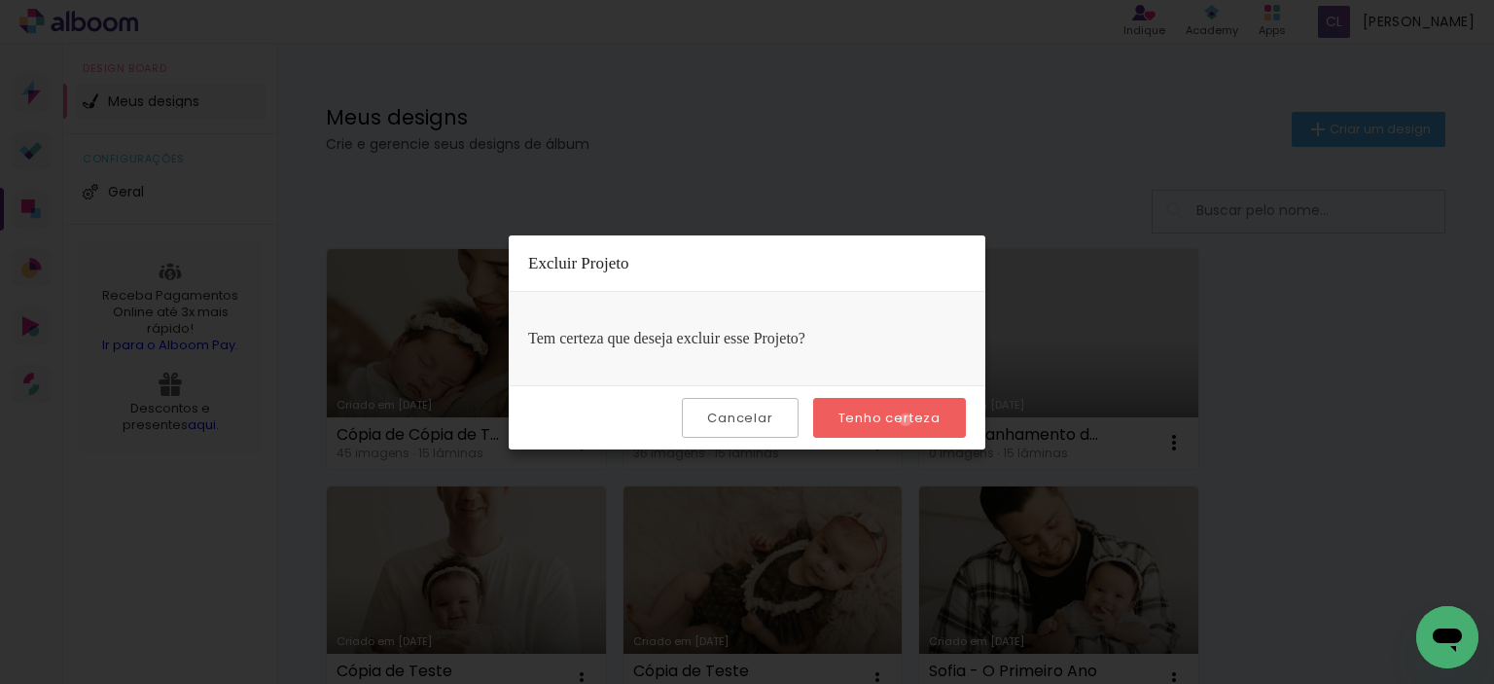
click at [0, 0] on slot "Tenho certeza" at bounding box center [0, 0] width 0 height 0
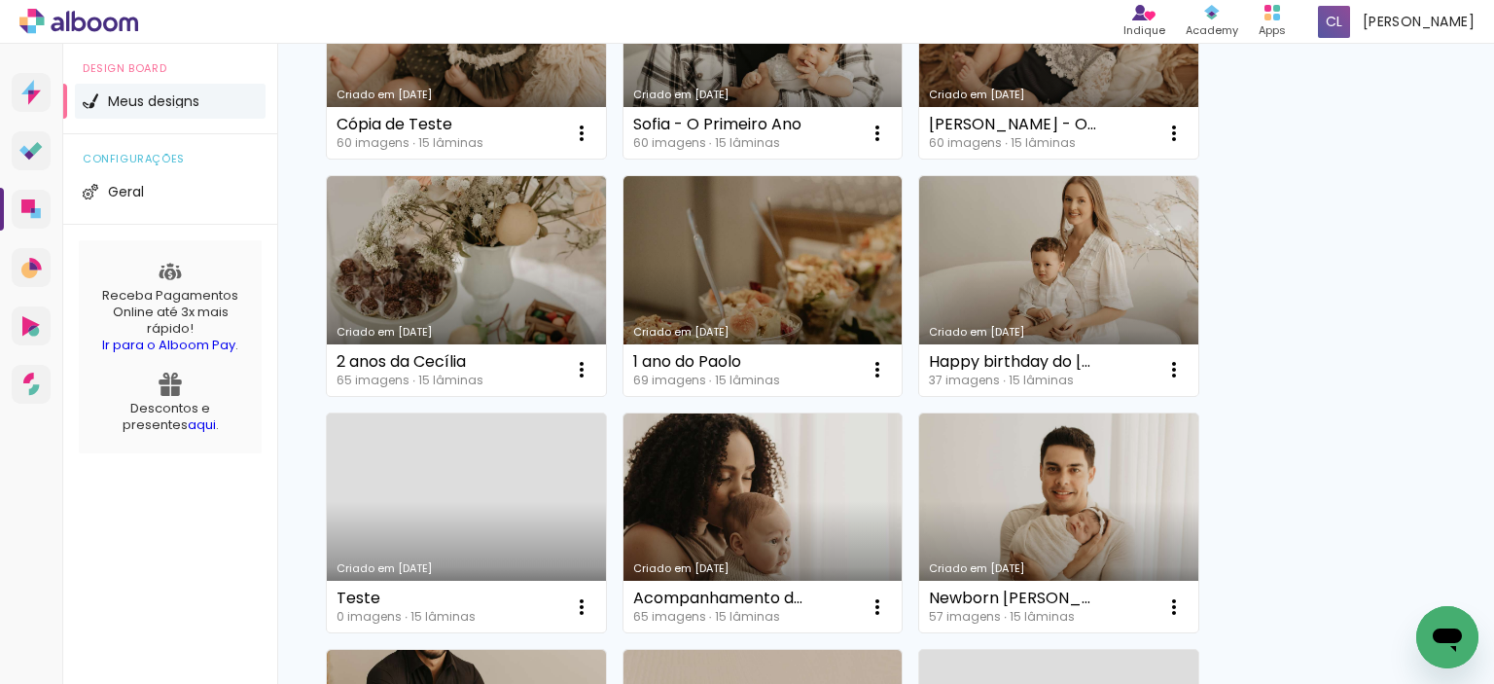
scroll to position [584, 0]
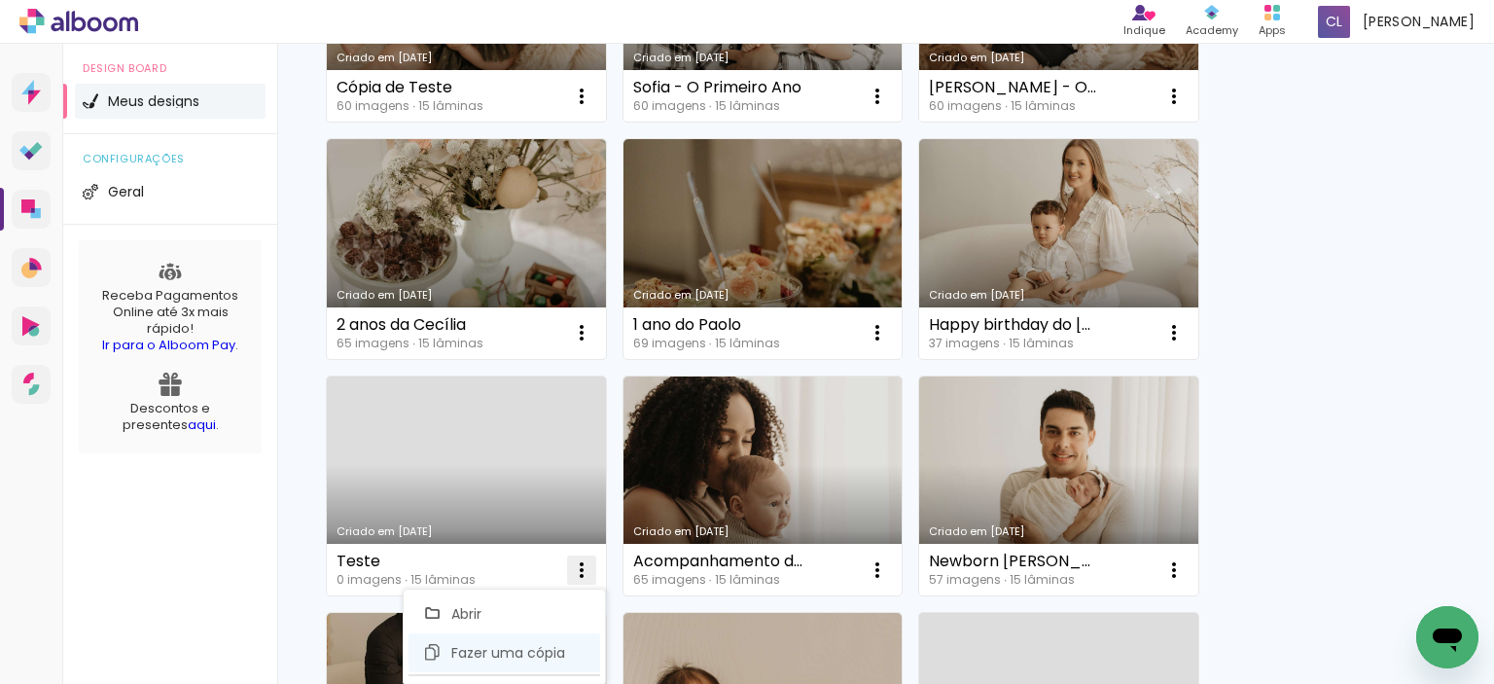
click at [484, 655] on span "Fazer uma cópia" at bounding box center [508, 653] width 114 height 14
type input "Cópia de Teste"
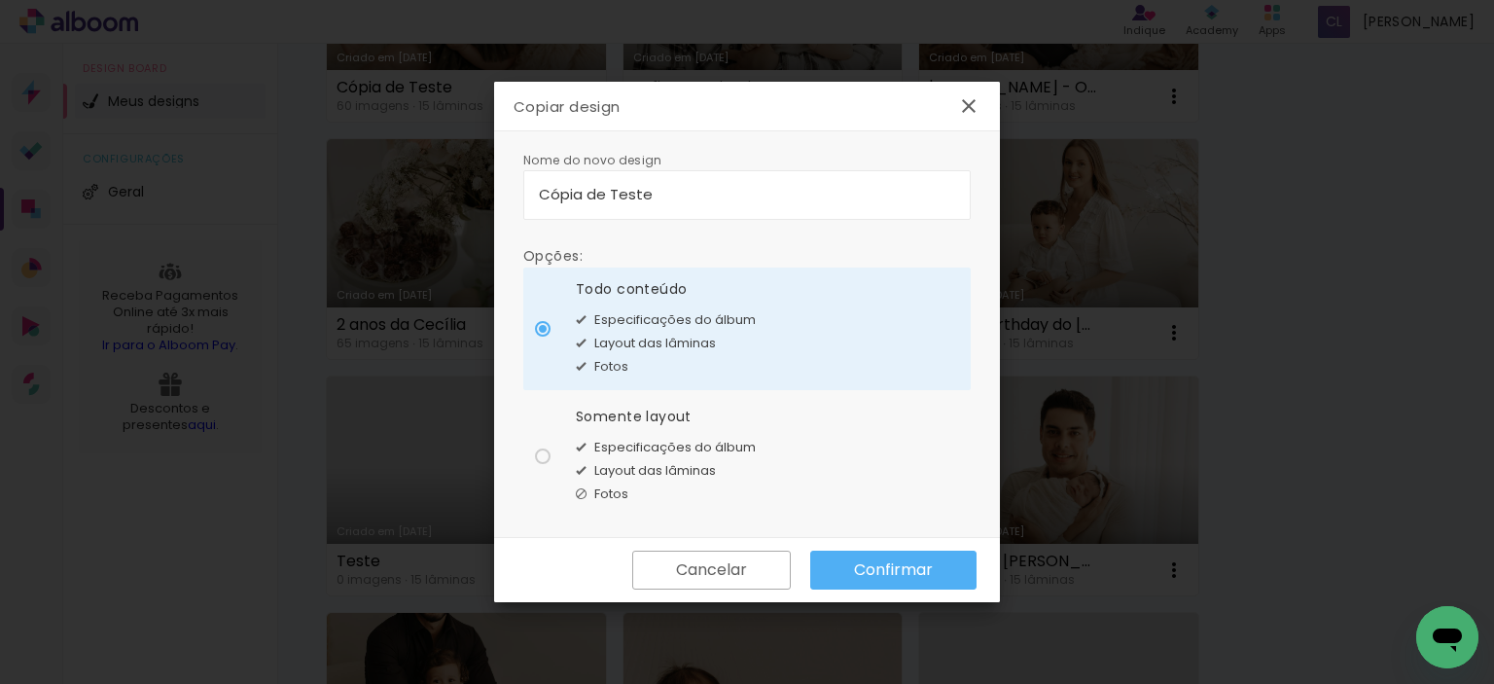
click at [855, 554] on paper-button "Confirmar" at bounding box center [893, 570] width 166 height 39
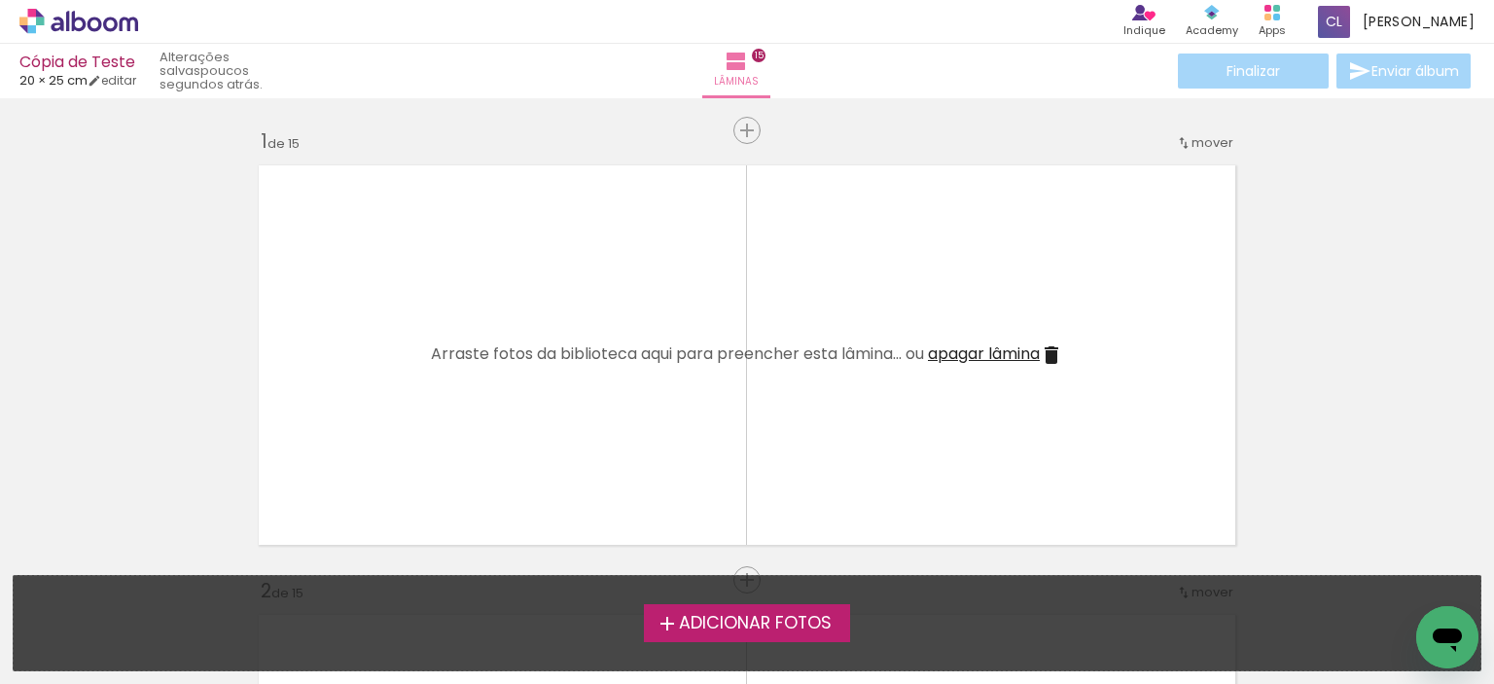
click at [687, 621] on span "Adicionar Fotos" at bounding box center [755, 624] width 153 height 18
click at [0, 0] on input "file" at bounding box center [0, 0] width 0 height 0
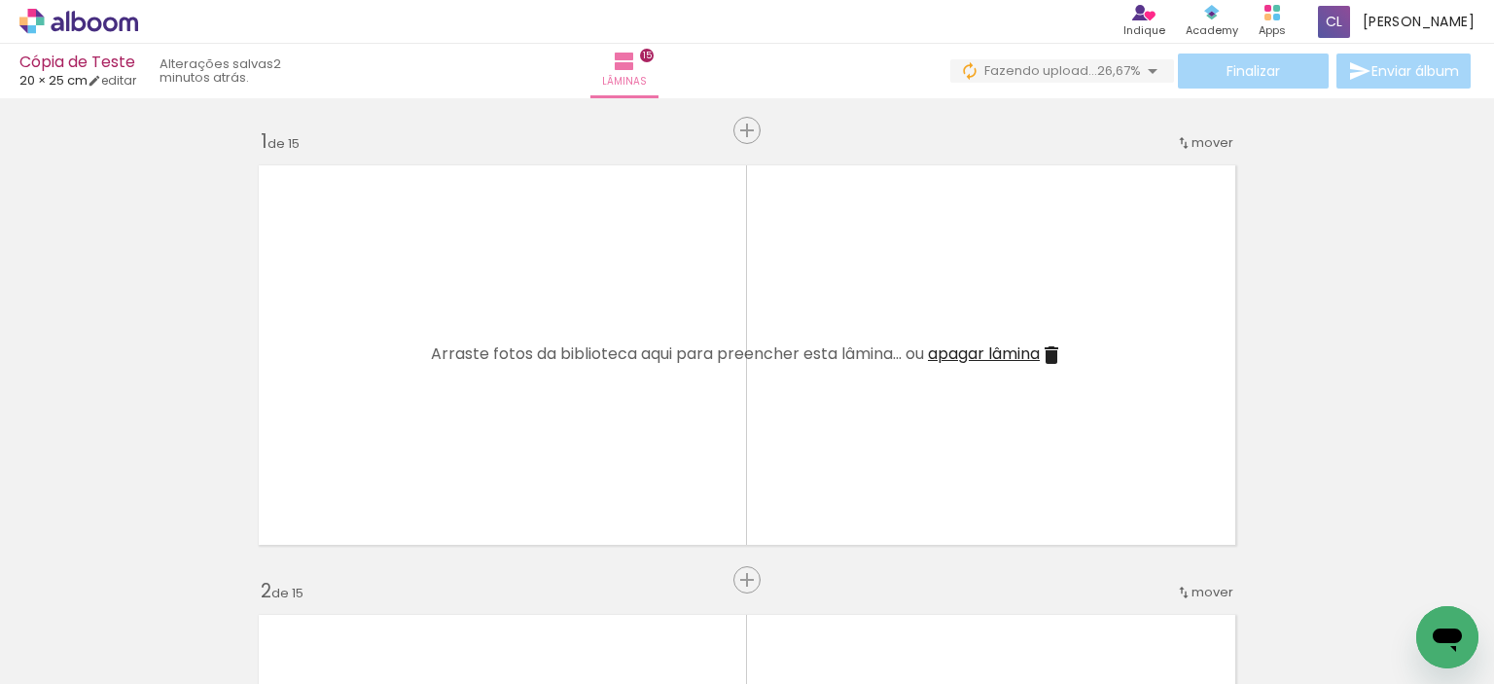
scroll to position [0, 3573]
drag, startPoint x: 572, startPoint y: 633, endPoint x: 557, endPoint y: 422, distance: 211.6
click at [557, 422] on quentale-workspace at bounding box center [747, 342] width 1494 height 684
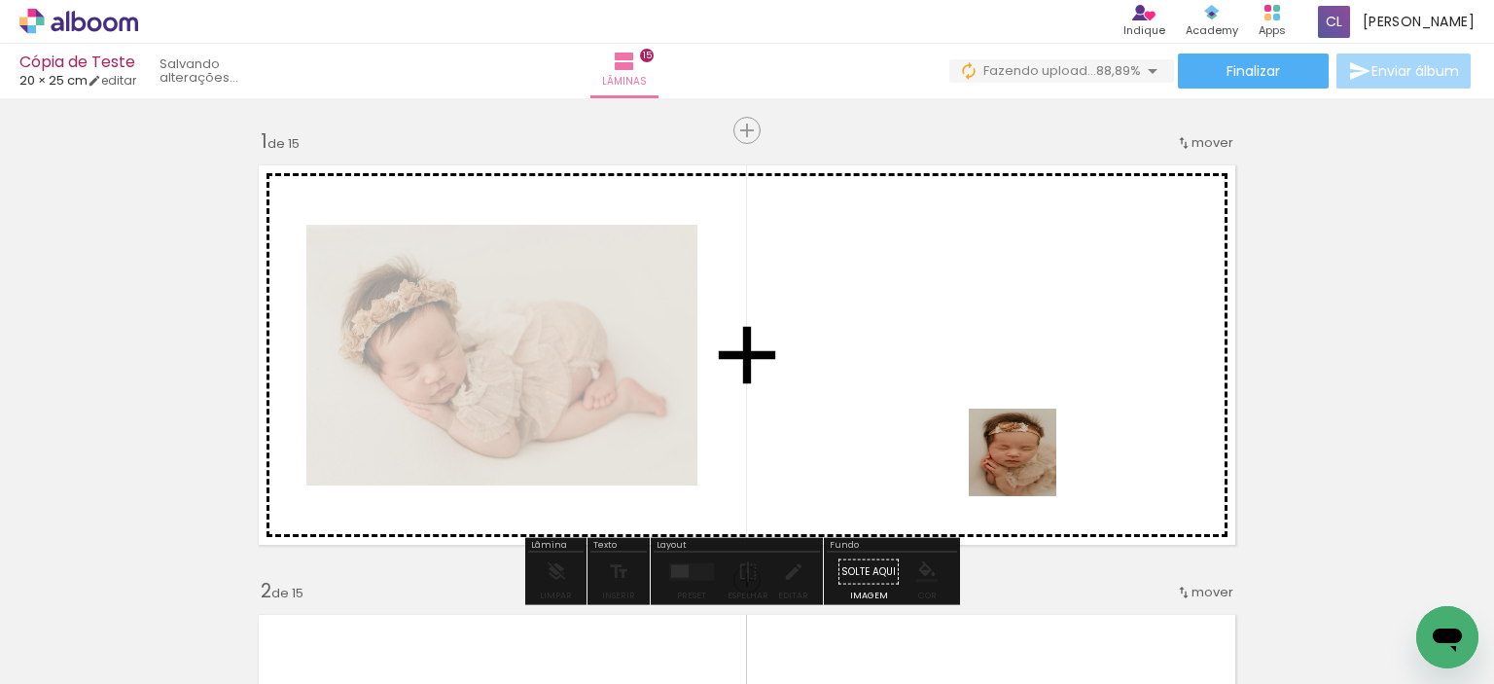
drag, startPoint x: 1100, startPoint y: 645, endPoint x: 1023, endPoint y: 456, distance: 203.7
click at [1023, 456] on quentale-workspace at bounding box center [747, 342] width 1494 height 684
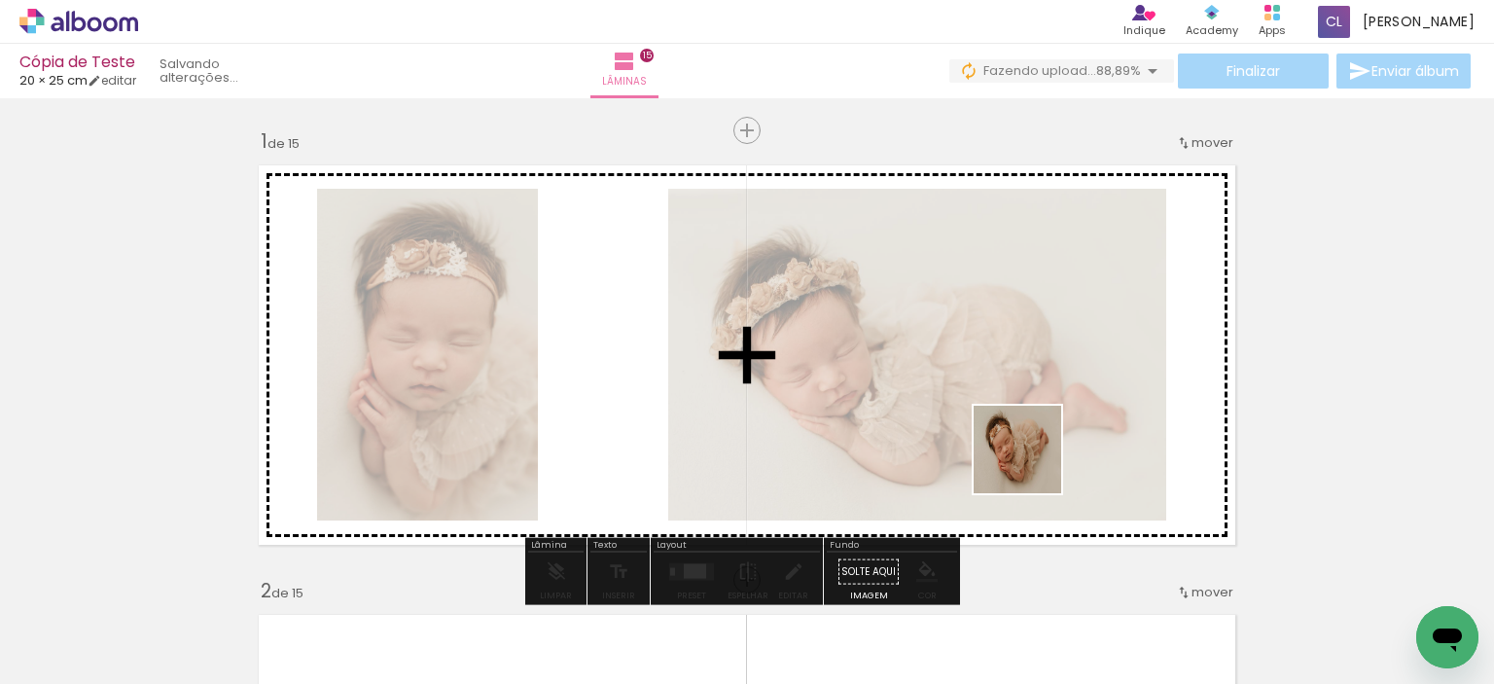
drag, startPoint x: 996, startPoint y: 633, endPoint x: 1037, endPoint y: 404, distance: 233.2
click at [1037, 404] on quentale-workspace at bounding box center [747, 342] width 1494 height 684
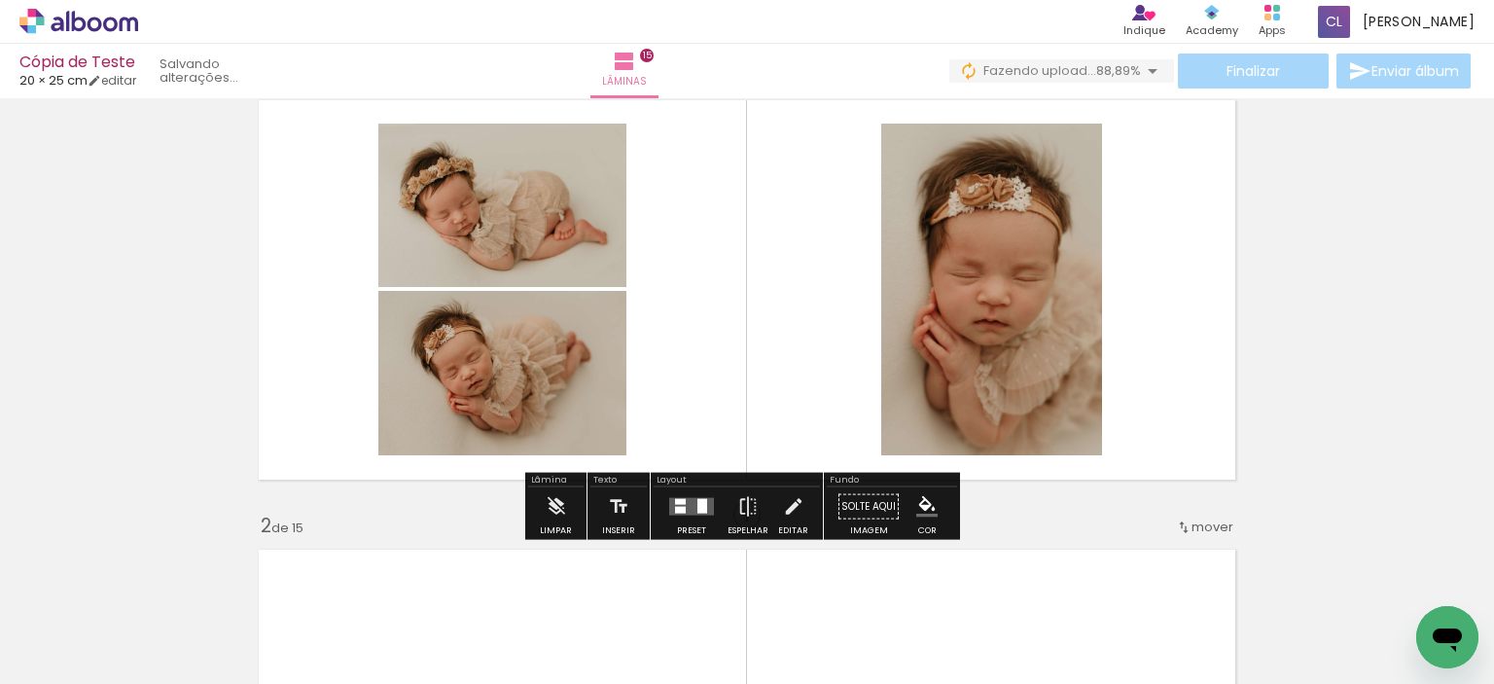
scroll to position [97, 0]
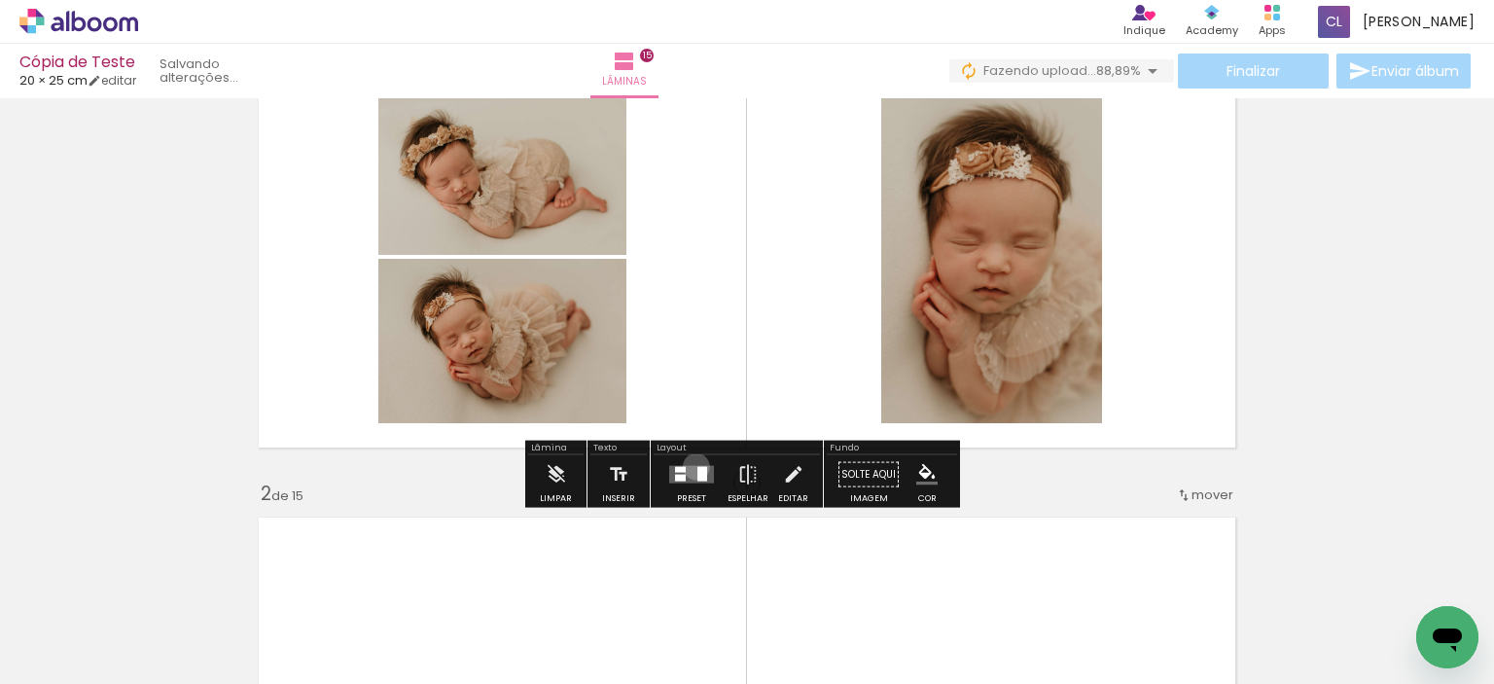
click at [692, 466] on quentale-layouter at bounding box center [691, 475] width 45 height 18
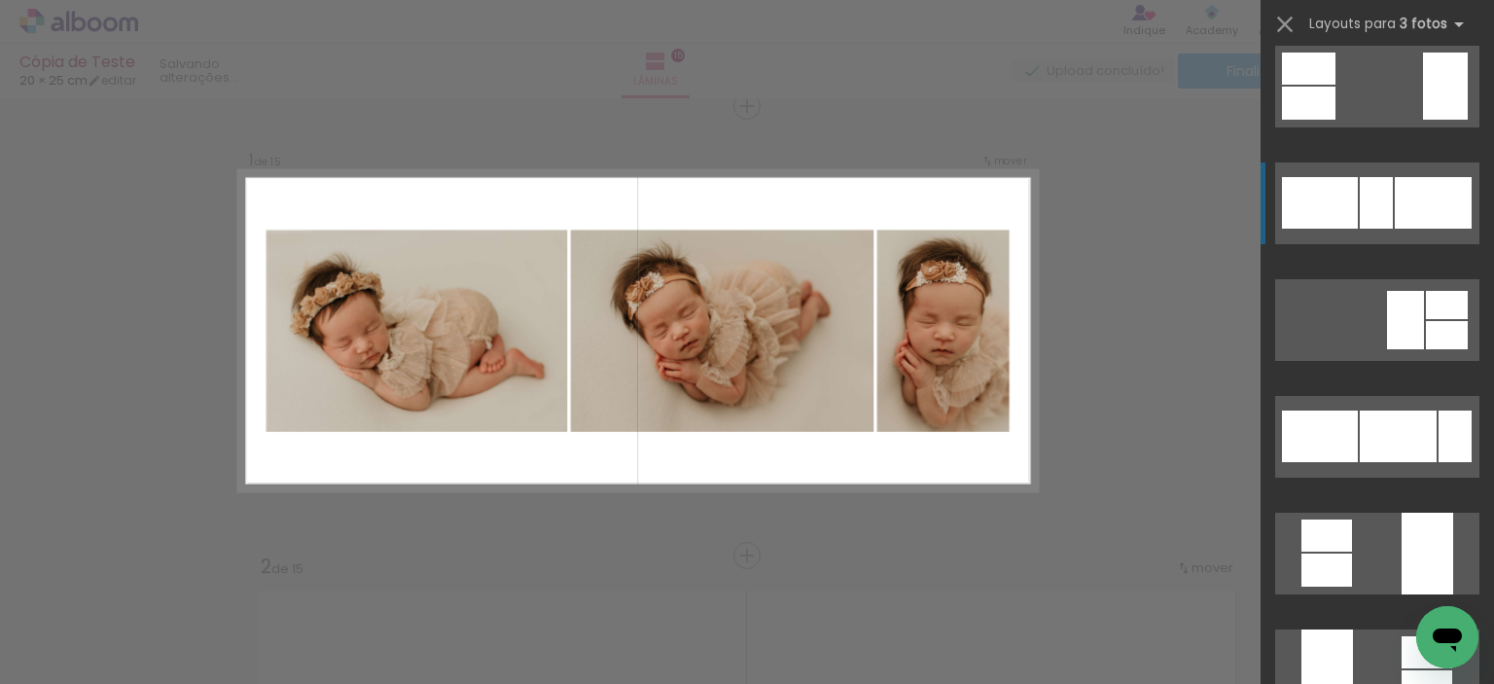
scroll to position [1945, 0]
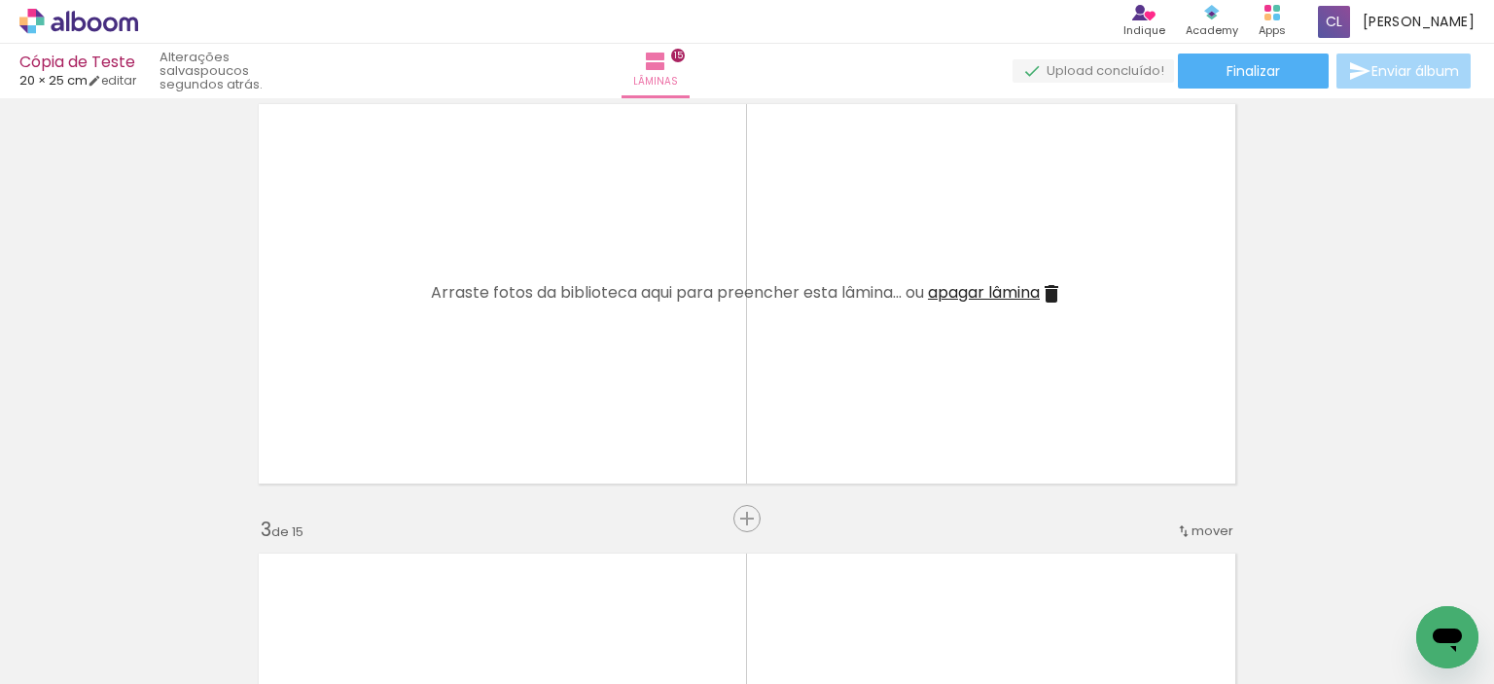
scroll to position [0, 2304]
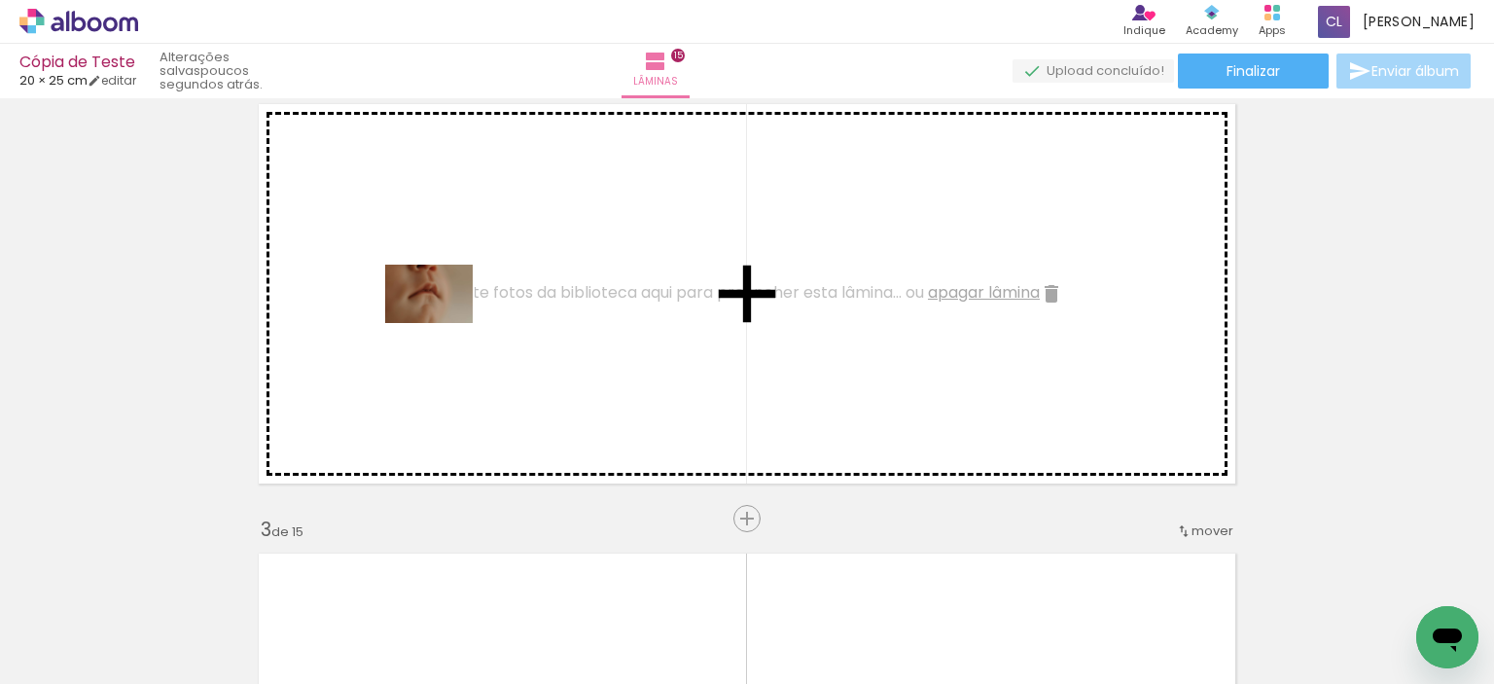
drag, startPoint x: 313, startPoint y: 622, endPoint x: 444, endPoint y: 323, distance: 325.8
click at [444, 323] on quentale-workspace at bounding box center [747, 342] width 1494 height 684
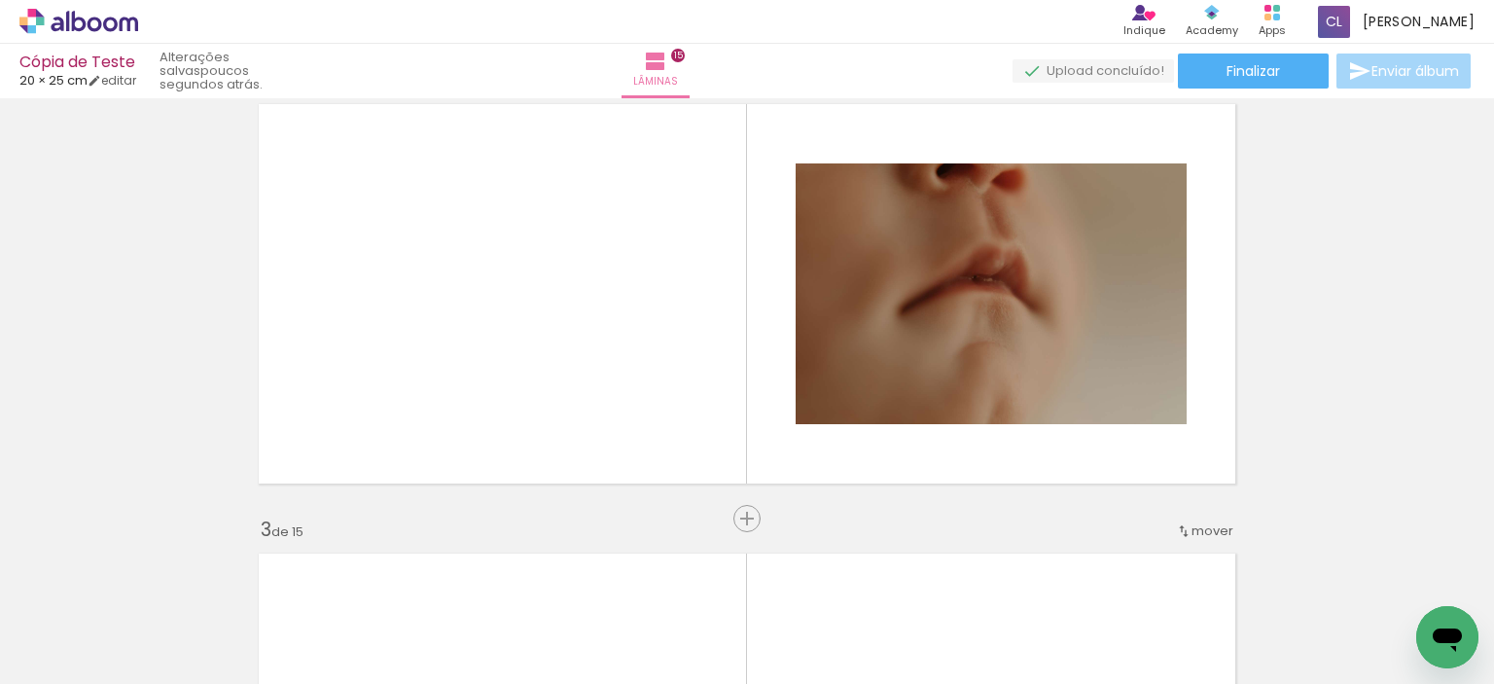
scroll to position [0, 1801]
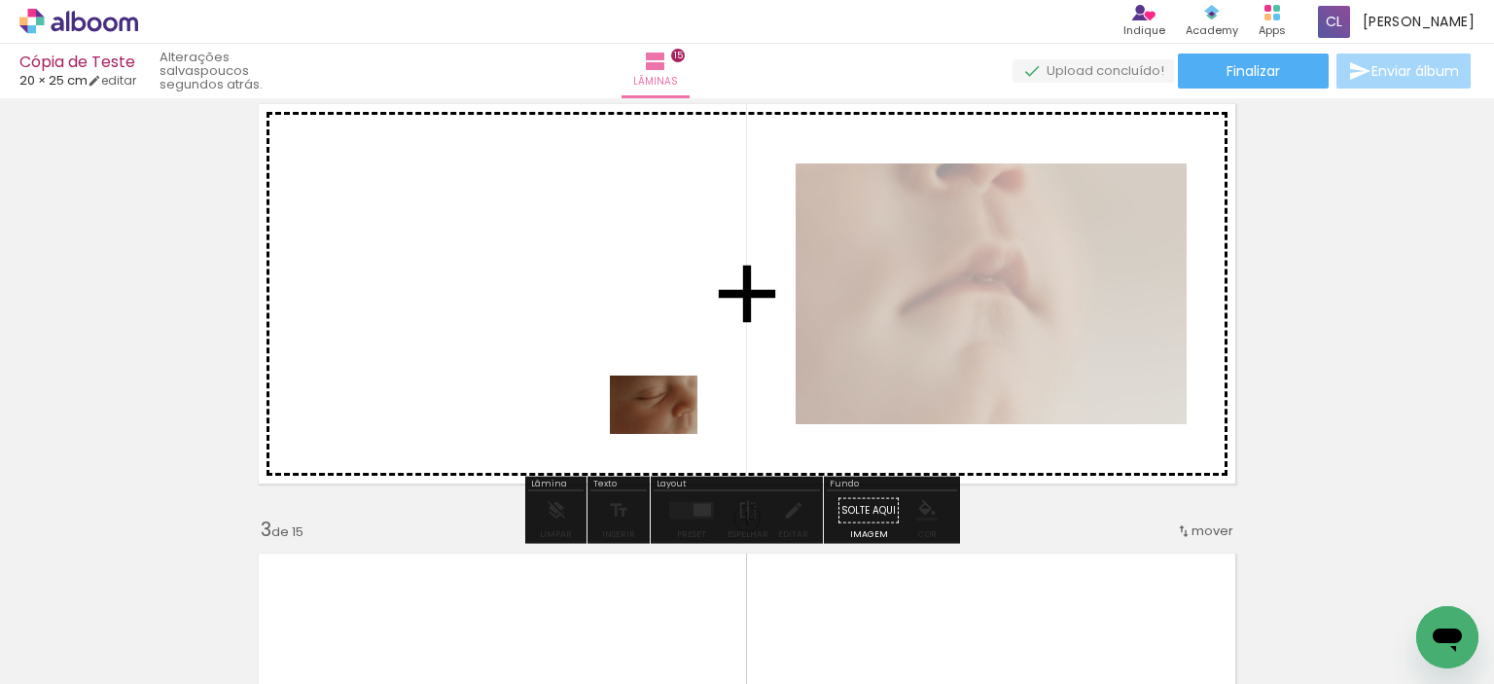
drag, startPoint x: 1008, startPoint y: 642, endPoint x: 665, endPoint y: 433, distance: 401.2
click at [665, 433] on quentale-workspace at bounding box center [747, 342] width 1494 height 684
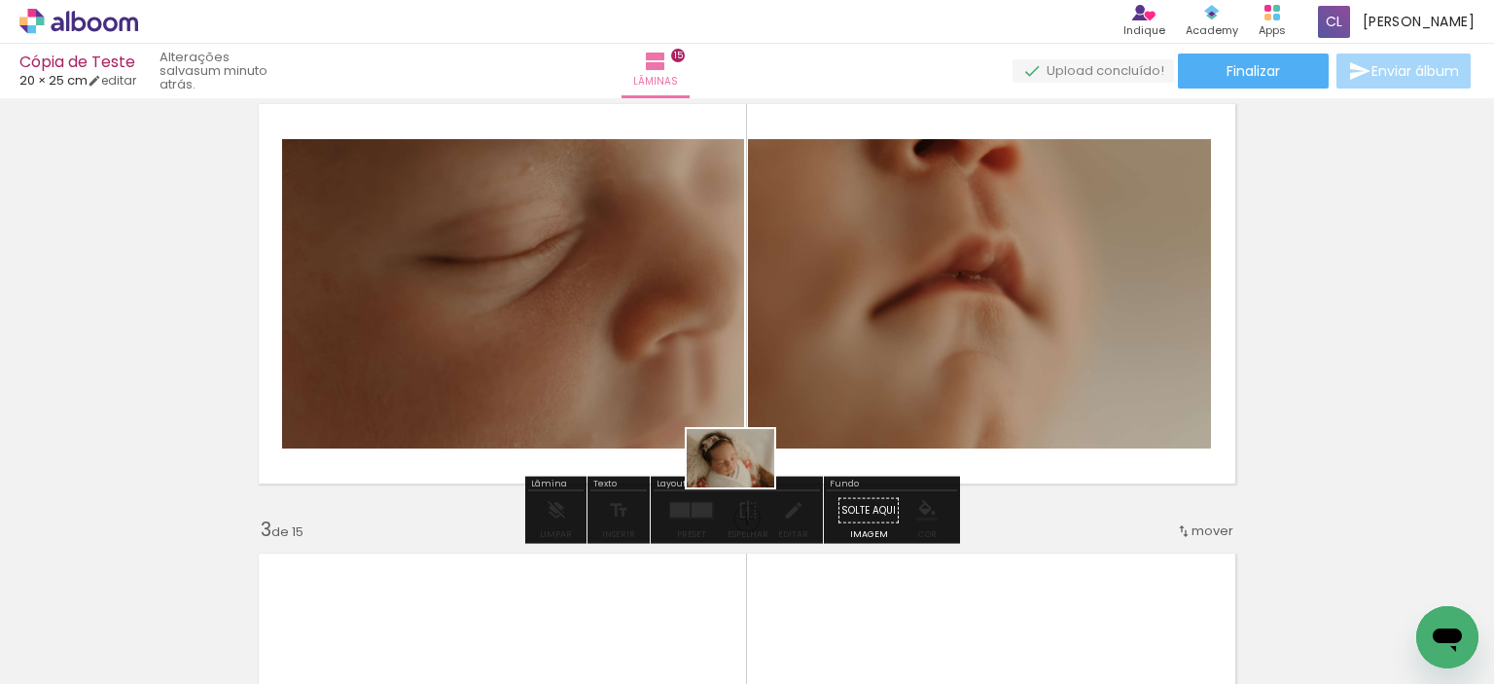
drag, startPoint x: 702, startPoint y: 641, endPoint x: 745, endPoint y: 487, distance: 159.5
click at [745, 487] on quentale-workspace at bounding box center [747, 342] width 1494 height 684
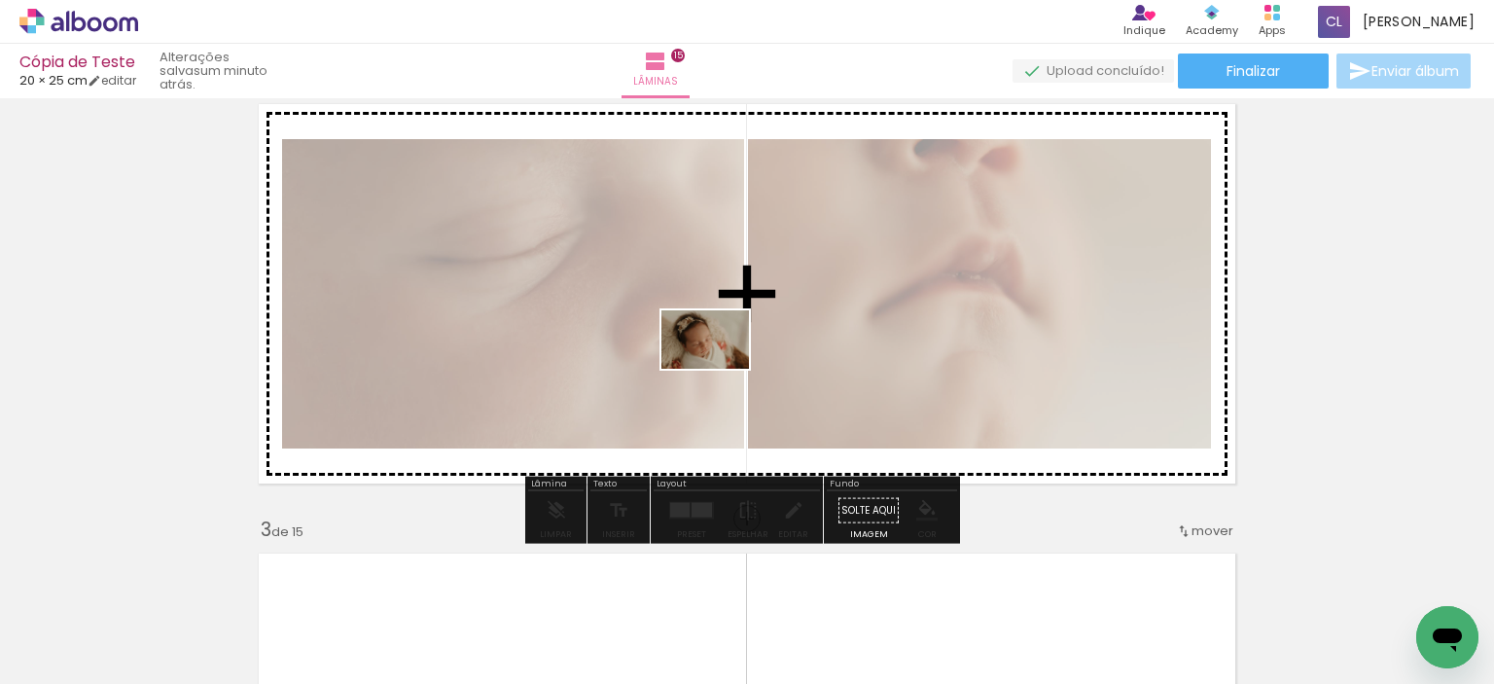
drag, startPoint x: 690, startPoint y: 623, endPoint x: 720, endPoint y: 369, distance: 256.6
click at [720, 369] on quentale-workspace at bounding box center [747, 342] width 1494 height 684
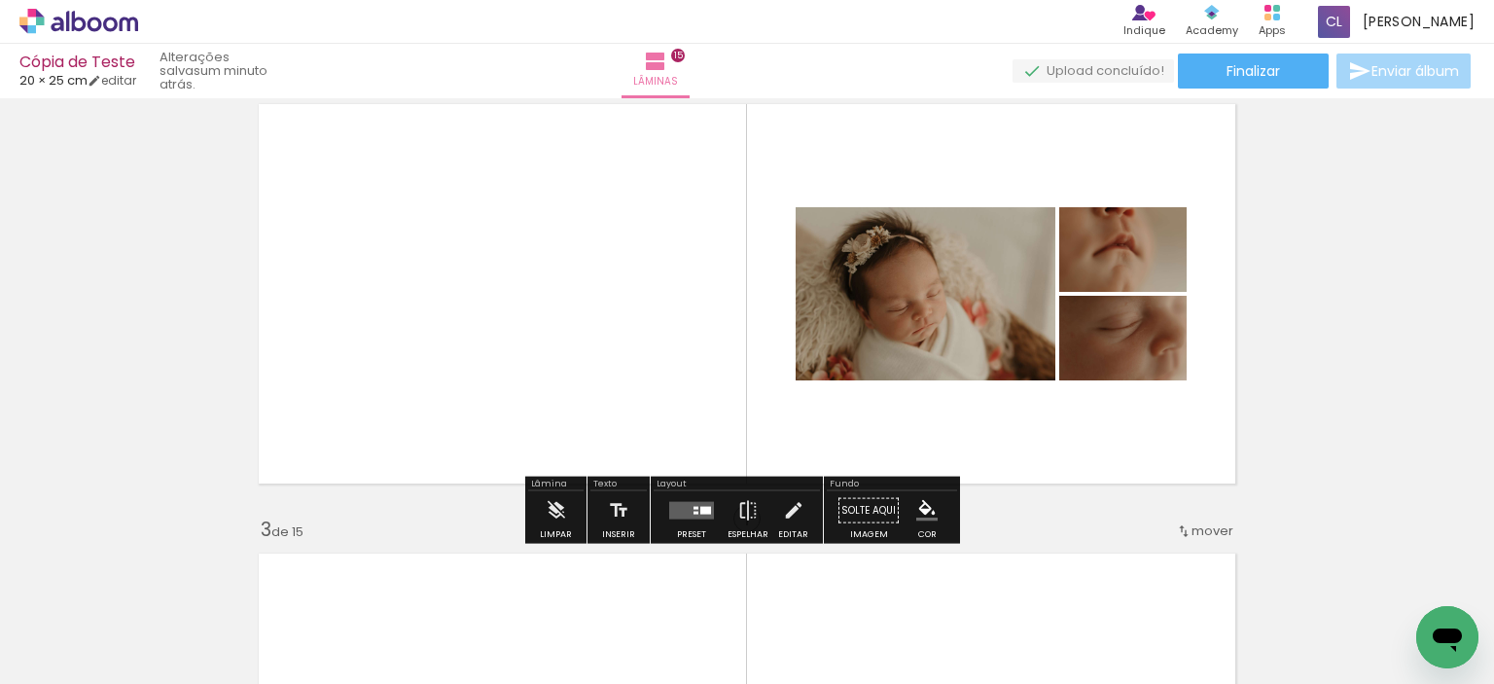
click at [681, 516] on quentale-layouter at bounding box center [691, 511] width 45 height 18
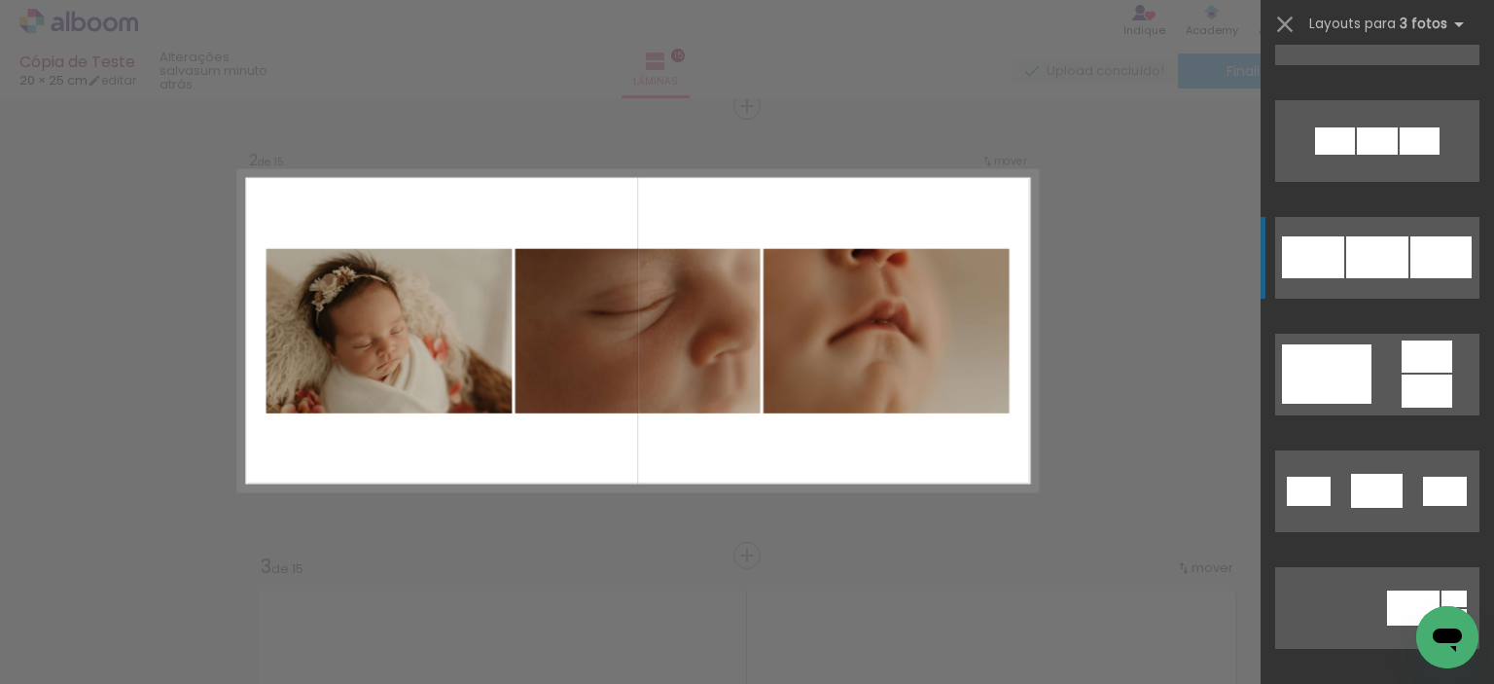
scroll to position [195, 0]
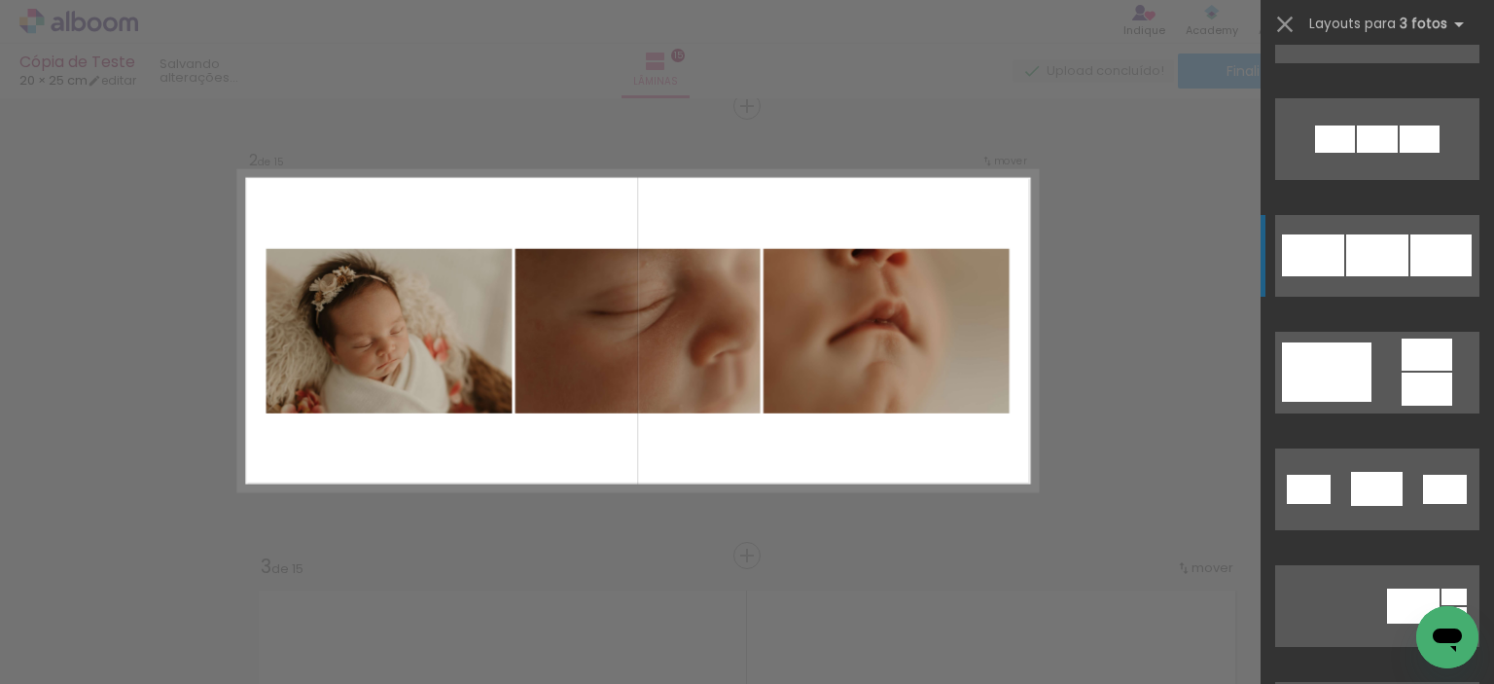
click at [1357, 153] on div at bounding box center [1377, 138] width 41 height 27
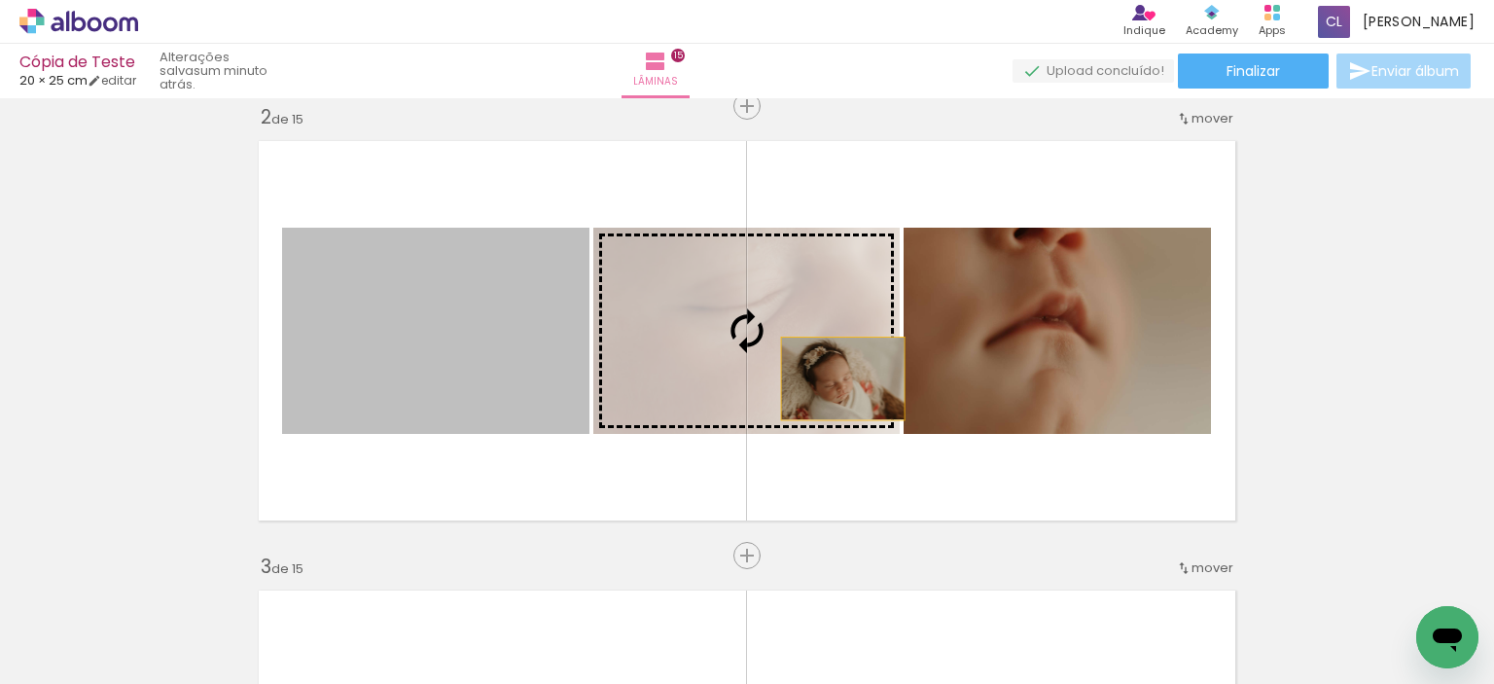
drag, startPoint x: 486, startPoint y: 386, endPoint x: 836, endPoint y: 378, distance: 349.3
click at [0, 0] on slot at bounding box center [0, 0] width 0 height 0
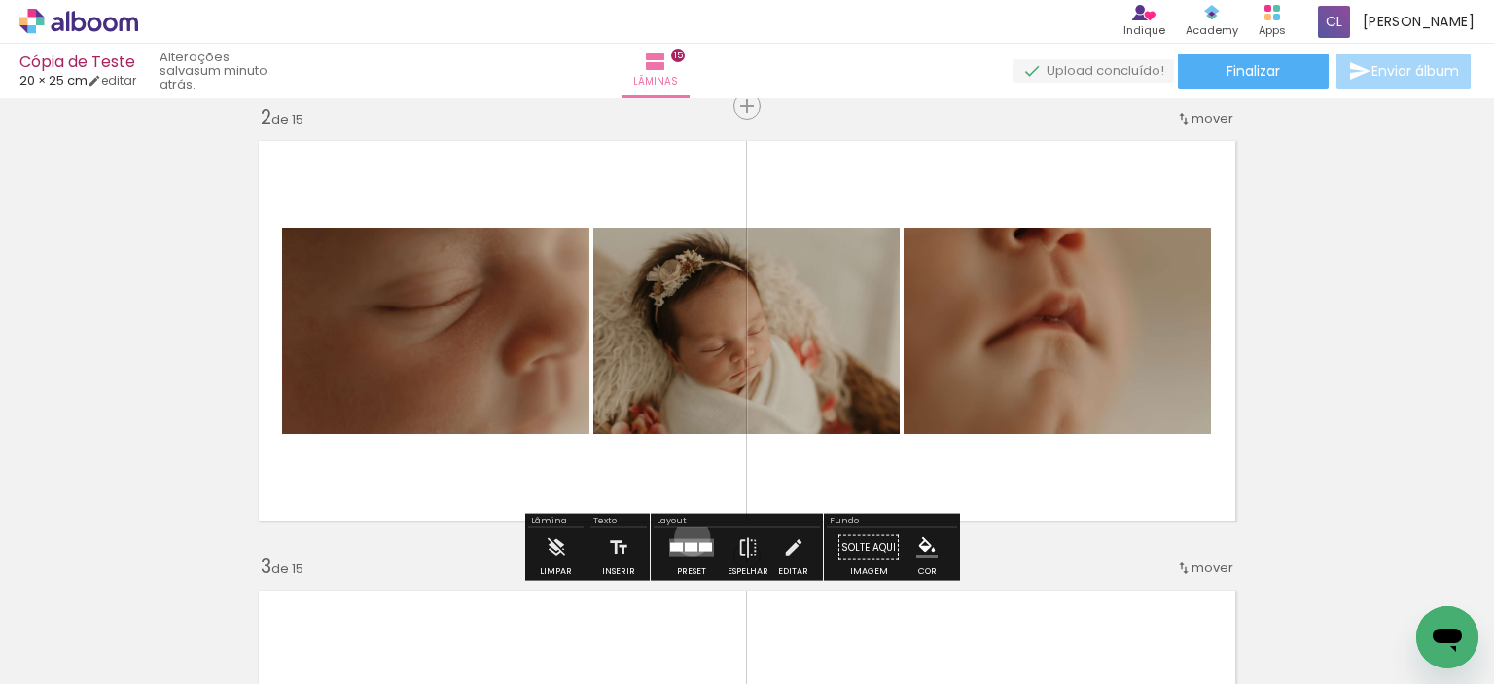
click at [688, 539] on quentale-layouter at bounding box center [691, 548] width 45 height 18
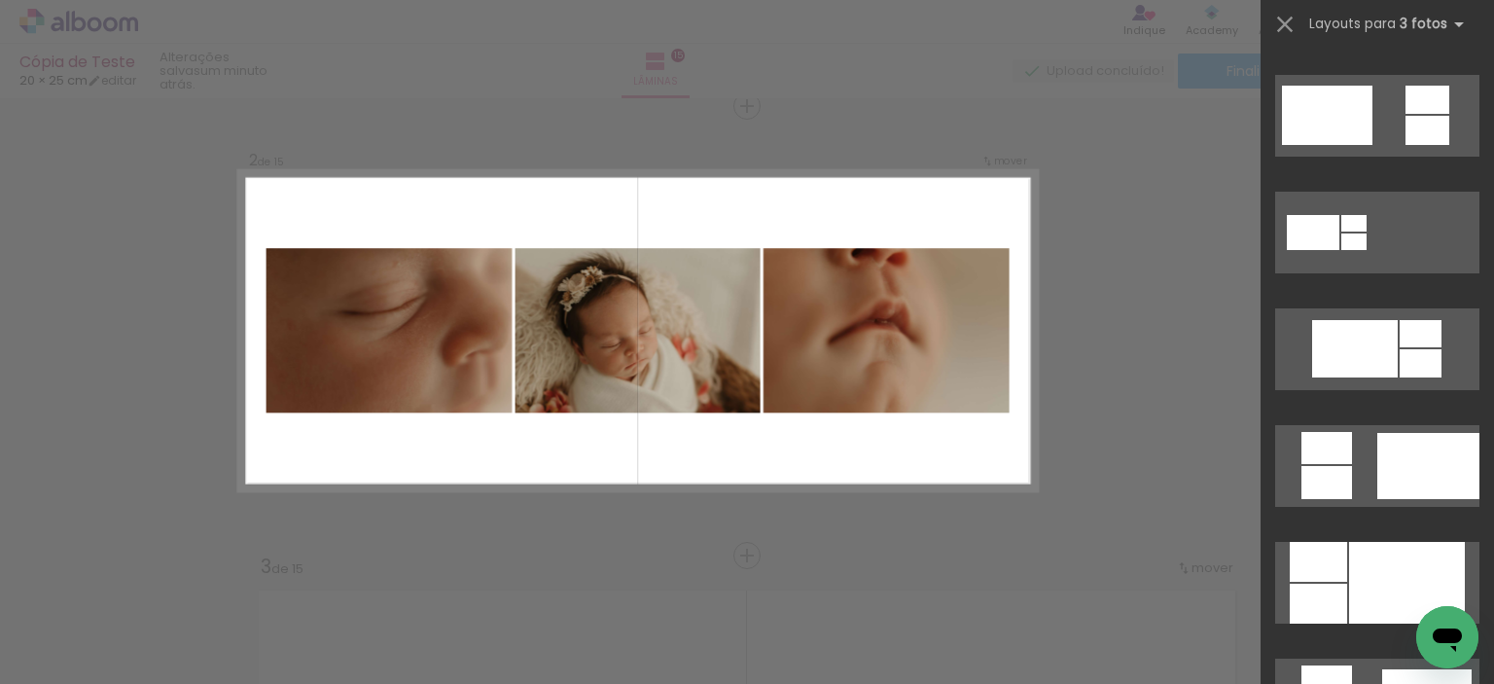
scroll to position [836, 0]
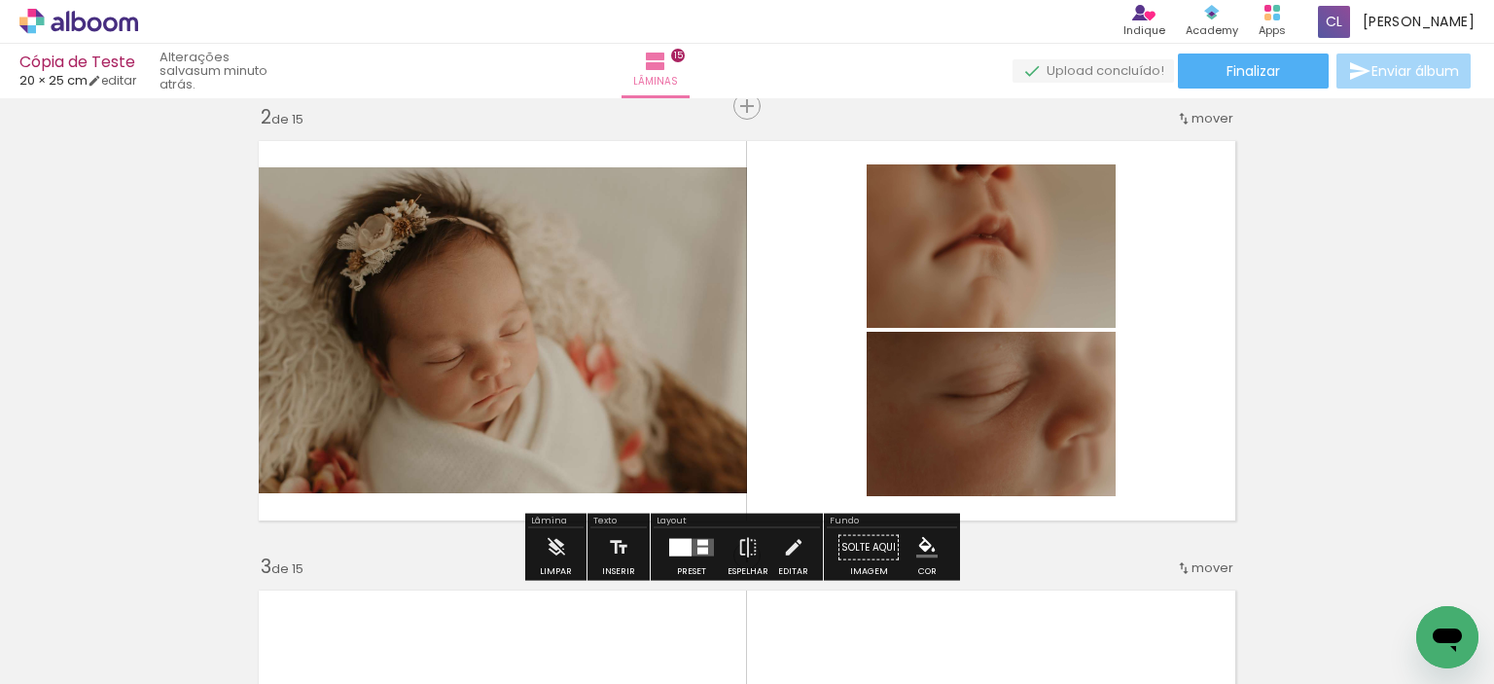
click at [672, 547] on div at bounding box center [680, 548] width 22 height 18
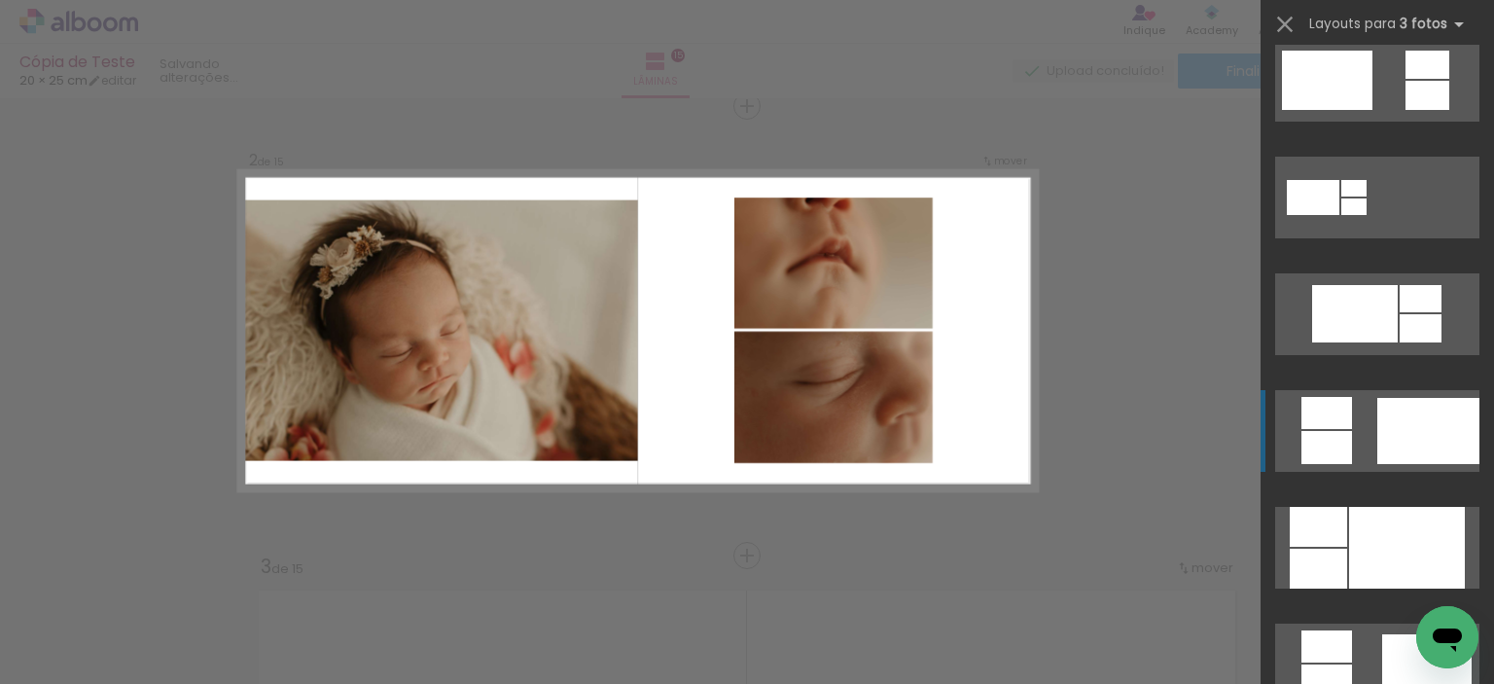
scroll to position [1167, 0]
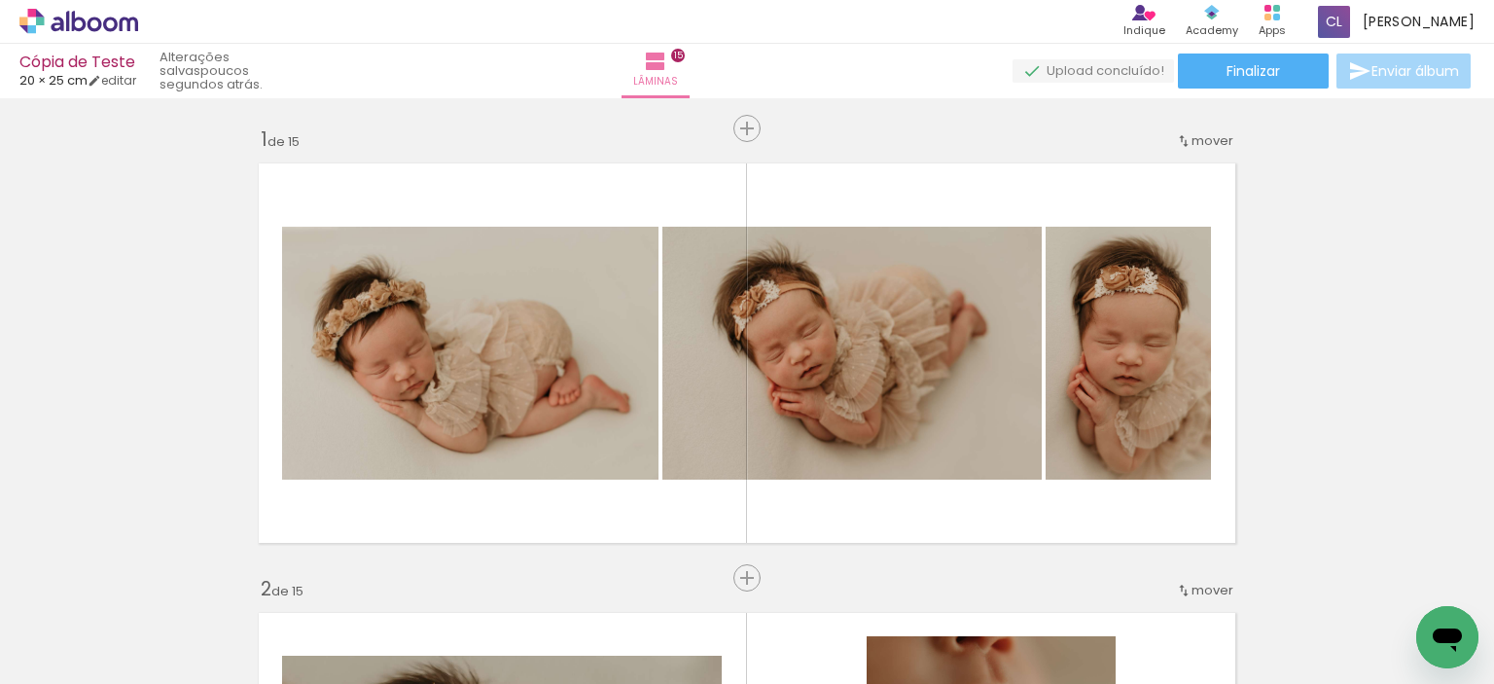
scroll to position [0, 0]
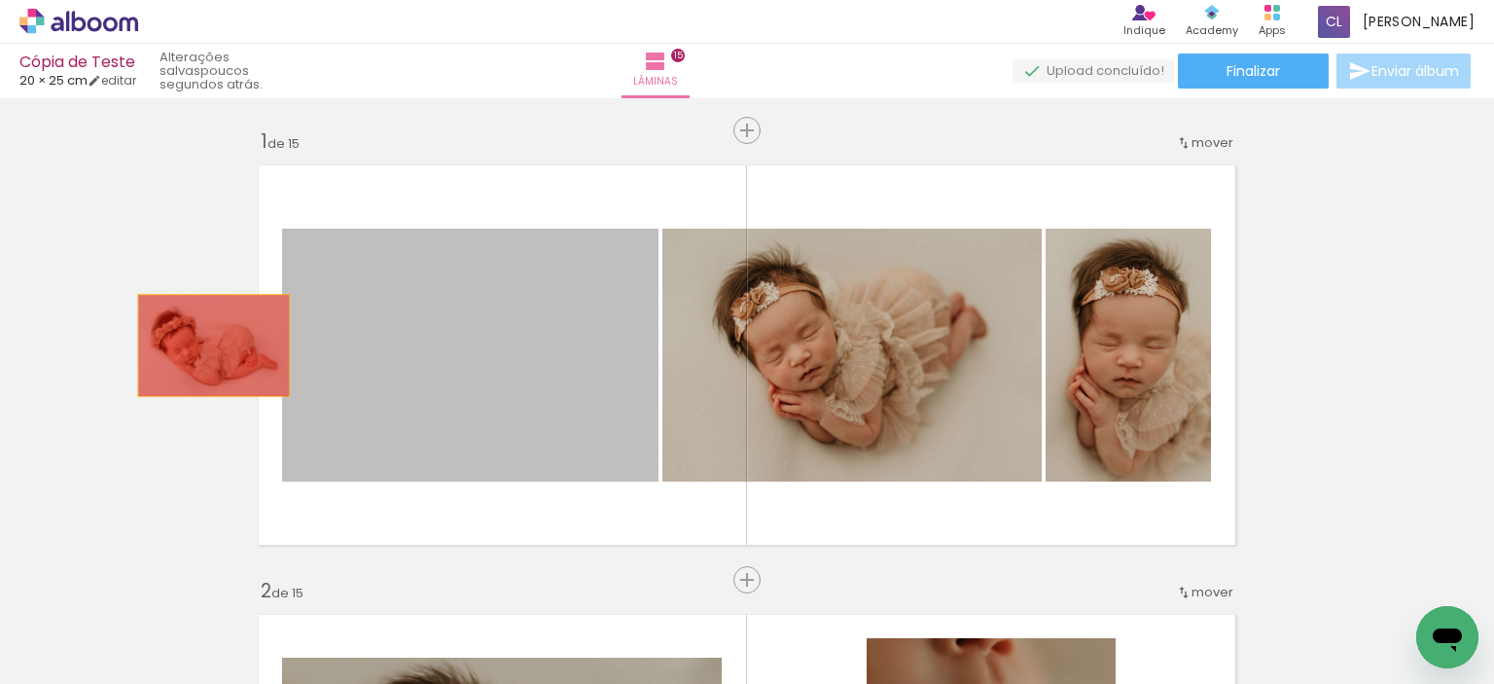
drag, startPoint x: 366, startPoint y: 327, endPoint x: 200, endPoint y: 347, distance: 166.6
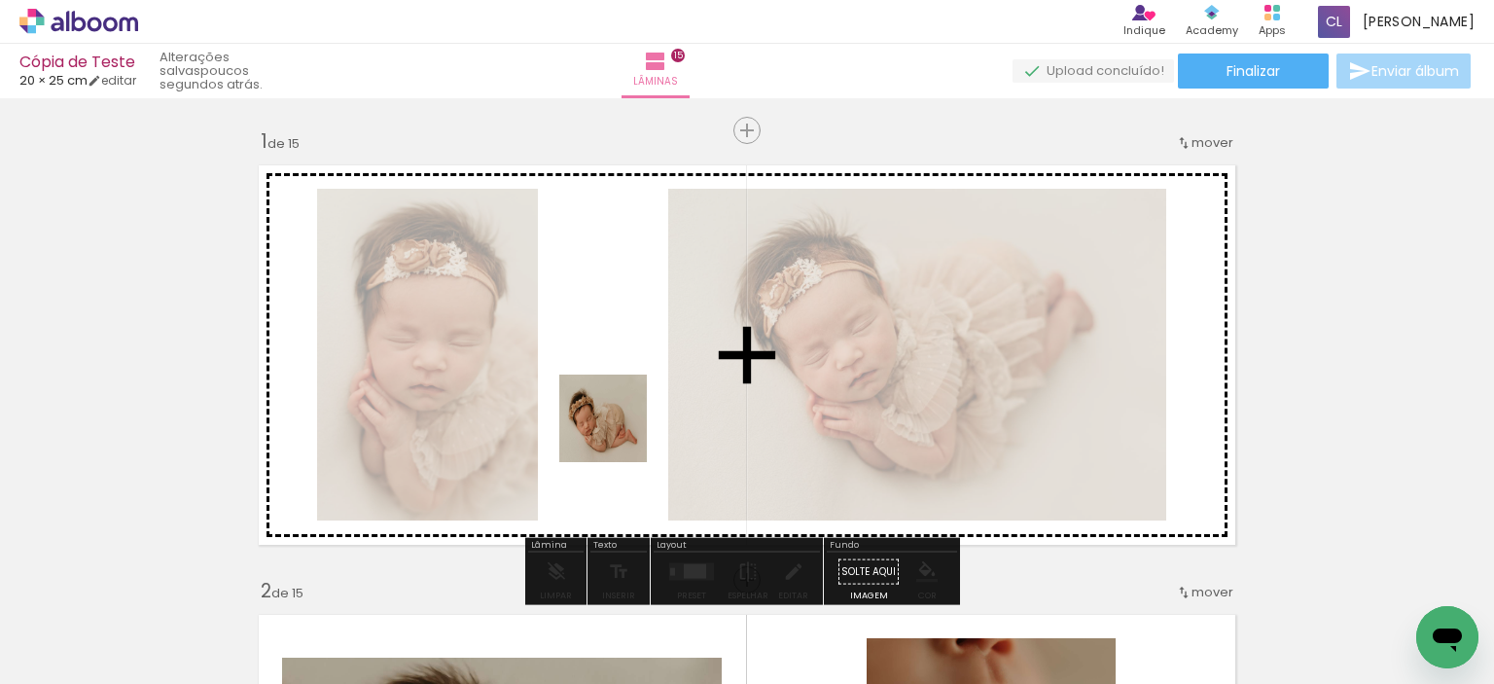
drag, startPoint x: 680, startPoint y: 638, endPoint x: 615, endPoint y: 427, distance: 220.9
click at [615, 427] on quentale-workspace at bounding box center [747, 342] width 1494 height 684
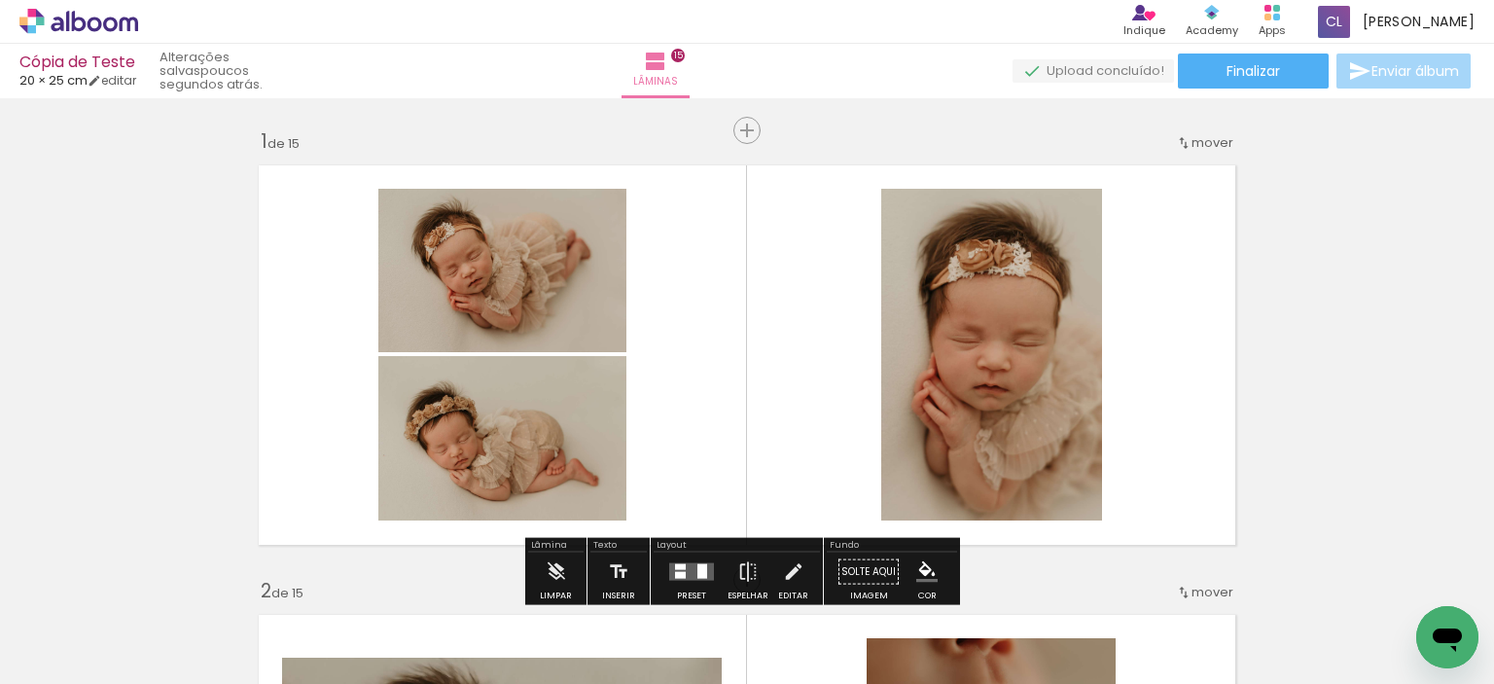
scroll to position [195, 0]
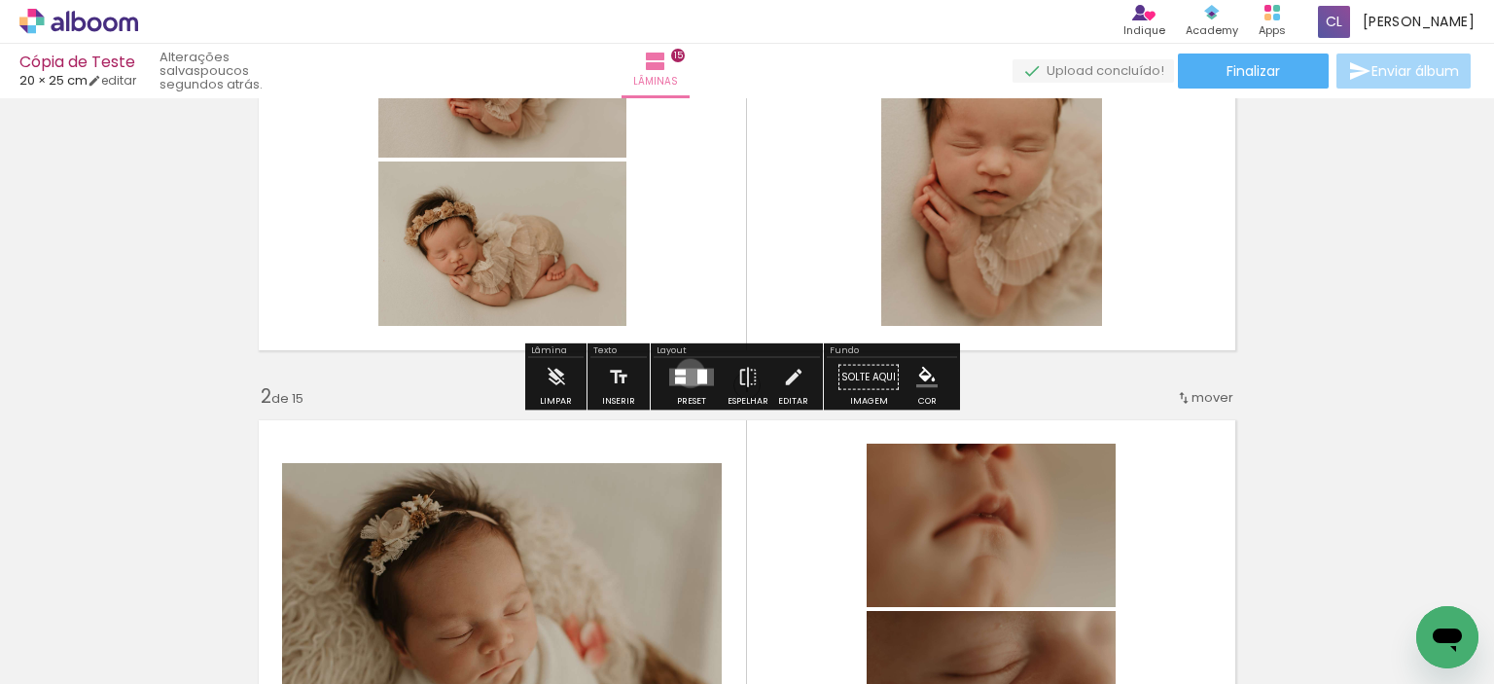
click at [686, 373] on quentale-layouter at bounding box center [691, 378] width 45 height 18
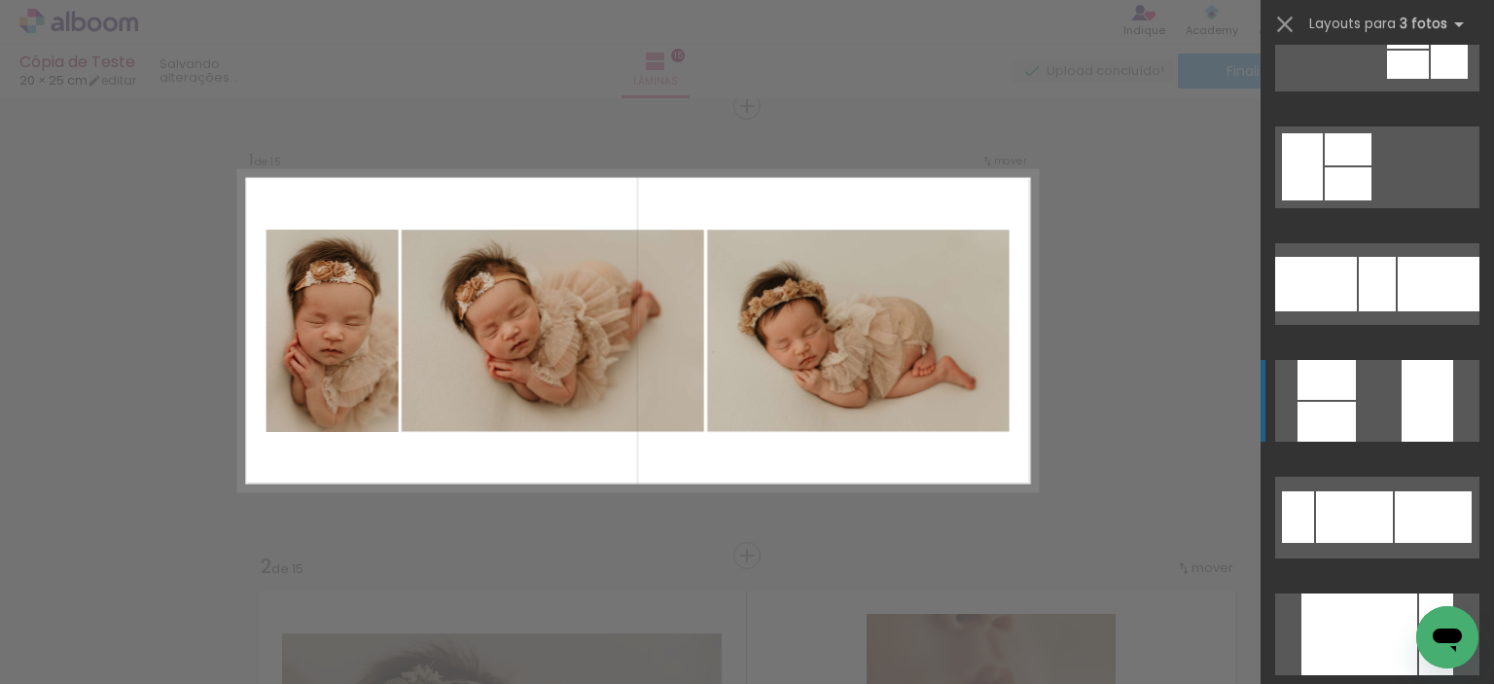
scroll to position [486, 0]
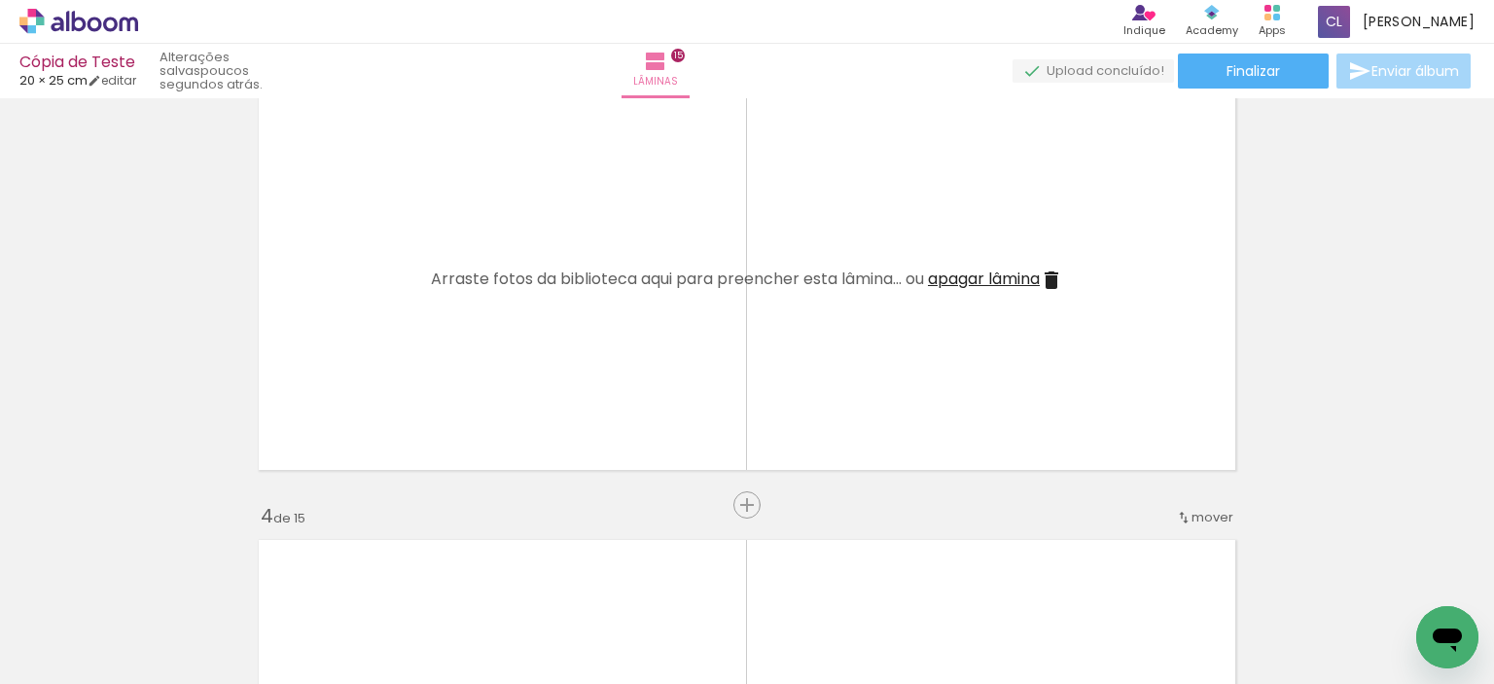
scroll to position [997, 0]
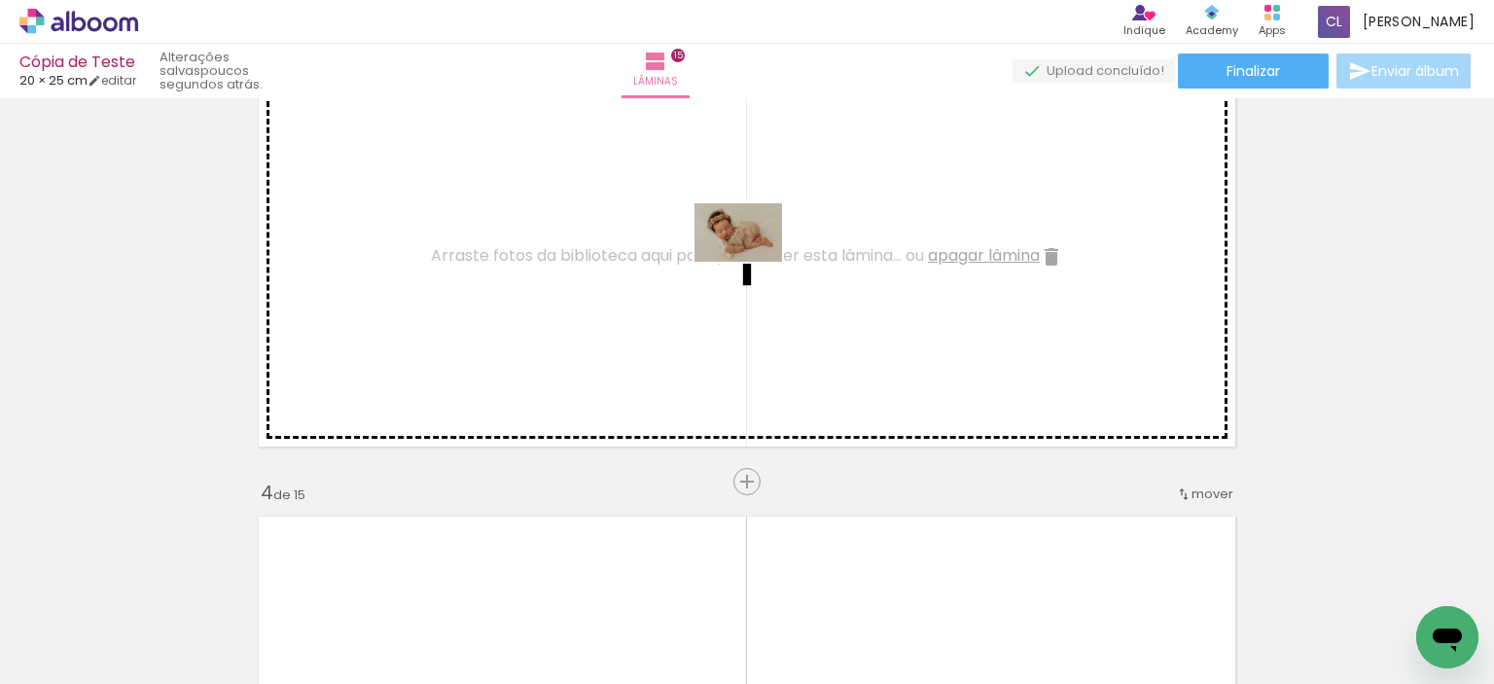
drag, startPoint x: 876, startPoint y: 642, endPoint x: 753, endPoint y: 262, distance: 399.9
click at [753, 262] on quentale-workspace at bounding box center [747, 342] width 1494 height 684
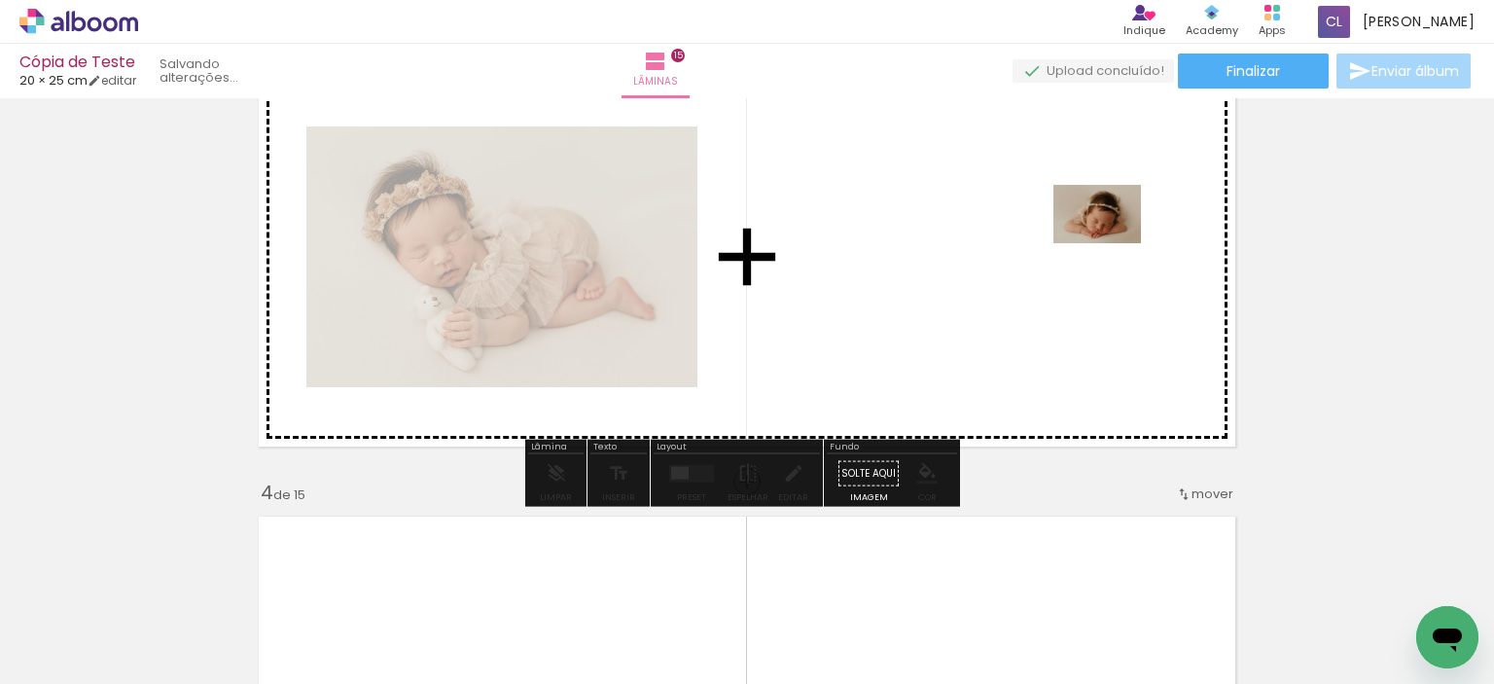
drag, startPoint x: 1229, startPoint y: 626, endPoint x: 1112, endPoint y: 238, distance: 405.5
click at [1112, 238] on quentale-workspace at bounding box center [747, 342] width 1494 height 684
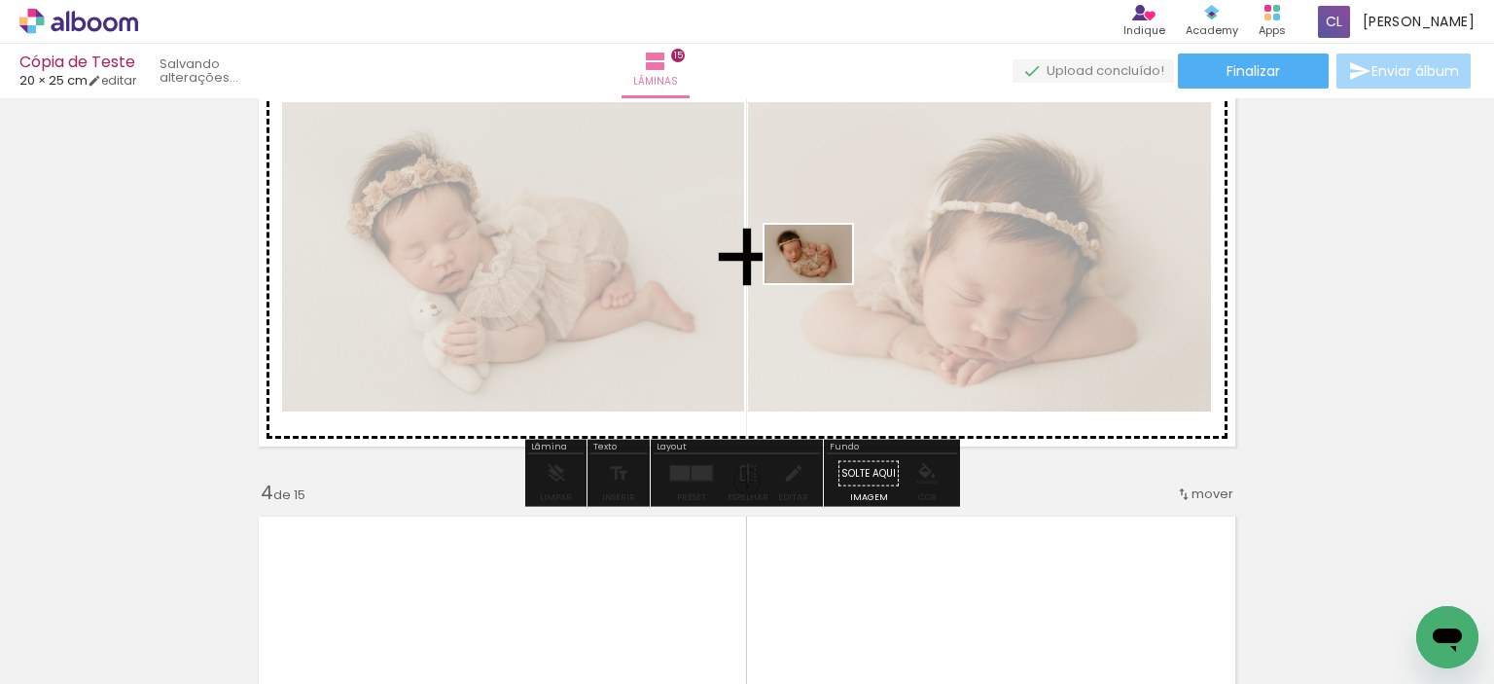
drag, startPoint x: 1329, startPoint y: 629, endPoint x: 823, endPoint y: 283, distance: 613.0
click at [823, 283] on quentale-workspace at bounding box center [747, 342] width 1494 height 684
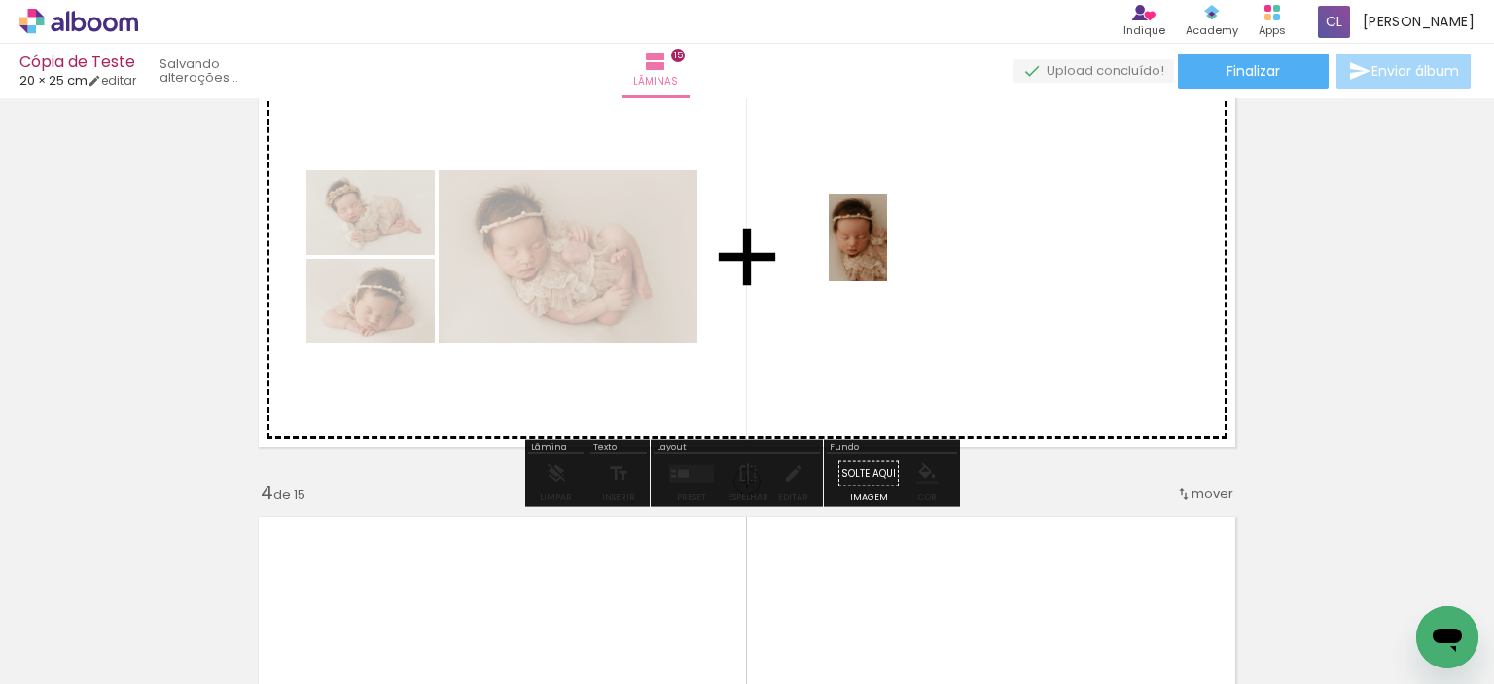
drag, startPoint x: 1413, startPoint y: 600, endPoint x: 887, endPoint y: 252, distance: 631.0
click at [887, 252] on quentale-workspace at bounding box center [747, 342] width 1494 height 684
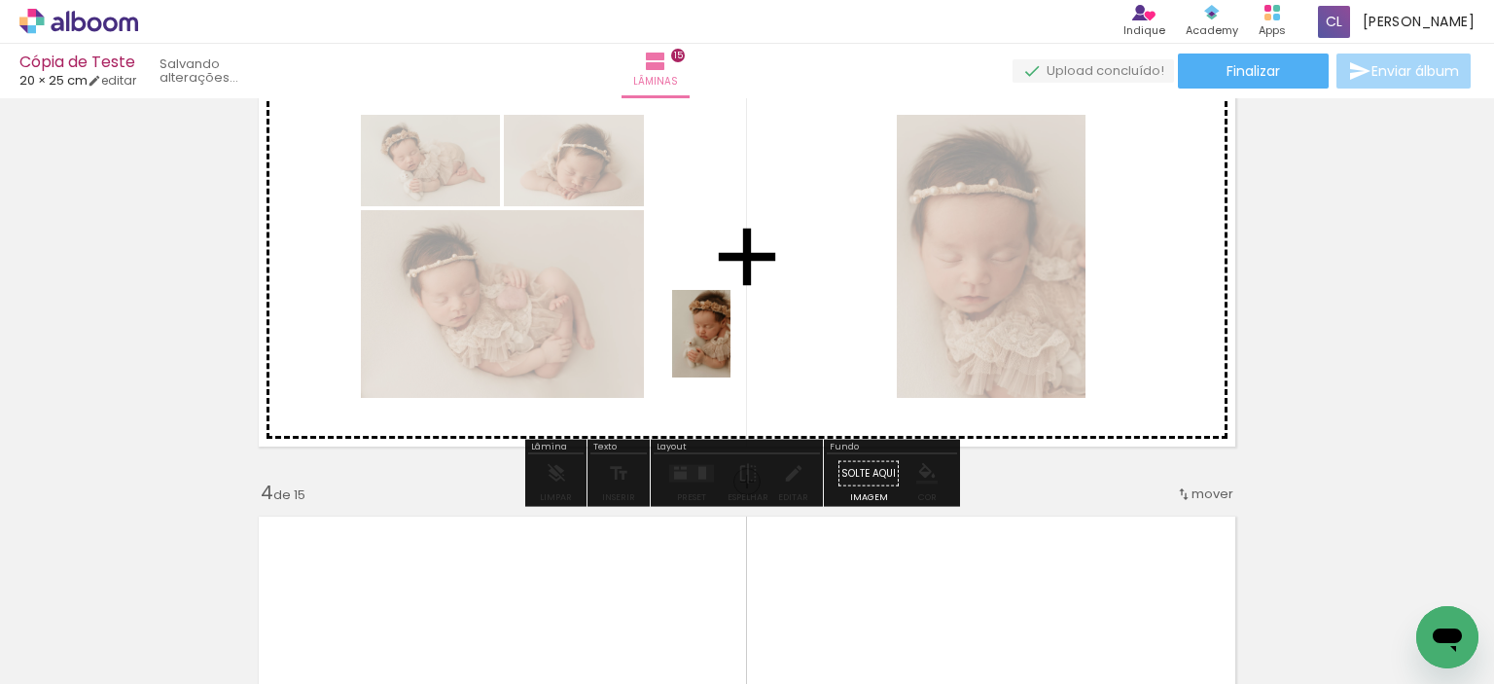
drag, startPoint x: 773, startPoint y: 625, endPoint x: 729, endPoint y: 343, distance: 285.6
click at [729, 343] on quentale-workspace at bounding box center [747, 342] width 1494 height 684
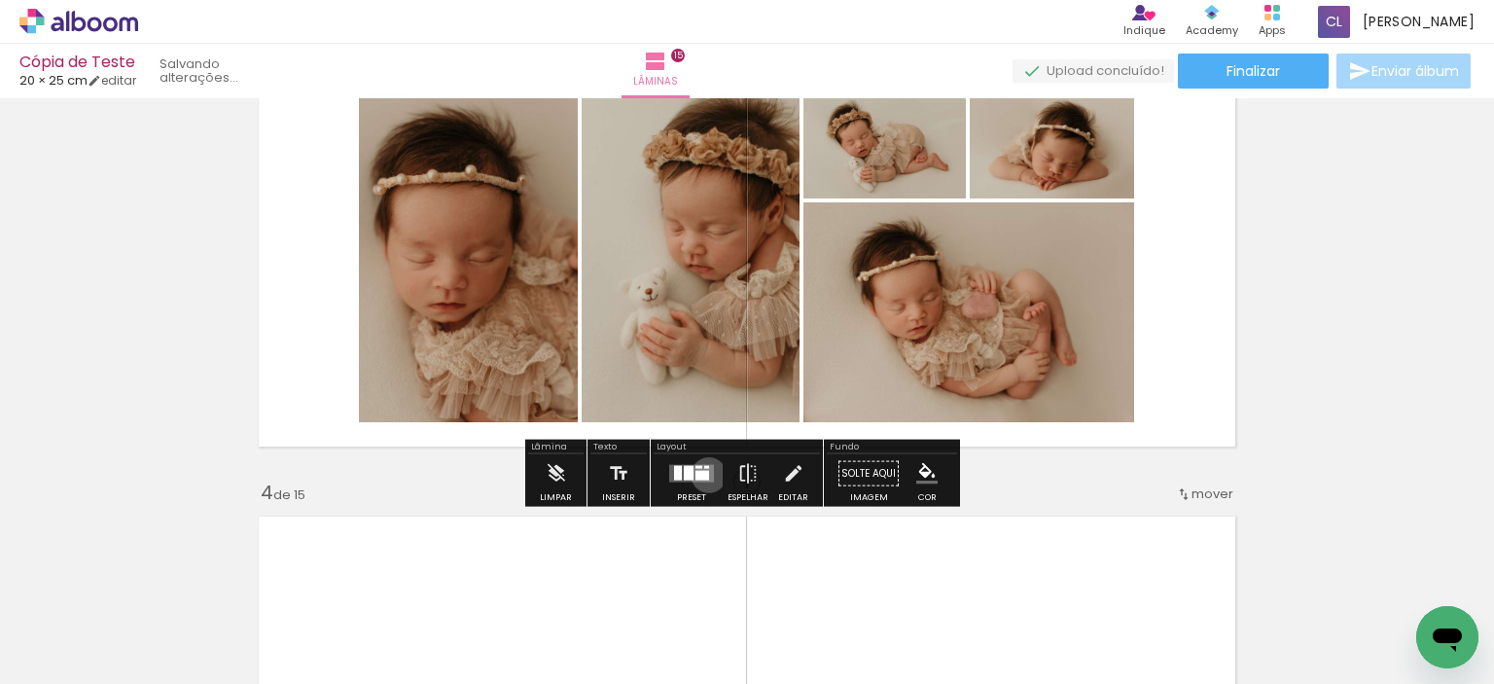
click at [704, 474] on div at bounding box center [702, 476] width 14 height 10
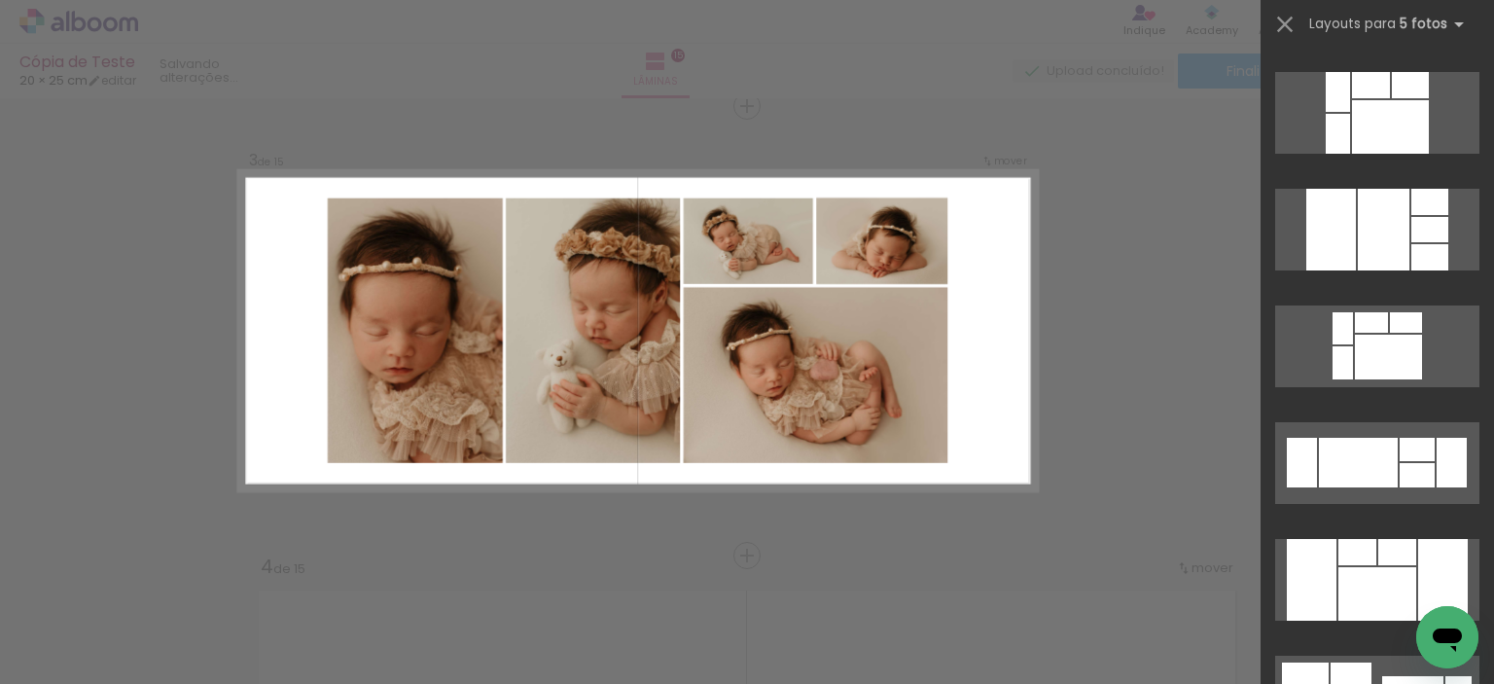
scroll to position [486, 0]
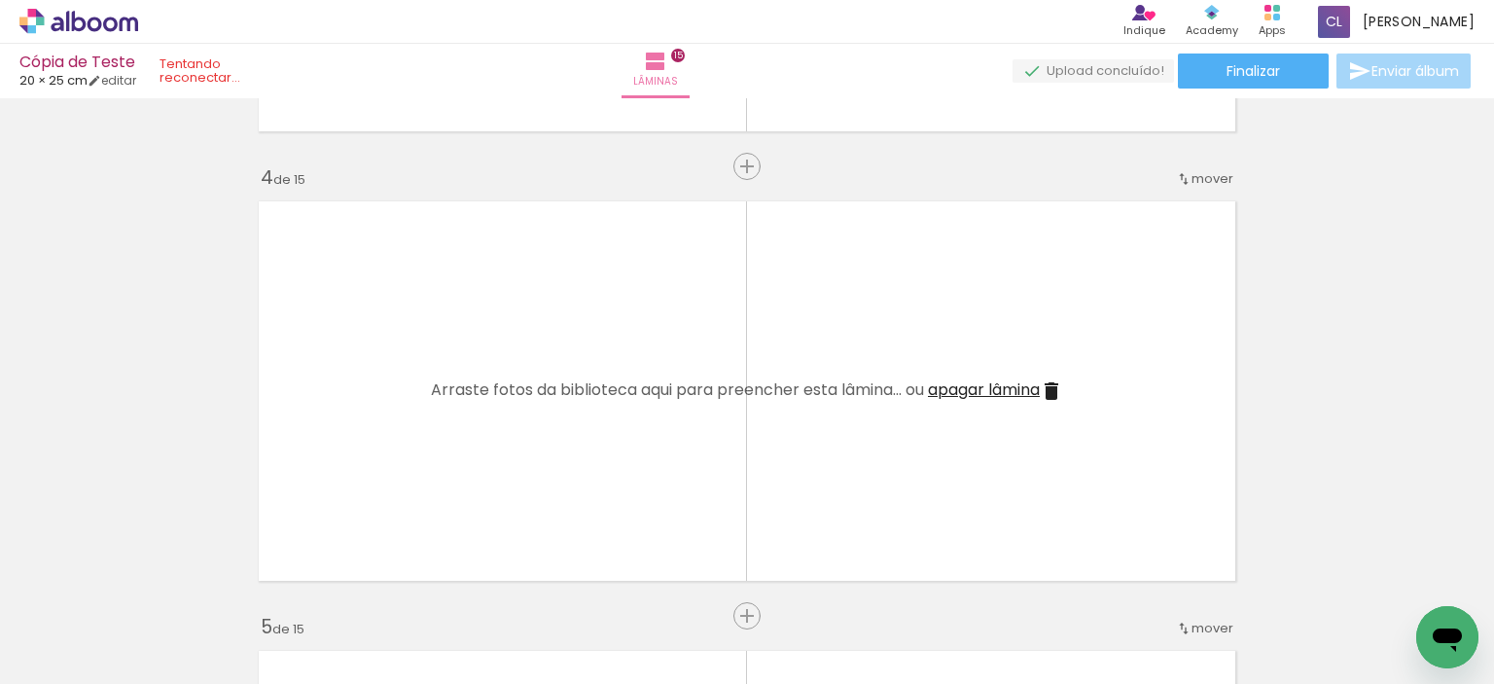
scroll to position [0, 2004]
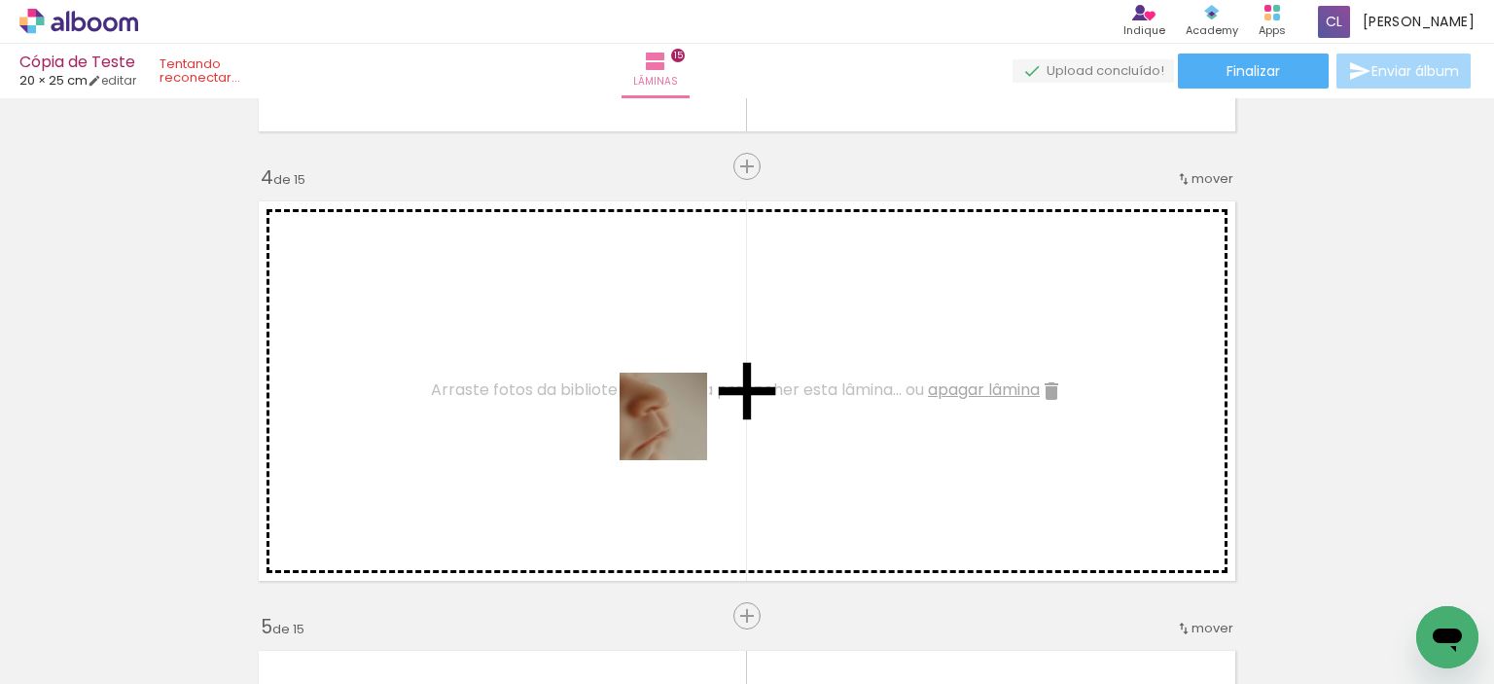
drag, startPoint x: 708, startPoint y: 638, endPoint x: 677, endPoint y: 415, distance: 224.9
click at [677, 415] on quentale-workspace at bounding box center [747, 342] width 1494 height 684
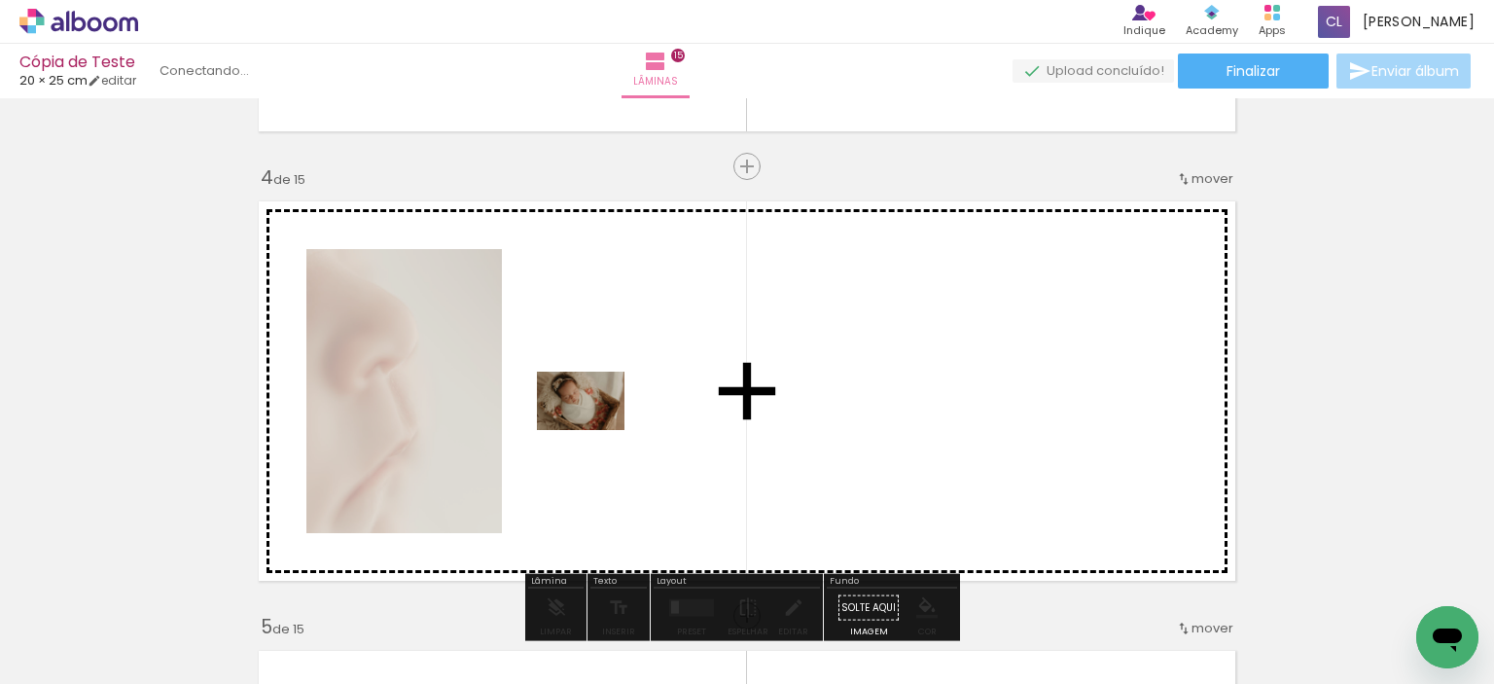
drag, startPoint x: 268, startPoint y: 623, endPoint x: 619, endPoint y: 424, distance: 402.5
click at [619, 424] on quentale-workspace at bounding box center [747, 342] width 1494 height 684
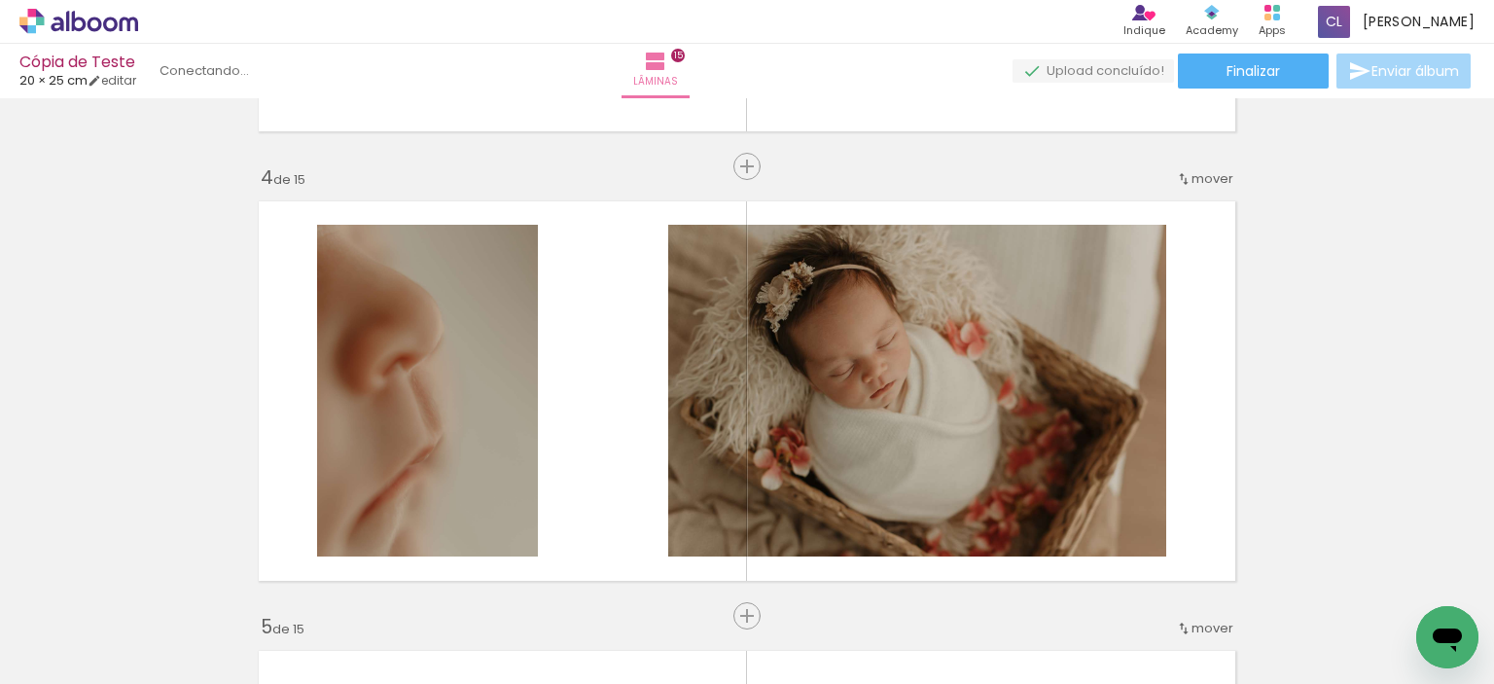
scroll to position [0, 0]
click at [303, 652] on div at bounding box center [303, 618] width 64 height 96
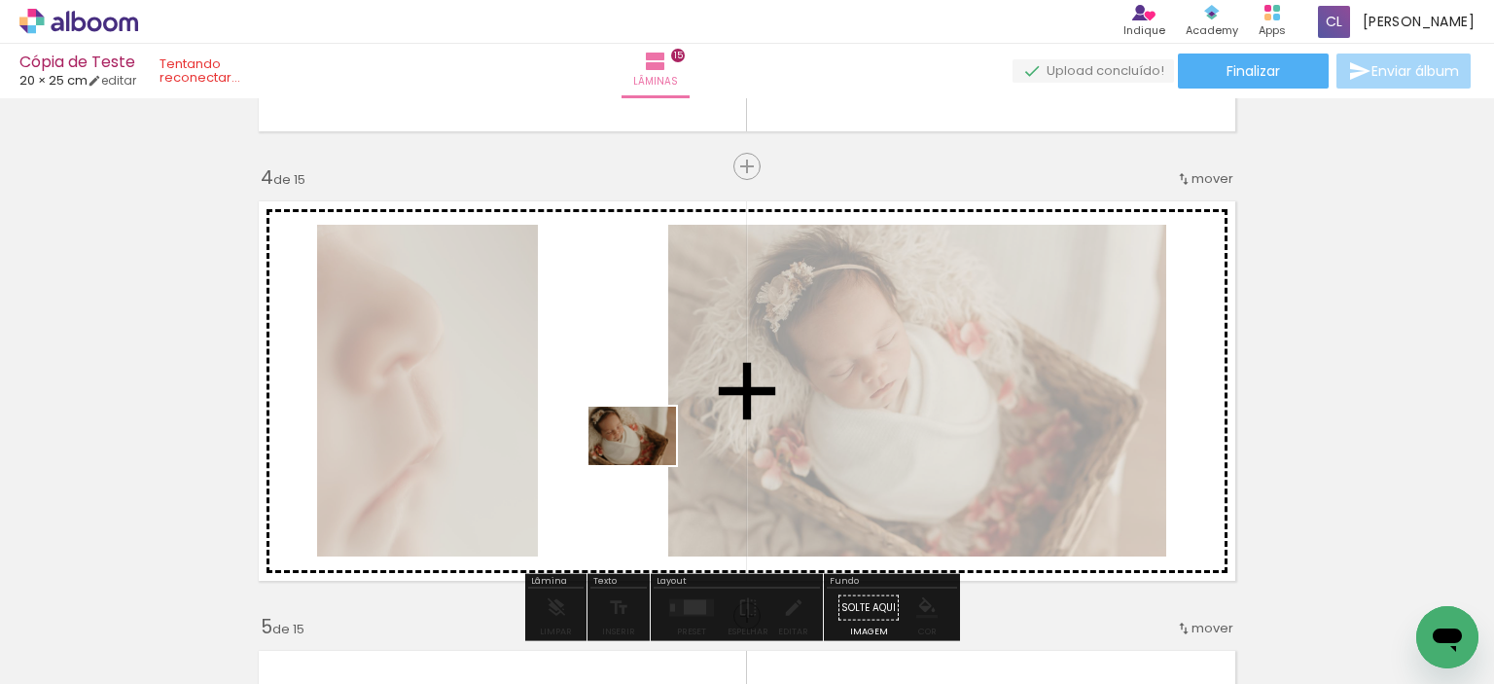
drag, startPoint x: 680, startPoint y: 628, endPoint x: 647, endPoint y: 465, distance: 166.7
click at [647, 465] on quentale-workspace at bounding box center [747, 342] width 1494 height 684
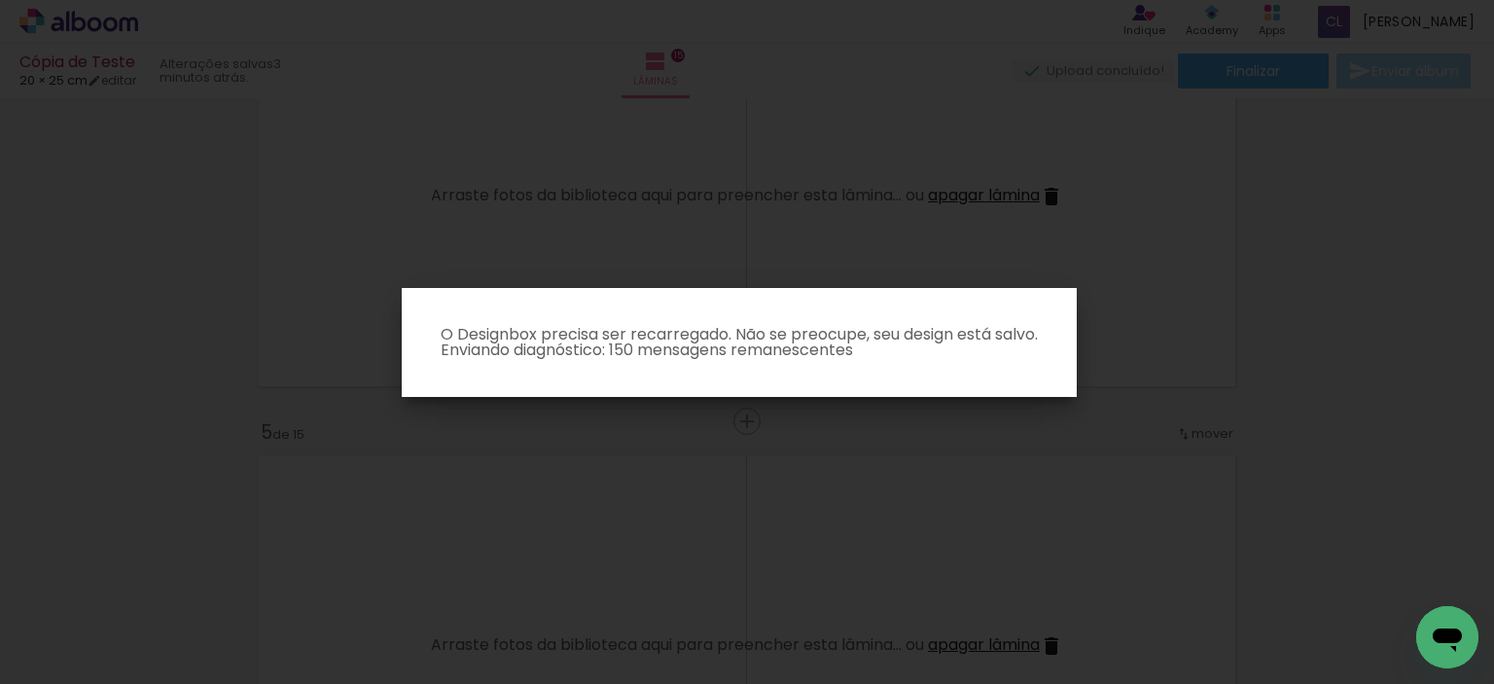
scroll to position [0, 1436]
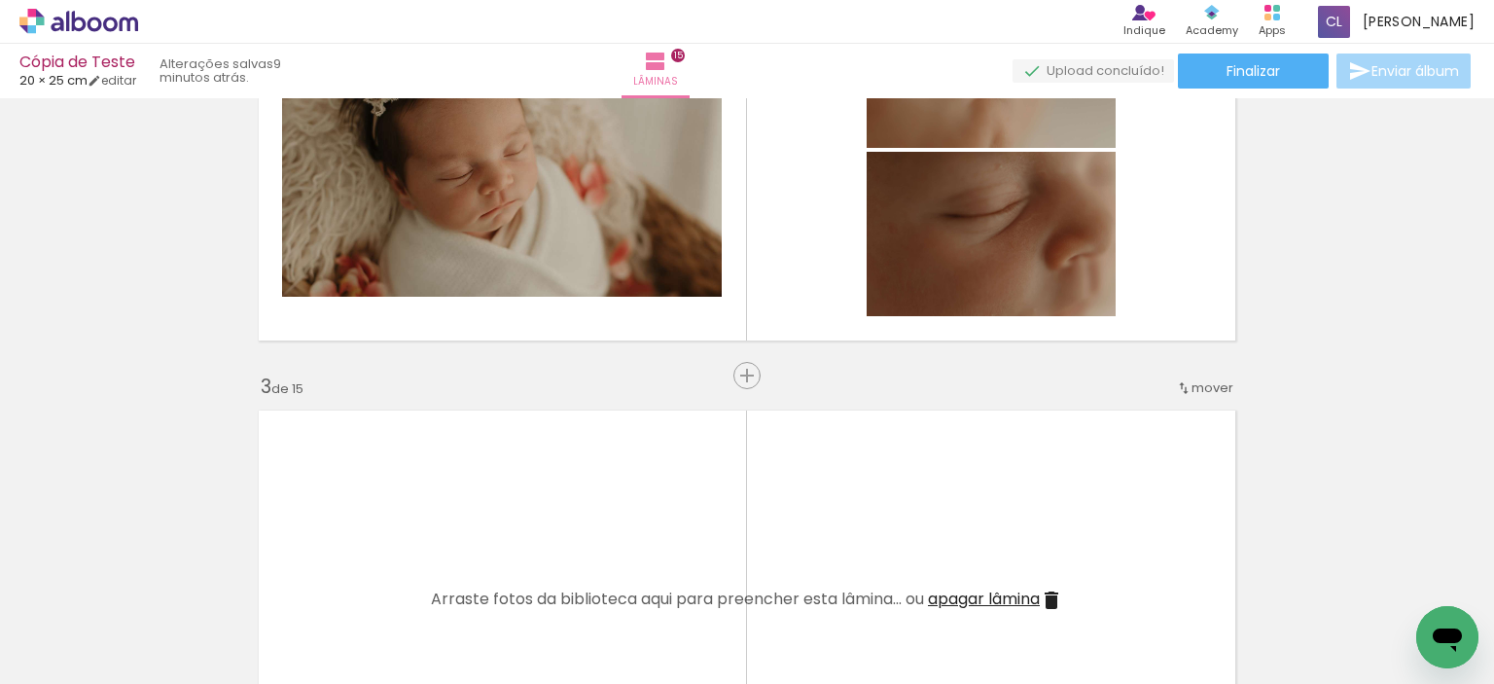
scroll to position [681, 0]
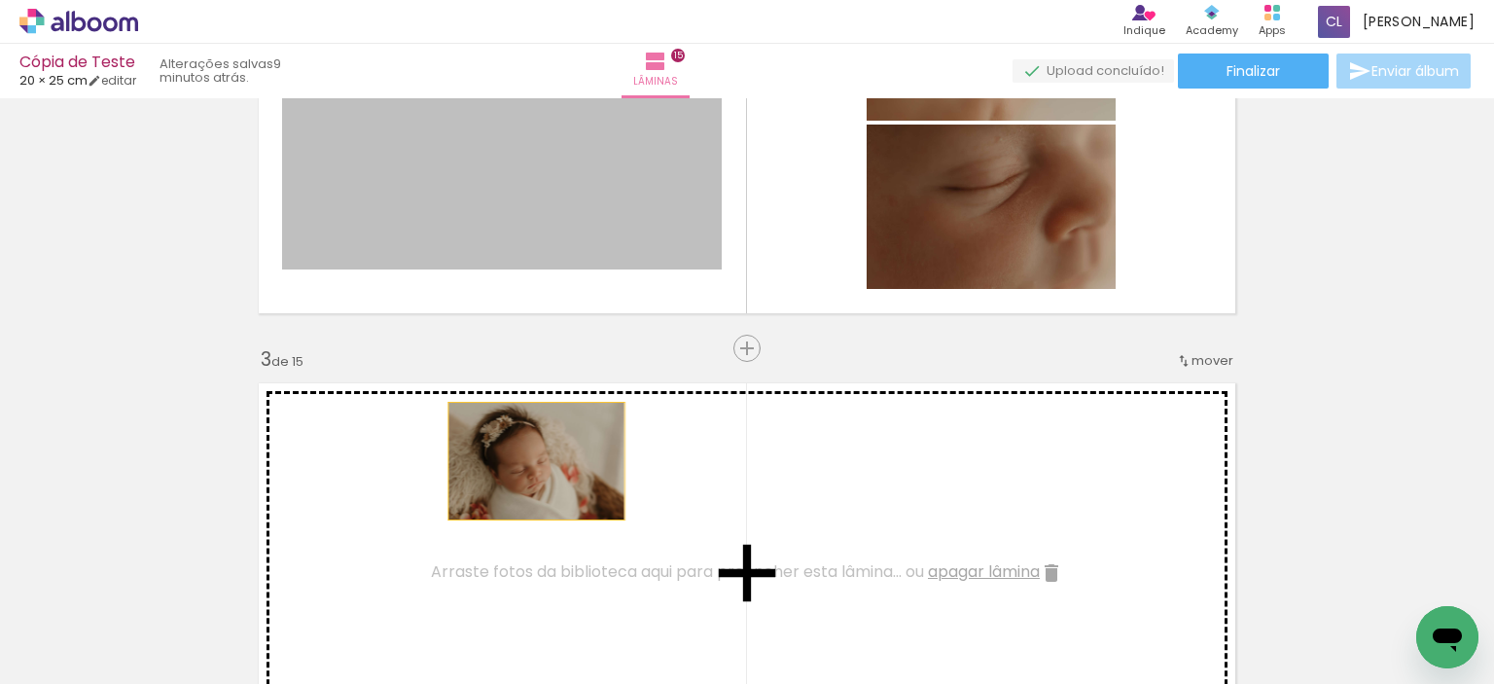
drag, startPoint x: 525, startPoint y: 186, endPoint x: 924, endPoint y: 272, distance: 408.1
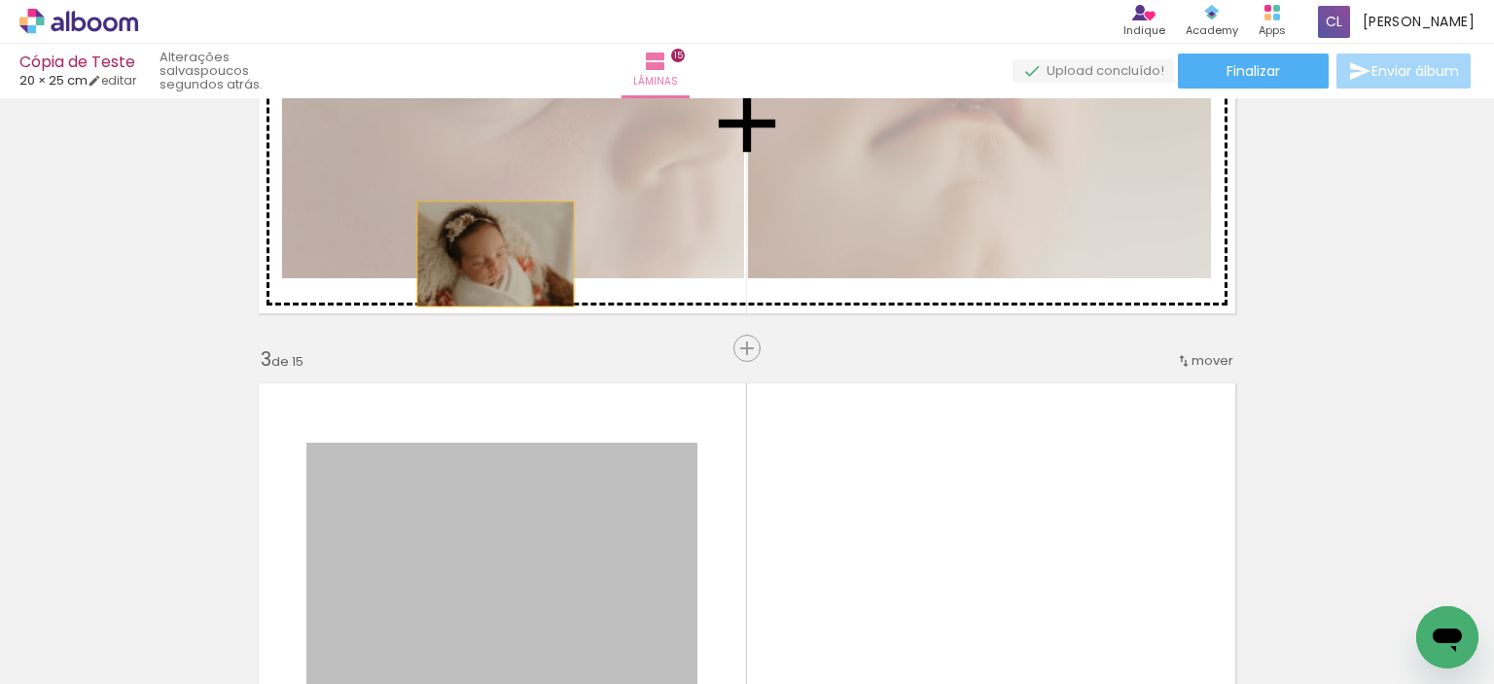
drag, startPoint x: 501, startPoint y: 533, endPoint x: 488, endPoint y: 183, distance: 350.4
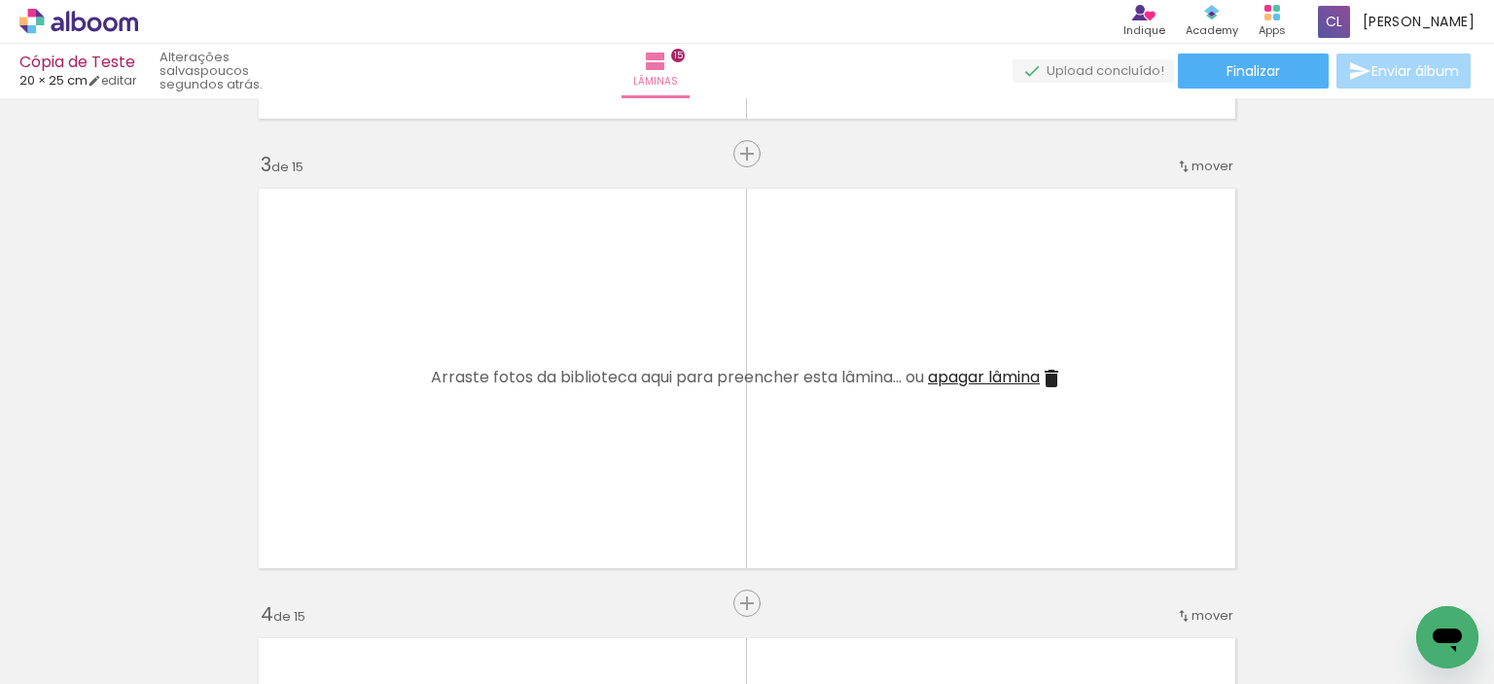
scroll to position [0, 3573]
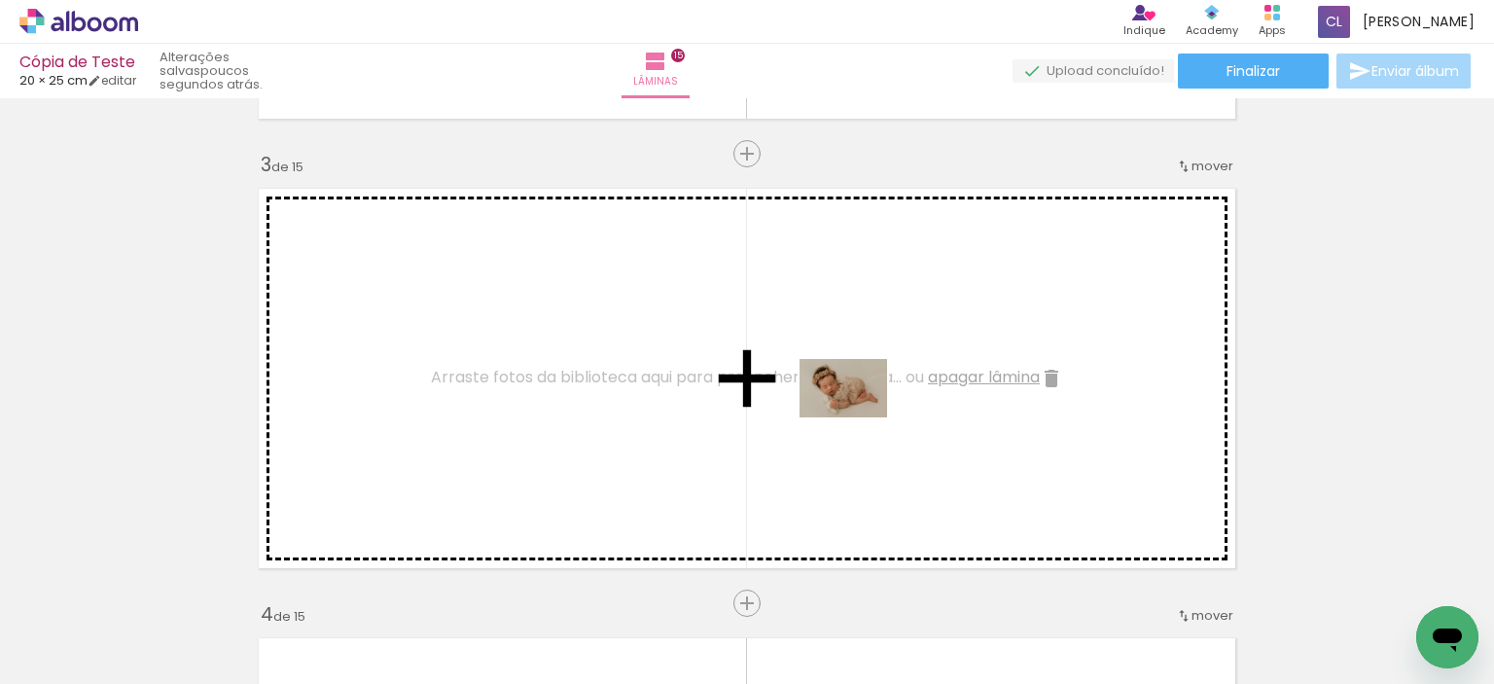
drag, startPoint x: 907, startPoint y: 623, endPoint x: 857, endPoint y: 413, distance: 215.9
click at [857, 413] on quentale-workspace at bounding box center [747, 342] width 1494 height 684
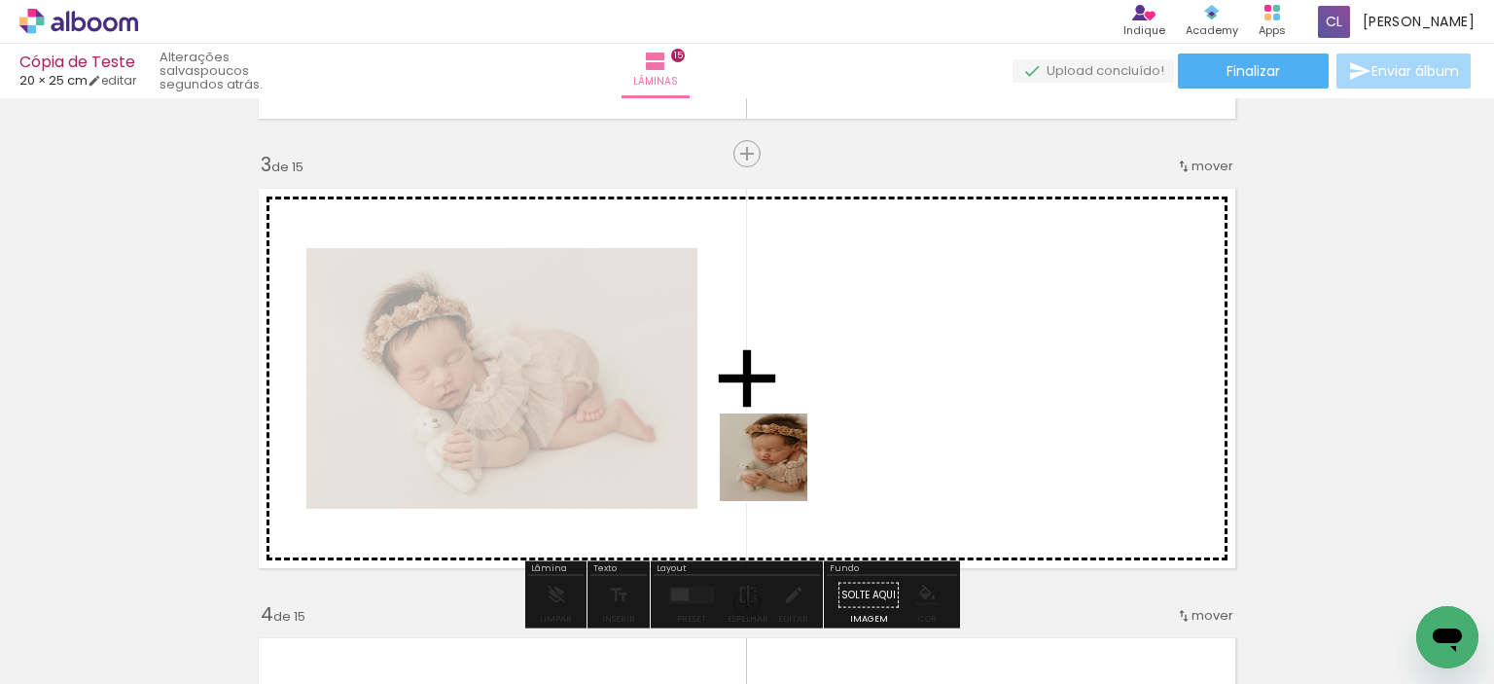
drag, startPoint x: 766, startPoint y: 629, endPoint x: 1295, endPoint y: 516, distance: 540.1
click at [778, 392] on quentale-workspace at bounding box center [747, 342] width 1494 height 684
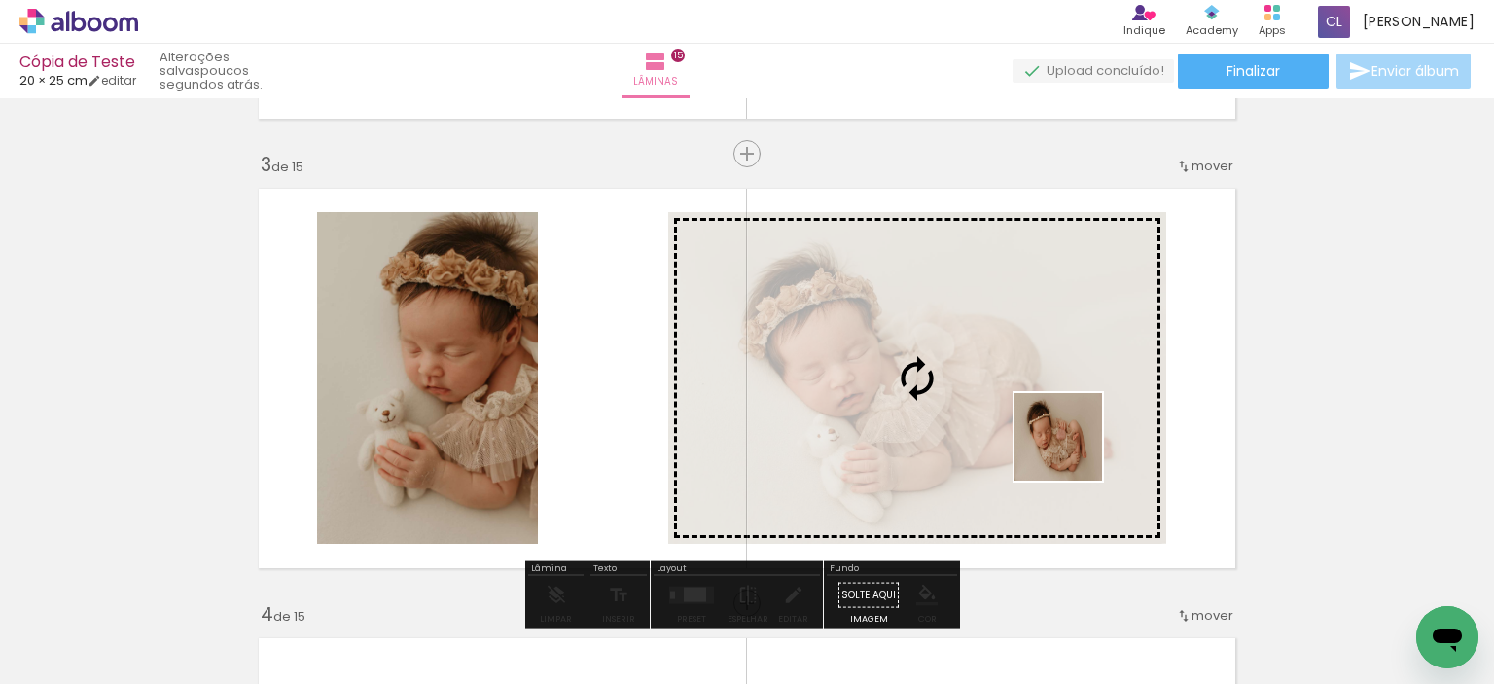
drag, startPoint x: 1324, startPoint y: 632, endPoint x: 991, endPoint y: 395, distance: 408.6
click at [991, 395] on quentale-workspace at bounding box center [747, 342] width 1494 height 684
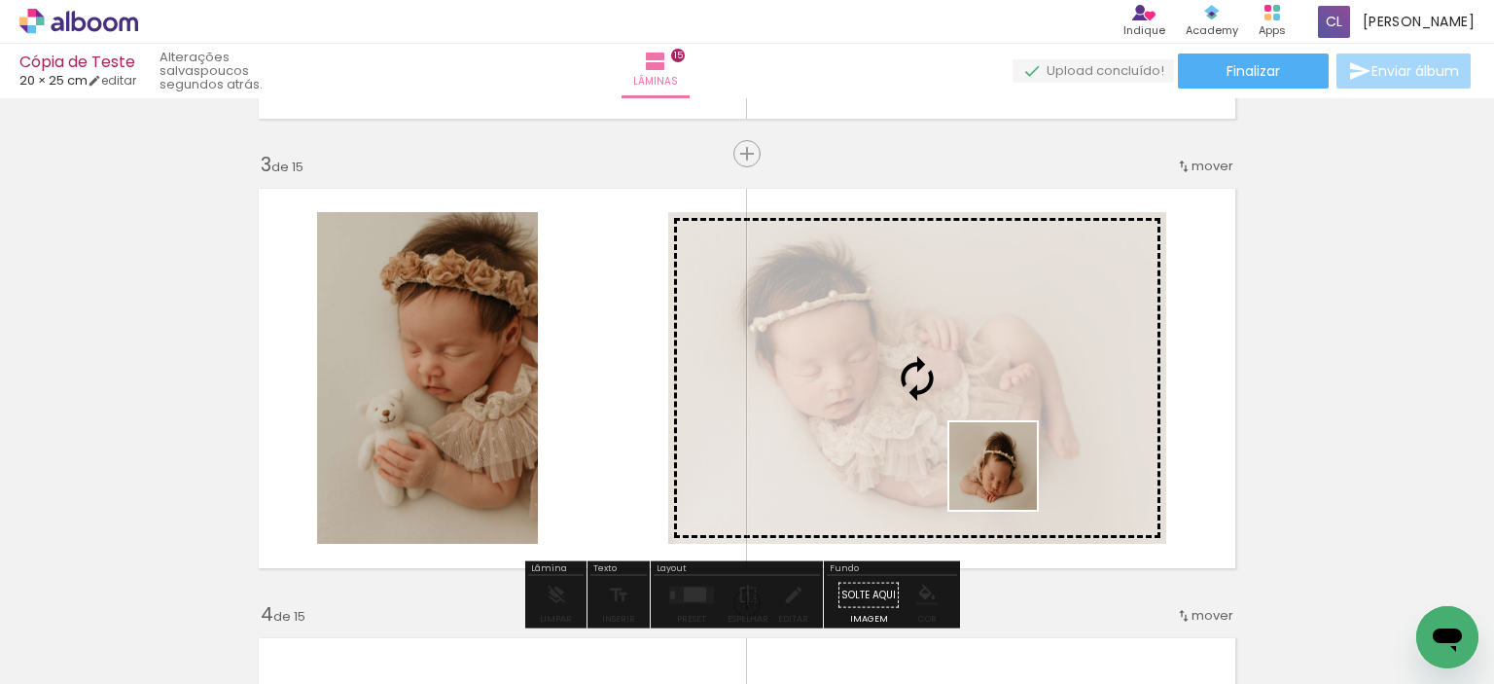
drag, startPoint x: 1202, startPoint y: 640, endPoint x: 974, endPoint y: 457, distance: 292.7
click at [974, 457] on quentale-workspace at bounding box center [747, 342] width 1494 height 684
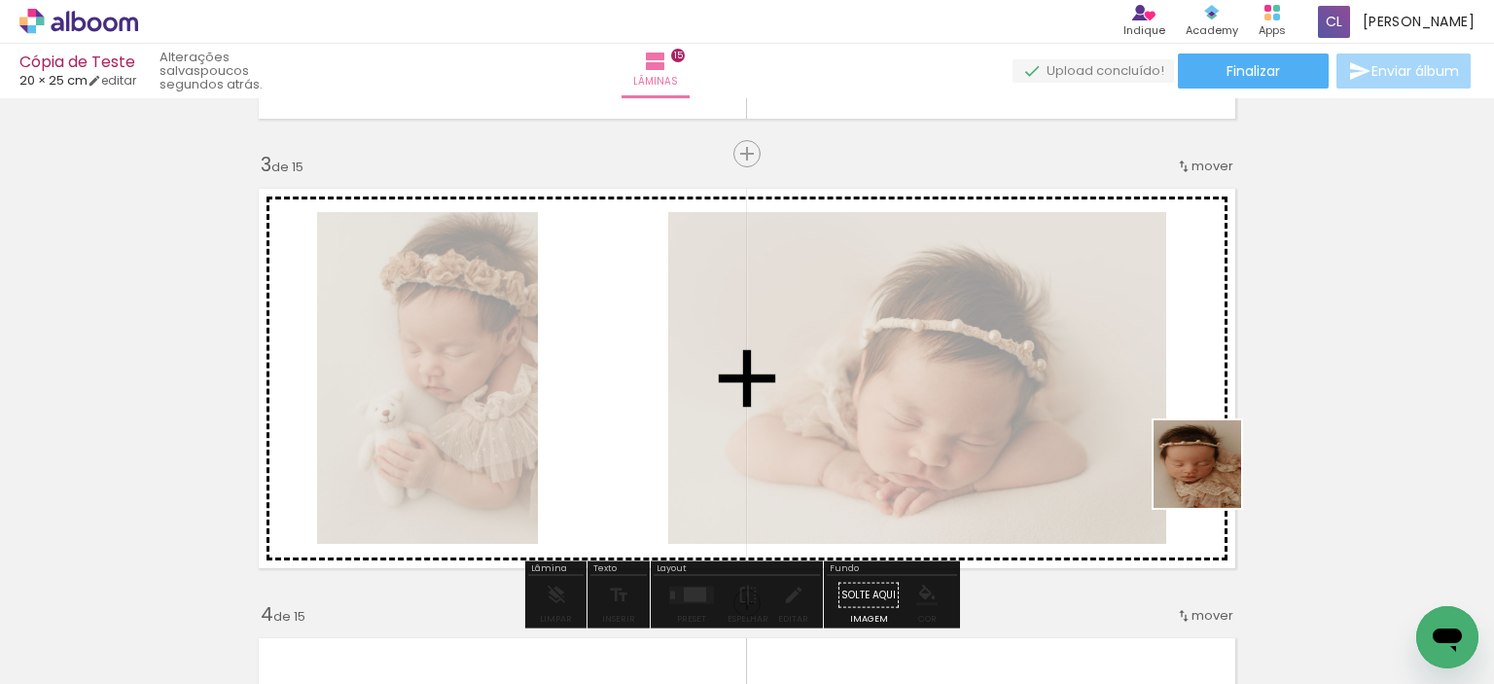
drag, startPoint x: 1420, startPoint y: 603, endPoint x: 1030, endPoint y: 416, distance: 432.4
click at [1019, 418] on quentale-workspace at bounding box center [747, 342] width 1494 height 684
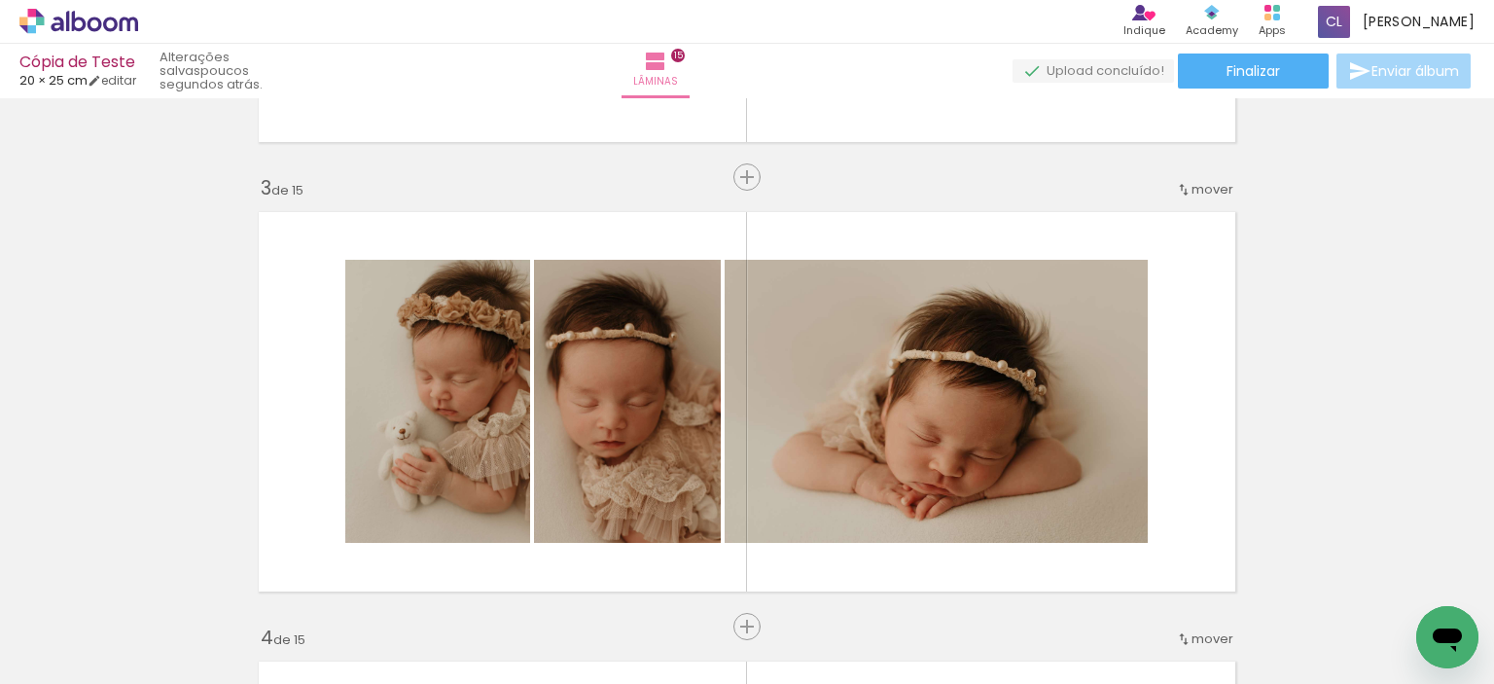
scroll to position [973, 0]
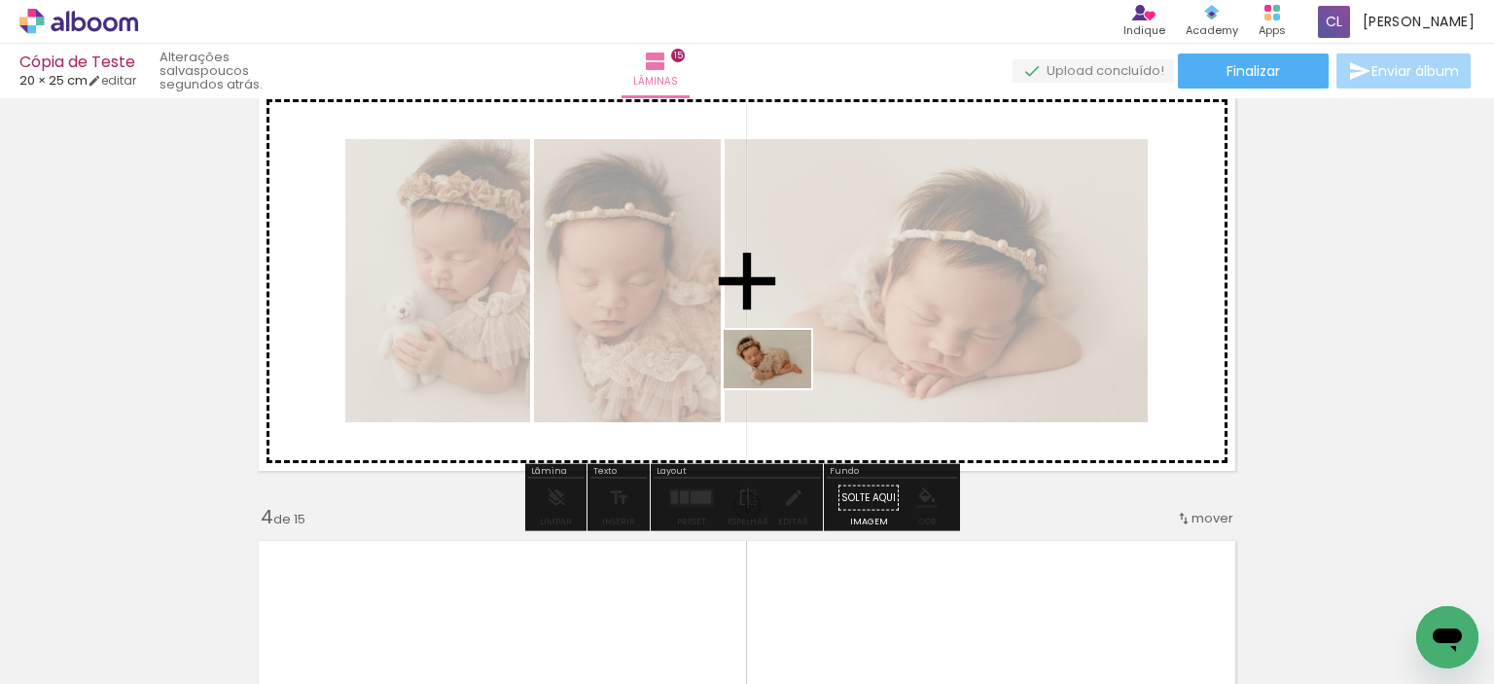
drag, startPoint x: 865, startPoint y: 632, endPoint x: 782, endPoint y: 388, distance: 257.8
click at [782, 388] on quentale-workspace at bounding box center [747, 342] width 1494 height 684
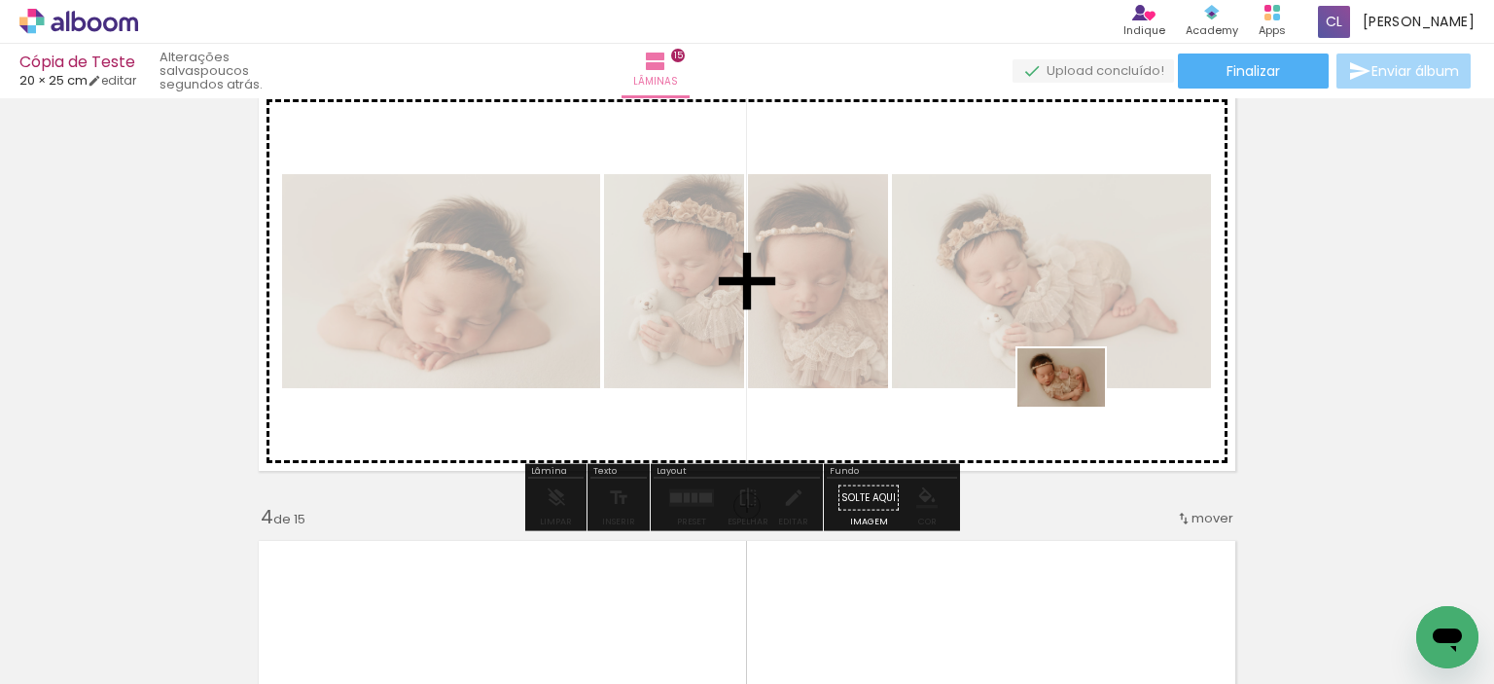
drag, startPoint x: 1307, startPoint y: 623, endPoint x: 1076, endPoint y: 407, distance: 316.6
click at [1076, 407] on quentale-workspace at bounding box center [747, 342] width 1494 height 684
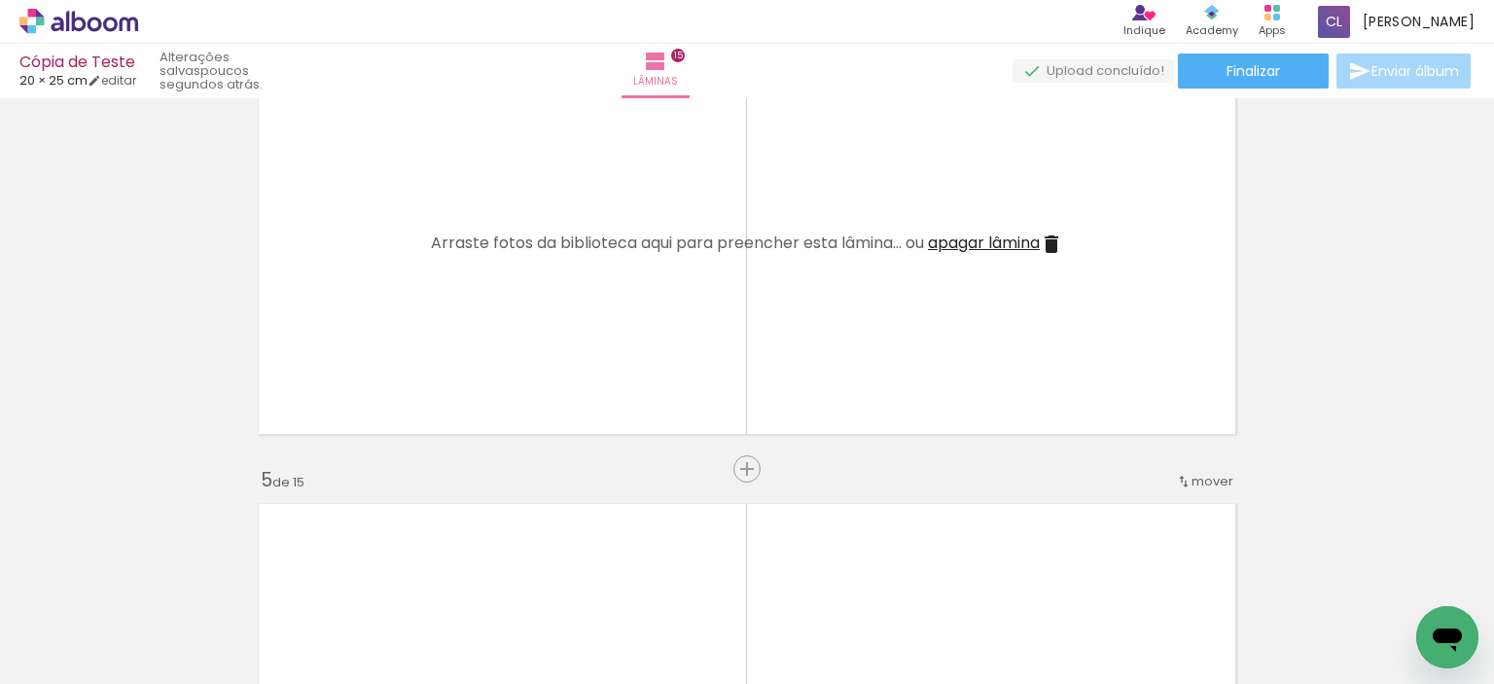
scroll to position [0, 1940]
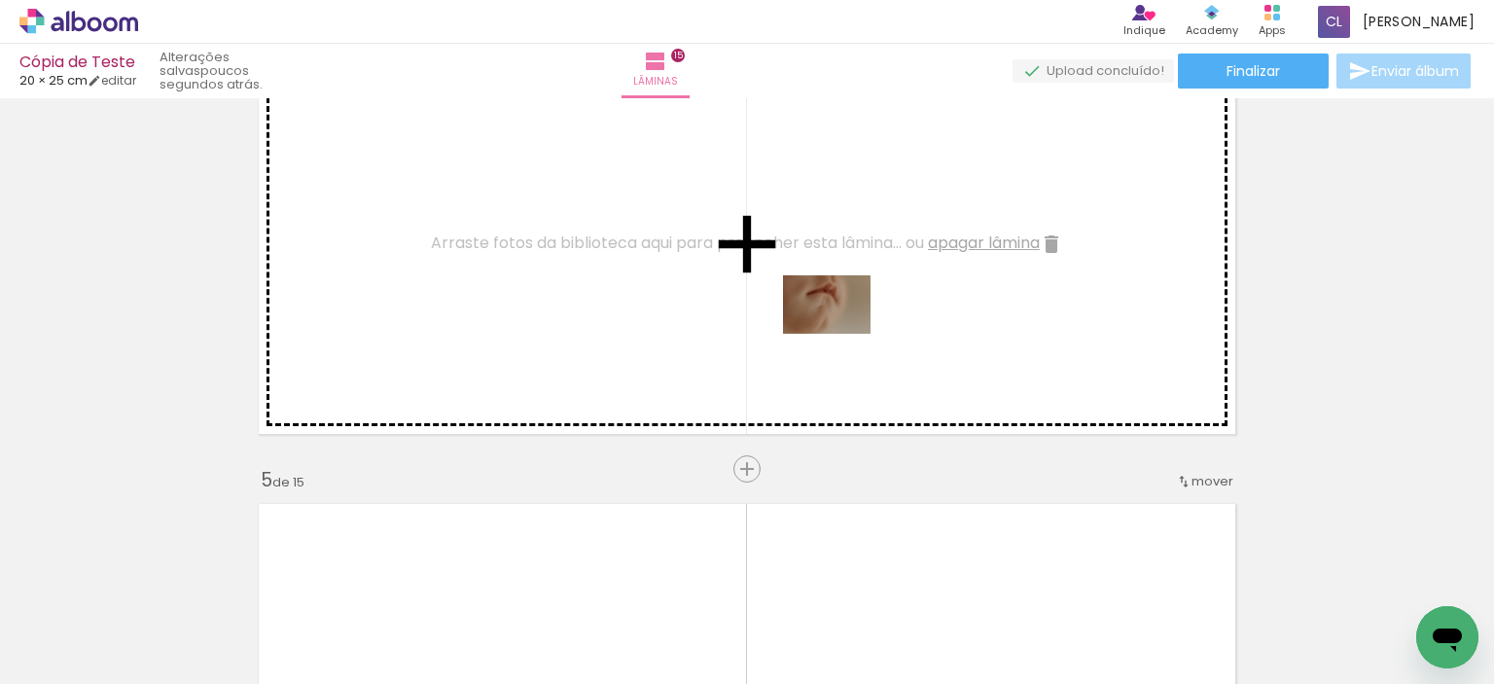
drag, startPoint x: 1004, startPoint y: 628, endPoint x: 841, endPoint y: 334, distance: 336.5
click at [841, 334] on quentale-workspace at bounding box center [747, 342] width 1494 height 684
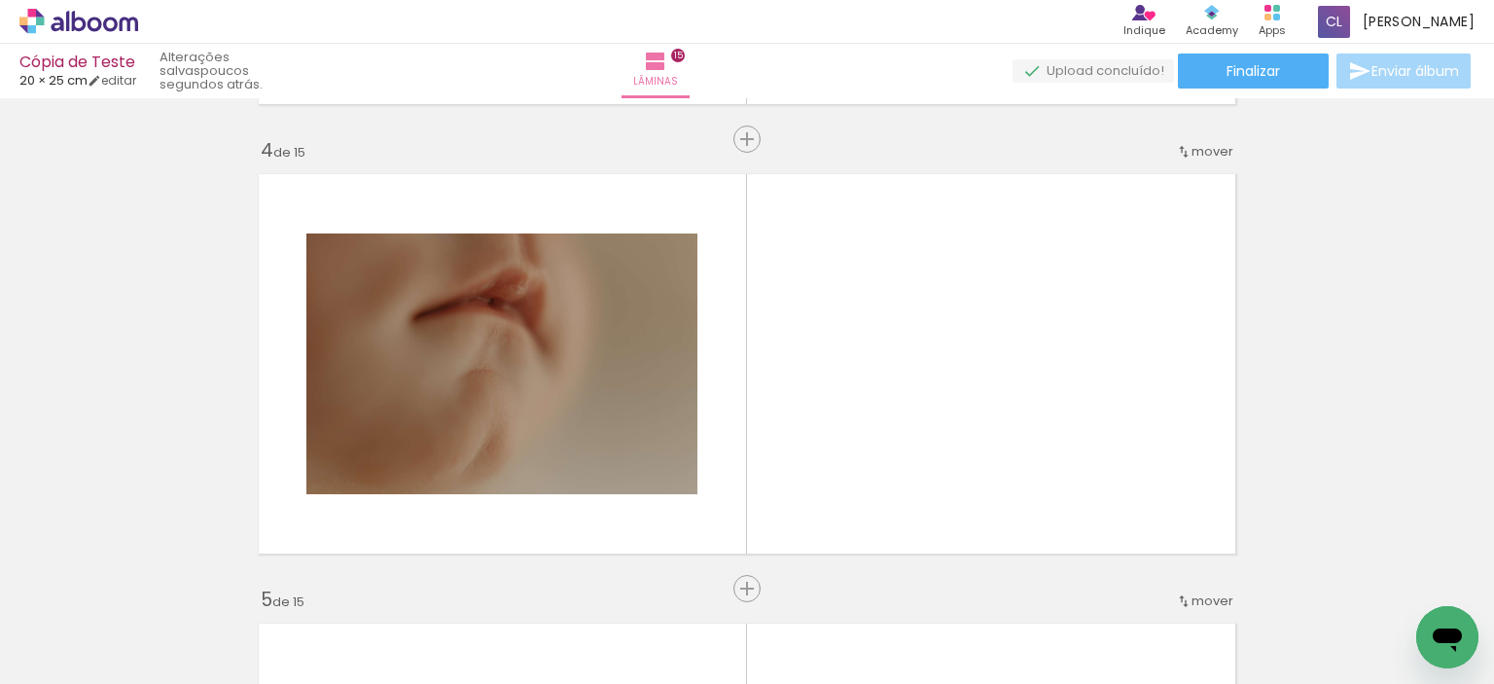
scroll to position [1459, 0]
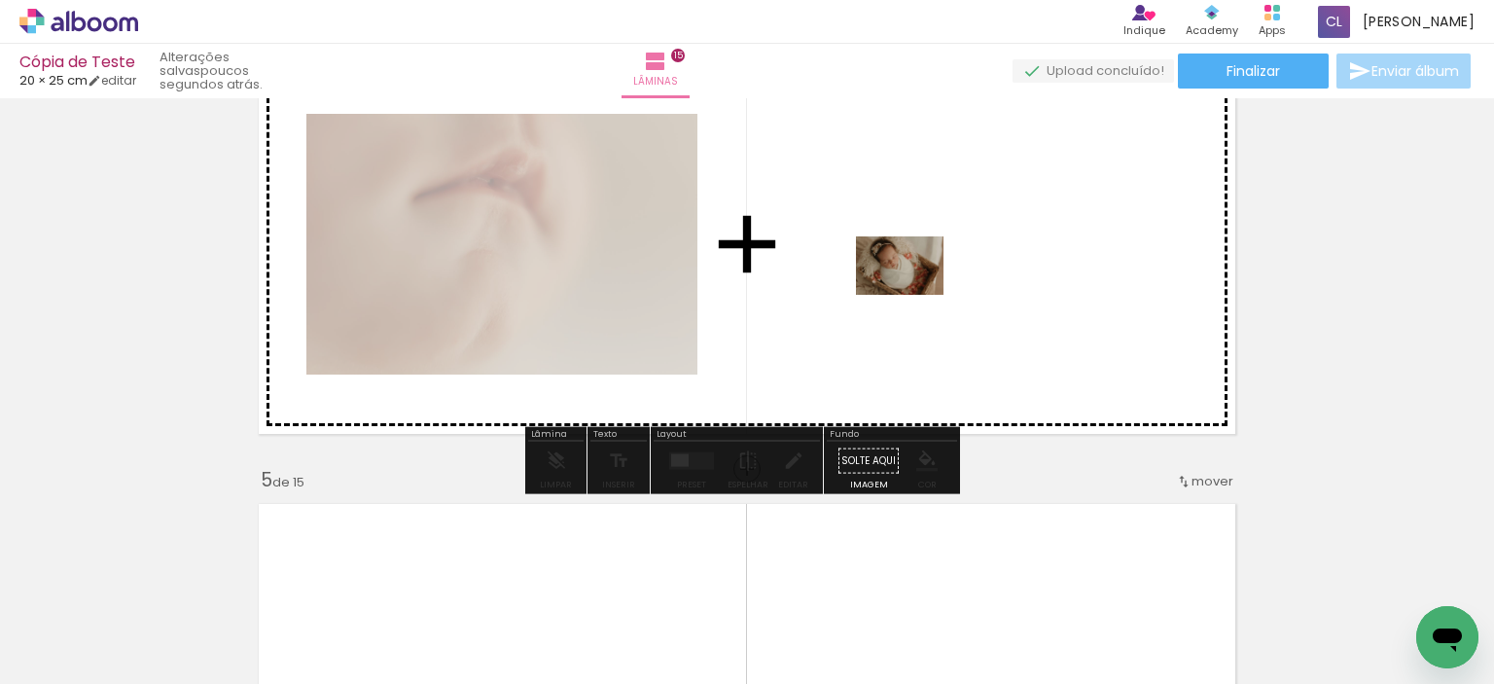
drag, startPoint x: 343, startPoint y: 634, endPoint x: 943, endPoint y: 279, distance: 696.5
click at [943, 279] on quentale-workspace at bounding box center [747, 342] width 1494 height 684
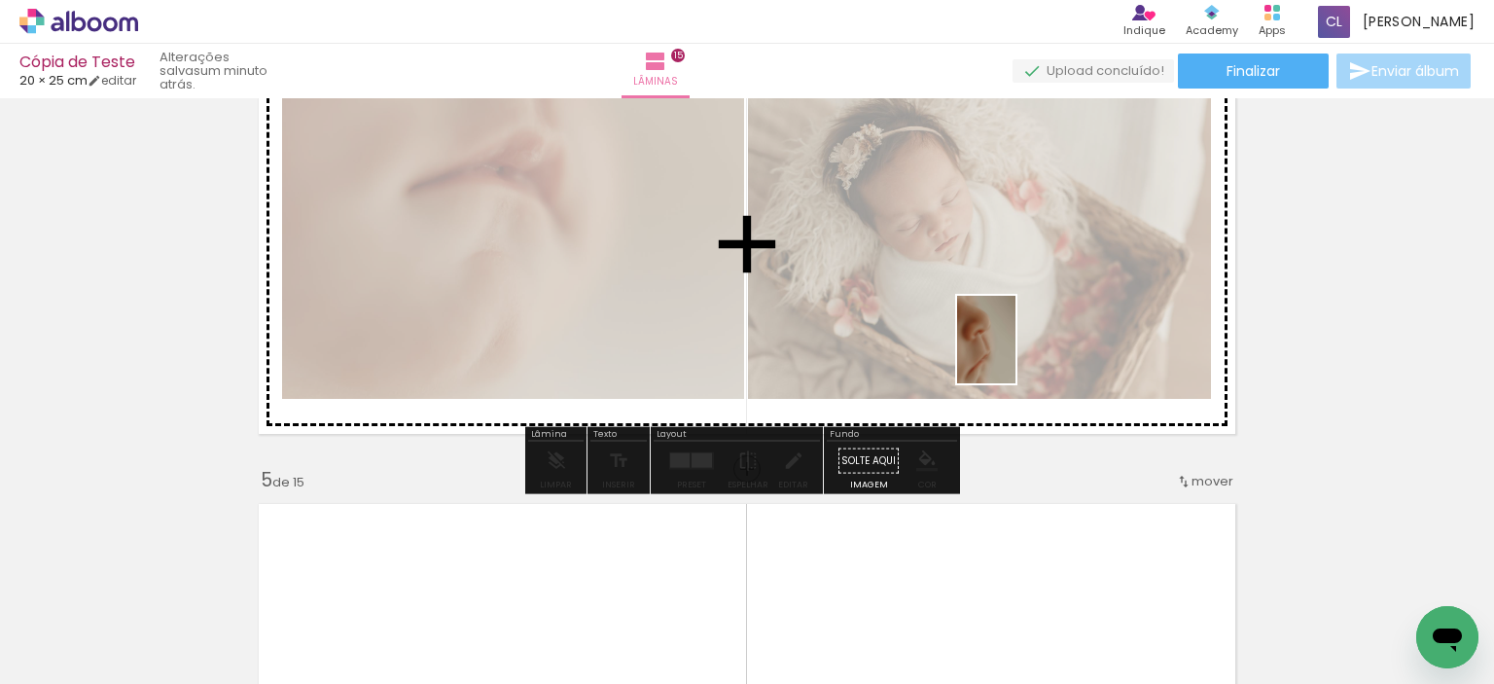
drag, startPoint x: 773, startPoint y: 636, endPoint x: 1015, endPoint y: 354, distance: 371.8
click at [1015, 354] on quentale-workspace at bounding box center [747, 342] width 1494 height 684
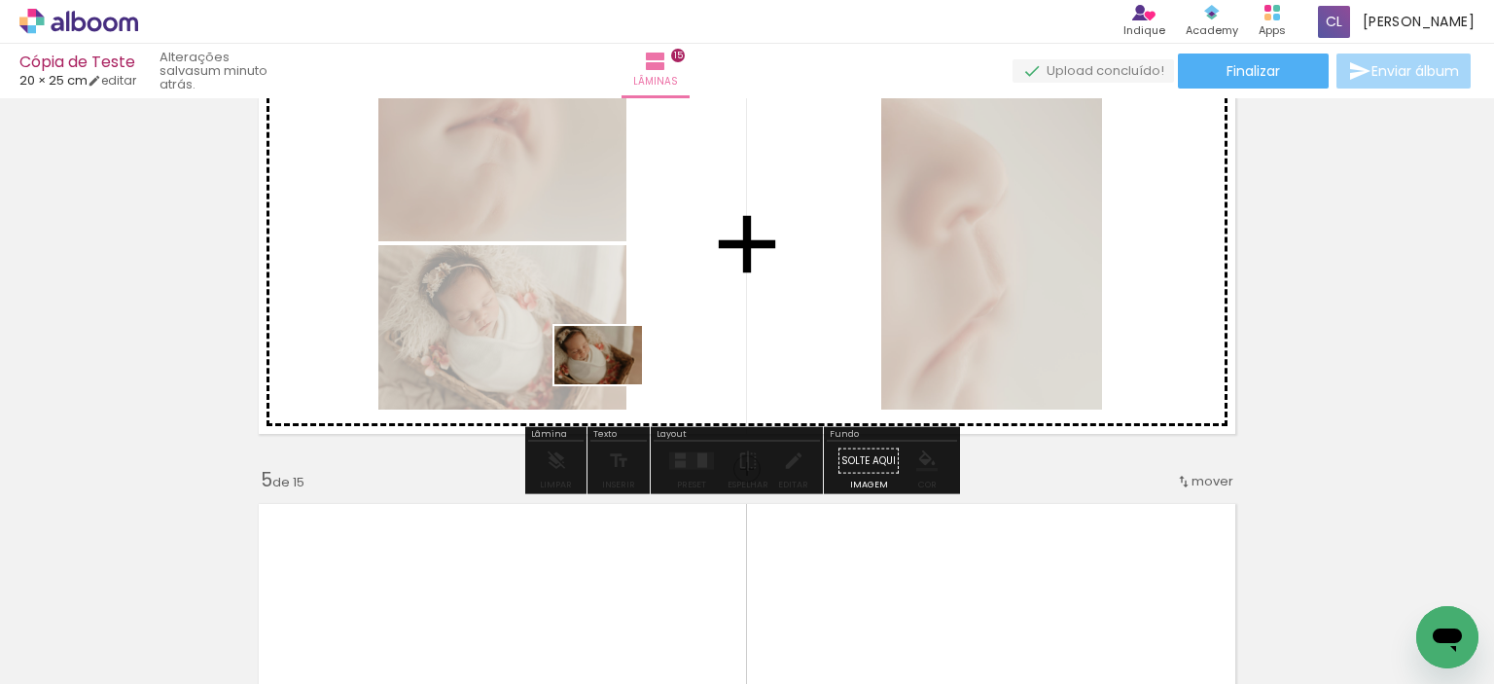
drag, startPoint x: 438, startPoint y: 635, endPoint x: 623, endPoint y: 375, distance: 318.7
click at [623, 375] on quentale-workspace at bounding box center [747, 342] width 1494 height 684
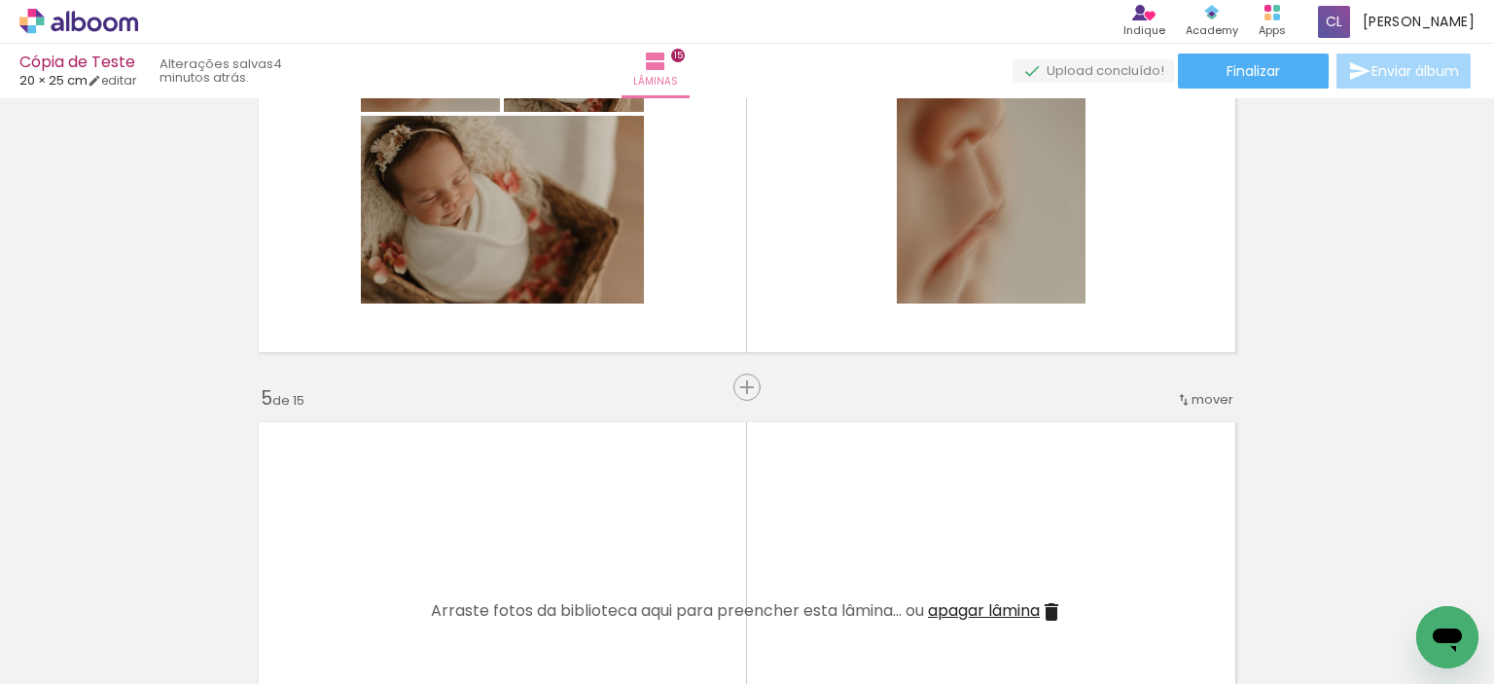
scroll to position [1556, 0]
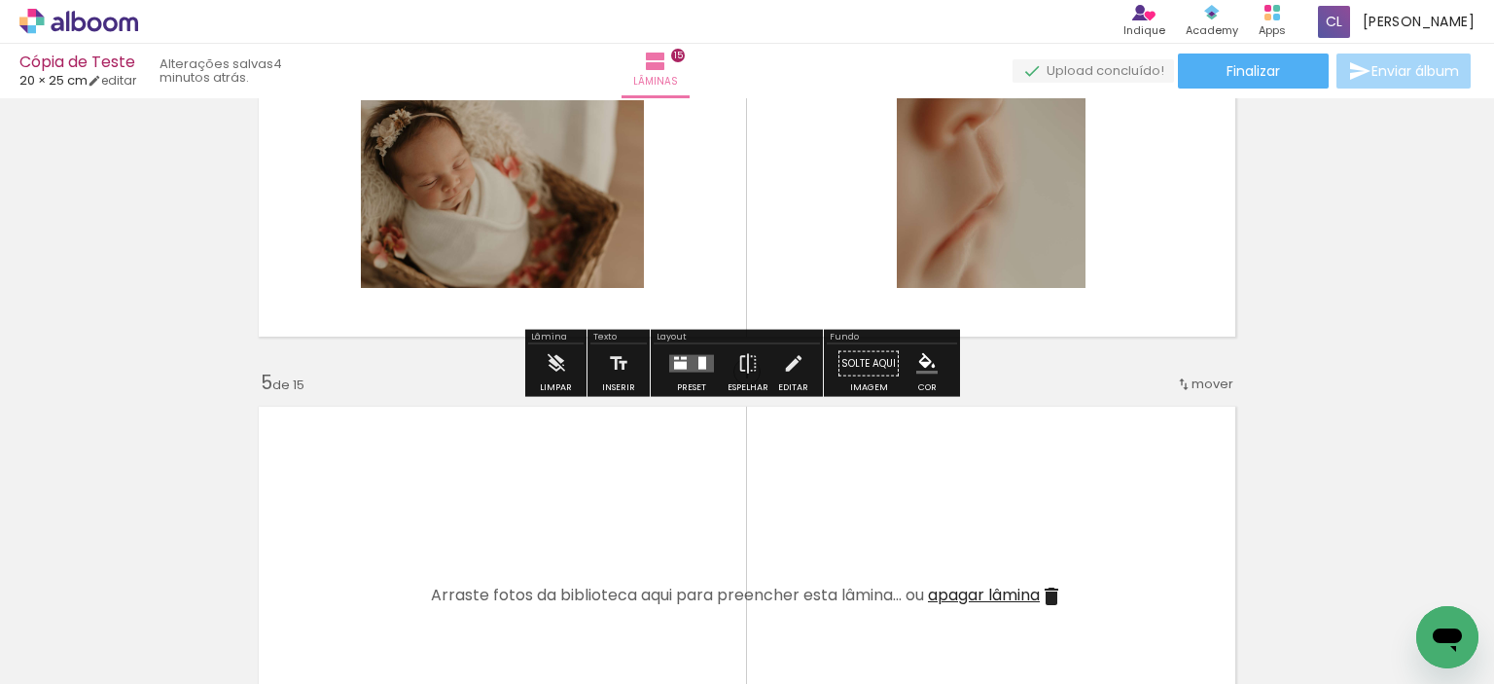
click at [688, 368] on quentale-layouter at bounding box center [691, 364] width 45 height 18
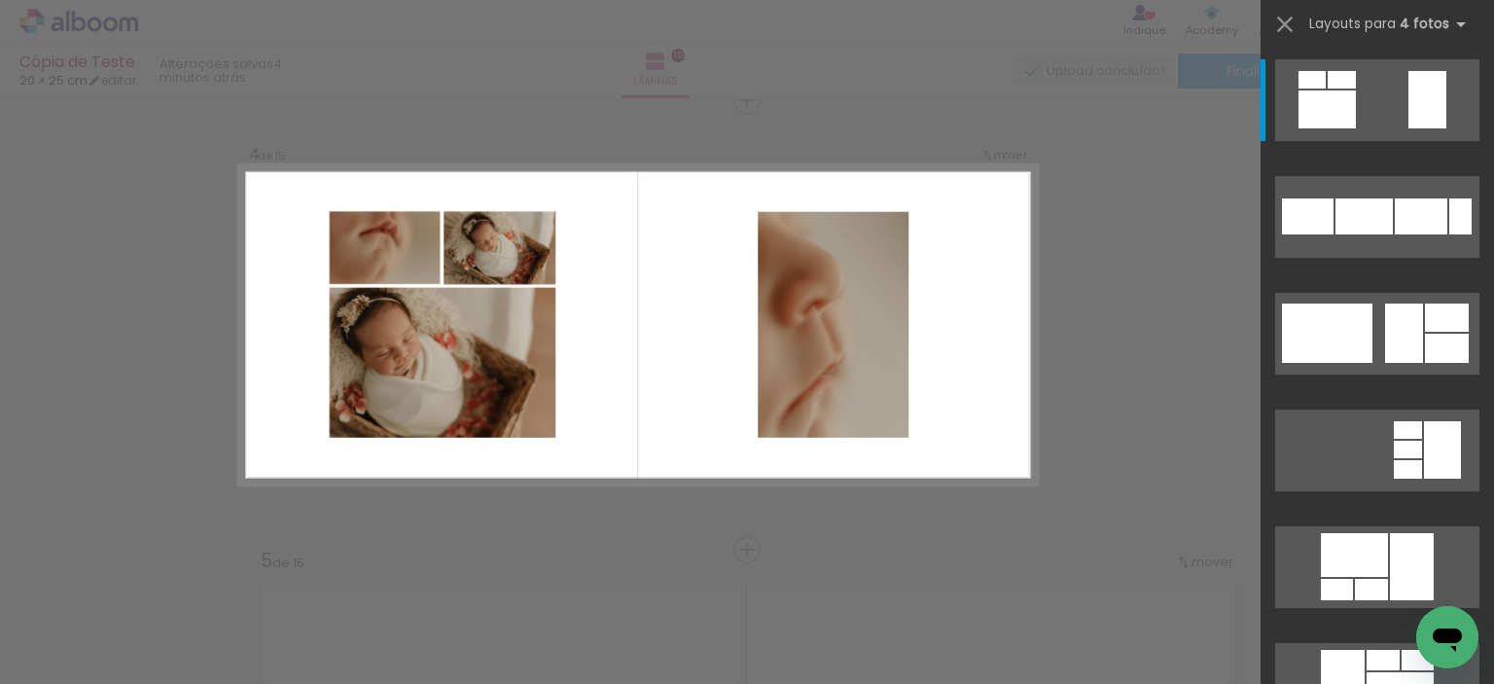
scroll to position [1372, 0]
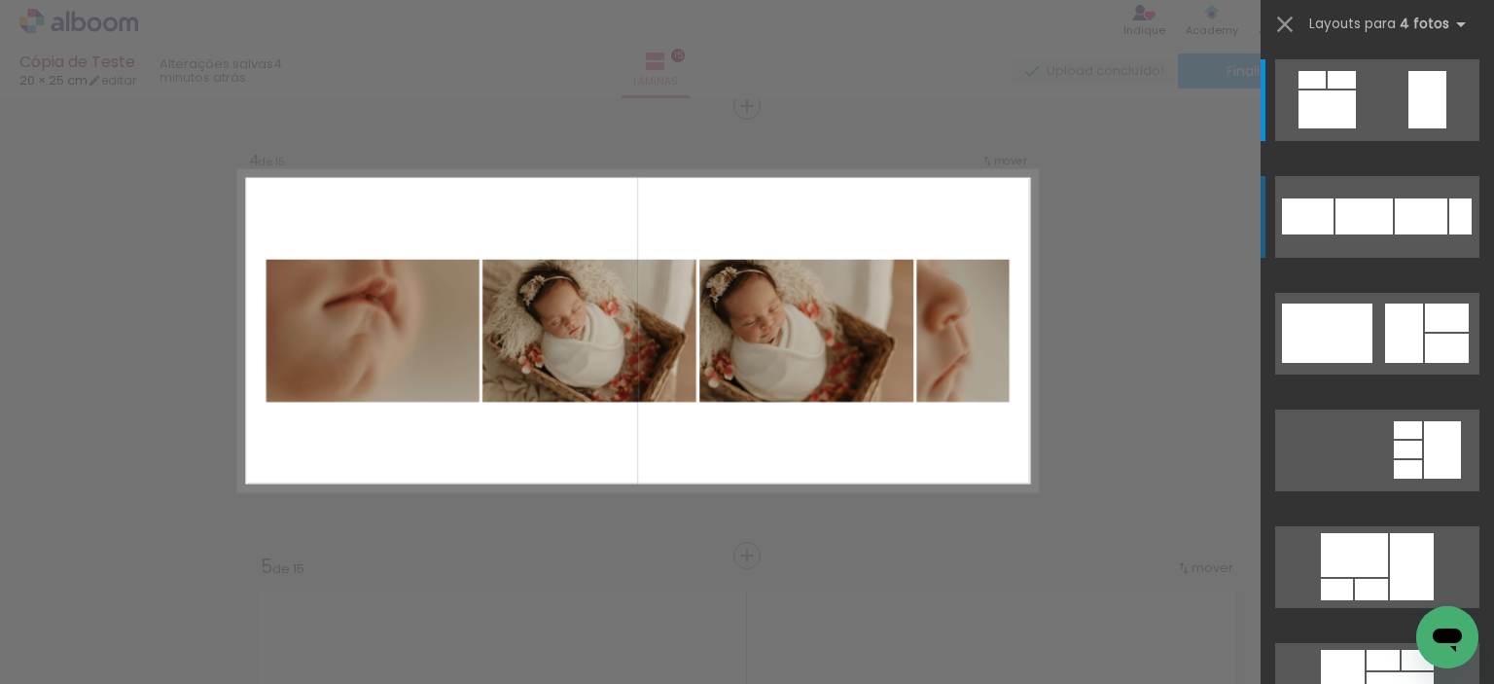
click at [1362, 206] on div at bounding box center [1363, 216] width 57 height 36
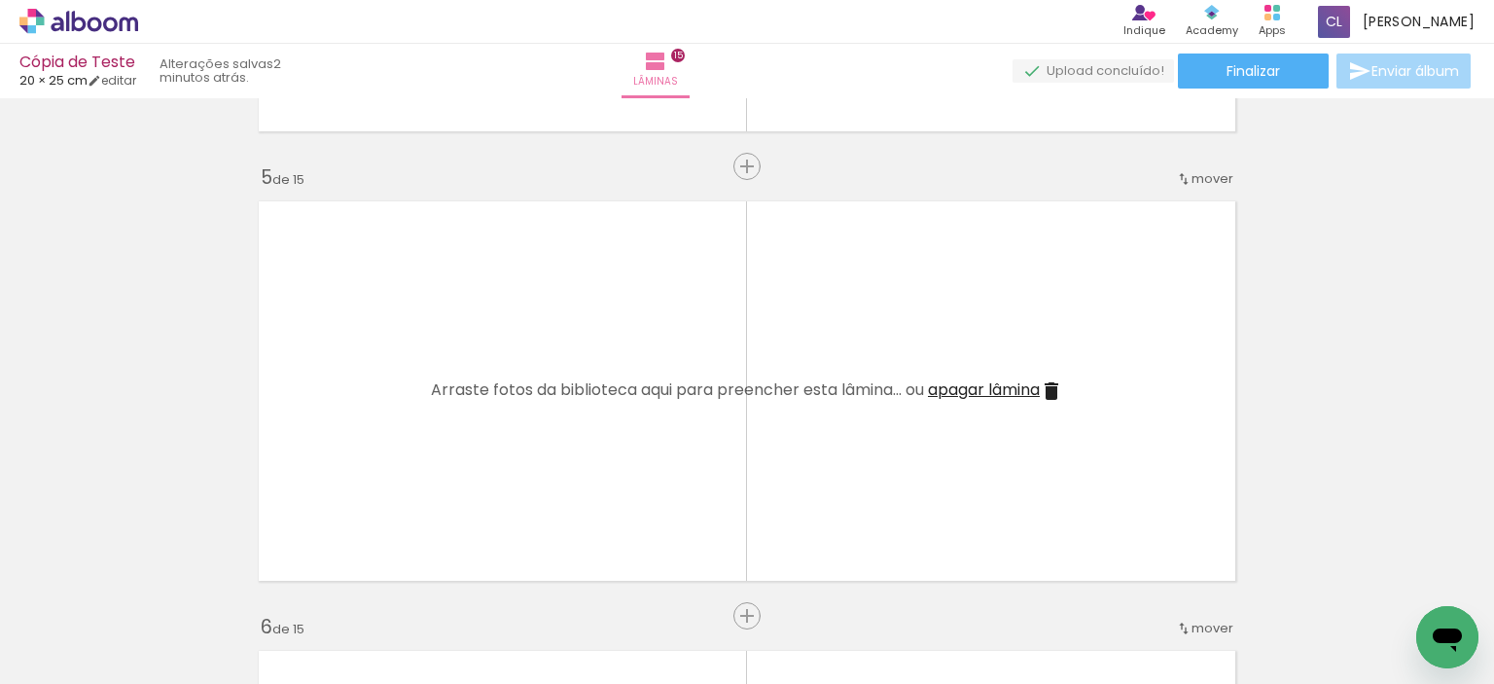
scroll to position [0, 1002]
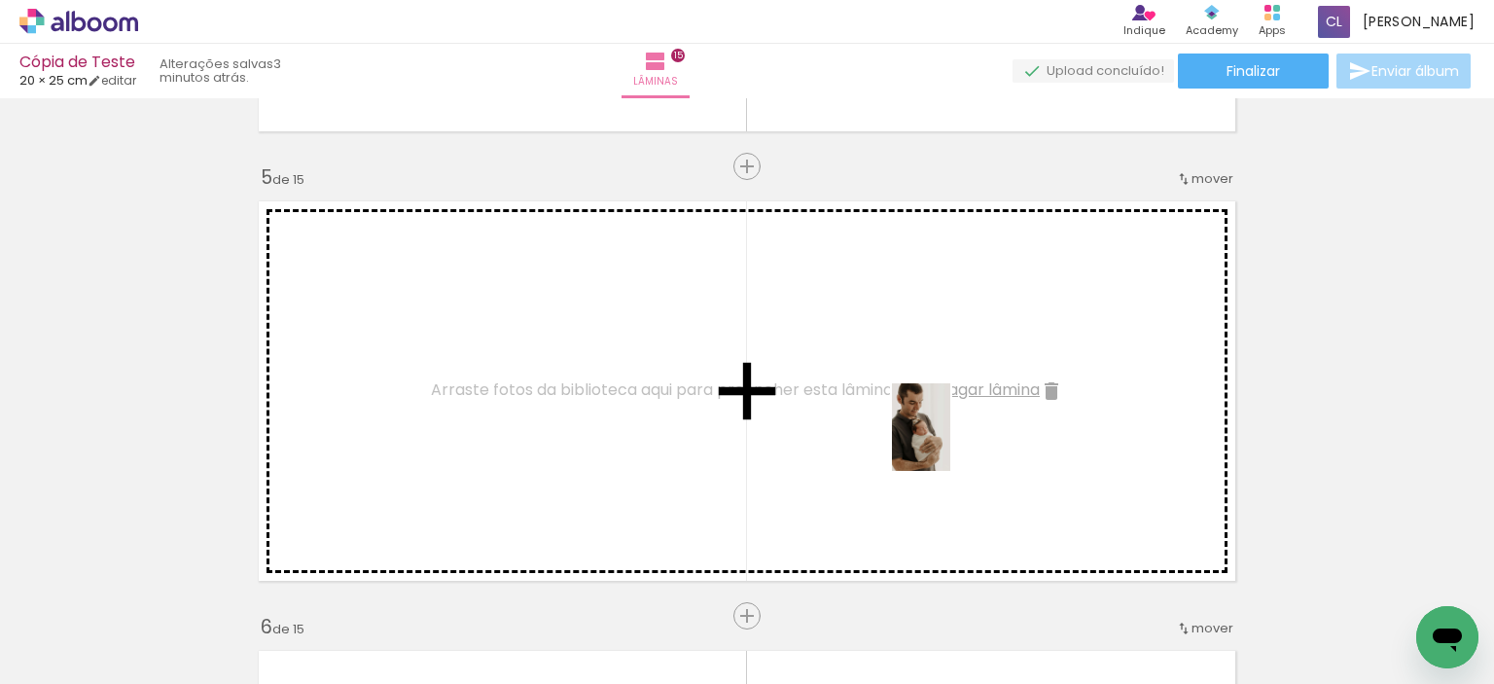
drag, startPoint x: 945, startPoint y: 633, endPoint x: 950, endPoint y: 442, distance: 191.7
click at [950, 442] on quentale-workspace at bounding box center [747, 342] width 1494 height 684
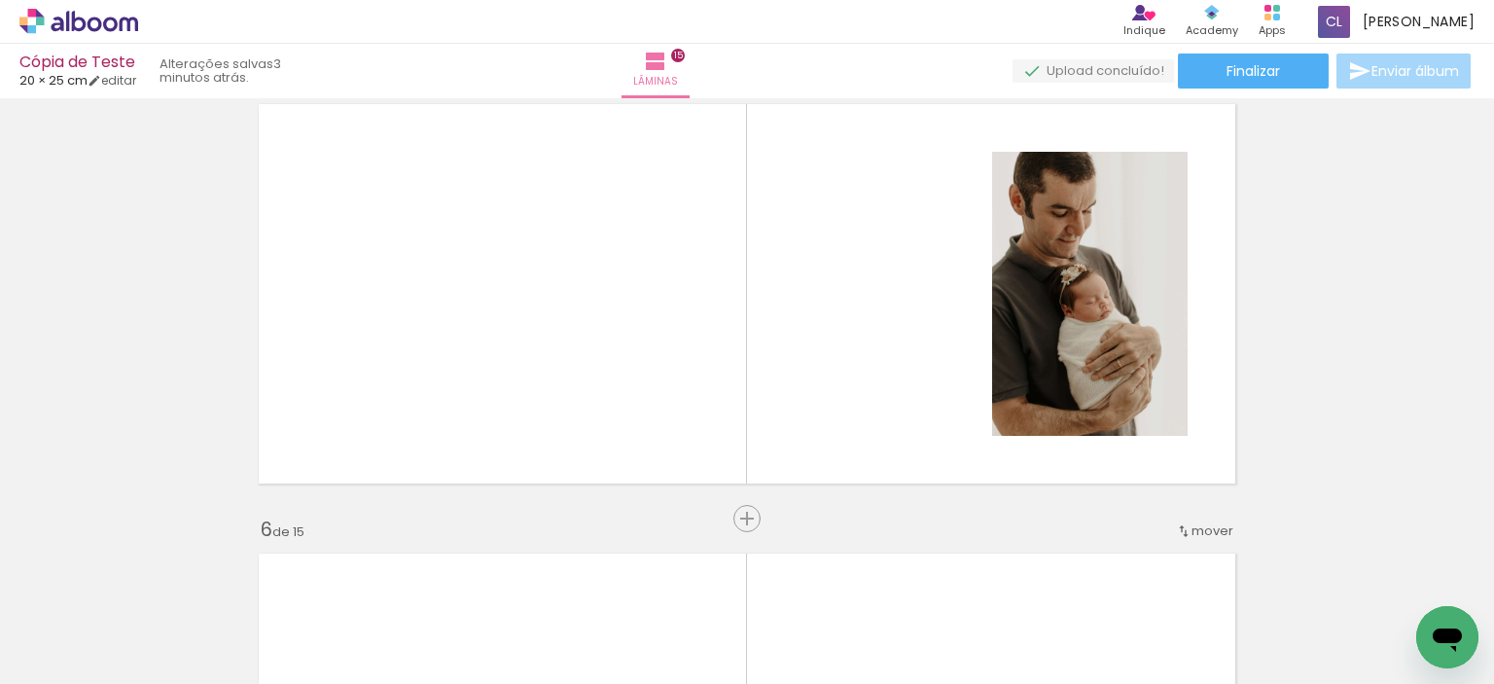
scroll to position [0, 485]
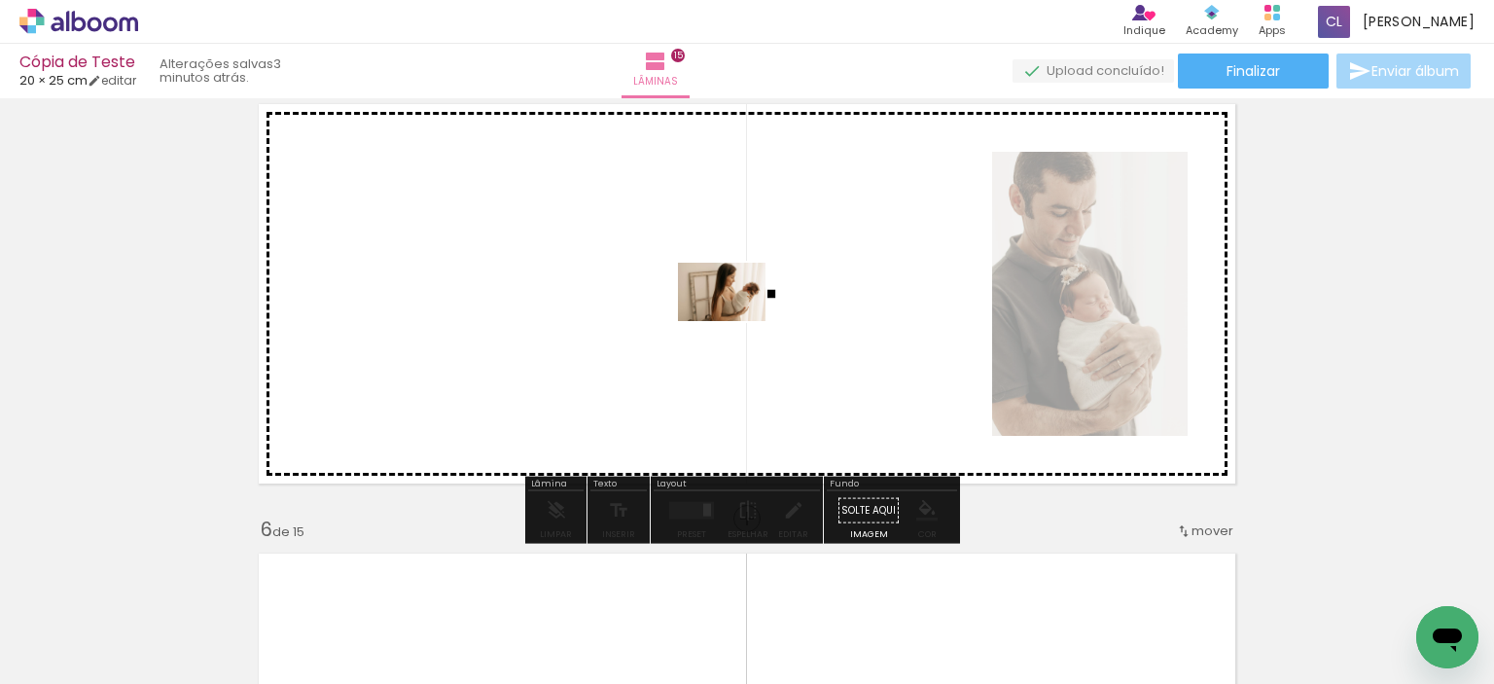
drag, startPoint x: 622, startPoint y: 629, endPoint x: 737, endPoint y: 314, distance: 335.7
click at [737, 314] on quentale-workspace at bounding box center [747, 342] width 1494 height 684
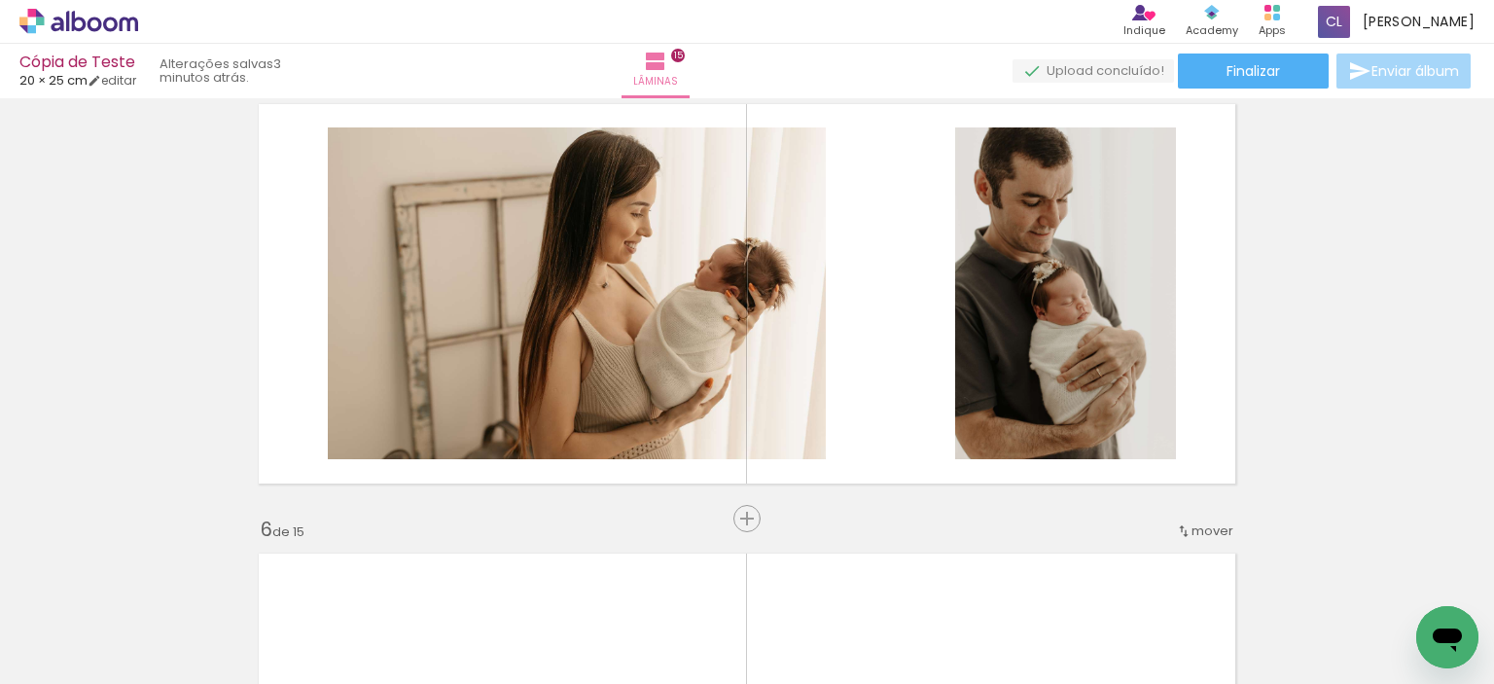
scroll to position [0, 1046]
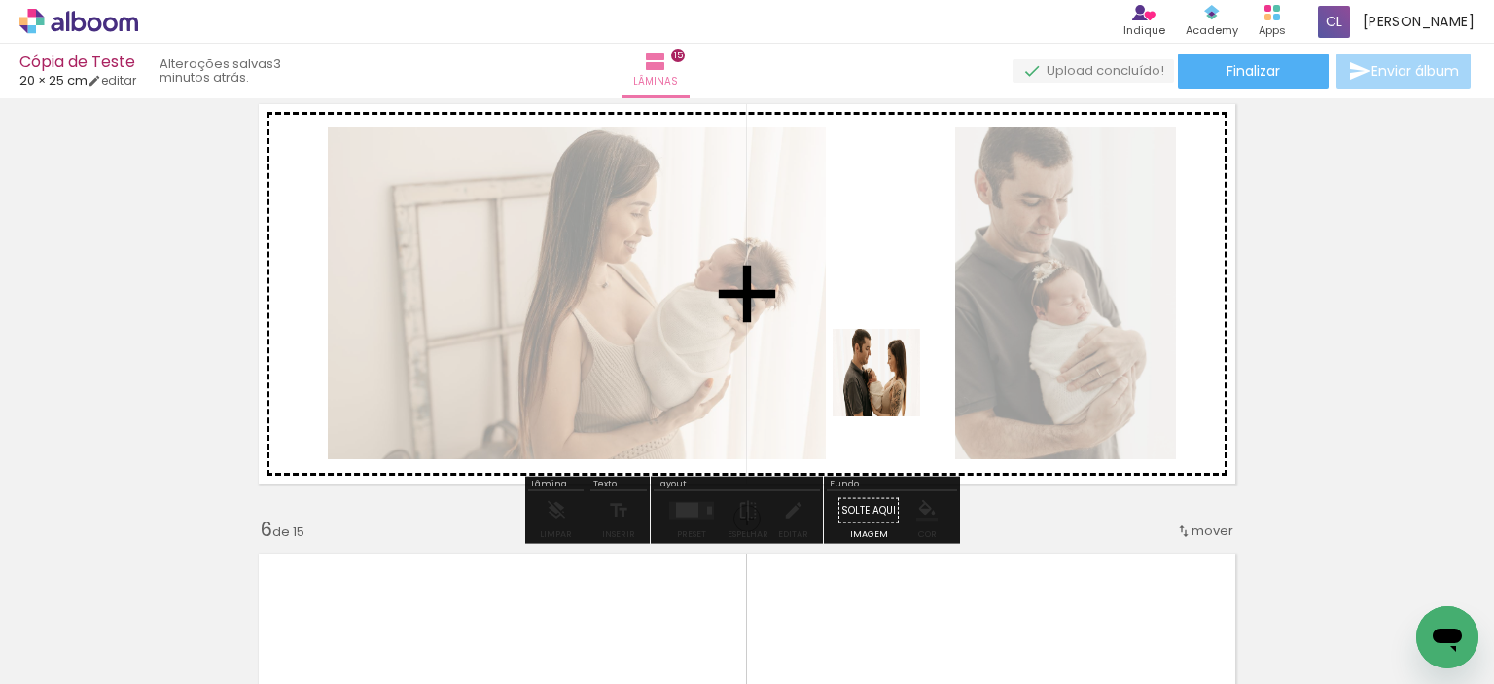
drag, startPoint x: 1010, startPoint y: 629, endPoint x: 887, endPoint y: 379, distance: 278.4
click at [887, 379] on quentale-workspace at bounding box center [747, 342] width 1494 height 684
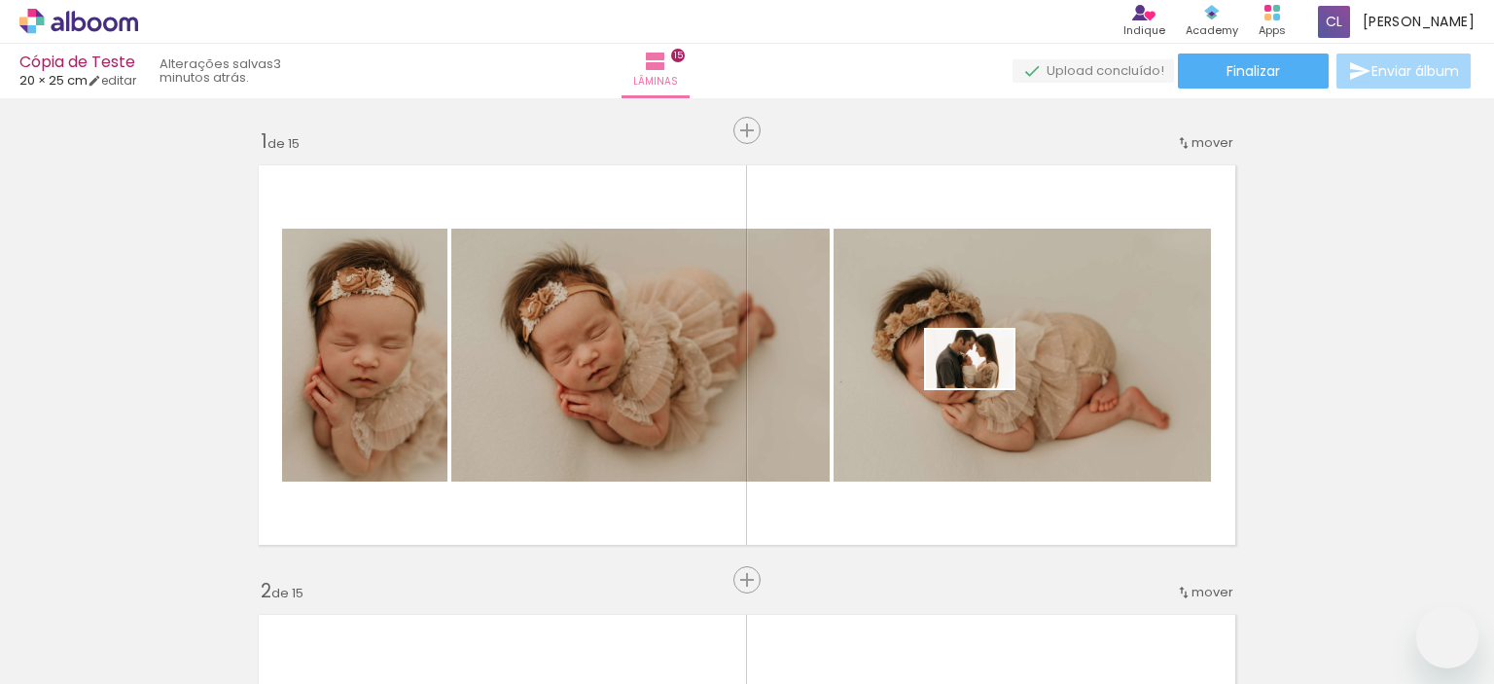
click at [980, 381] on quentale-workspace at bounding box center [747, 342] width 1494 height 684
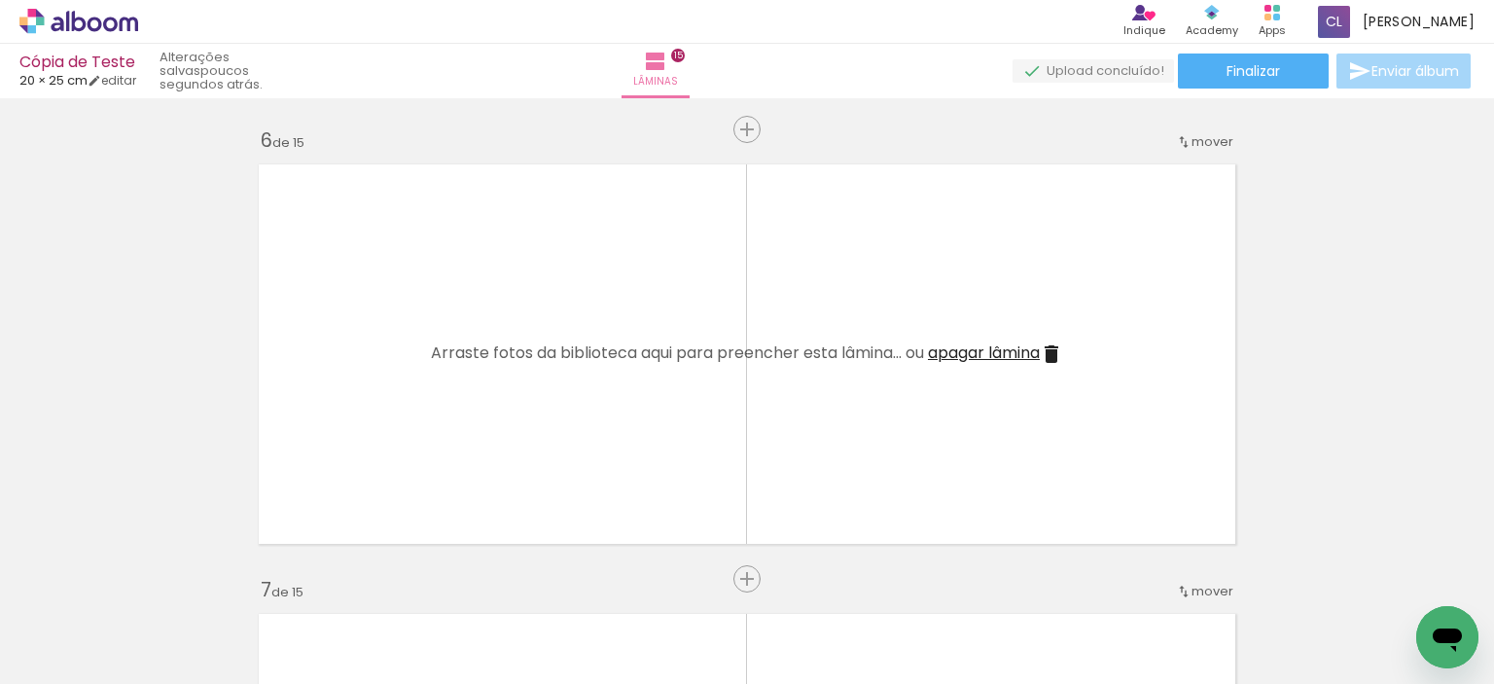
scroll to position [0, 72]
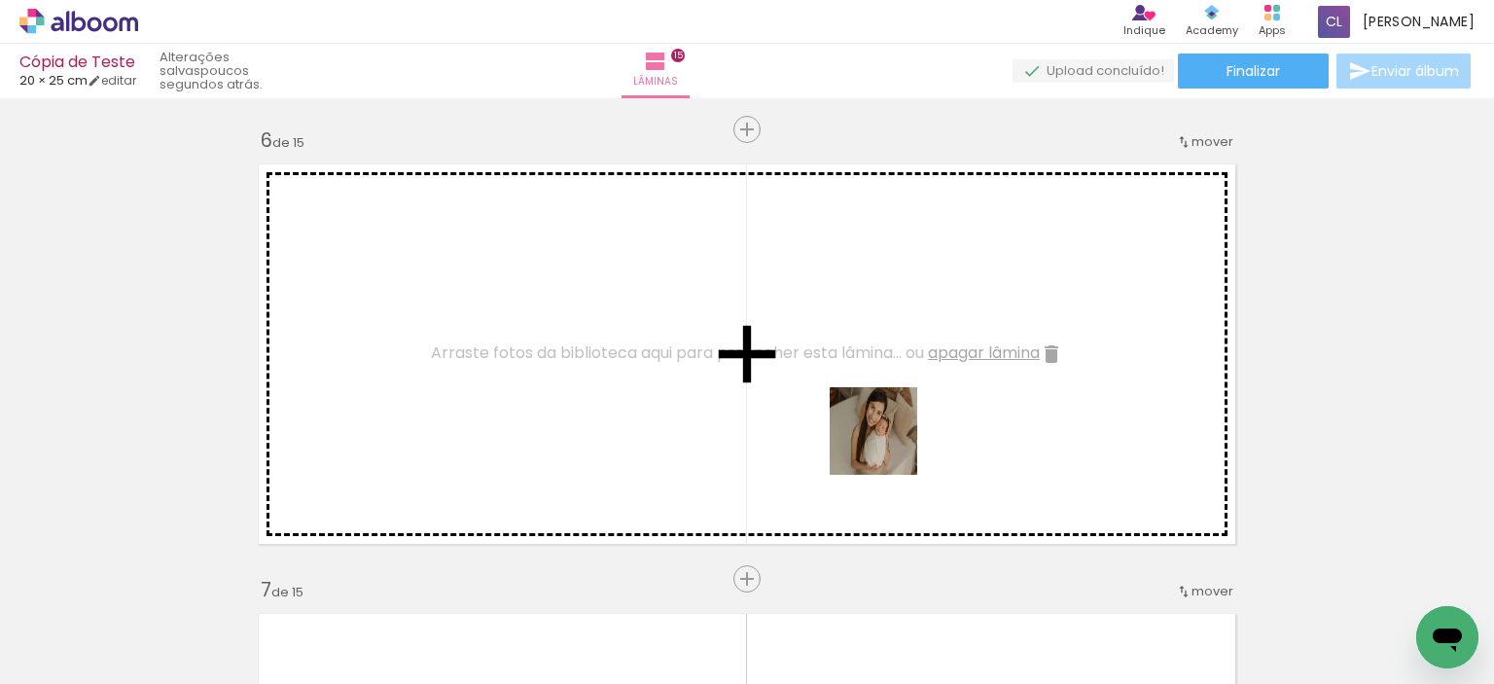
drag, startPoint x: 902, startPoint y: 629, endPoint x: 887, endPoint y: 442, distance: 188.3
click at [887, 442] on quentale-workspace at bounding box center [747, 342] width 1494 height 684
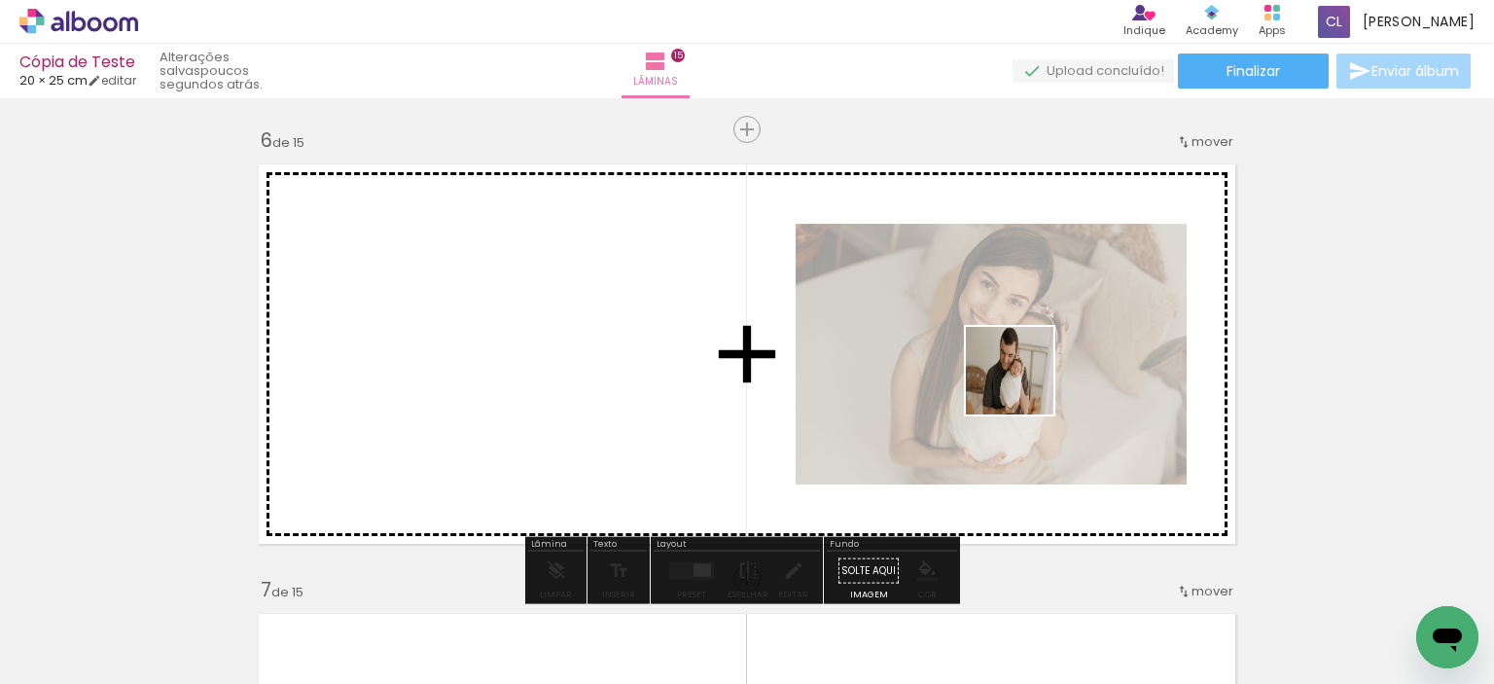
drag, startPoint x: 1321, startPoint y: 629, endPoint x: 1008, endPoint y: 376, distance: 402.6
click at [1008, 376] on quentale-workspace at bounding box center [747, 342] width 1494 height 684
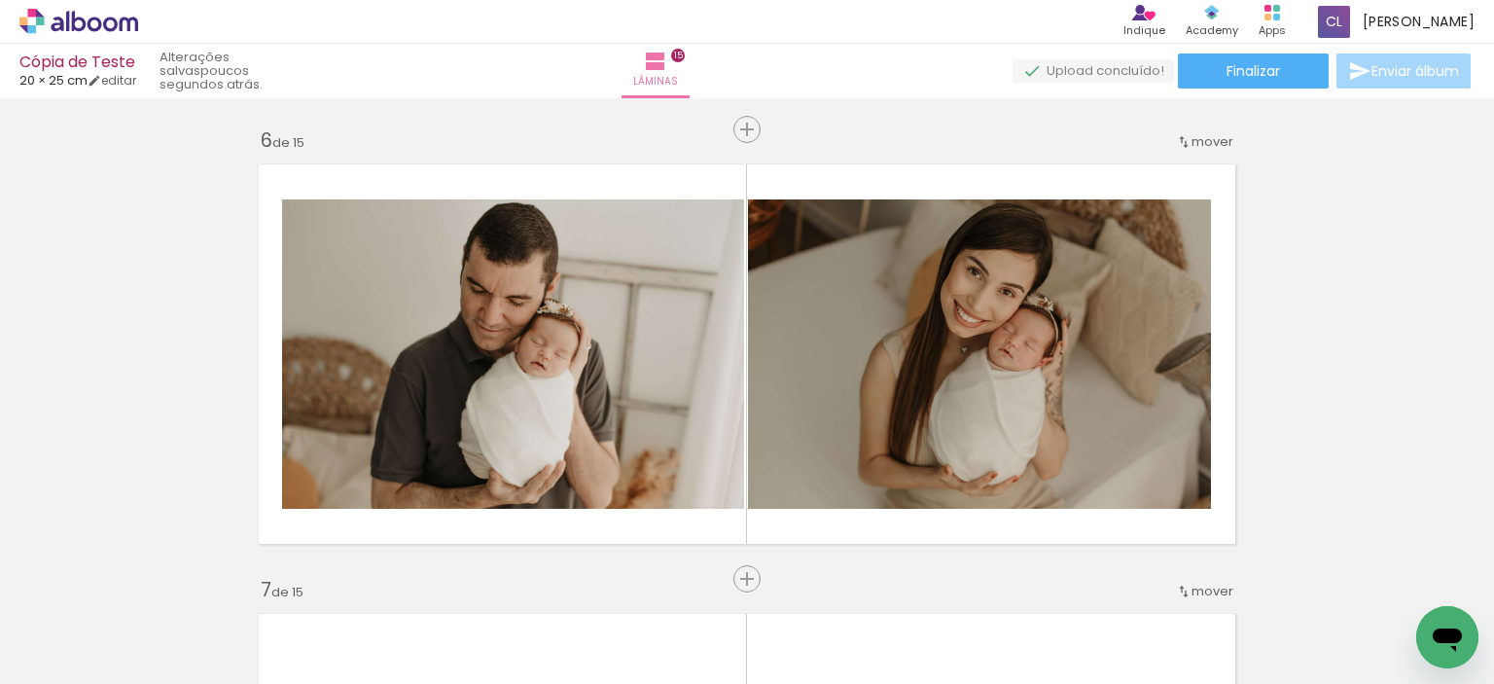
scroll to position [0, 0]
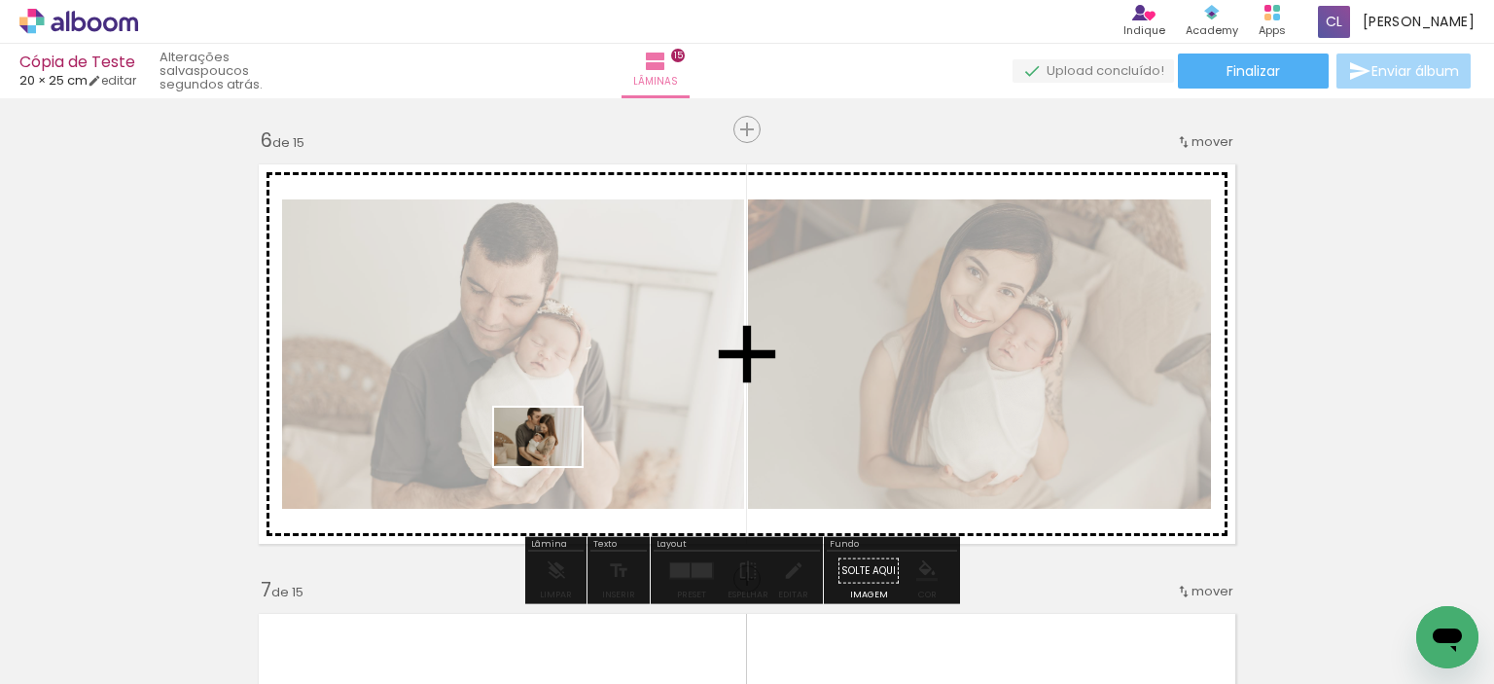
drag, startPoint x: 439, startPoint y: 633, endPoint x: 552, endPoint y: 466, distance: 202.3
click at [552, 466] on quentale-workspace at bounding box center [747, 342] width 1494 height 684
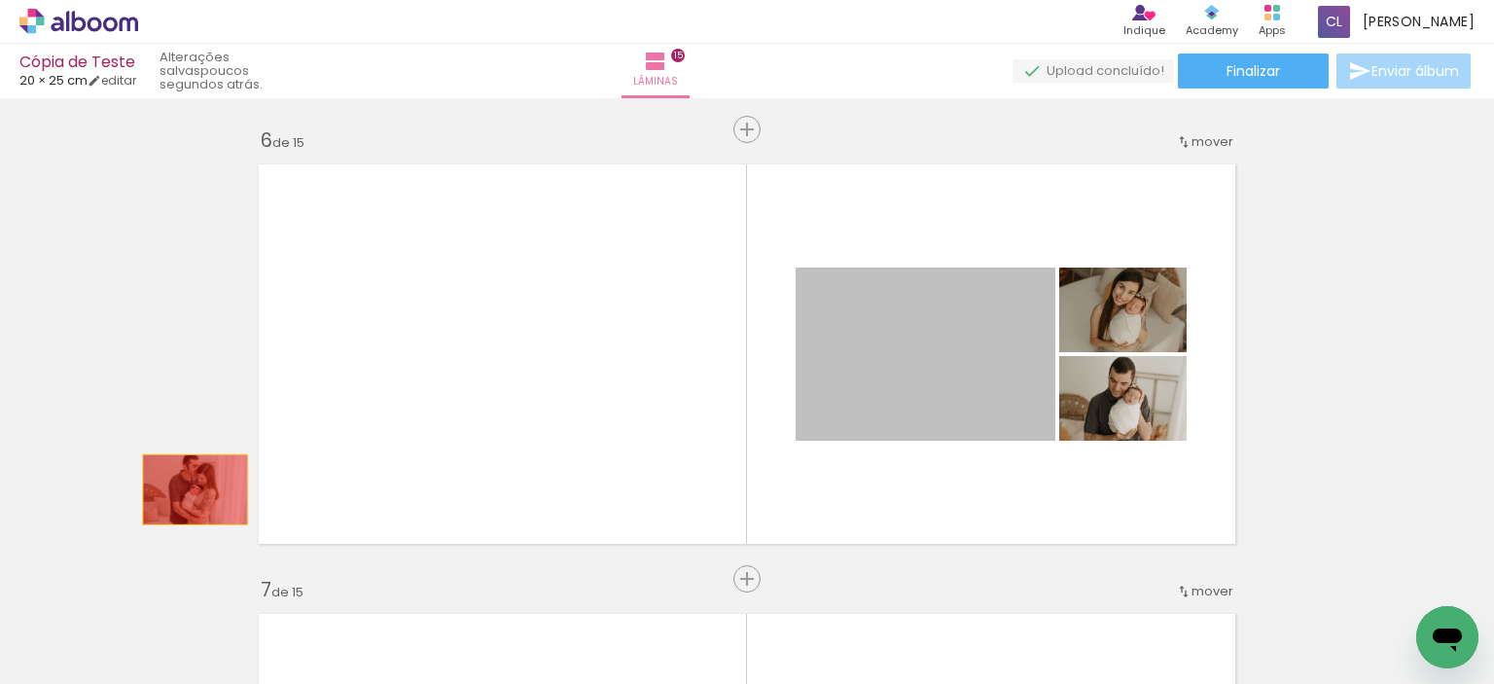
drag, startPoint x: 889, startPoint y: 373, endPoint x: 188, endPoint y: 489, distance: 710.9
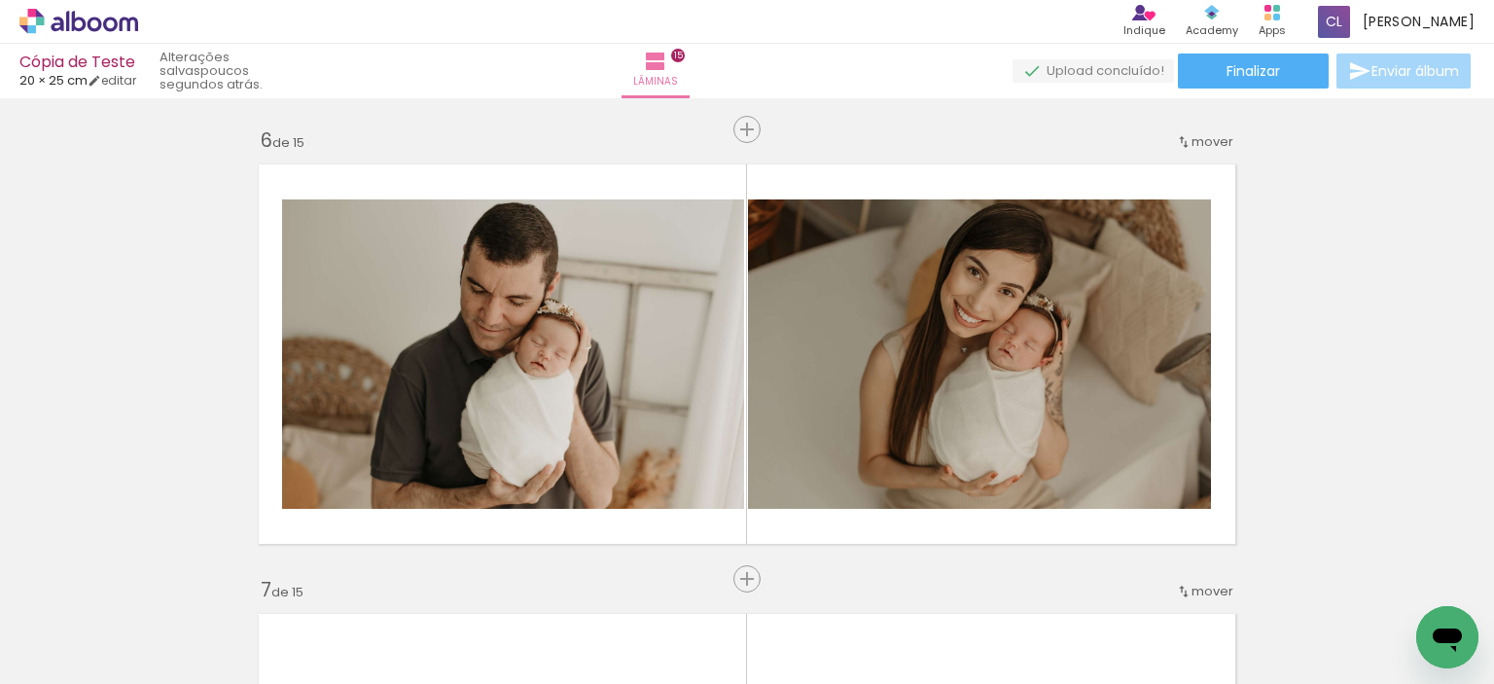
scroll to position [0, 780]
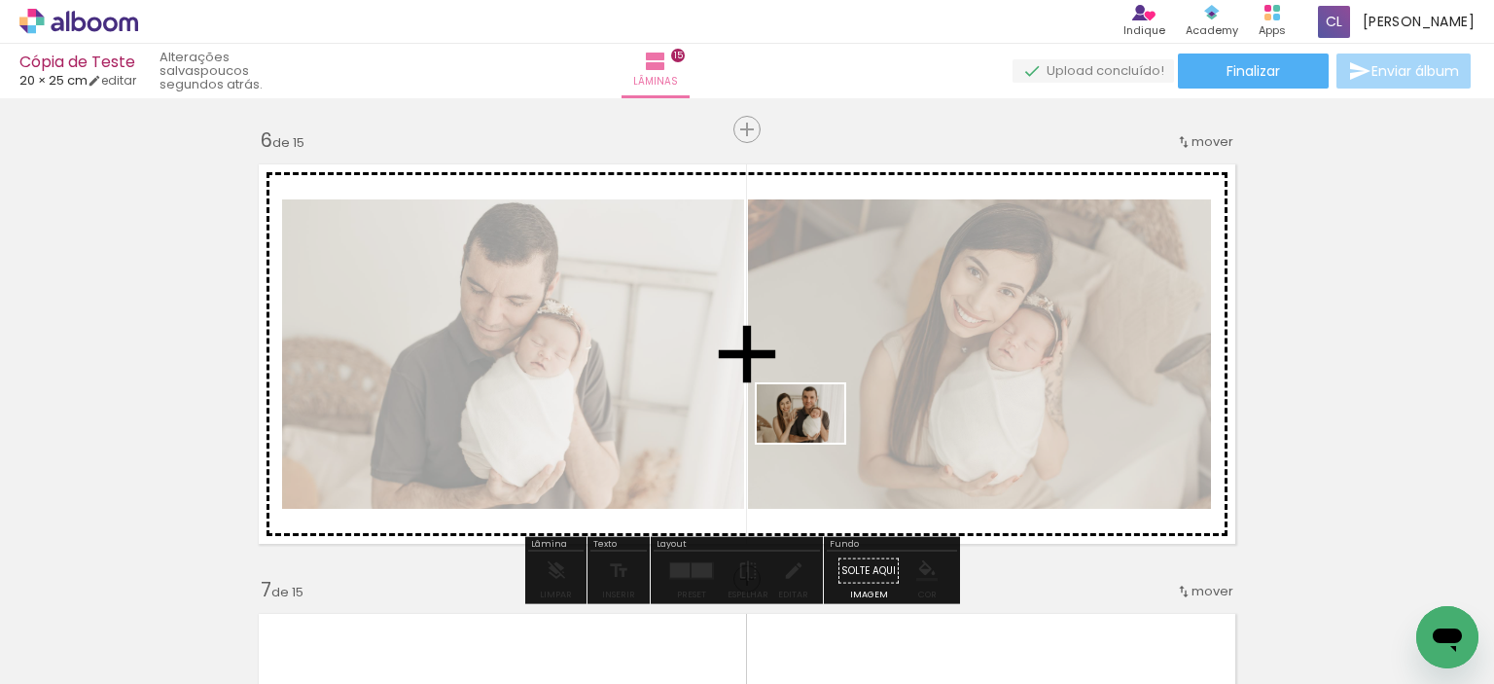
drag, startPoint x: 857, startPoint y: 625, endPoint x: 813, endPoint y: 439, distance: 191.8
click at [813, 439] on quentale-workspace at bounding box center [747, 342] width 1494 height 684
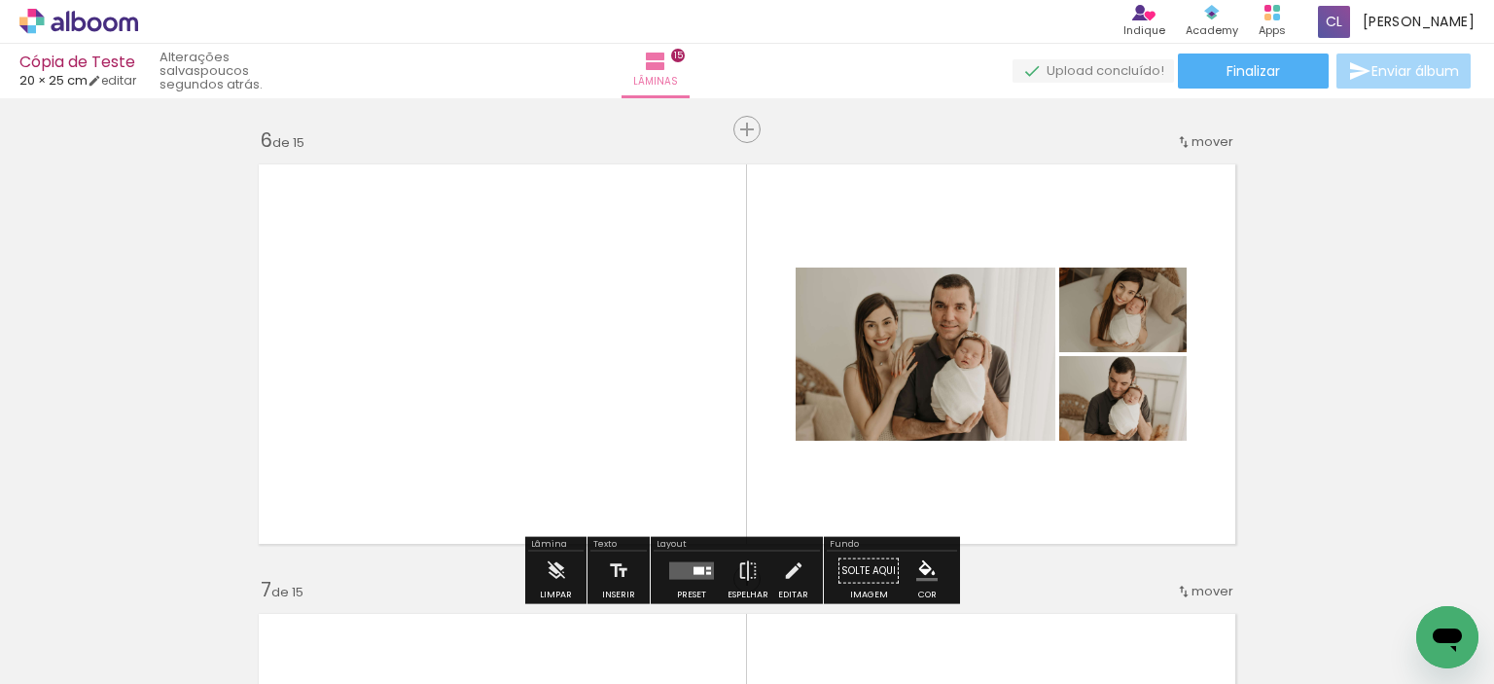
scroll to position [0, 780]
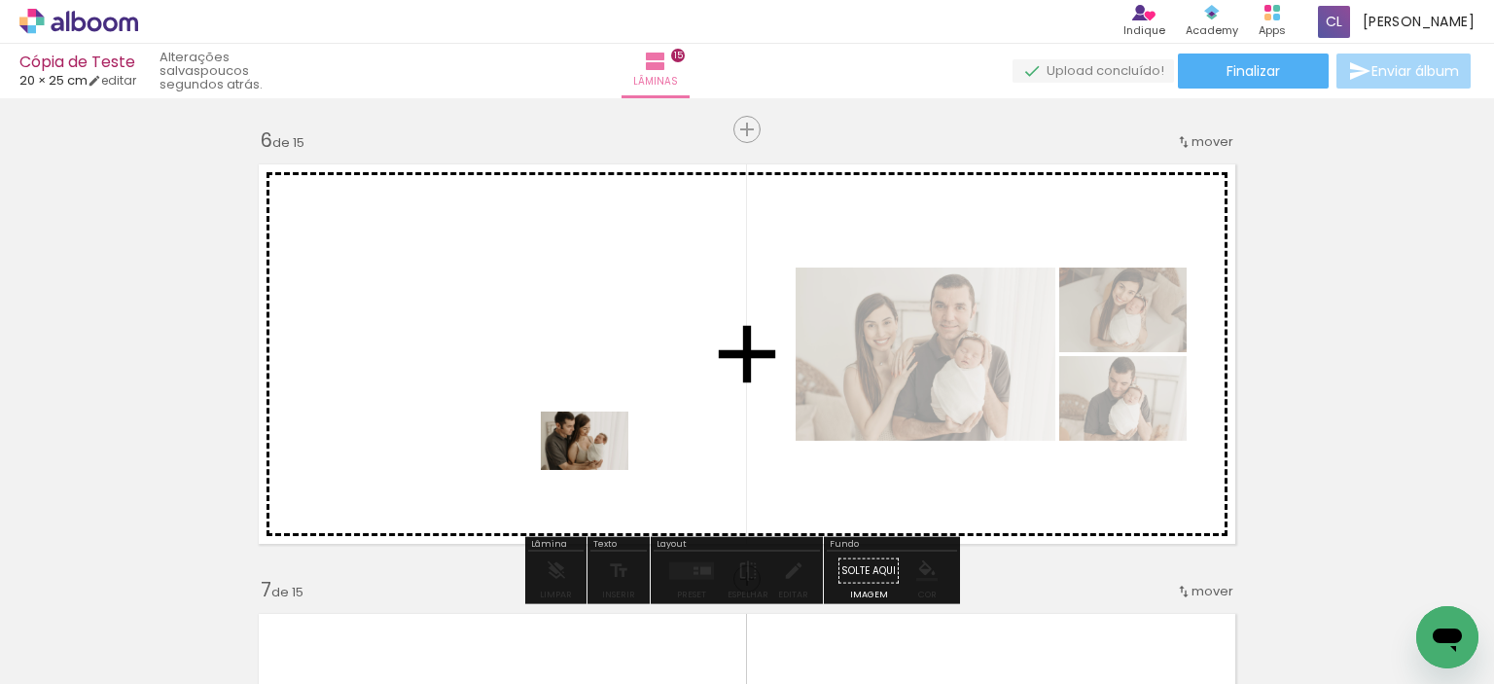
drag, startPoint x: 420, startPoint y: 629, endPoint x: 599, endPoint y: 470, distance: 239.7
click at [599, 470] on quentale-workspace at bounding box center [747, 342] width 1494 height 684
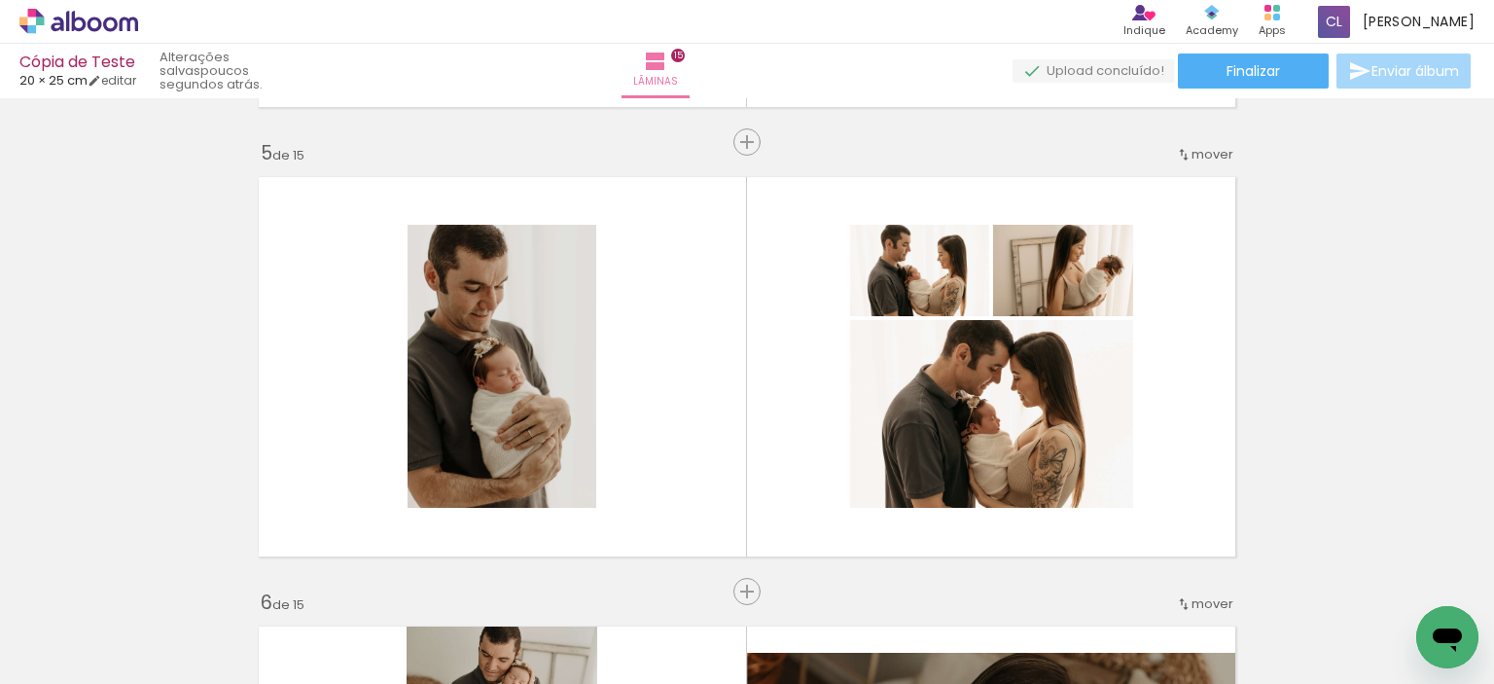
scroll to position [1859, 0]
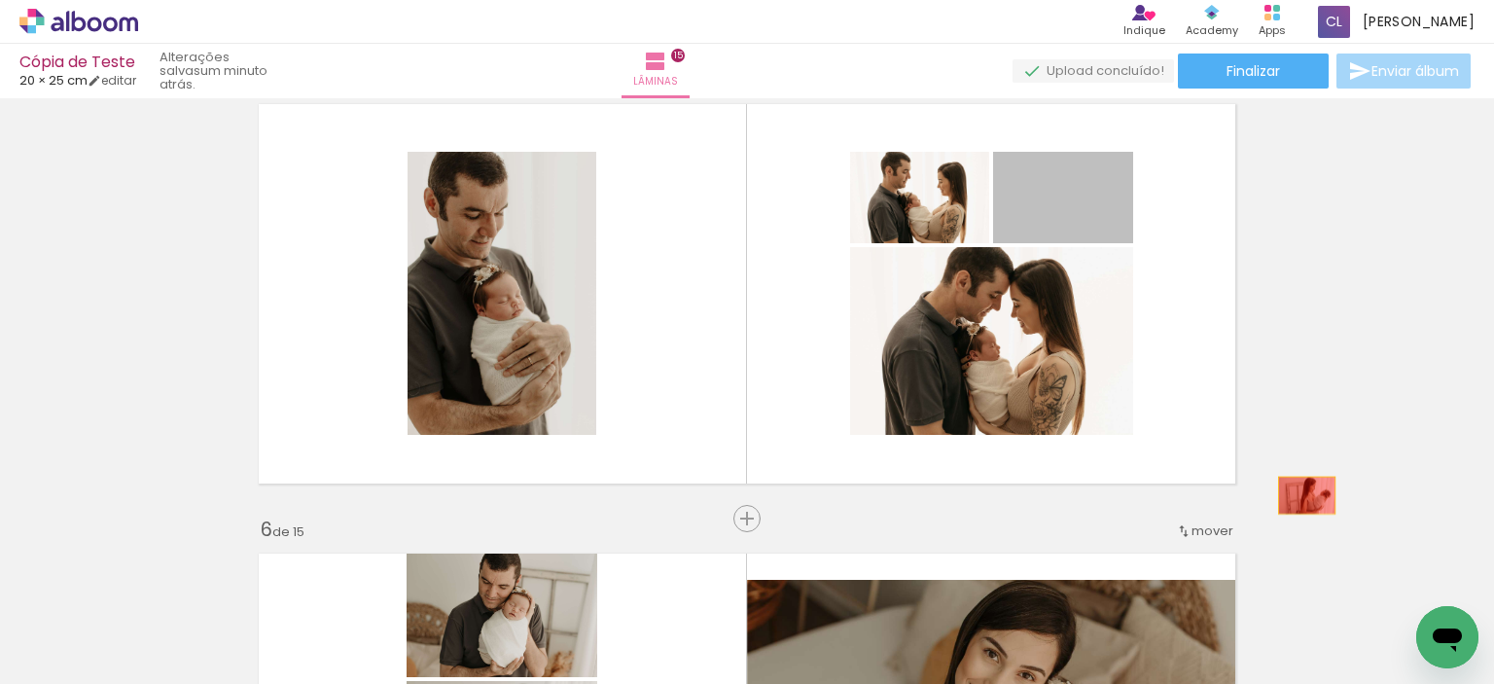
drag, startPoint x: 1088, startPoint y: 215, endPoint x: 1299, endPoint y: 495, distance: 350.7
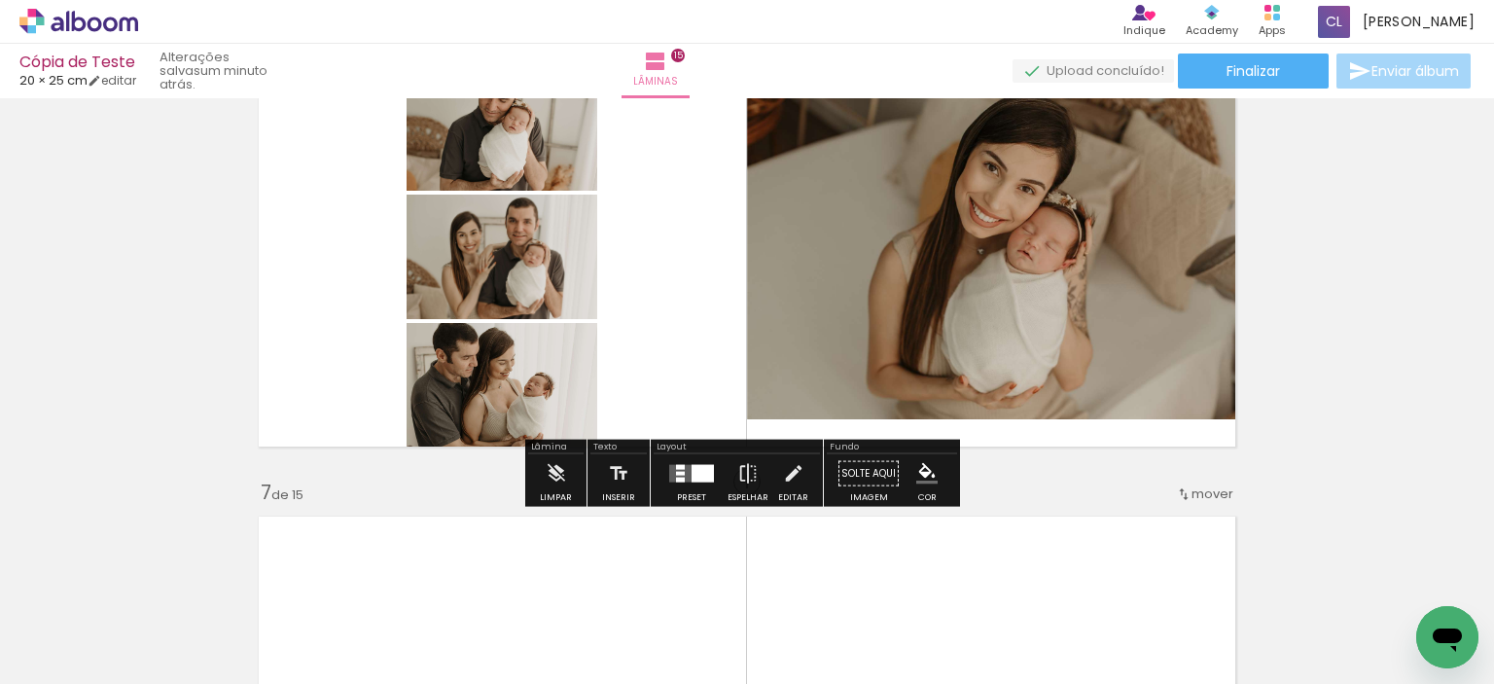
scroll to position [2248, 0]
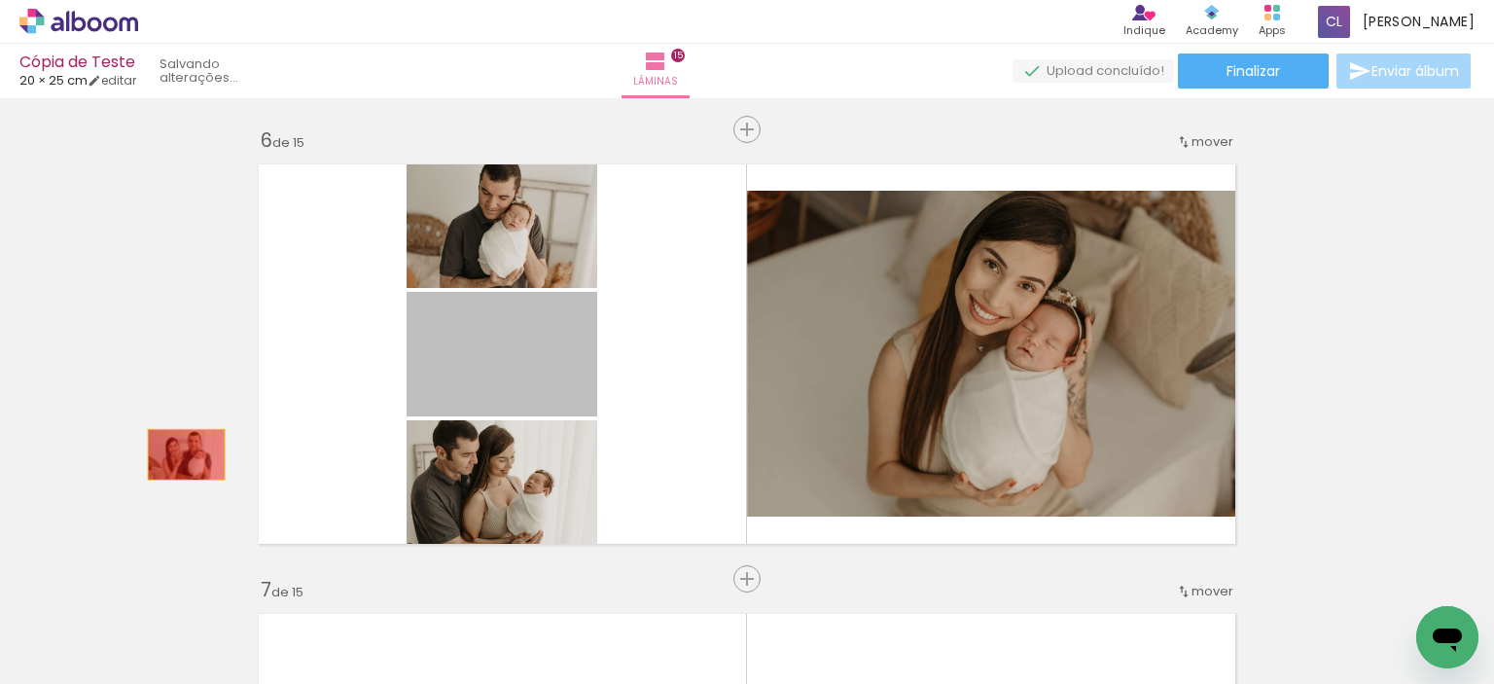
drag, startPoint x: 514, startPoint y: 365, endPoint x: 171, endPoint y: 456, distance: 354.4
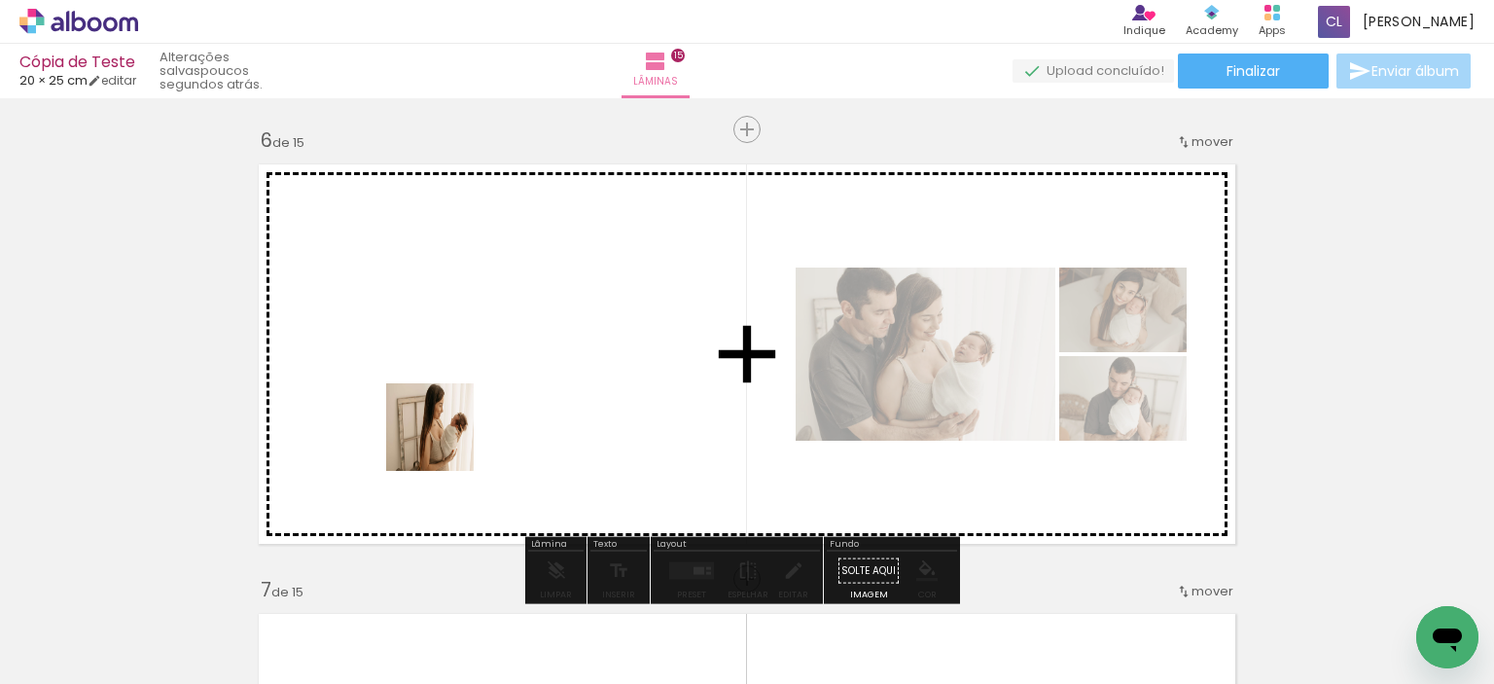
drag, startPoint x: 418, startPoint y: 633, endPoint x: 463, endPoint y: 408, distance: 230.1
click at [463, 408] on quentale-workspace at bounding box center [747, 342] width 1494 height 684
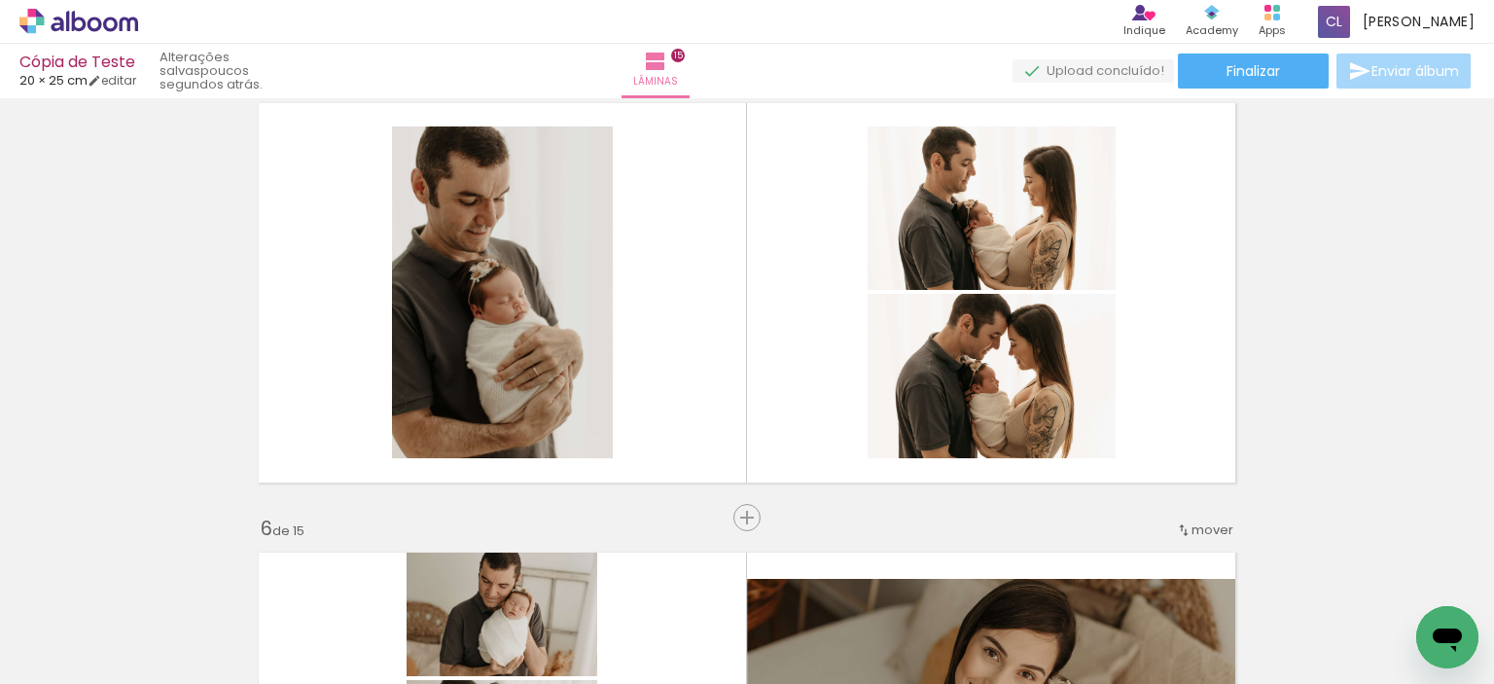
scroll to position [1859, 0]
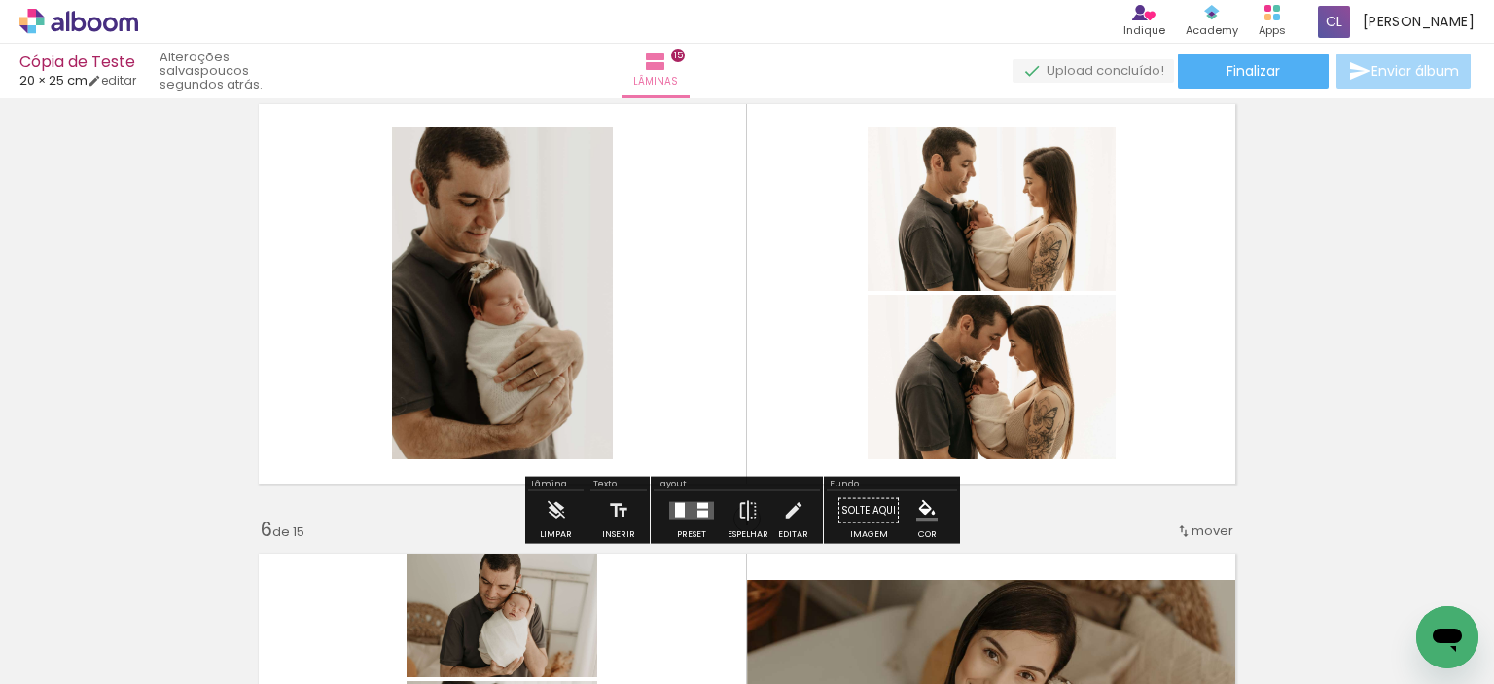
click at [678, 518] on div at bounding box center [691, 510] width 53 height 39
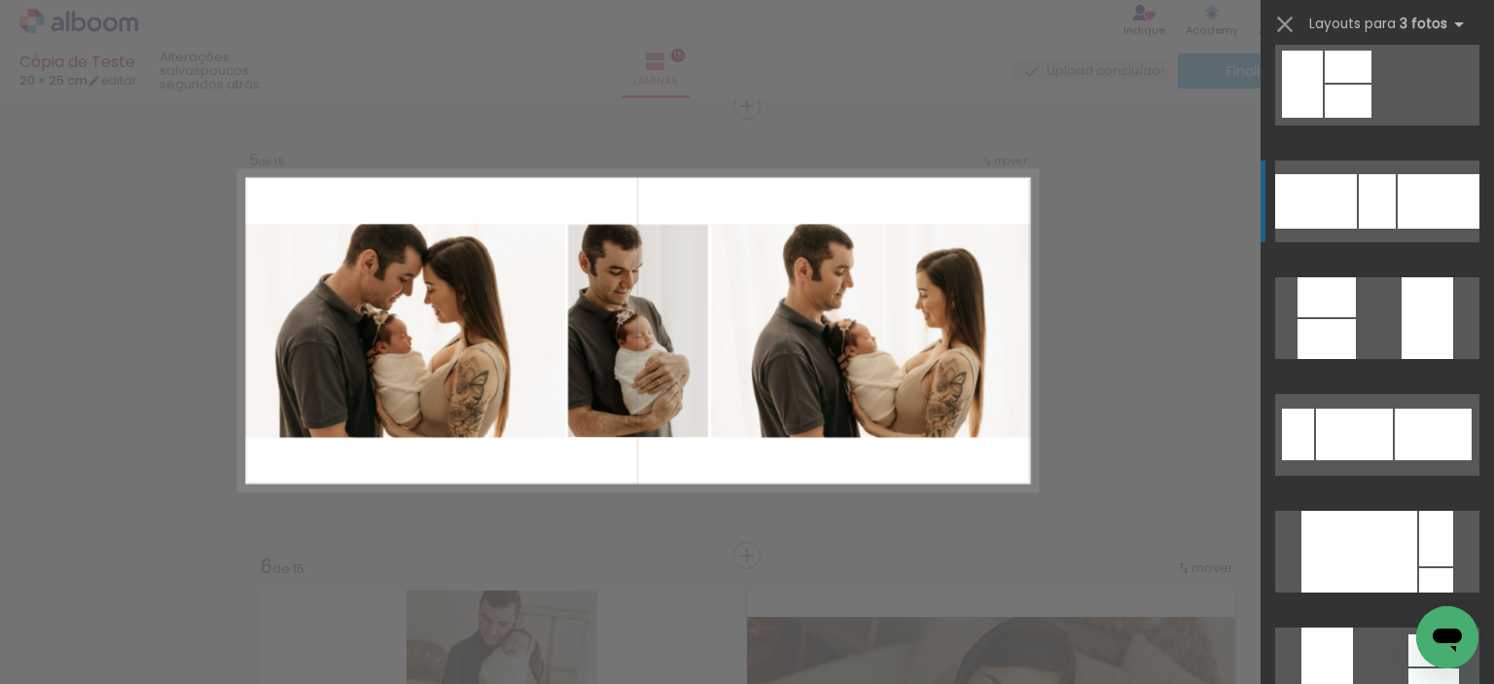
scroll to position [486, 0]
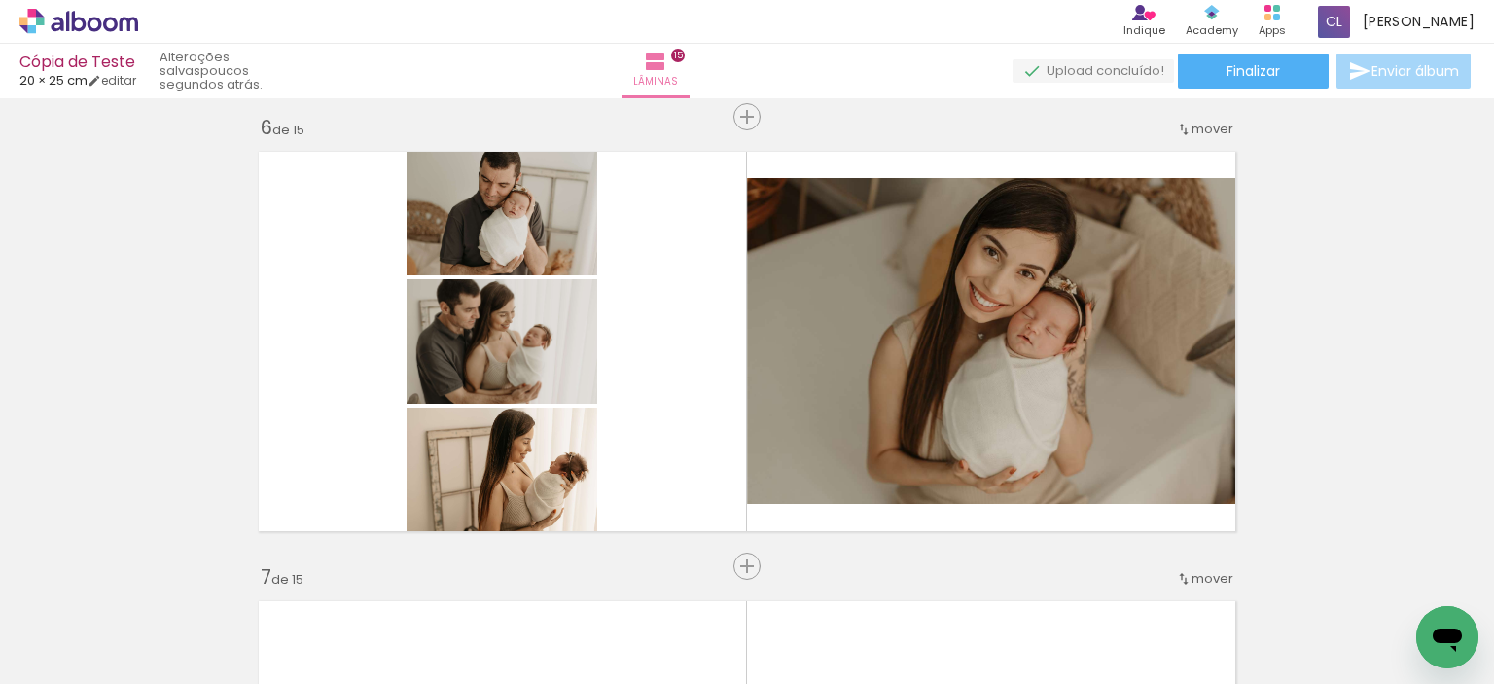
scroll to position [2308, 0]
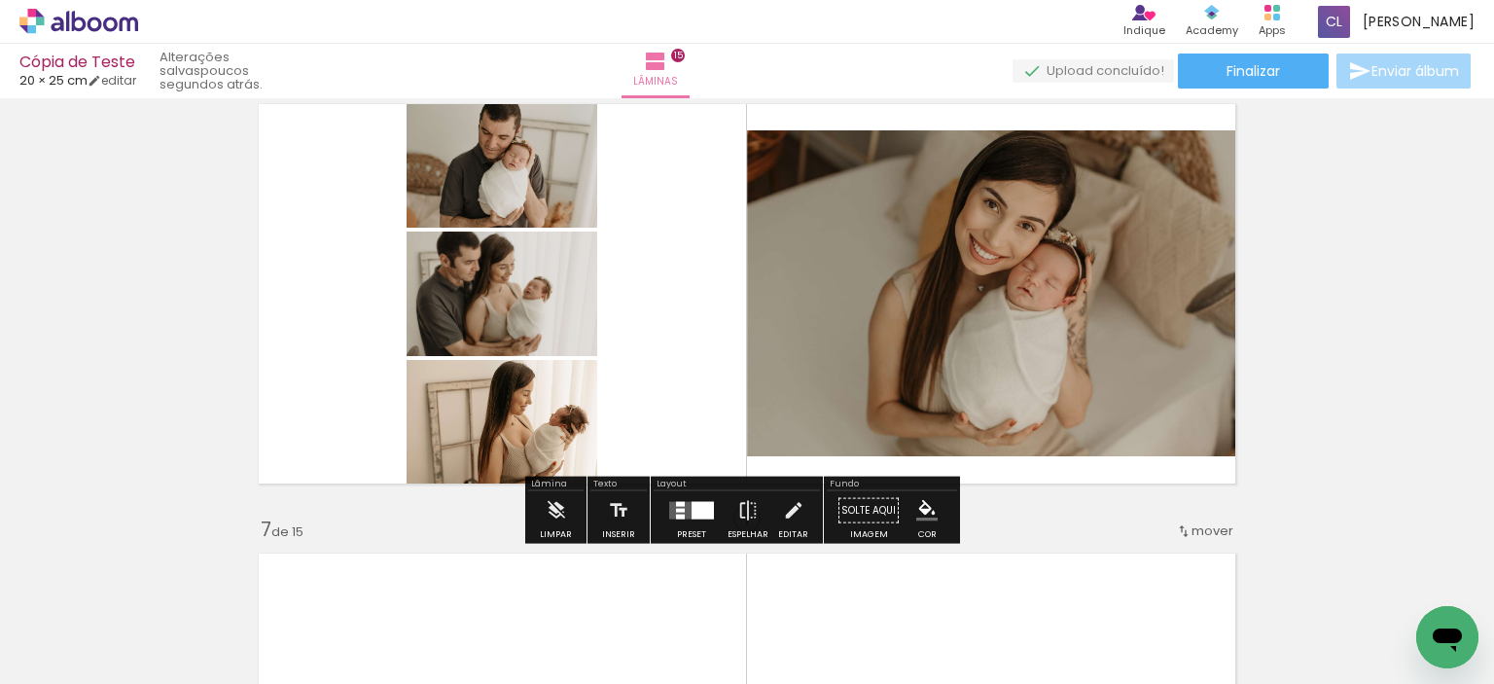
click at [677, 509] on div at bounding box center [680, 511] width 9 height 4
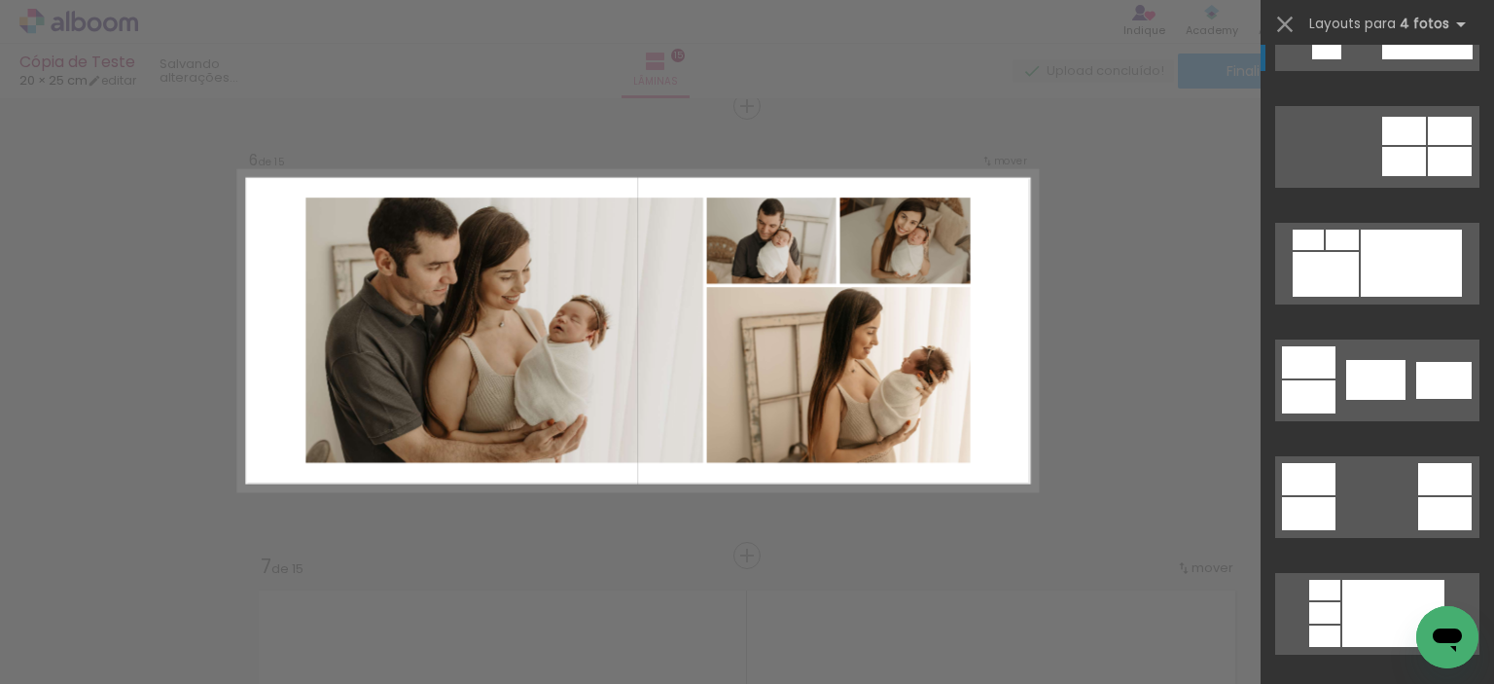
scroll to position [486, 0]
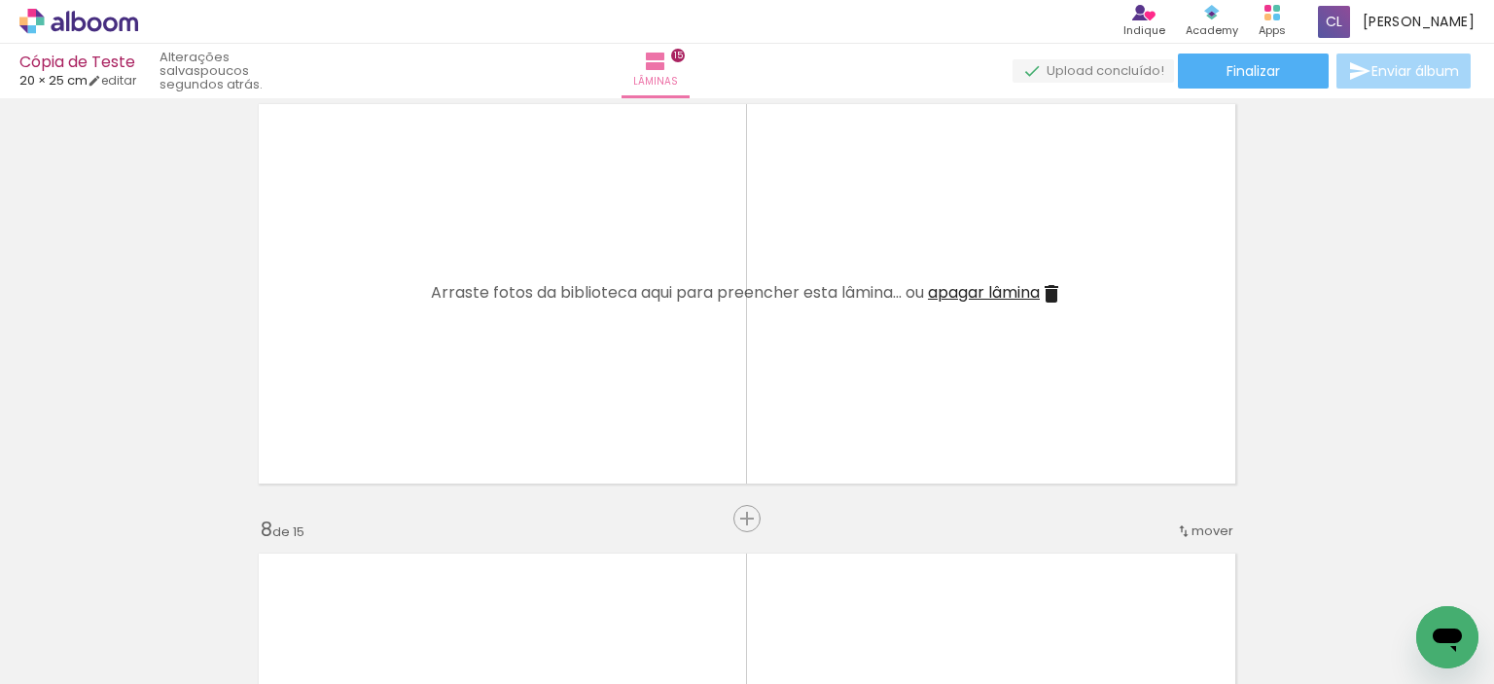
scroll to position [0, 0]
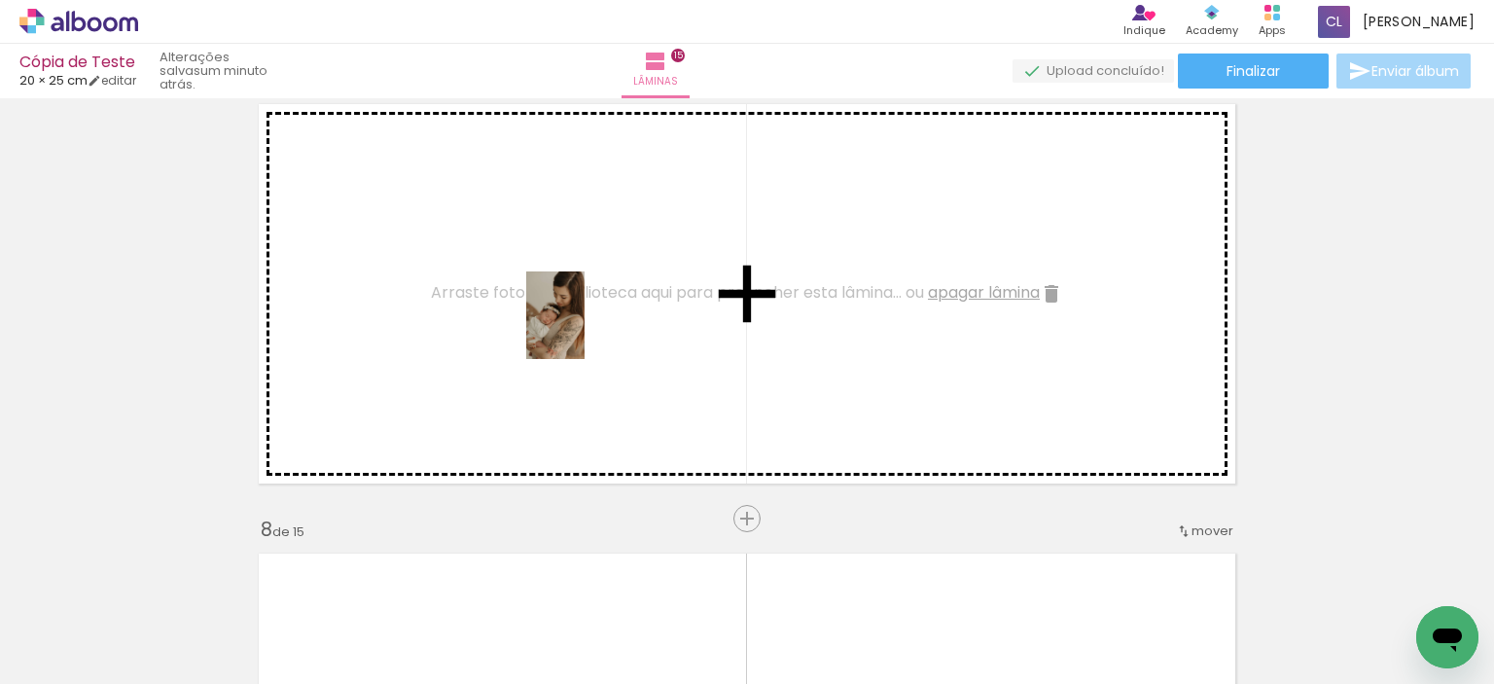
drag, startPoint x: 192, startPoint y: 631, endPoint x: 585, endPoint y: 330, distance: 495.3
click at [585, 330] on quentale-workspace at bounding box center [747, 342] width 1494 height 684
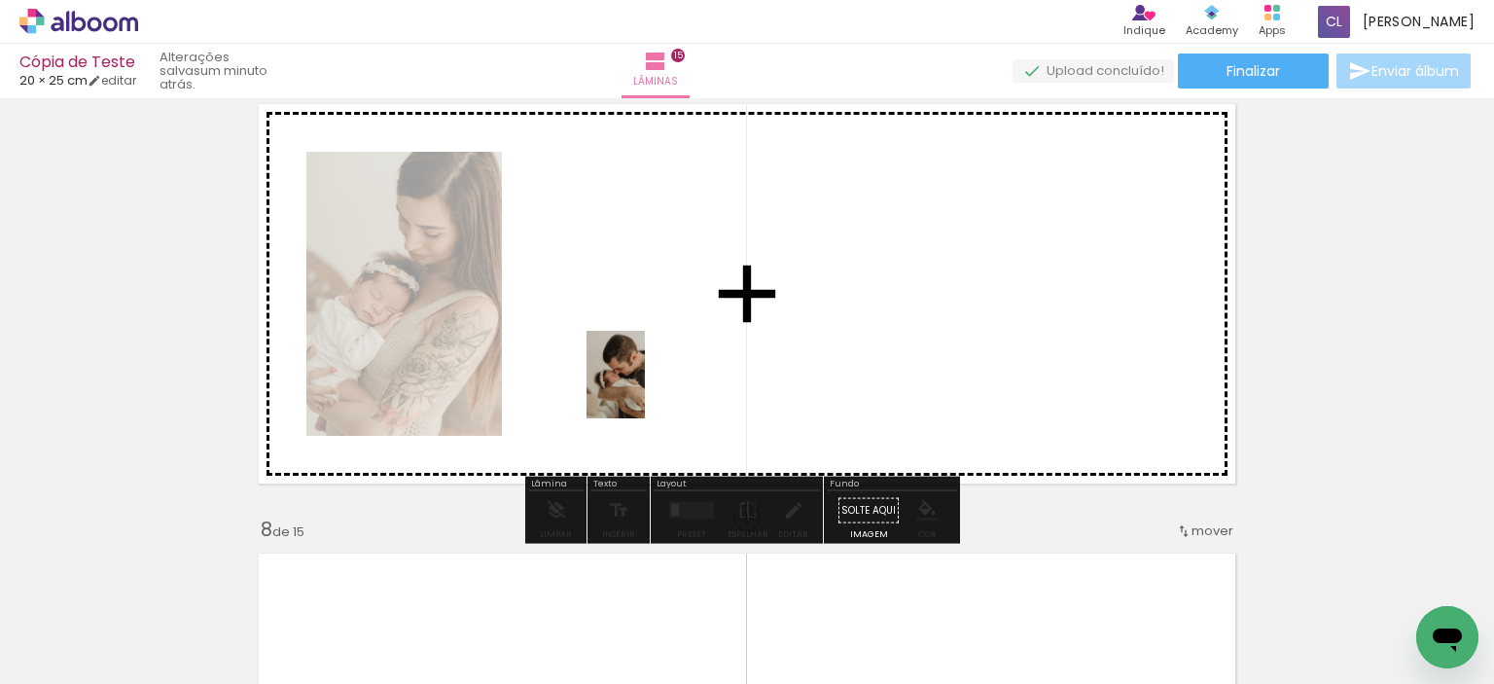
drag, startPoint x: 743, startPoint y: 641, endPoint x: 645, endPoint y: 389, distance: 270.4
click at [645, 389] on quentale-workspace at bounding box center [747, 342] width 1494 height 684
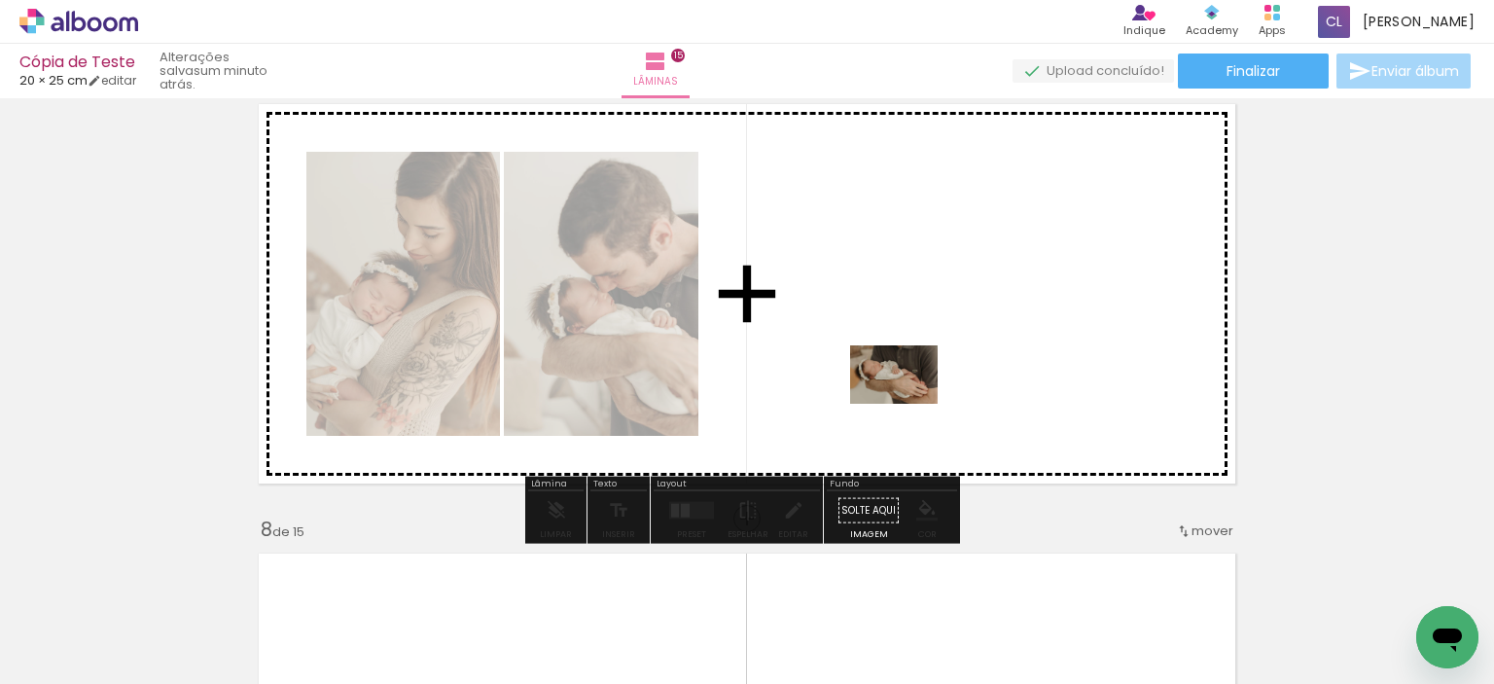
drag, startPoint x: 647, startPoint y: 633, endPoint x: 925, endPoint y: 399, distance: 363.8
click at [925, 399] on quentale-workspace at bounding box center [747, 342] width 1494 height 684
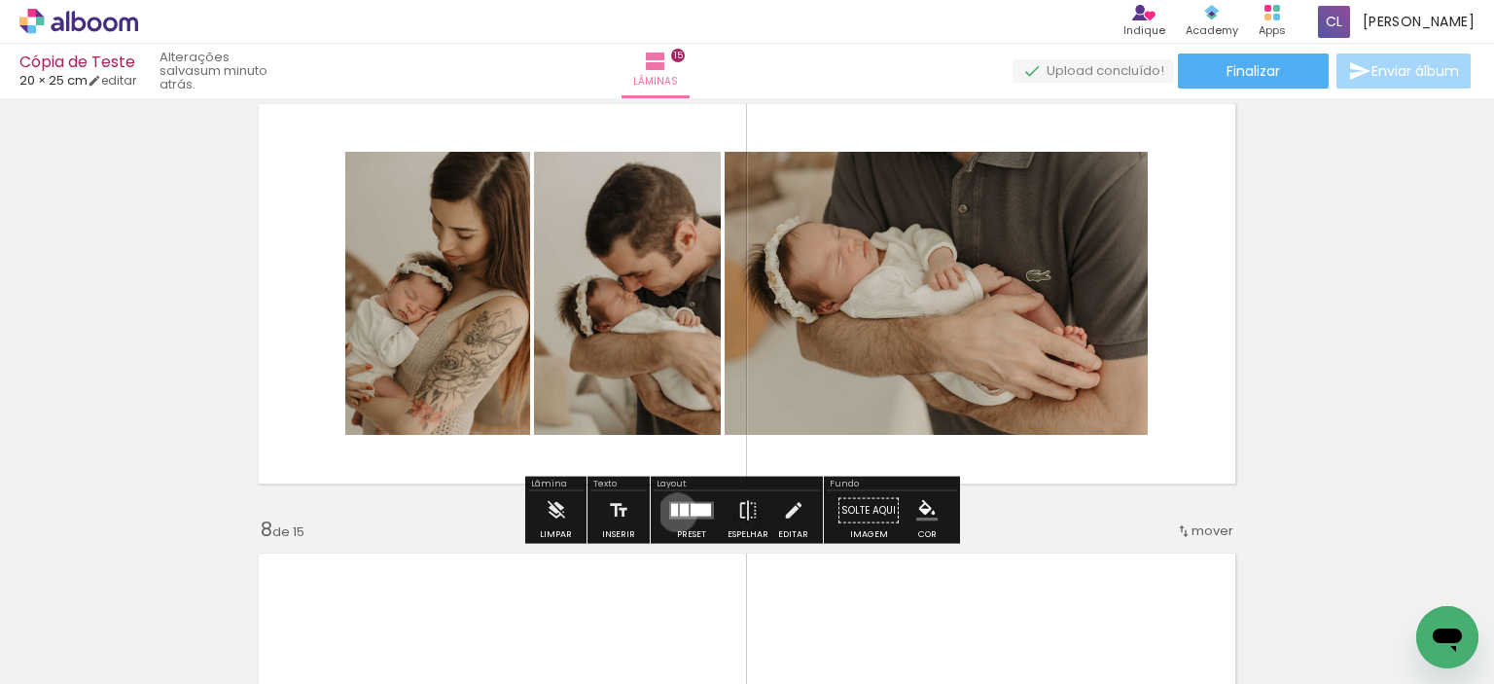
click at [673, 512] on div at bounding box center [674, 510] width 7 height 13
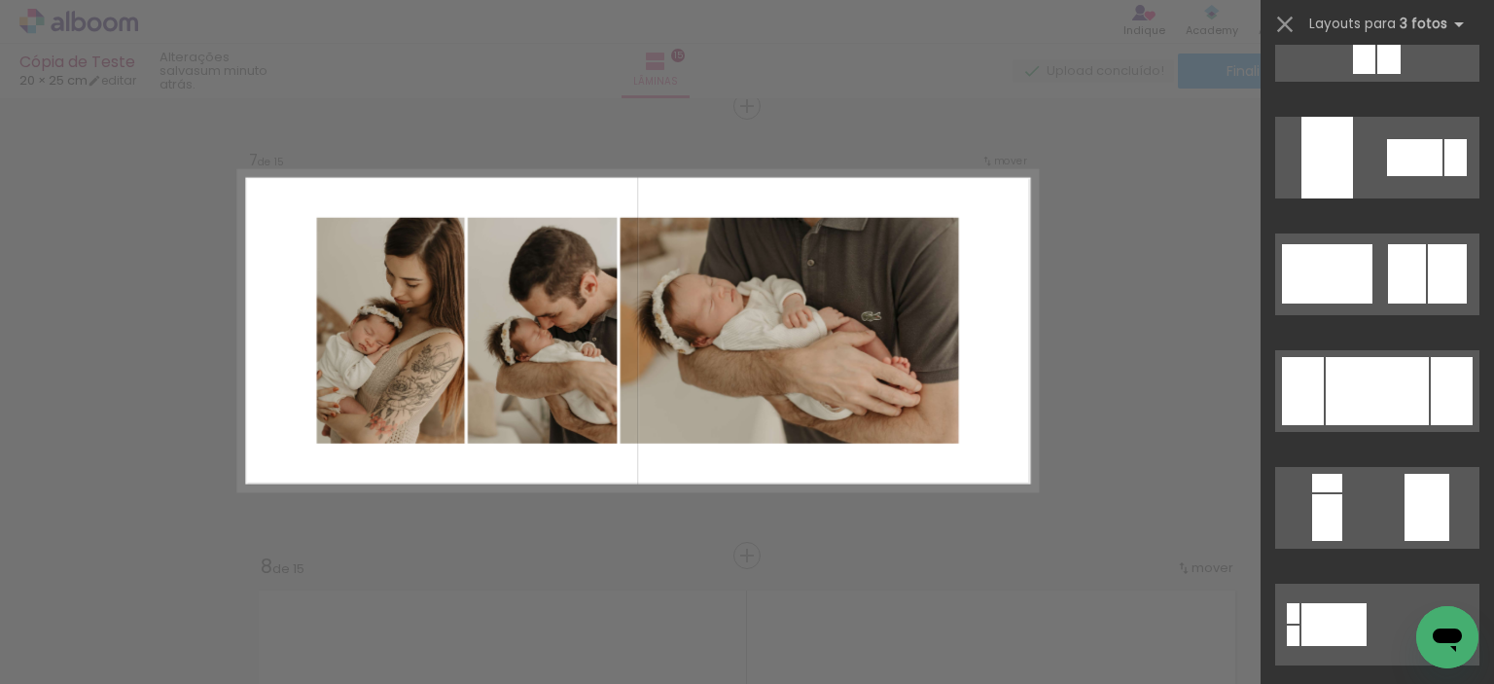
scroll to position [389, 0]
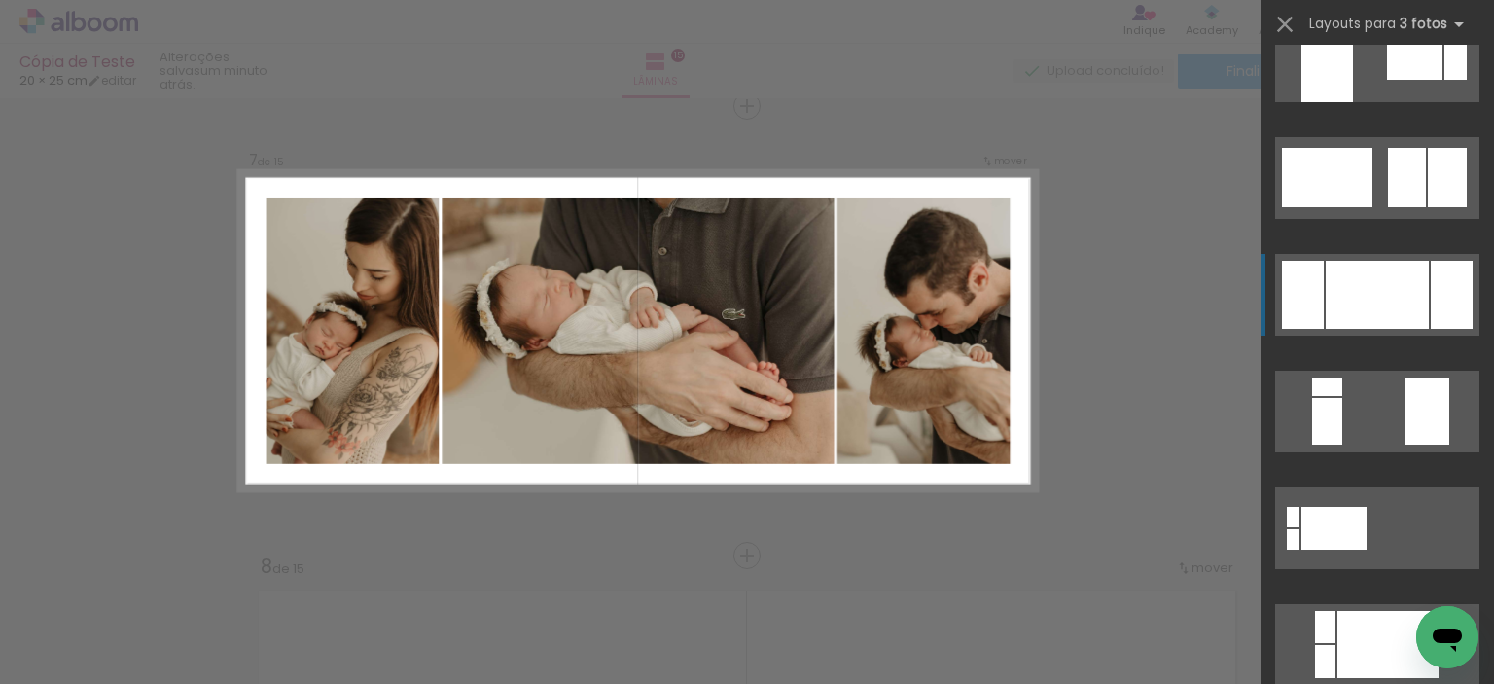
click at [1412, 282] on div at bounding box center [1377, 295] width 103 height 68
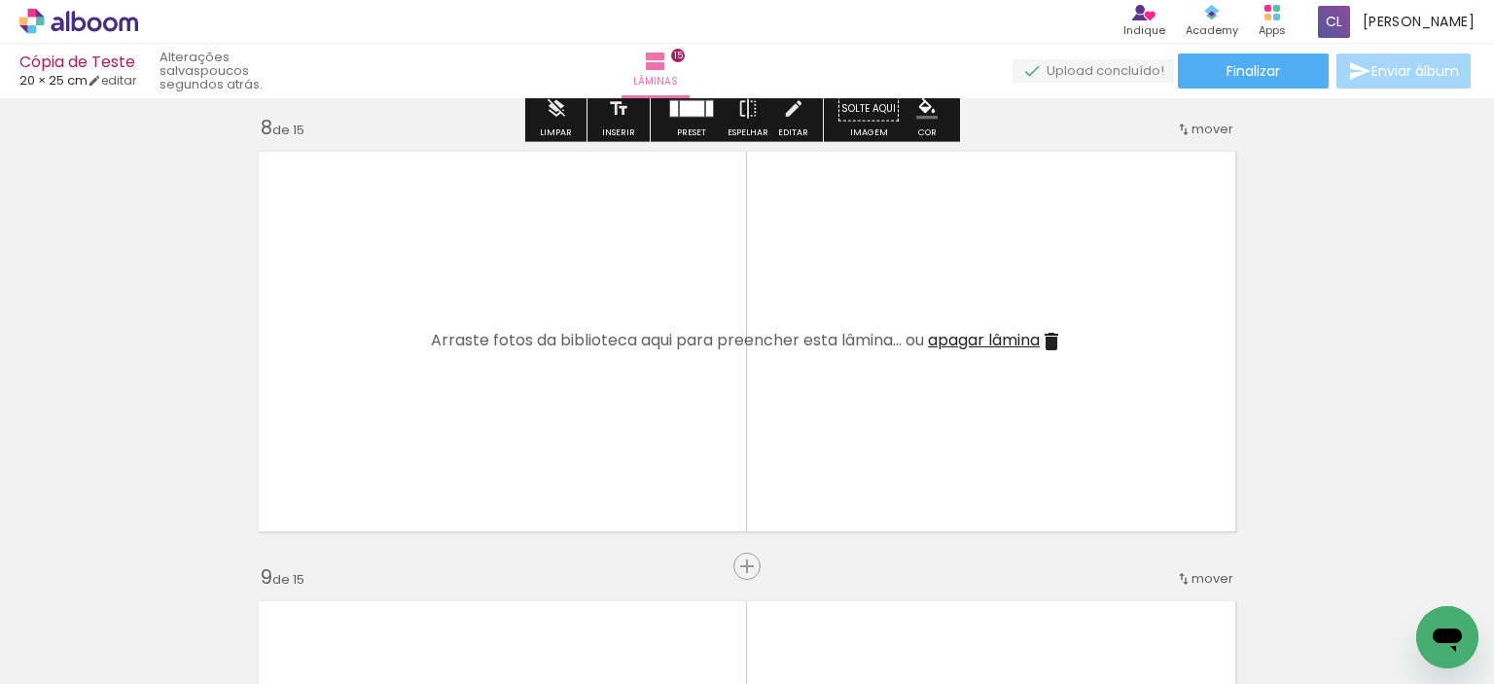
scroll to position [3207, 0]
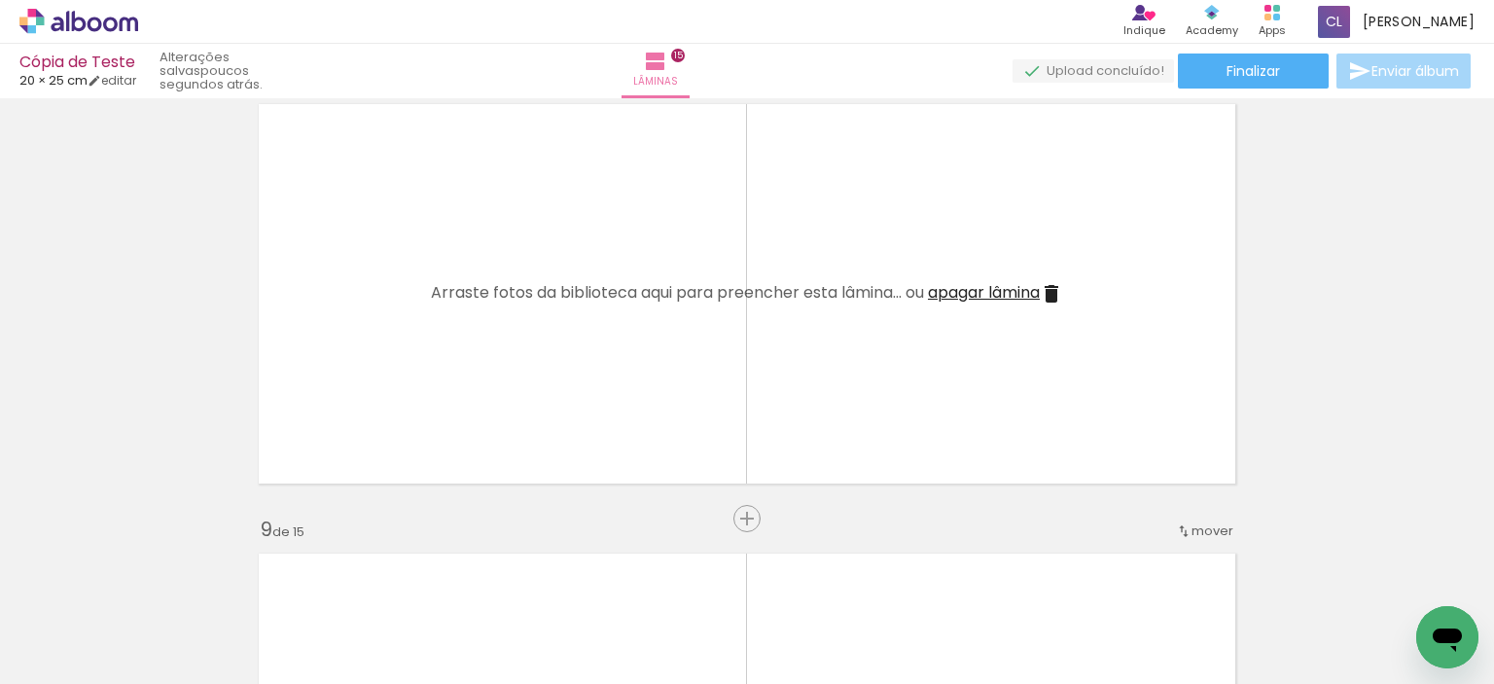
scroll to position [0, 2331]
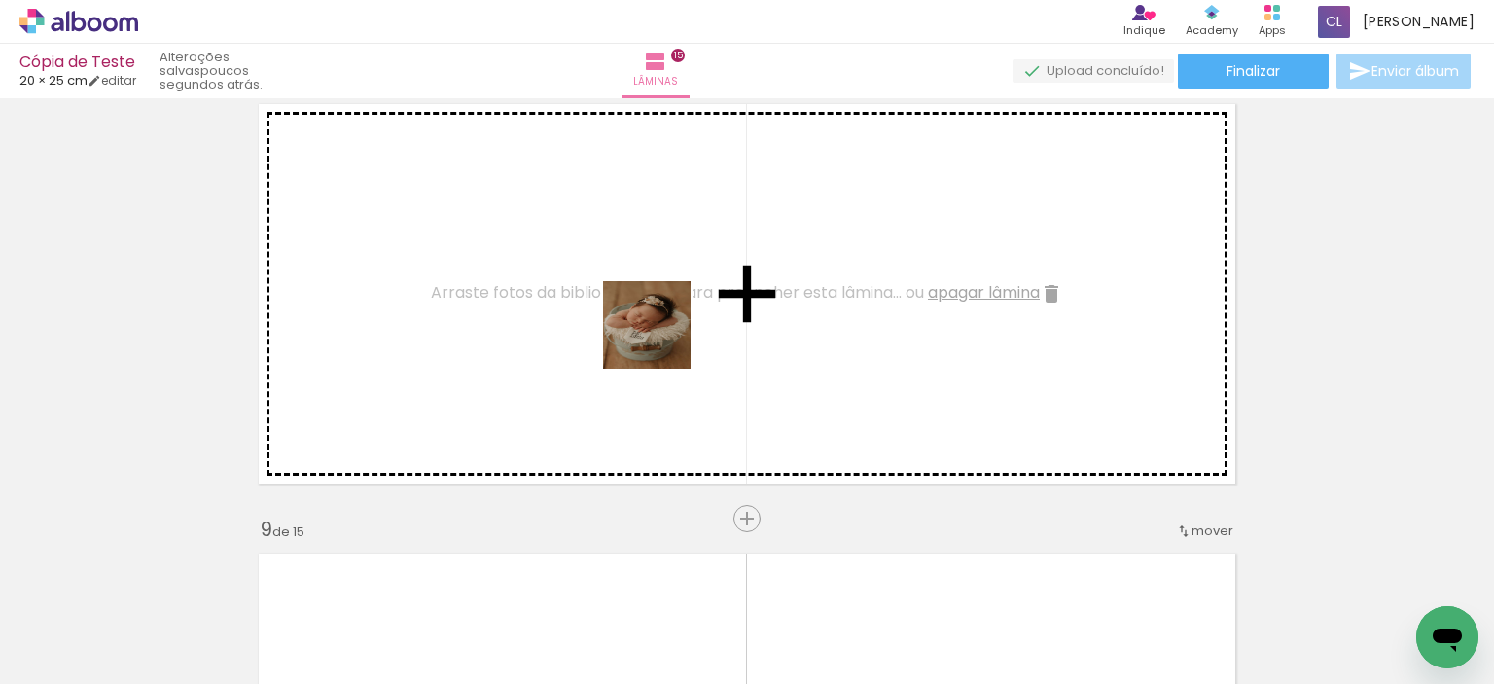
drag, startPoint x: 801, startPoint y: 649, endPoint x: 644, endPoint y: 316, distance: 367.7
click at [644, 316] on quentale-workspace at bounding box center [747, 342] width 1494 height 684
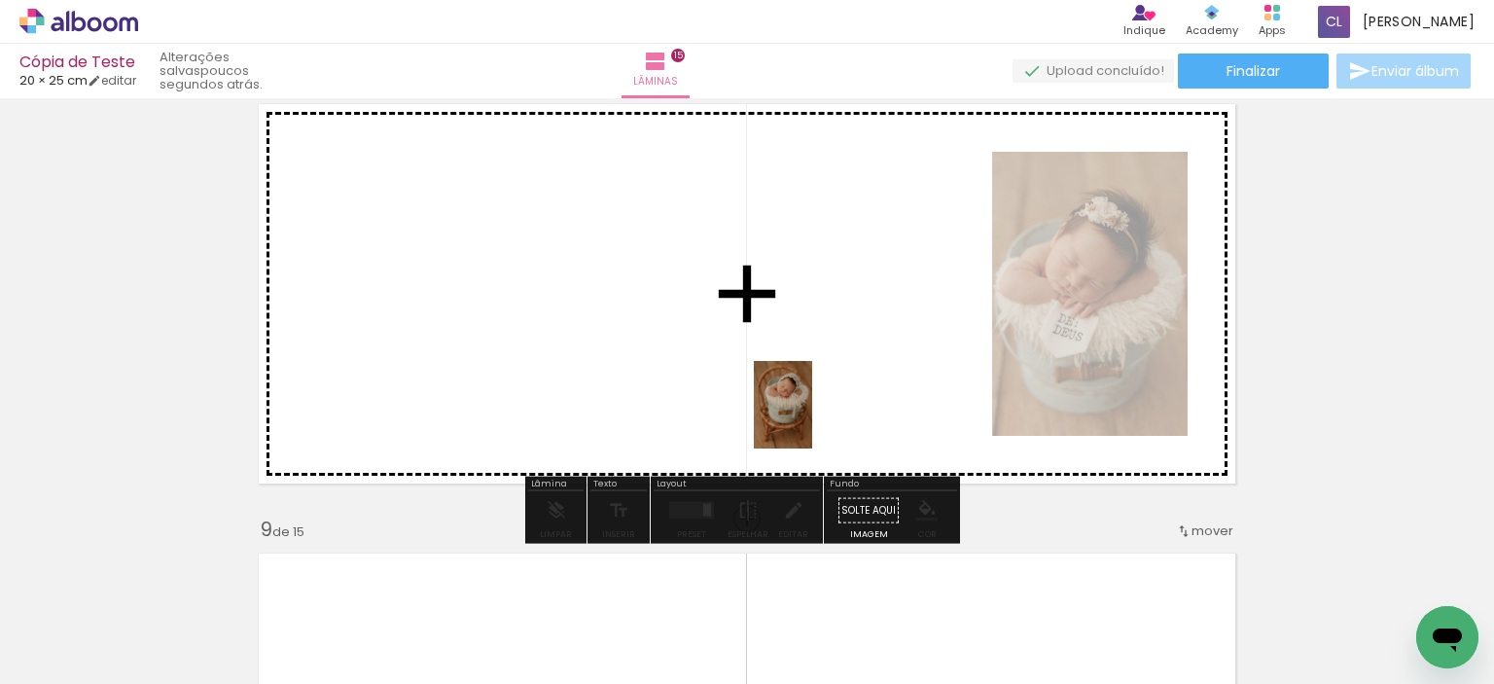
drag, startPoint x: 927, startPoint y: 647, endPoint x: 773, endPoint y: 356, distance: 328.9
click at [773, 356] on quentale-workspace at bounding box center [747, 342] width 1494 height 684
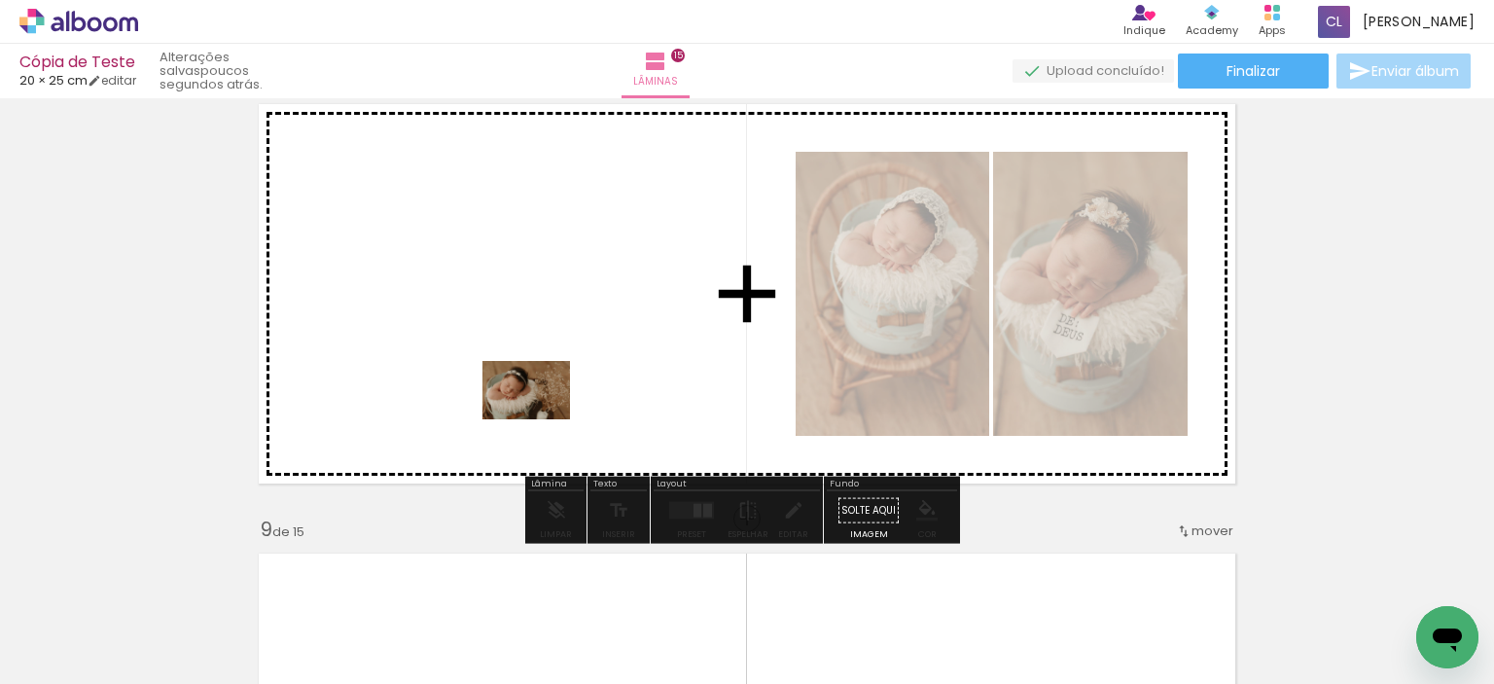
drag, startPoint x: 1248, startPoint y: 638, endPoint x: 541, endPoint y: 419, distance: 740.2
click at [541, 419] on quentale-workspace at bounding box center [747, 342] width 1494 height 684
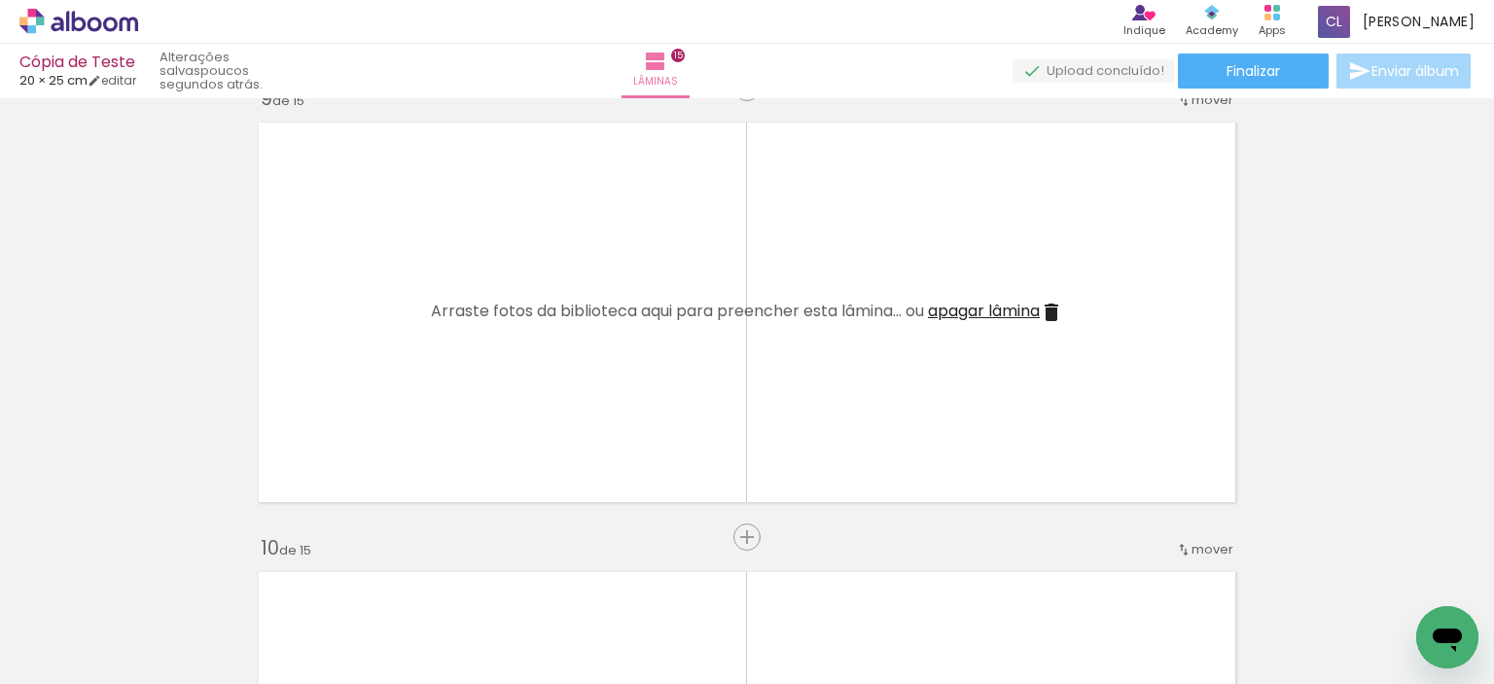
scroll to position [3693, 0]
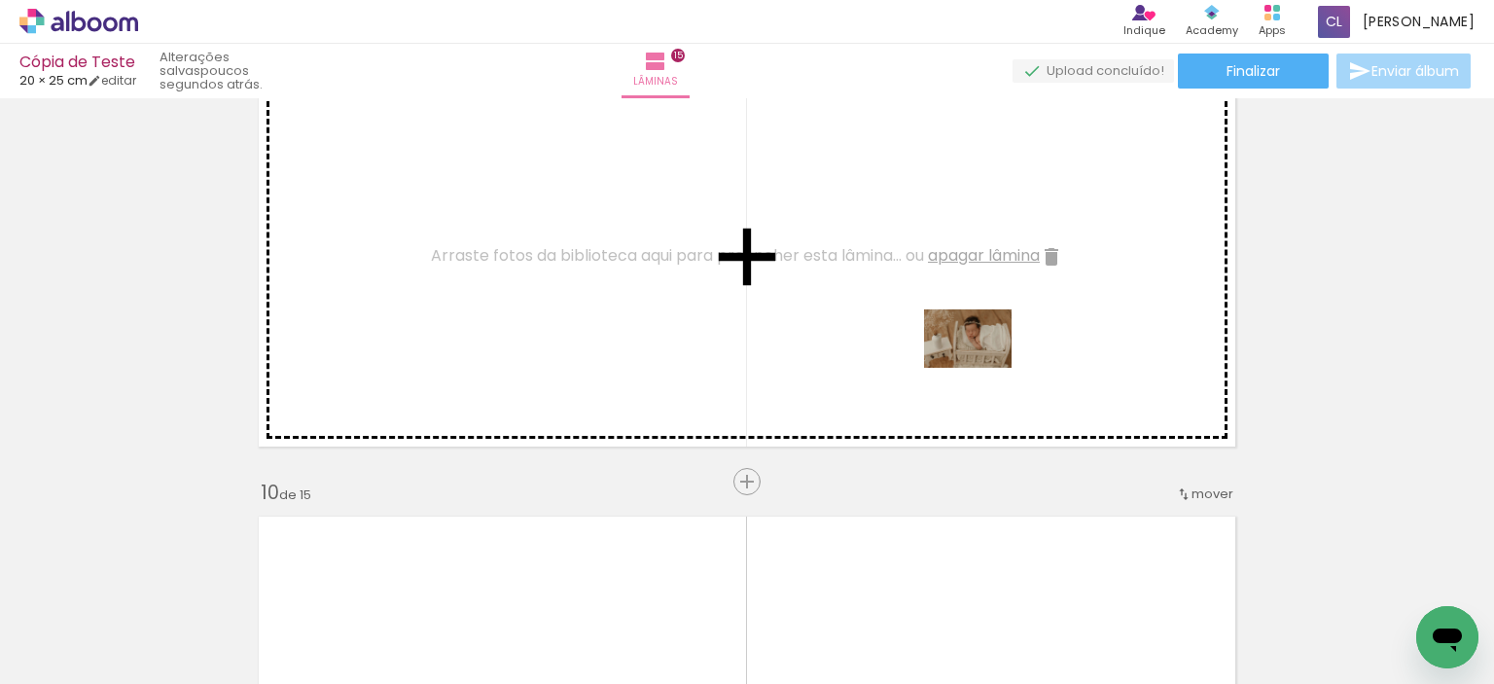
drag, startPoint x: 1211, startPoint y: 626, endPoint x: 981, endPoint y: 367, distance: 346.6
click at [981, 367] on quentale-workspace at bounding box center [747, 342] width 1494 height 684
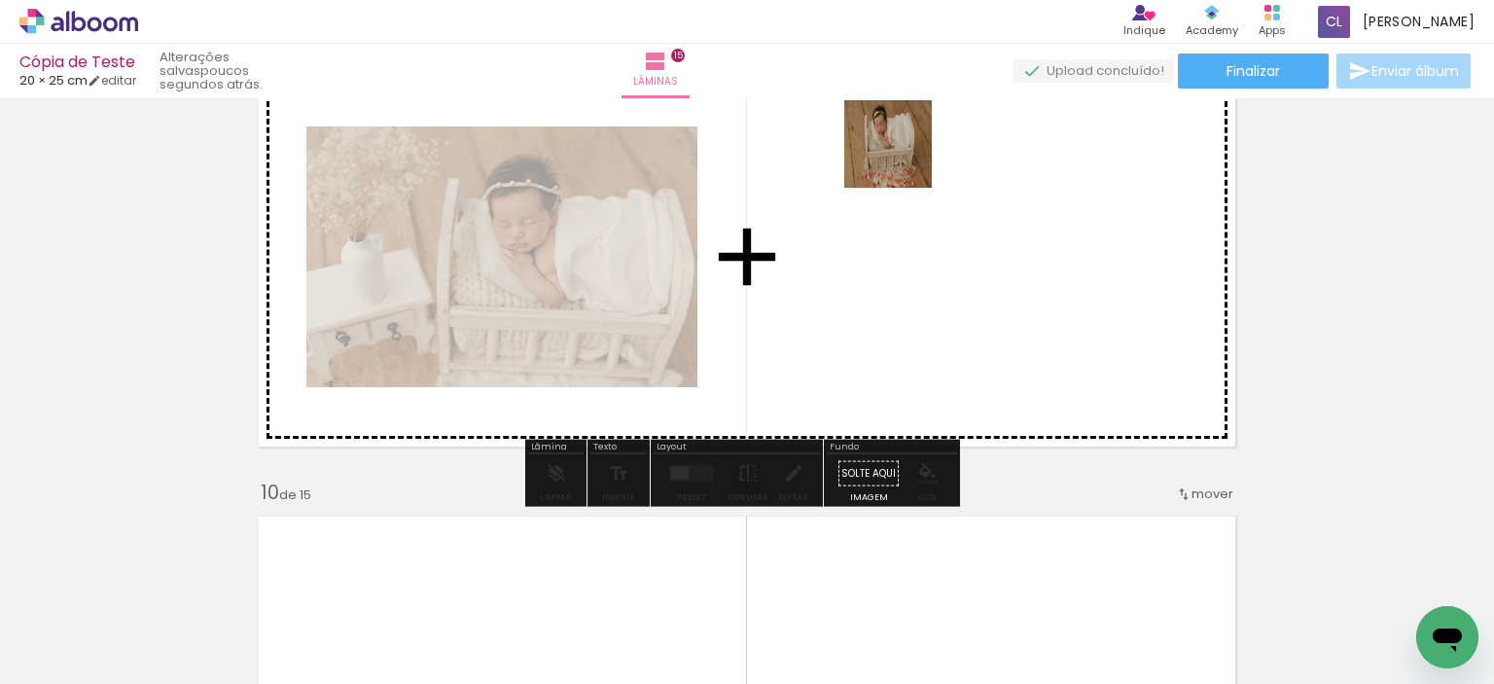
drag, startPoint x: 1012, startPoint y: 617, endPoint x: 899, endPoint y: 147, distance: 483.2
click at [899, 147] on quentale-workspace at bounding box center [747, 342] width 1494 height 684
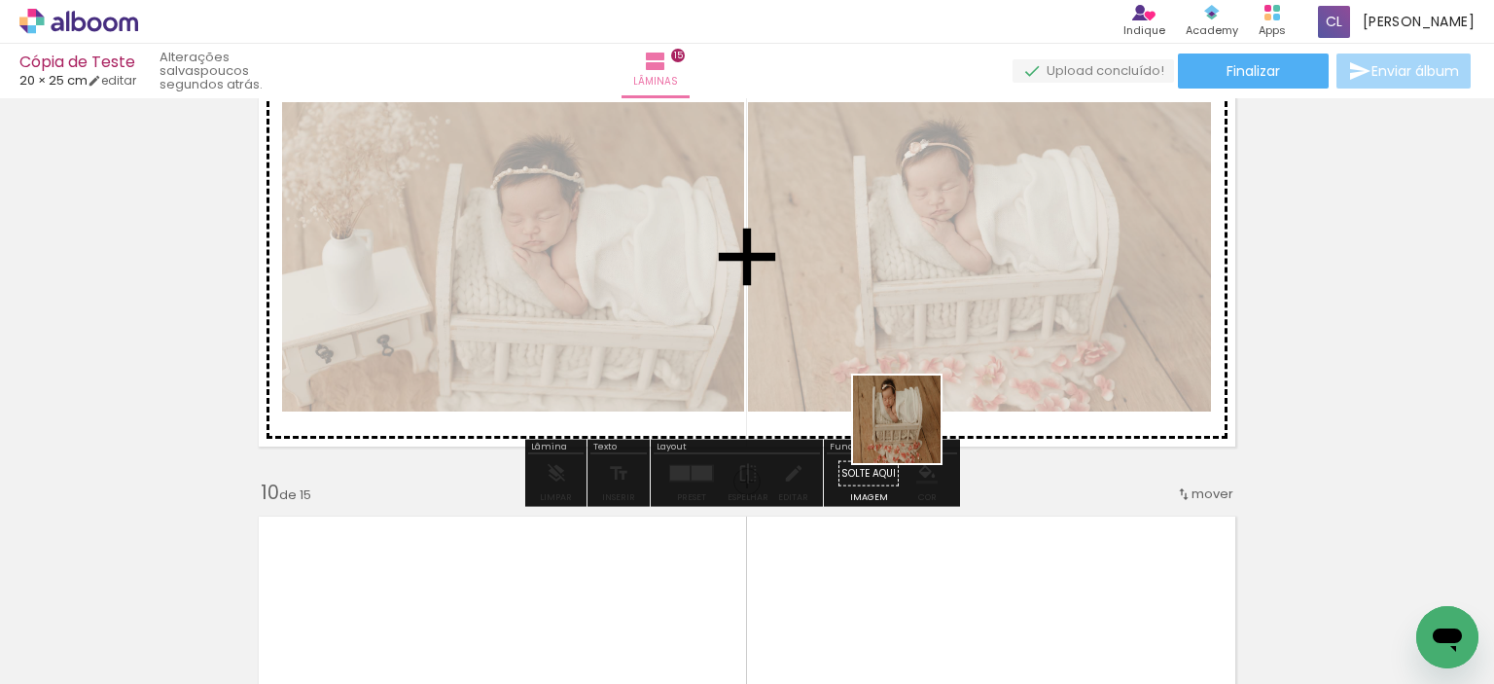
drag, startPoint x: 915, startPoint y: 609, endPoint x: 897, endPoint y: 343, distance: 266.2
click at [897, 343] on quentale-workspace at bounding box center [747, 342] width 1494 height 684
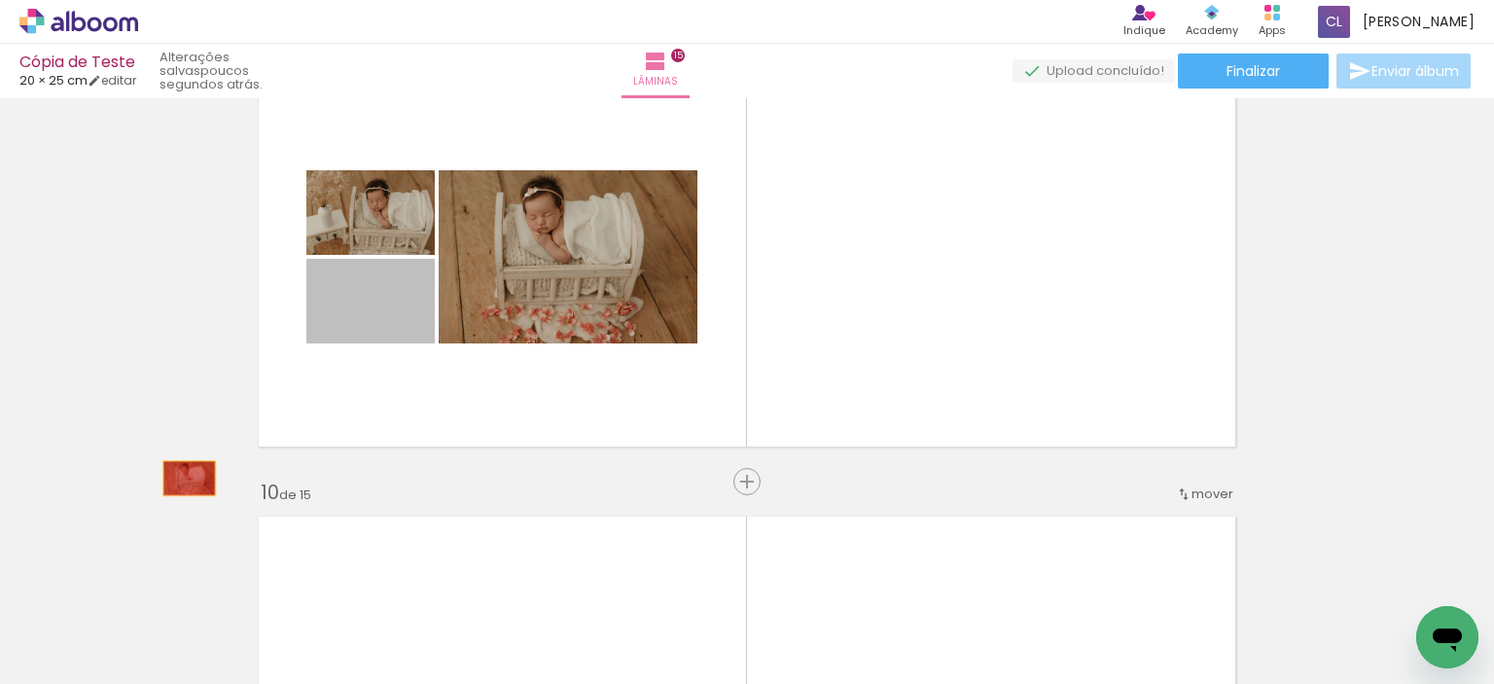
drag, startPoint x: 404, startPoint y: 320, endPoint x: 178, endPoint y: 478, distance: 275.2
click at [178, 478] on div "Inserir lâmina 1 de 15 Inserir lâmina 2 de 15 Inserir lâmina 3 de 15 Inserir lâ…" at bounding box center [747, 7] width 1494 height 7191
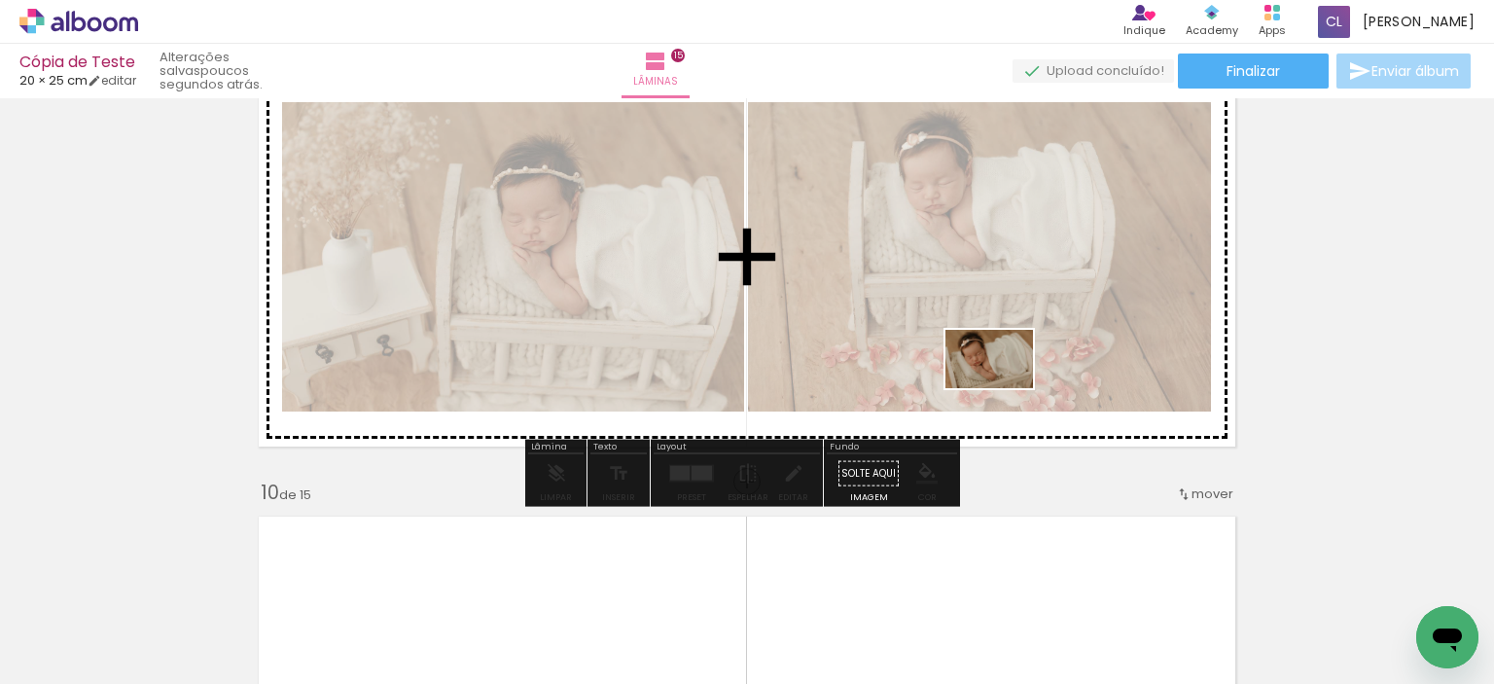
drag, startPoint x: 1144, startPoint y: 623, endPoint x: 965, endPoint y: 331, distance: 343.1
click at [967, 334] on quentale-workspace at bounding box center [747, 342] width 1494 height 684
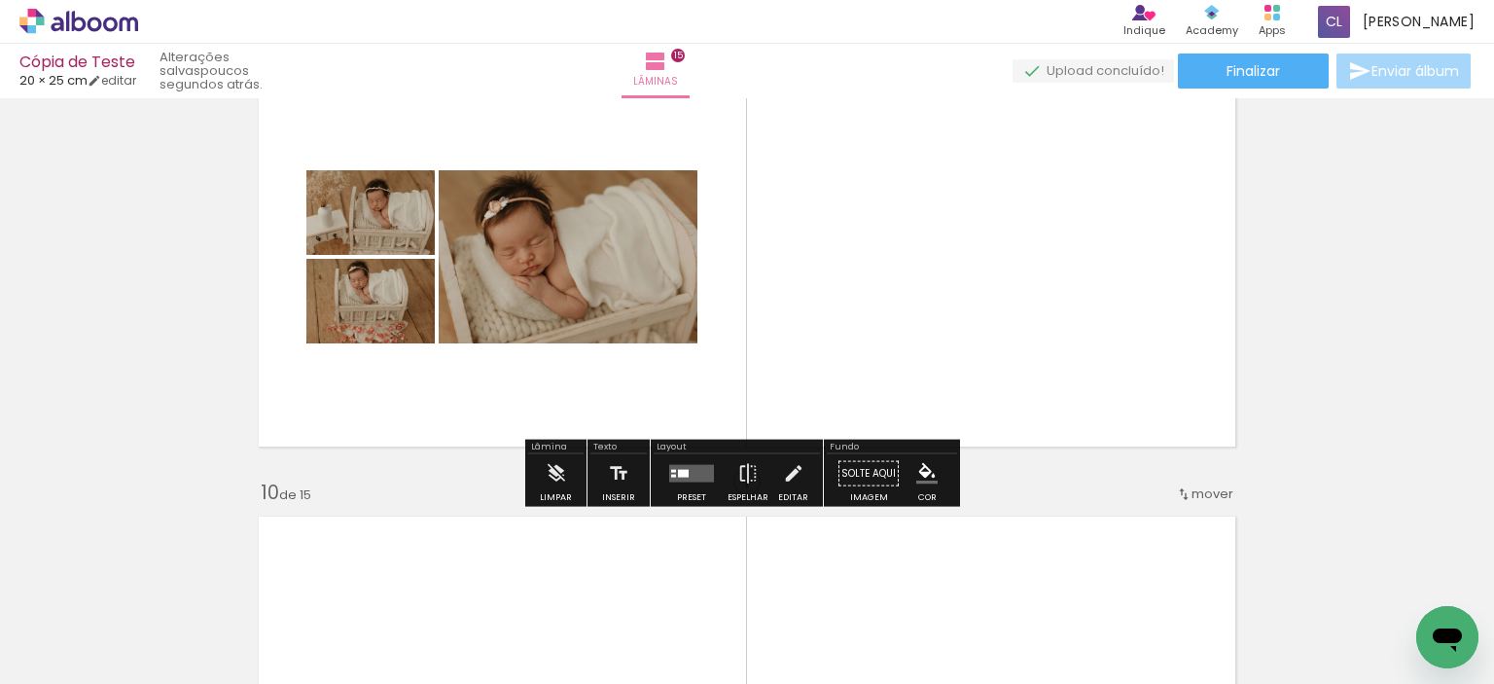
scroll to position [0, 2782]
click at [685, 478] on quentale-layouter at bounding box center [691, 474] width 45 height 18
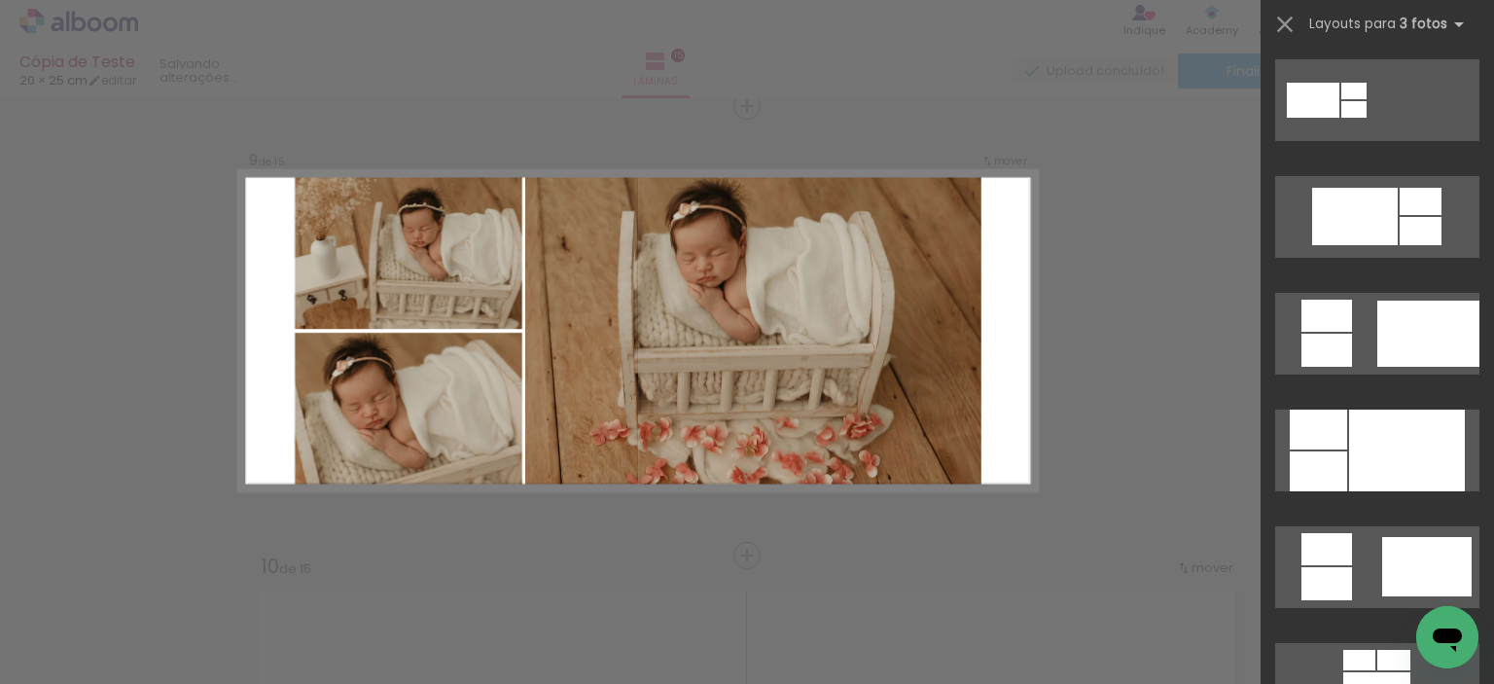
scroll to position [973, 0]
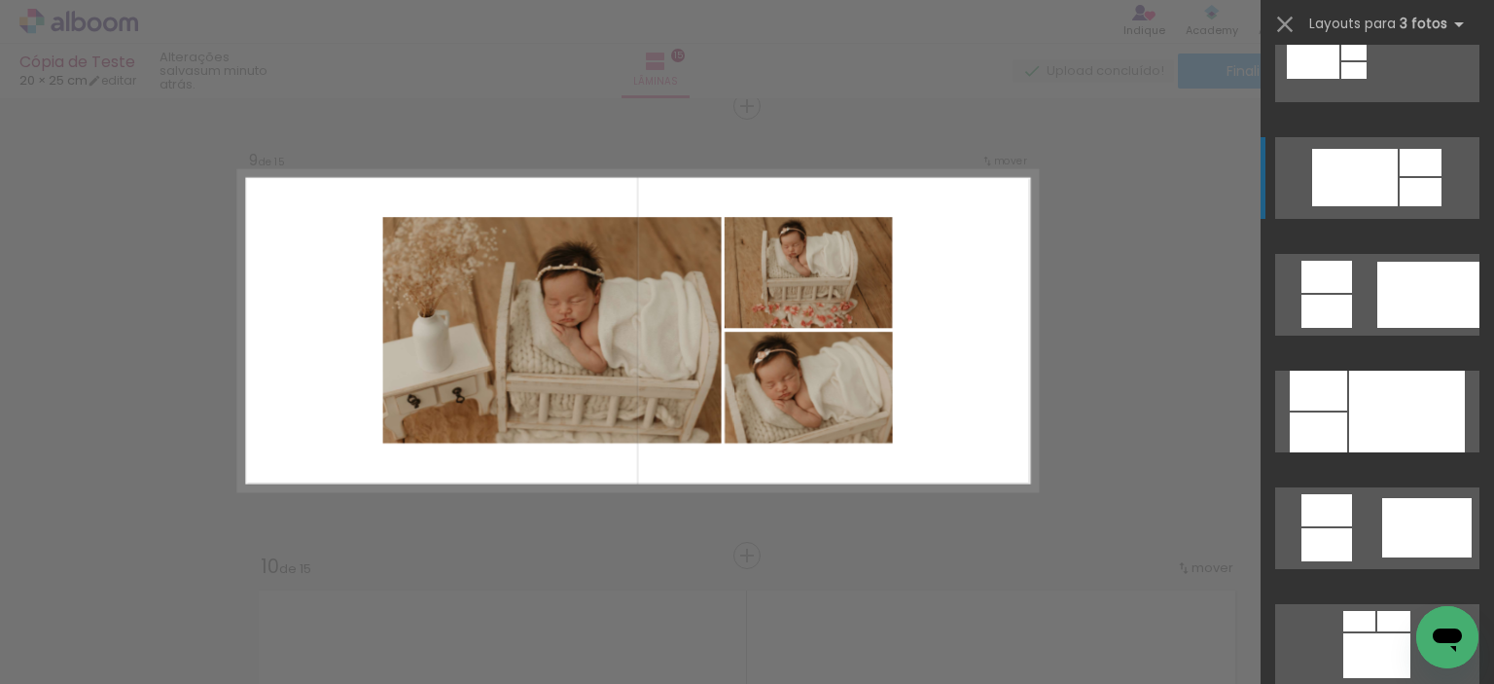
click at [1356, 165] on div at bounding box center [1355, 177] width 86 height 57
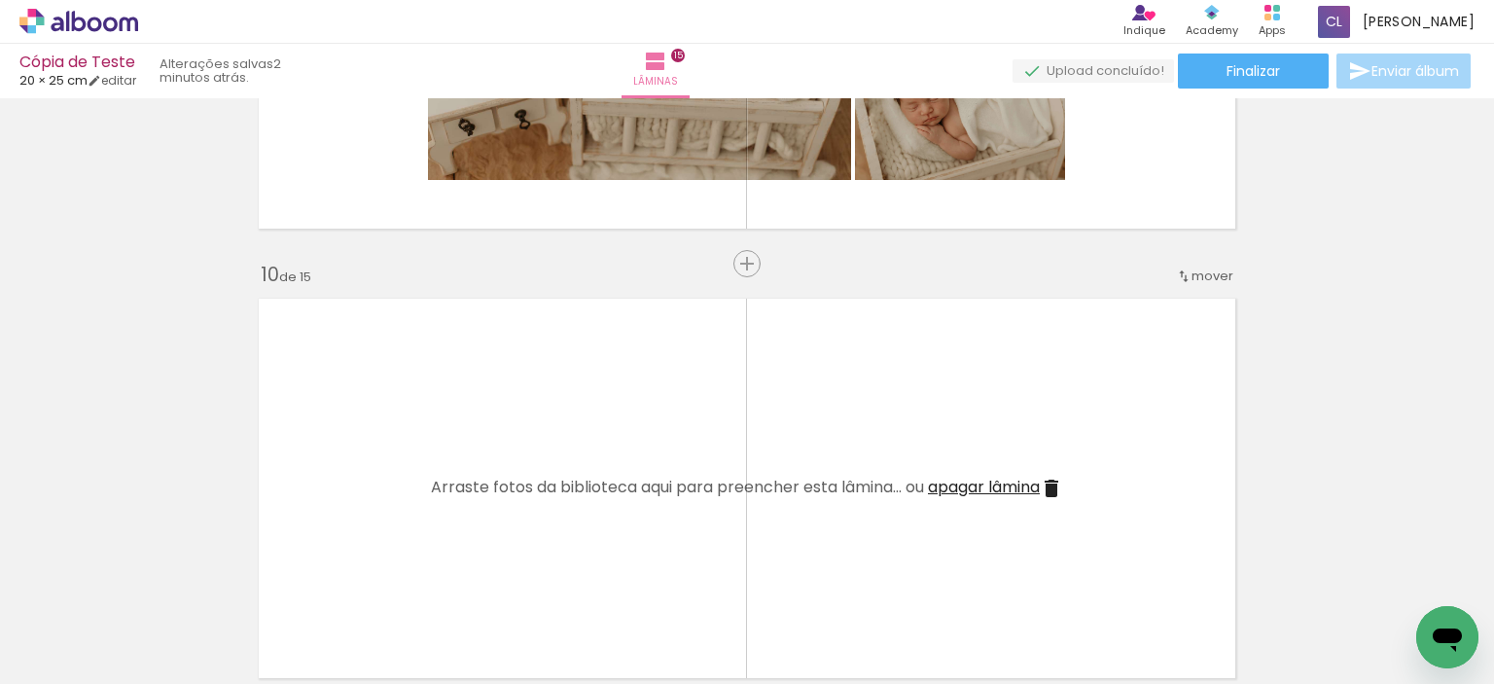
scroll to position [3717, 0]
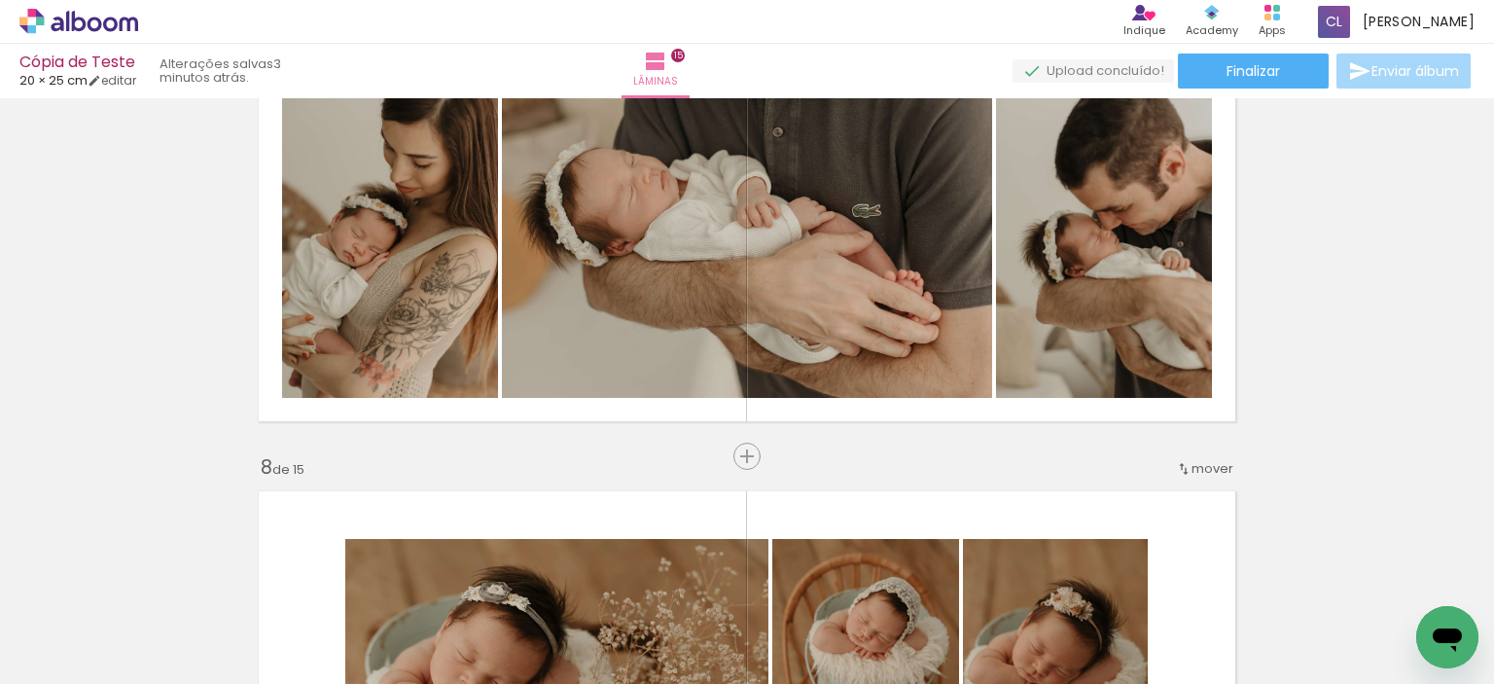
scroll to position [2744, 0]
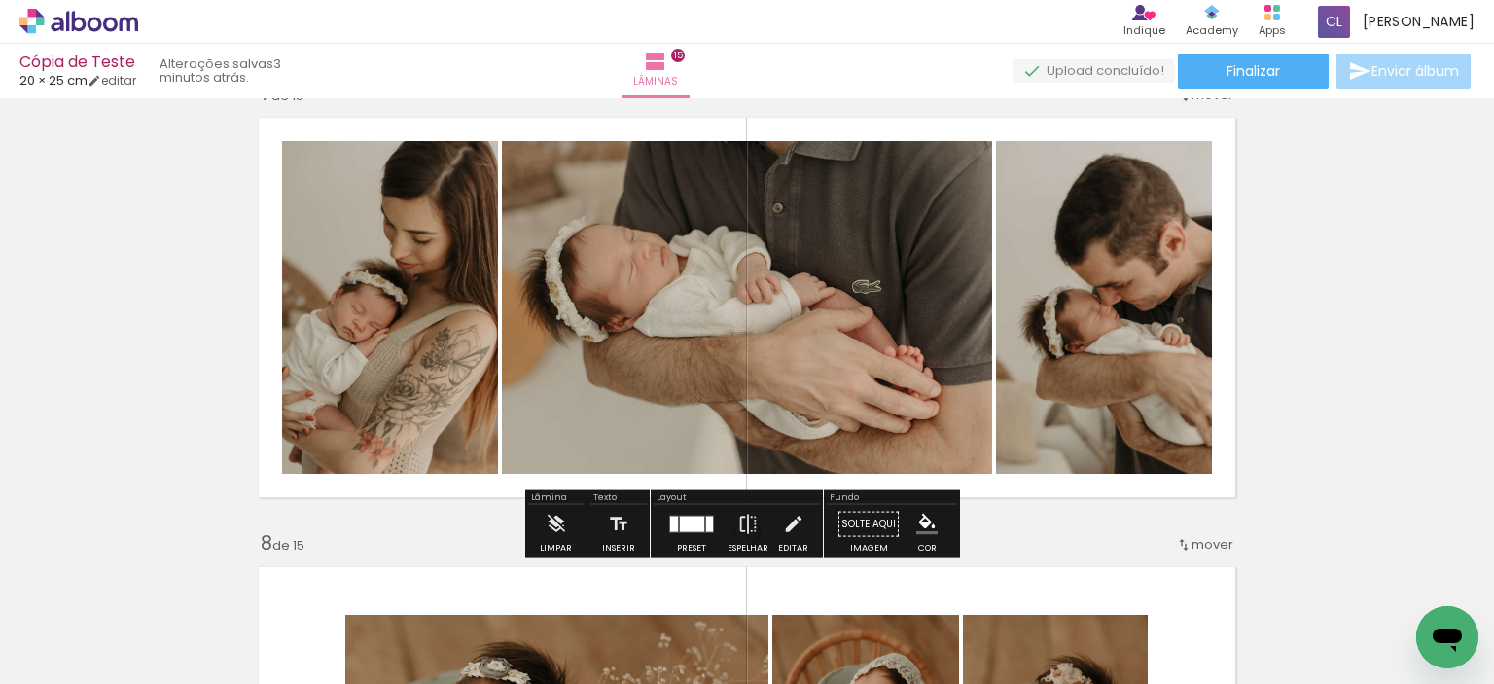
click at [1207, 98] on span "mover" at bounding box center [1213, 95] width 42 height 18
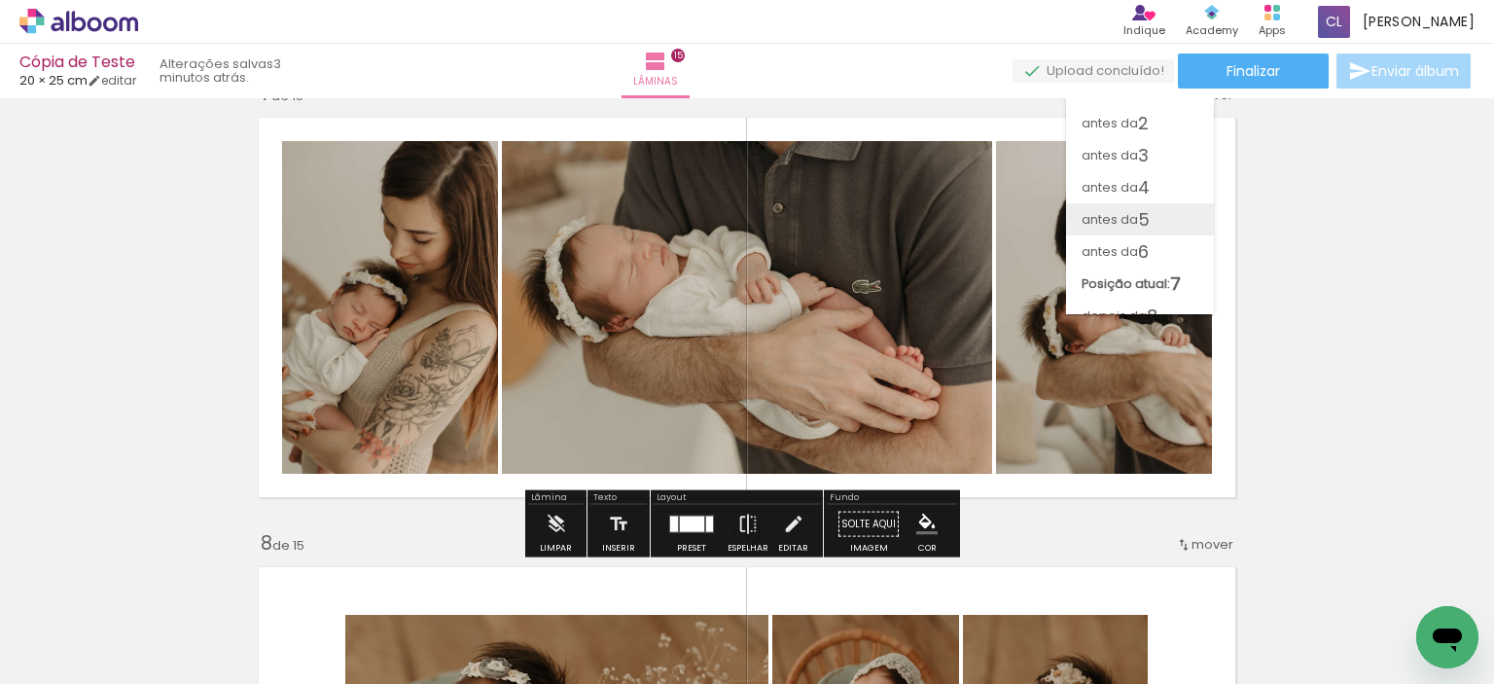
scroll to position [97, 0]
click at [1160, 256] on paper-item "depois da 9" at bounding box center [1140, 250] width 148 height 32
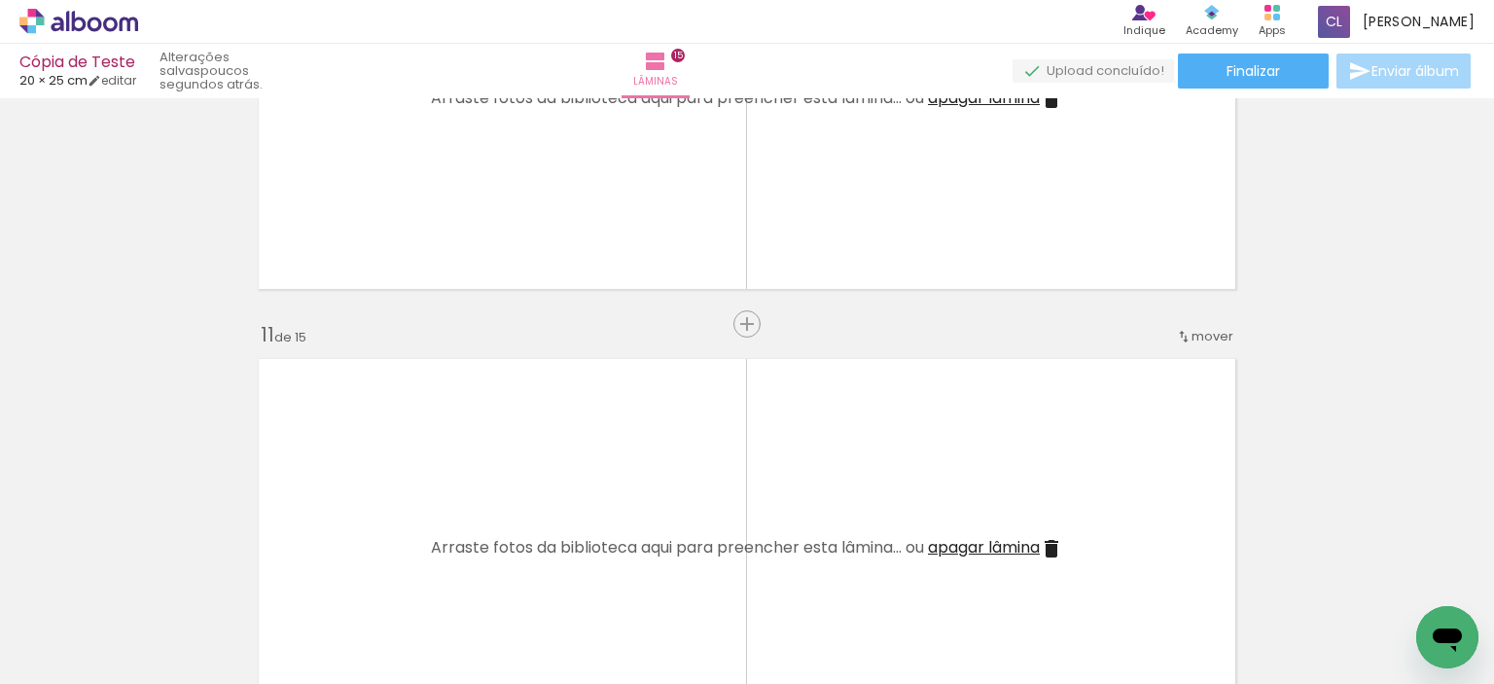
scroll to position [0, 0]
